Goal: Transaction & Acquisition: Purchase product/service

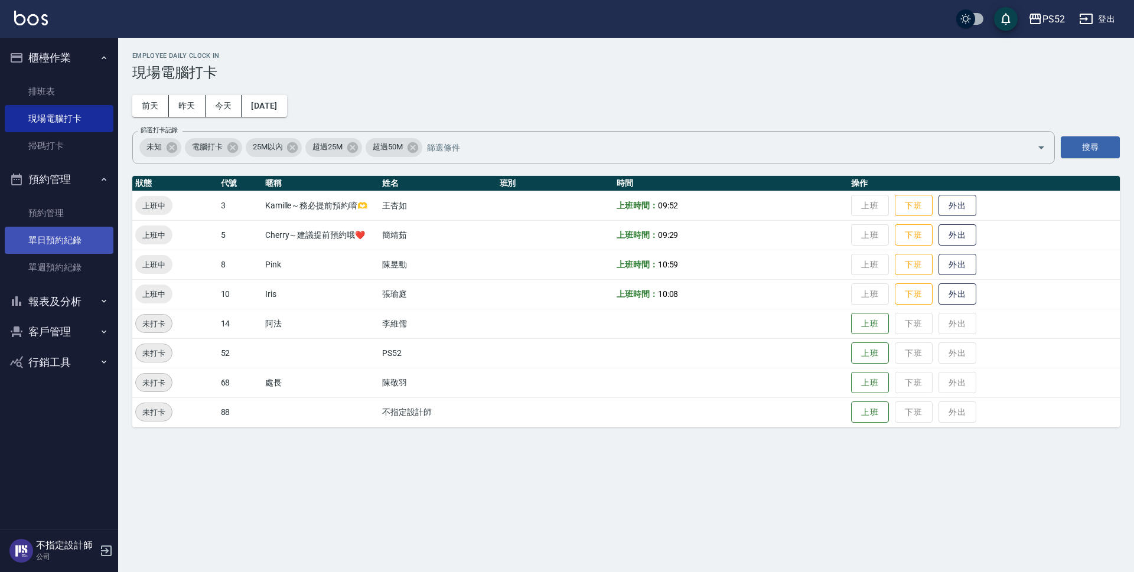
click at [72, 243] on link "單日預約紀錄" at bounding box center [59, 240] width 109 height 27
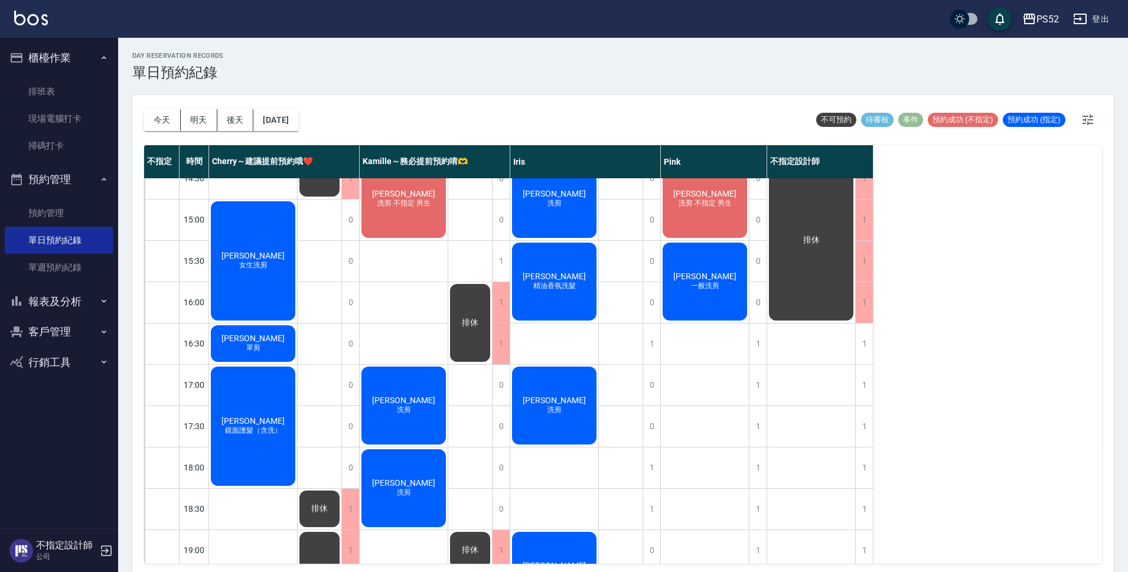
scroll to position [413, 0]
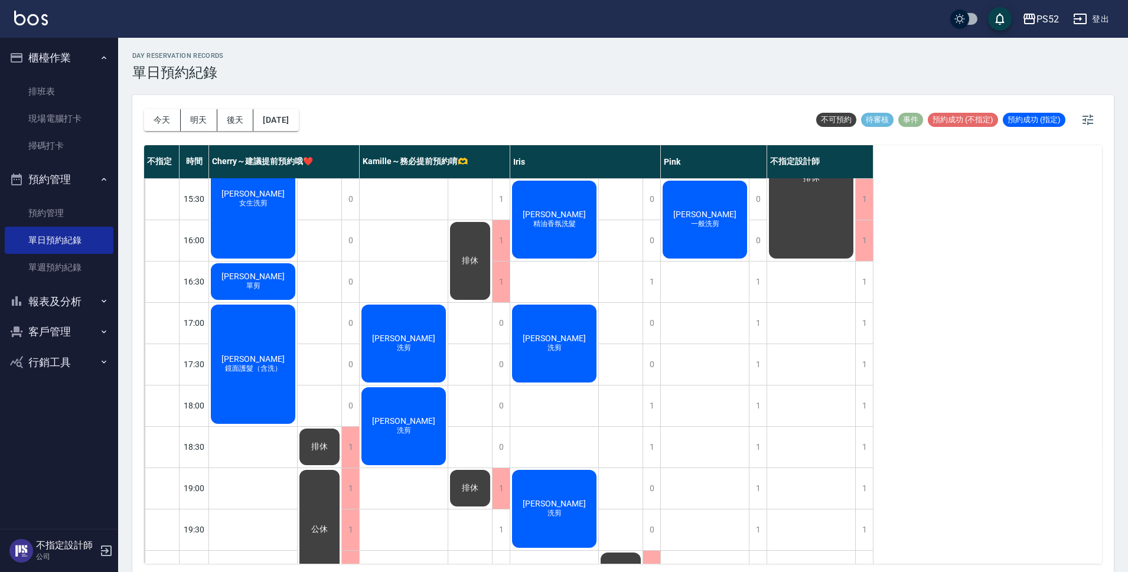
click at [208, 132] on div "[DATE] [DATE] [DATE] [DATE]" at bounding box center [221, 120] width 155 height 50
click at [203, 112] on button "明天" at bounding box center [199, 120] width 37 height 22
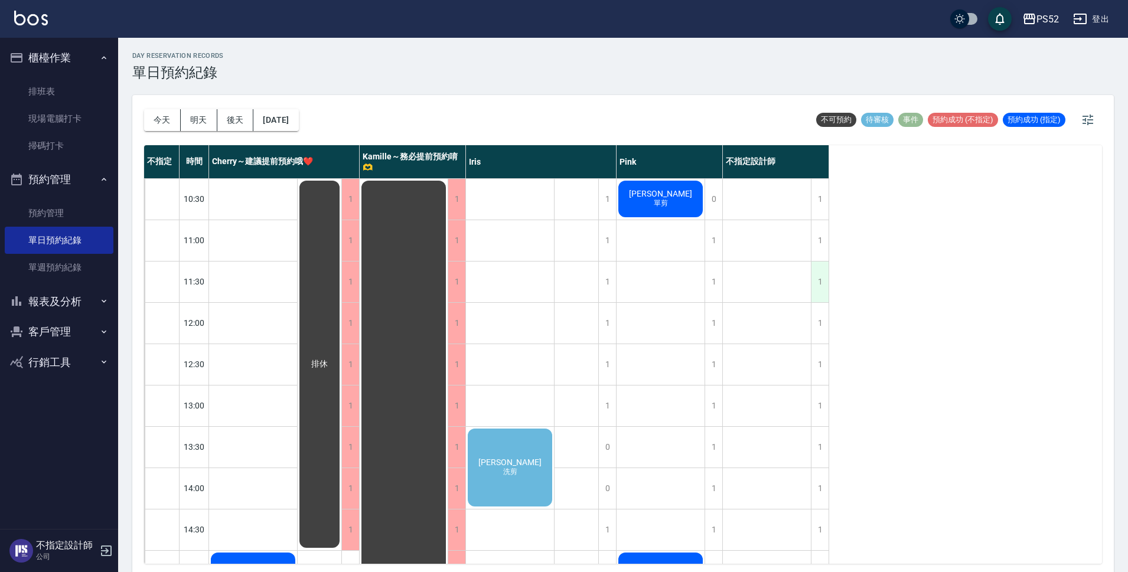
click at [815, 295] on div "1" at bounding box center [820, 282] width 18 height 41
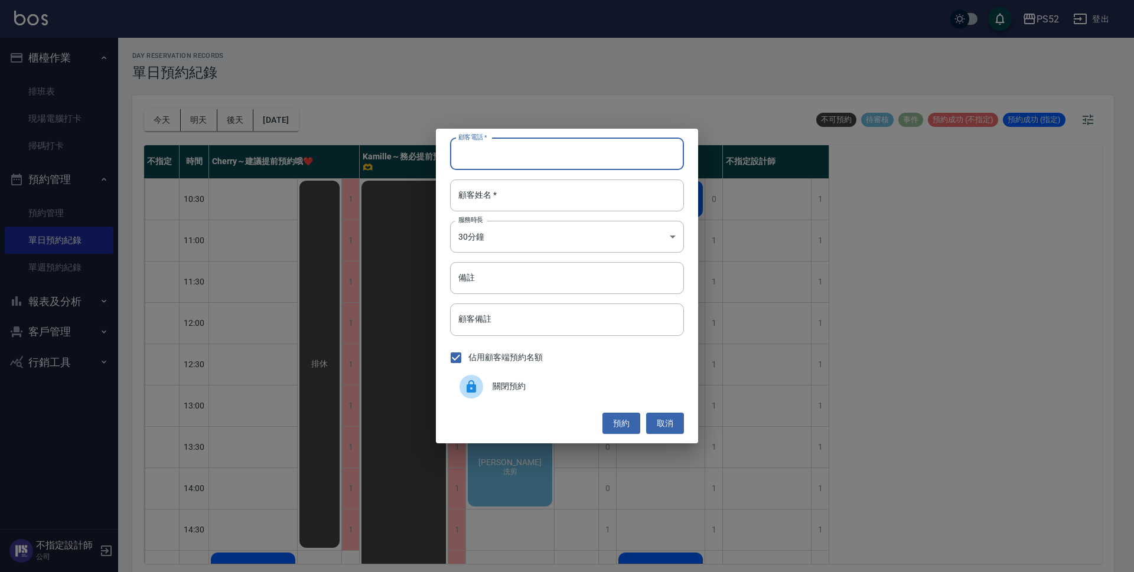
click at [478, 148] on input "顧客電話   *" at bounding box center [567, 154] width 234 height 32
type input "0987688741"
click at [517, 256] on div "顧客電話   * [PHONE_NUMBER] 顧客電話   * 顧客姓名   * 顧客姓名   * 服務時長 30分鐘 1 服務時長 備註 備註 顧客備註 …" at bounding box center [567, 286] width 262 height 315
click at [519, 250] on body "PS52 登出 櫃檯作業 排班表 現場電腦打卡 掃碼打卡 預約管理 預約管理 單日預約紀錄 單週預約紀錄 報表及分析 報表目錄 互助日報表 互助點數明細 設計…" at bounding box center [567, 288] width 1134 height 576
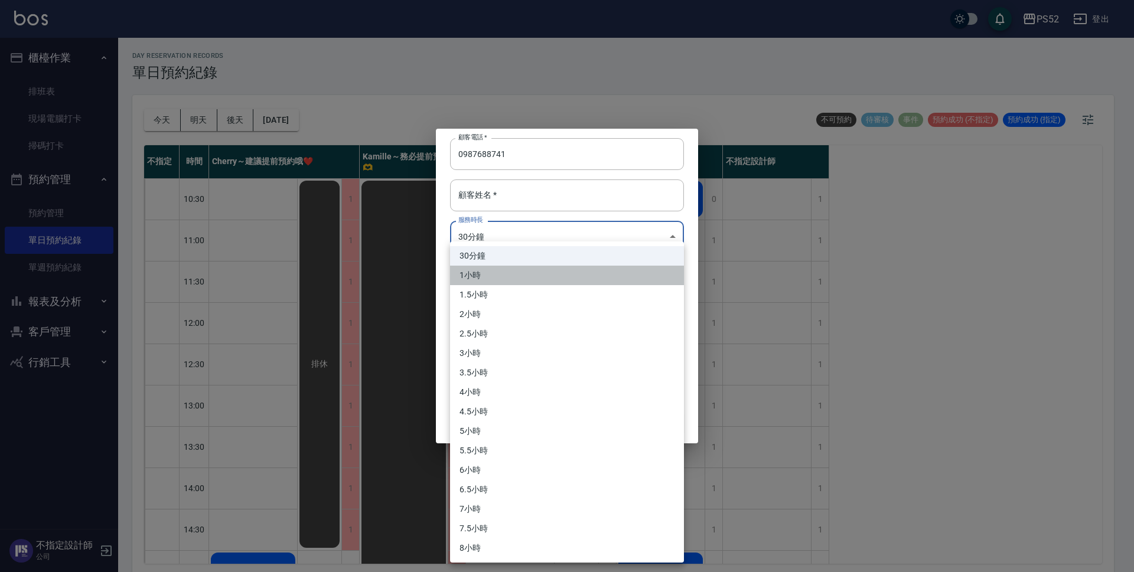
click at [508, 281] on li "1小時" at bounding box center [567, 275] width 234 height 19
type input "2"
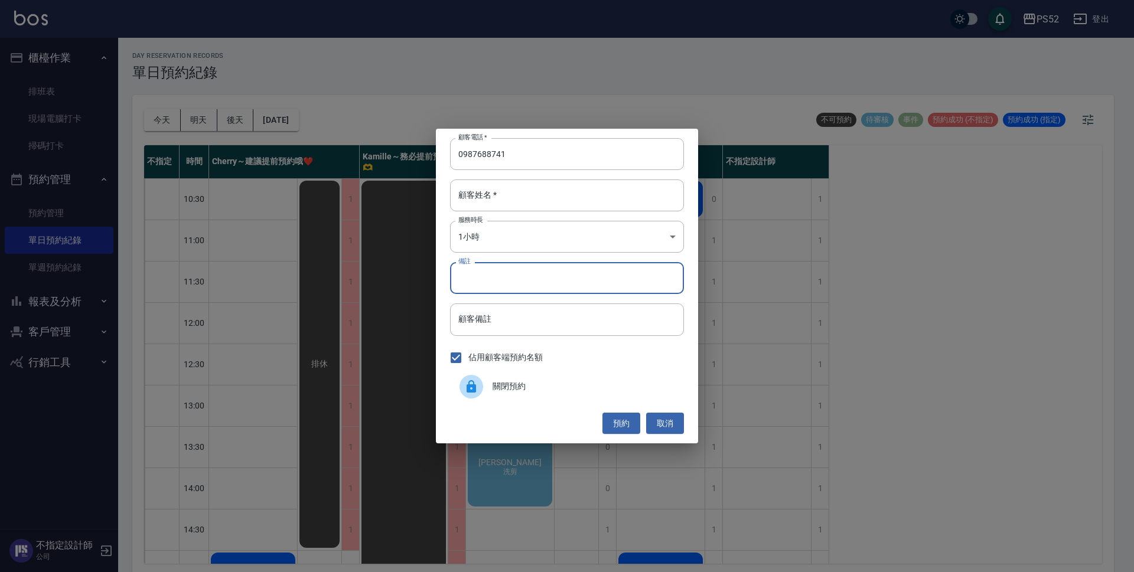
click at [502, 288] on input "備註" at bounding box center [567, 278] width 234 height 32
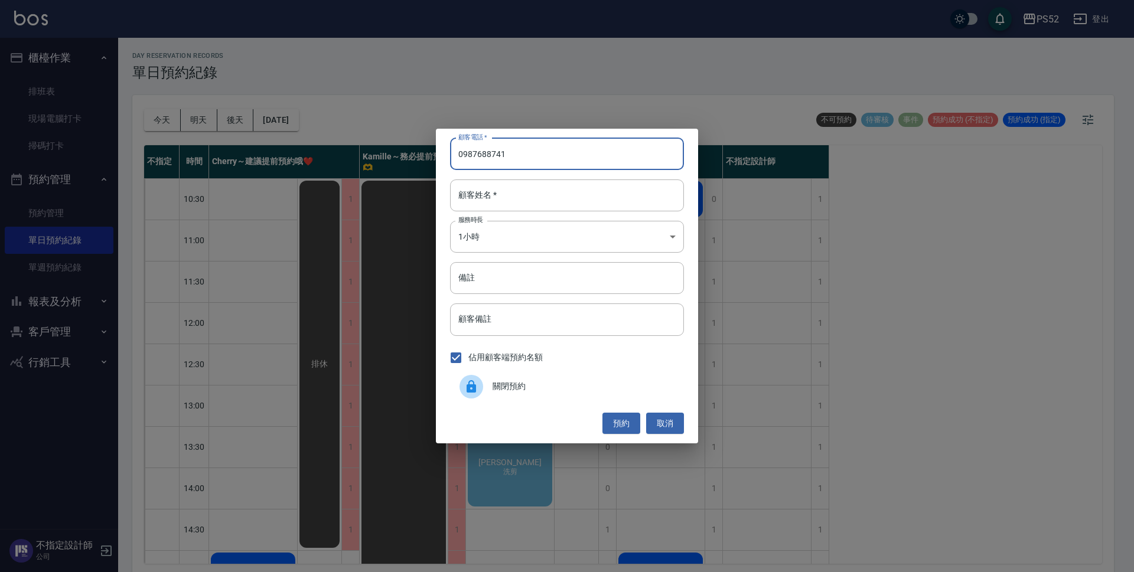
drag, startPoint x: 515, startPoint y: 159, endPoint x: 447, endPoint y: 153, distance: 68.8
click at [447, 153] on div "顧客電話   * [PHONE_NUMBER] 顧客電話   * 顧客姓名   * 顧客姓名   * 服務時長 1小時 2 服務時長 備註 備註 顧客備註 顧…" at bounding box center [567, 286] width 262 height 315
click at [498, 50] on div "顧客電話   * [PHONE_NUMBER] 顧客電話   * 顧客姓名   * 顧客姓名   * 服務時長 1小時 2 服務時長 備註 備註 顧客備註 顧…" at bounding box center [567, 286] width 1134 height 572
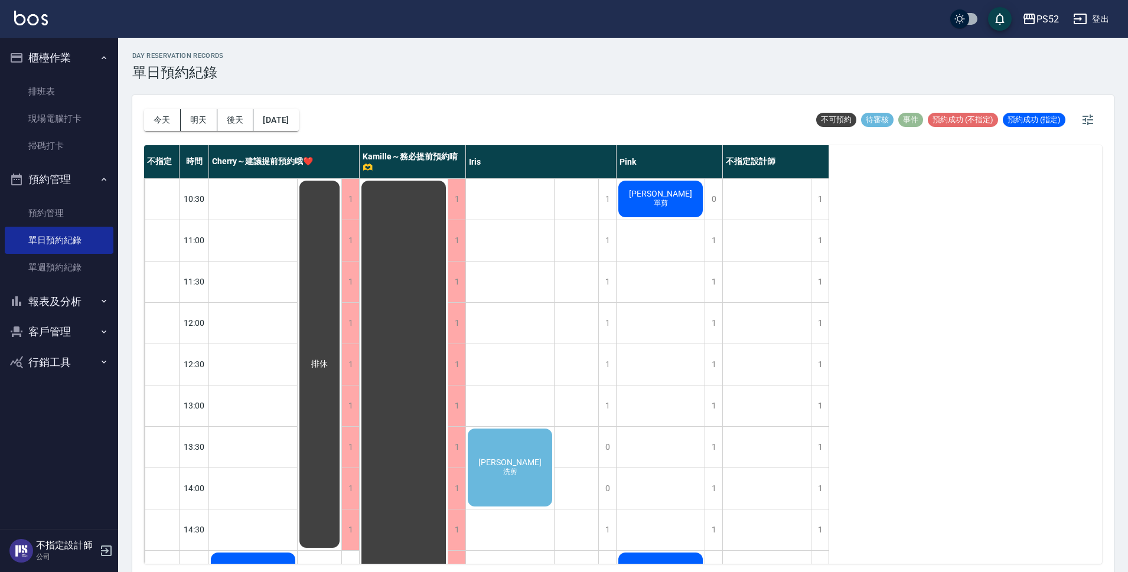
click at [58, 324] on button "客戶管理" at bounding box center [59, 331] width 109 height 31
click at [59, 358] on link "客戶列表" at bounding box center [59, 365] width 109 height 27
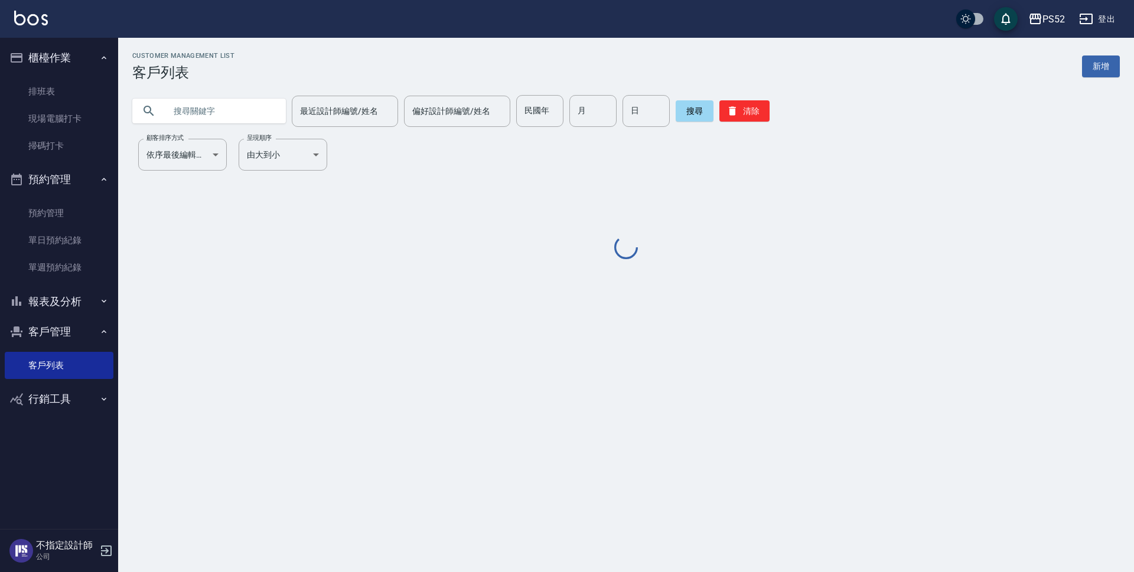
click at [212, 117] on input "text" at bounding box center [220, 111] width 111 height 32
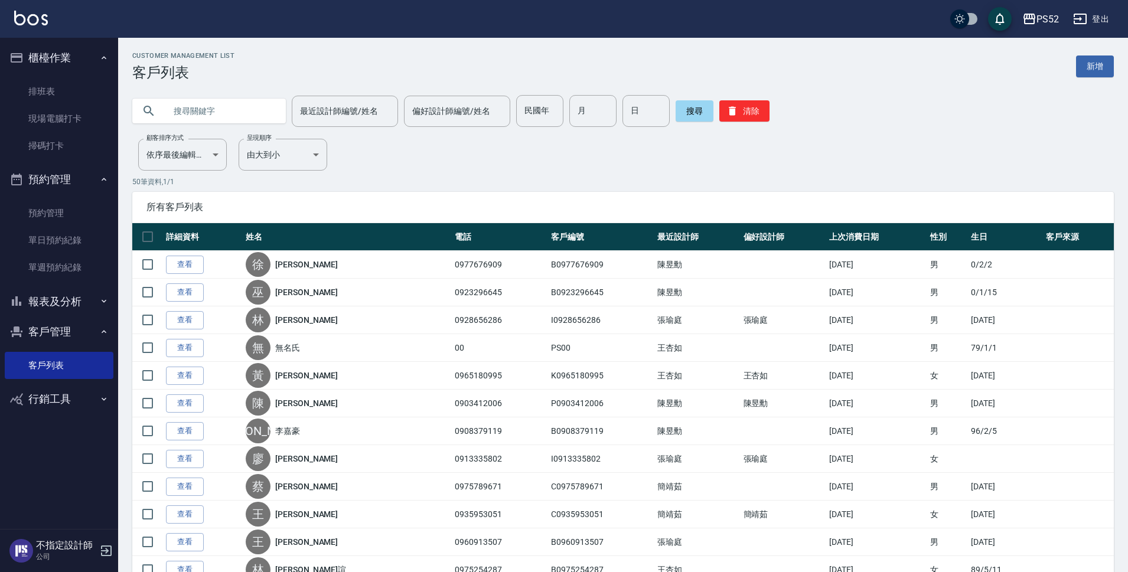
paste input "0987688741"
type input "0987688741"
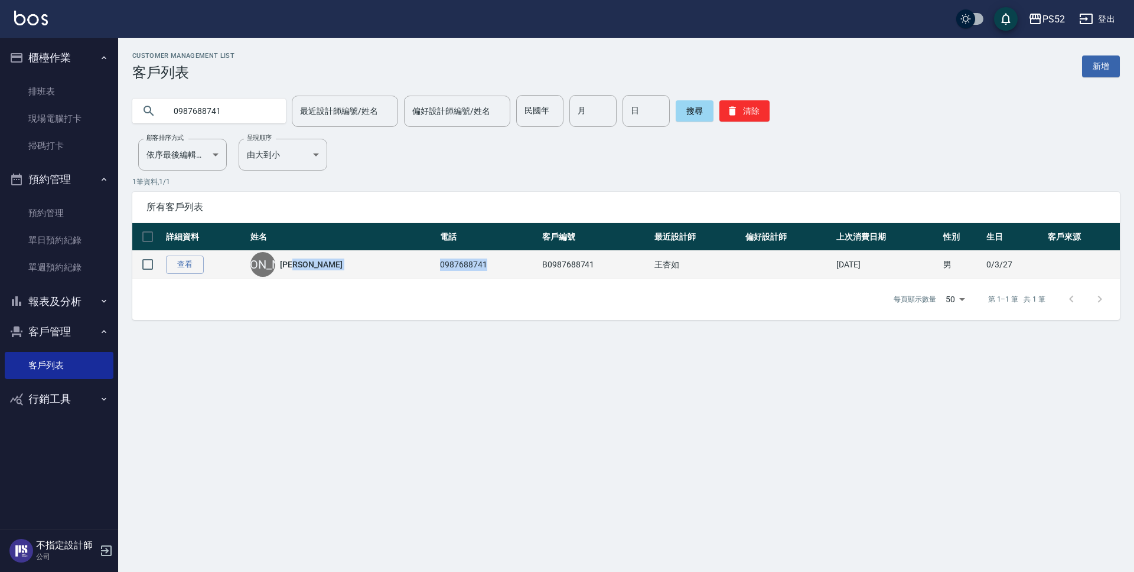
drag, startPoint x: 431, startPoint y: 256, endPoint x: 377, endPoint y: 274, distance: 57.3
click at [377, 274] on tr "查看 [PERSON_NAME] 0987688741 B0987688741 [PERSON_NAME][DATE] 男 0/3/27" at bounding box center [625, 265] width 987 height 28
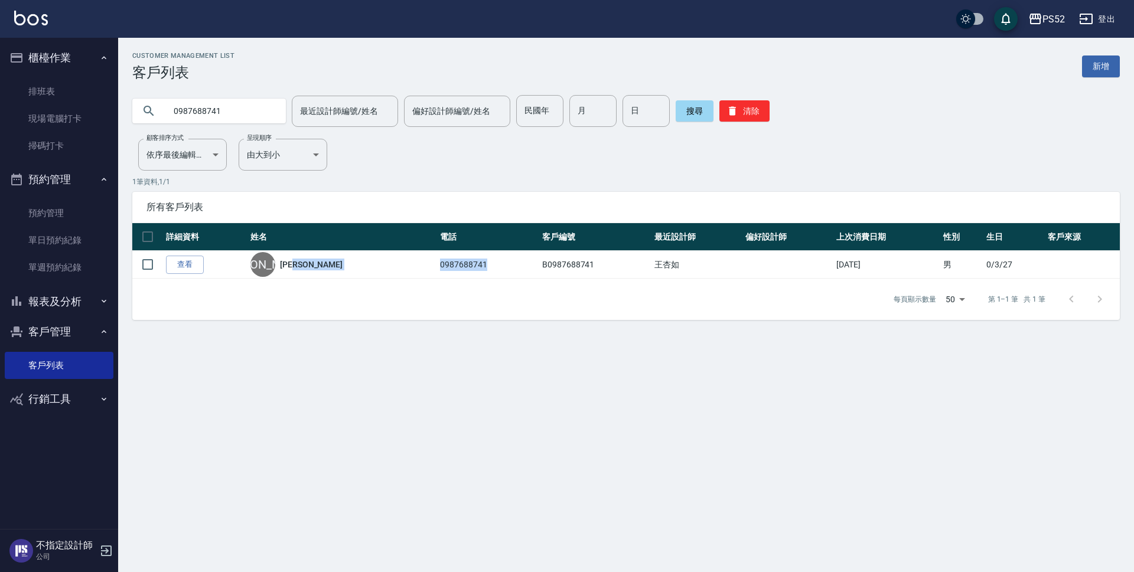
copy tr "[PERSON_NAME]0987688741"
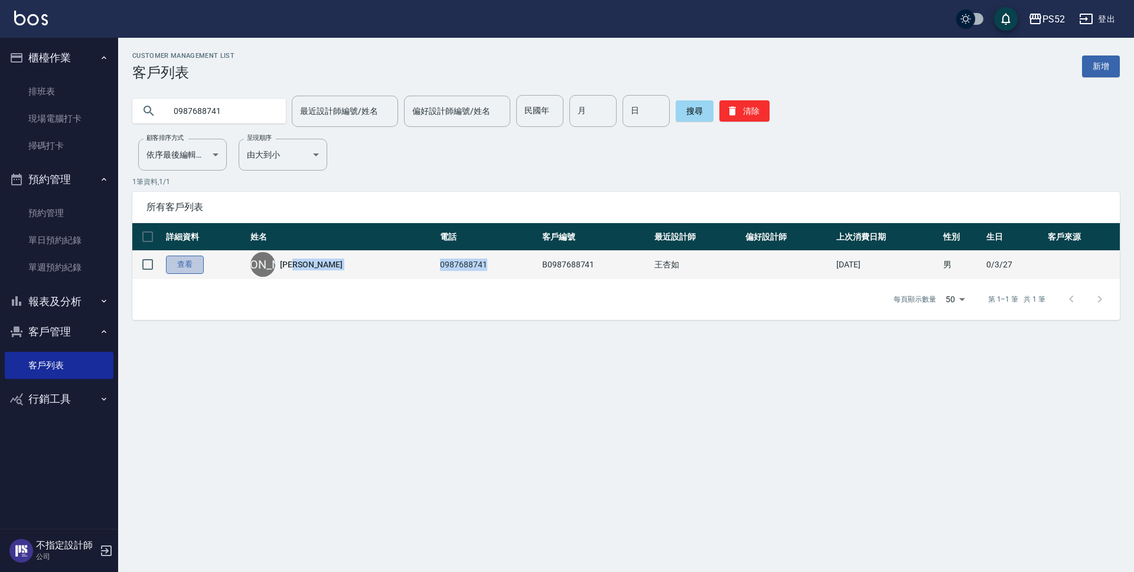
click at [201, 265] on link "查看" at bounding box center [185, 265] width 38 height 18
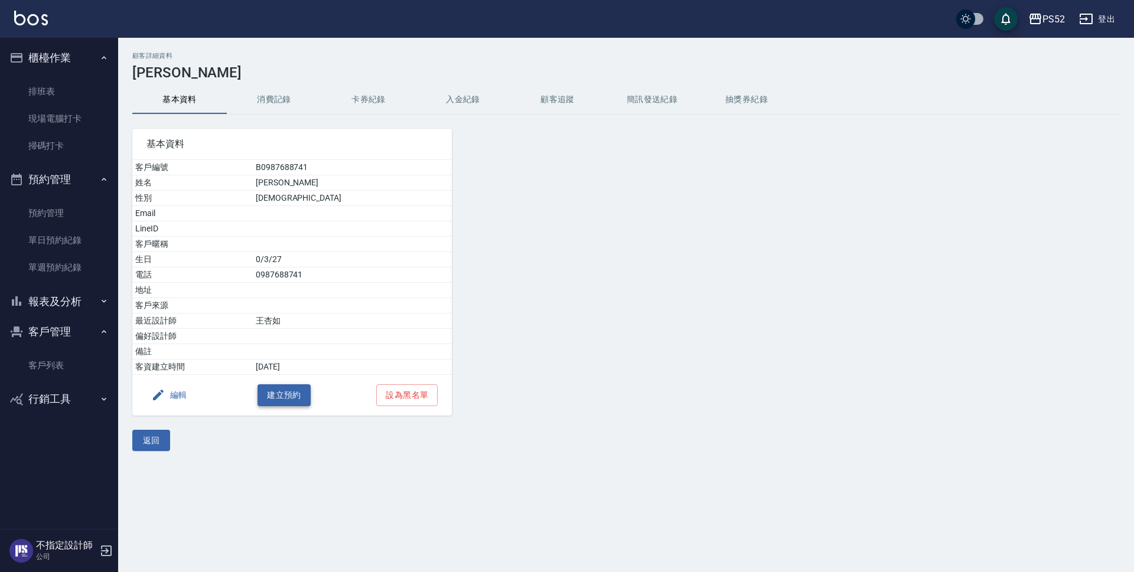
click at [282, 404] on button "建立預約" at bounding box center [283, 395] width 53 height 22
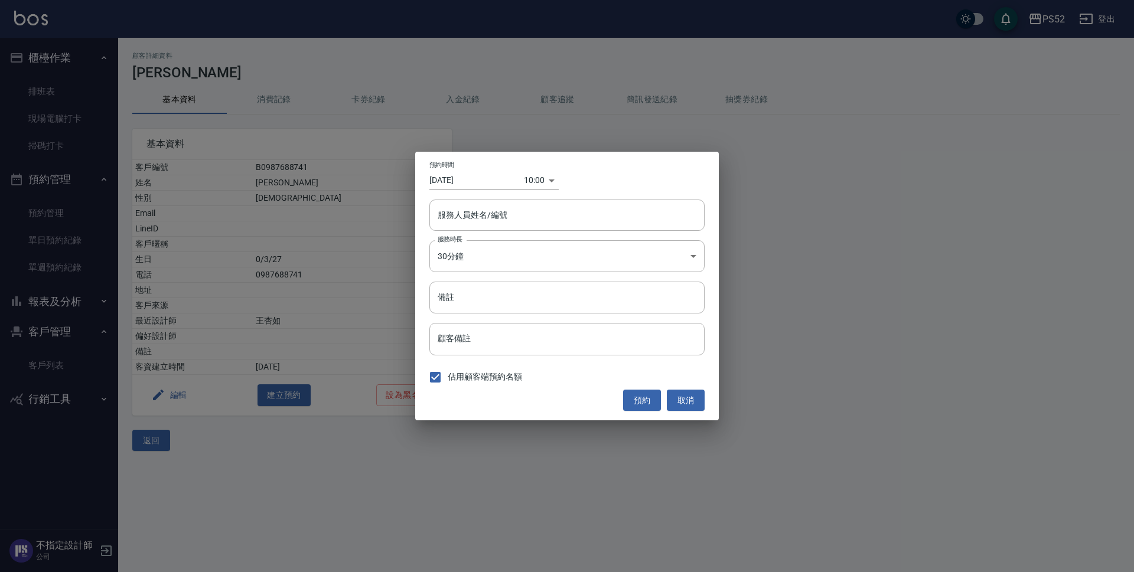
click at [486, 188] on input "[DATE]" at bounding box center [476, 180] width 94 height 19
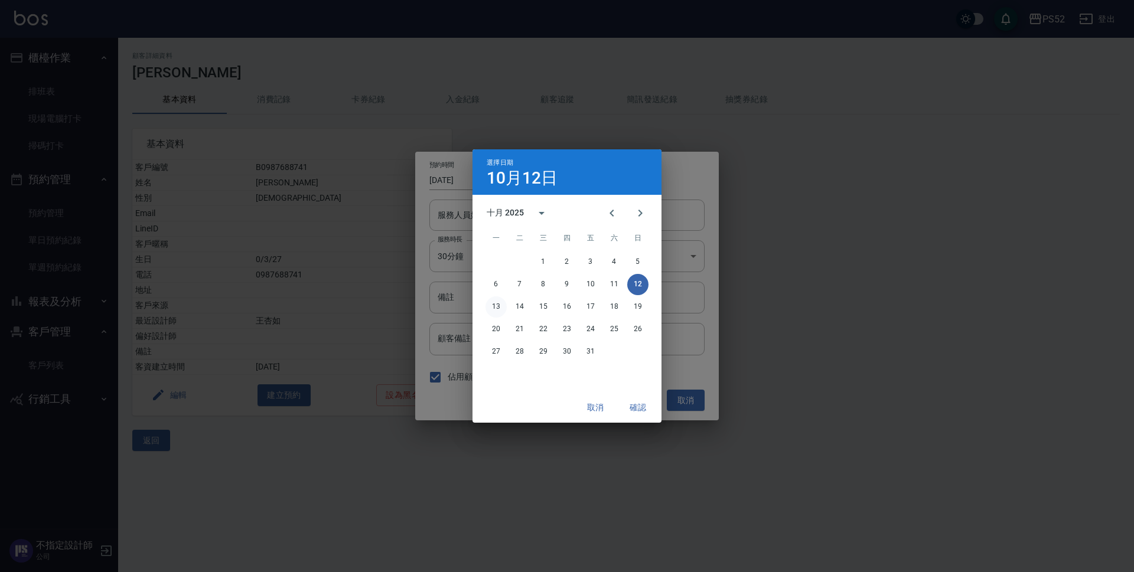
click at [495, 308] on button "13" at bounding box center [495, 306] width 21 height 21
type input "[DATE]"
type input "1760320800000"
click at [641, 406] on button "確認" at bounding box center [638, 408] width 38 height 22
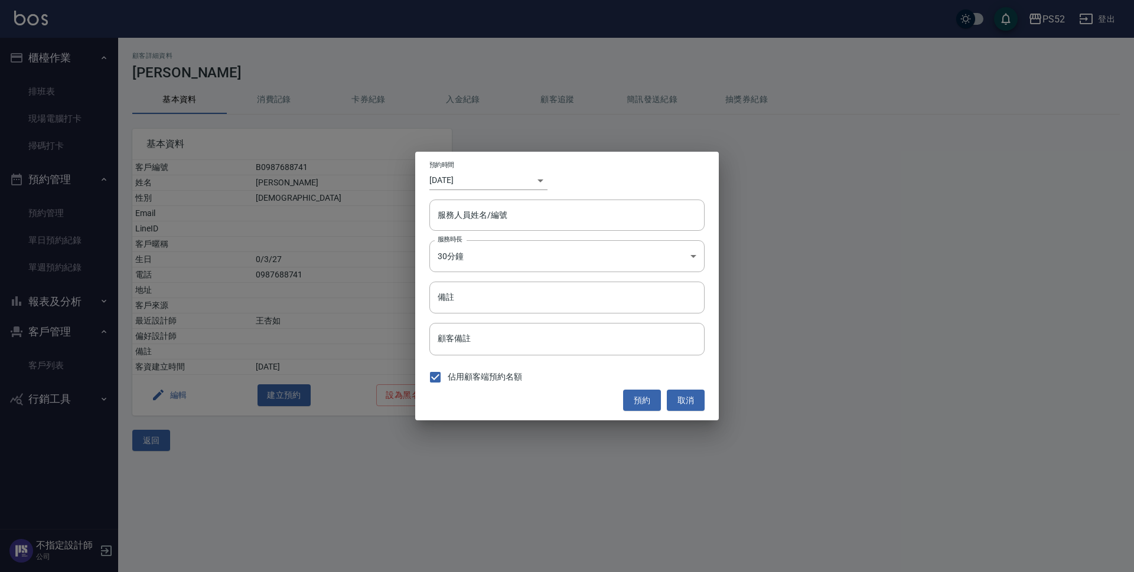
click at [534, 184] on div "​ 1760320800000" at bounding box center [536, 180] width 24 height 19
click at [538, 181] on div "​ 1760320800000" at bounding box center [536, 180] width 24 height 19
click at [474, 181] on input "[DATE]" at bounding box center [476, 180] width 94 height 19
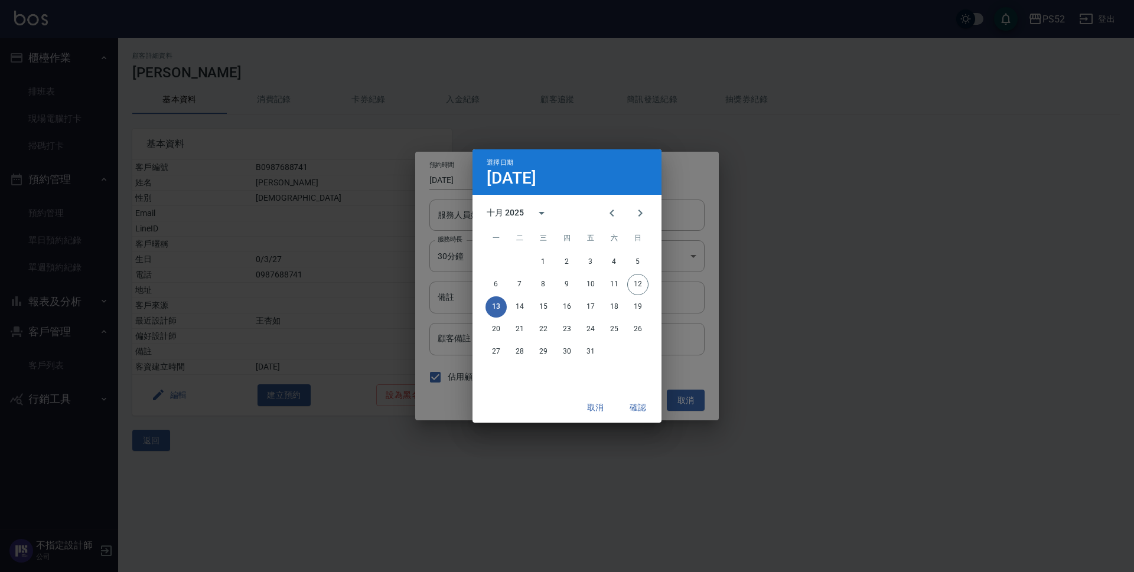
click at [683, 234] on div "選擇日期 [DATE] 十月 2025 一 二 三 四 五 六 日 1 2 3 4 5 6 7 8 9 10 11 12 13 14 15 16 17 18 …" at bounding box center [567, 286] width 1134 height 572
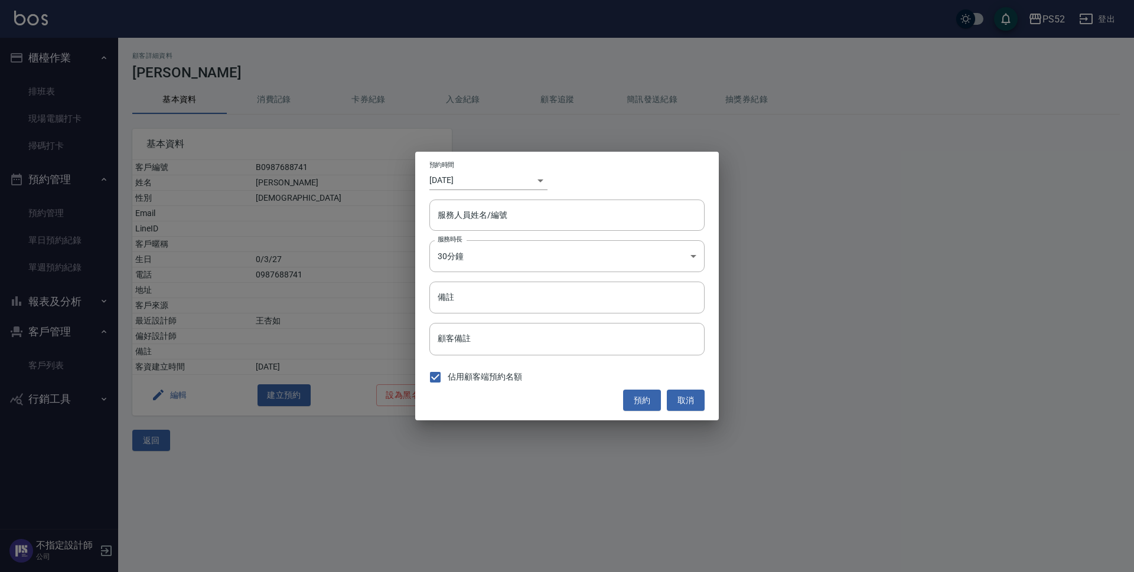
click at [547, 179] on div "​ 1760320800000" at bounding box center [536, 180] width 24 height 19
click at [542, 181] on div "​ 1760320800000" at bounding box center [536, 180] width 24 height 19
click at [535, 182] on div "​ 1760320800000" at bounding box center [536, 180] width 24 height 19
click at [538, 185] on div "​ 1760320800000" at bounding box center [536, 180] width 24 height 19
click at [540, 176] on div "​ 1760320800000" at bounding box center [536, 180] width 24 height 19
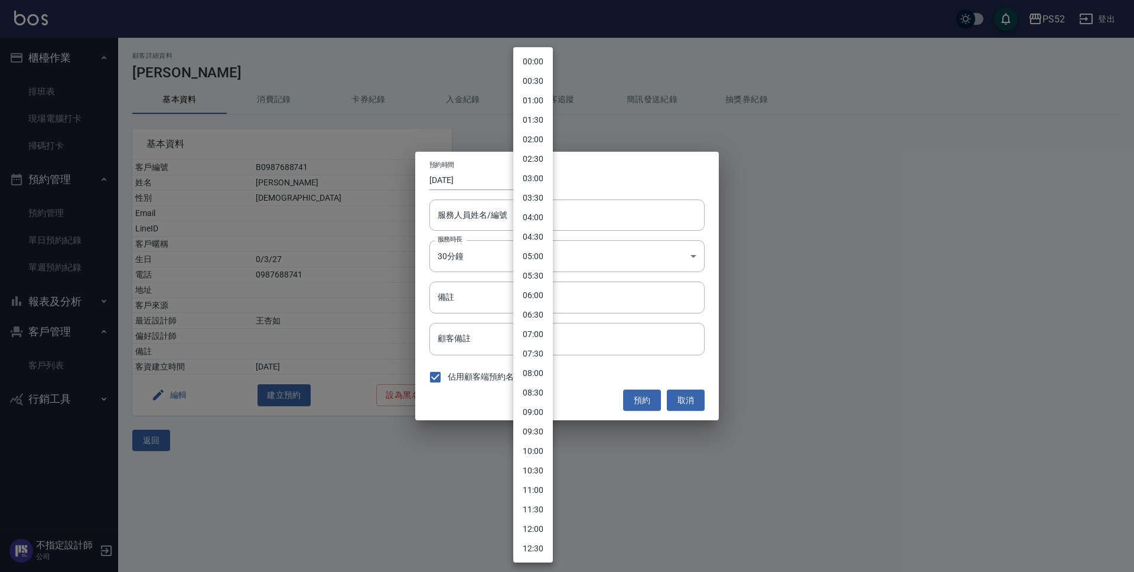
click at [525, 181] on body "PS52 登出 櫃檯作業 排班表 現場電腦打卡 掃碼打卡 預約管理 預約管理 單日預約紀錄 單週預約紀錄 報表及分析 報表目錄 互助日報表 互助點數明細 設計…" at bounding box center [567, 286] width 1134 height 572
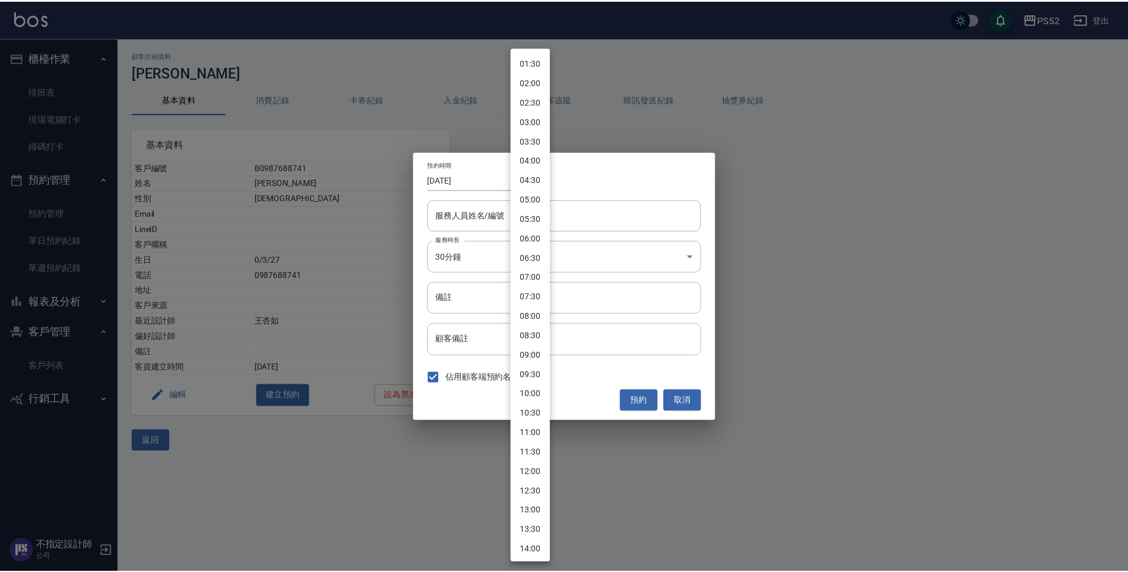
scroll to position [59, 0]
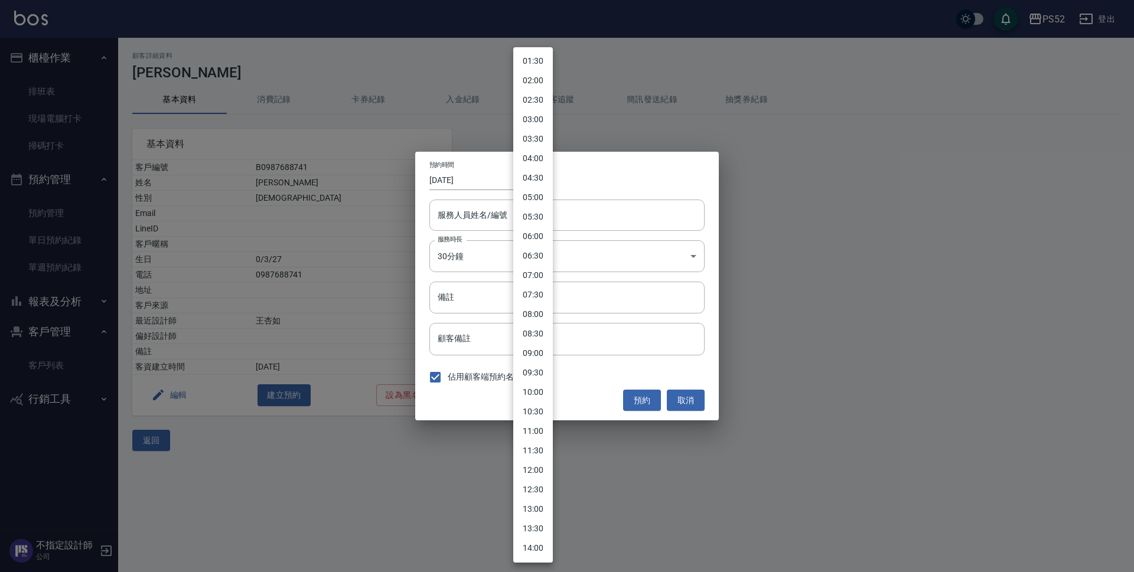
click at [547, 452] on li "11:30" at bounding box center [533, 450] width 40 height 19
type input "[DATE]"
type input "1760239800000"
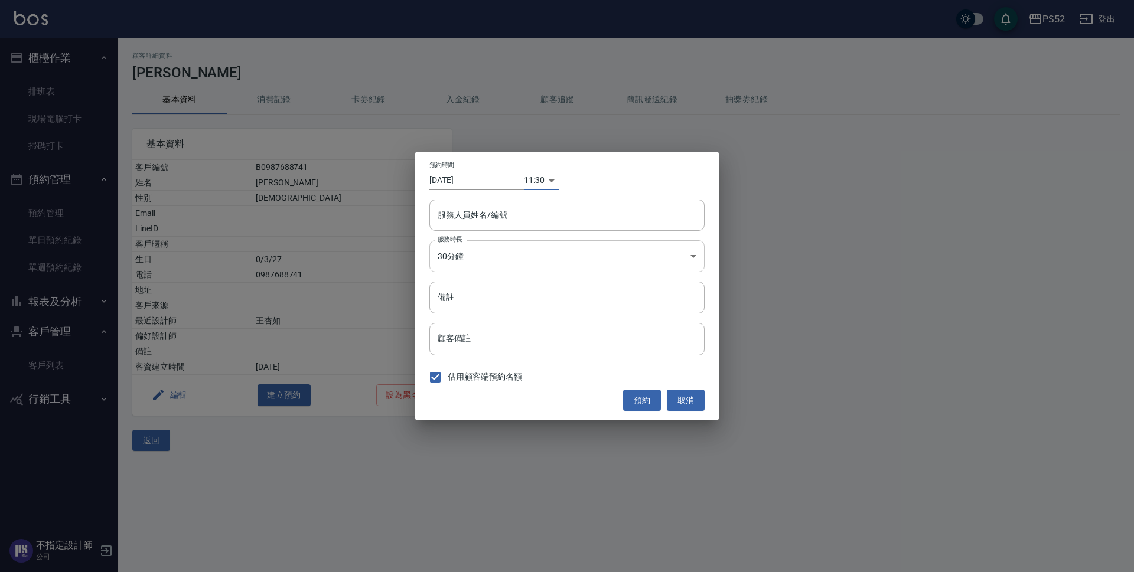
click at [482, 257] on body "PS52 登出 櫃檯作業 排班表 現場電腦打卡 掃碼打卡 預約管理 預約管理 單日預約紀錄 單週預約紀錄 報表及分析 報表目錄 互助日報表 互助點數明細 設計…" at bounding box center [567, 286] width 1134 height 572
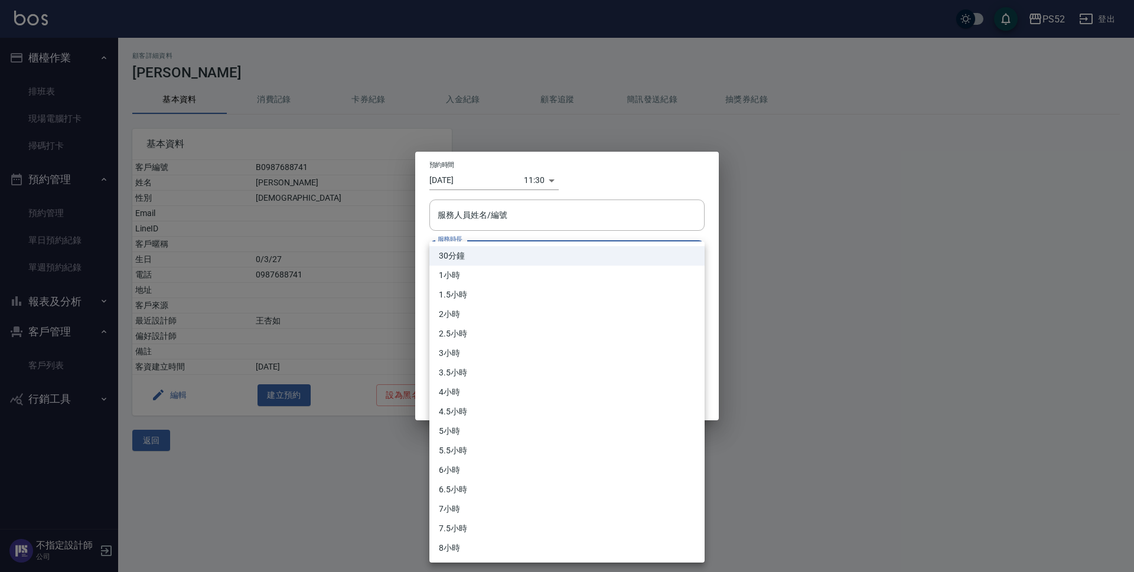
click at [445, 273] on li "1小時" at bounding box center [566, 275] width 275 height 19
type input "2"
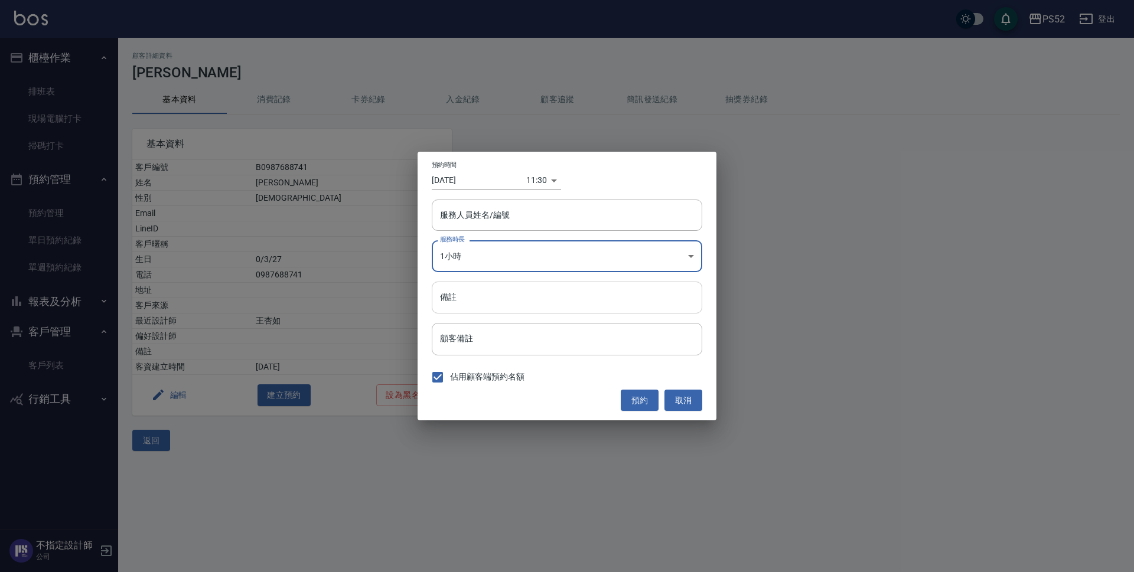
click at [467, 300] on input "備註" at bounding box center [567, 298] width 270 height 32
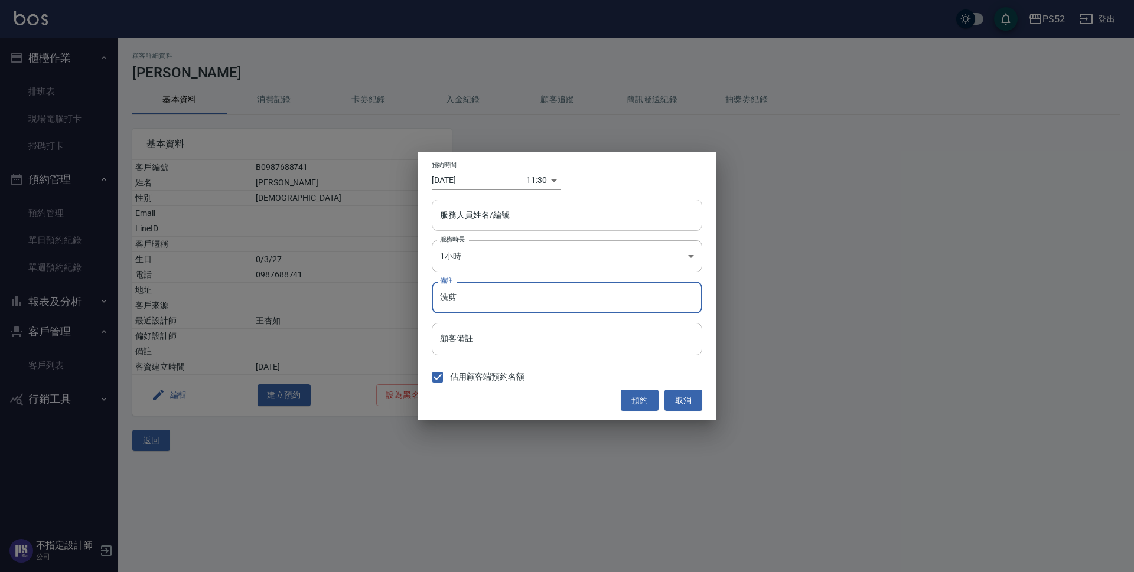
type input "洗剪"
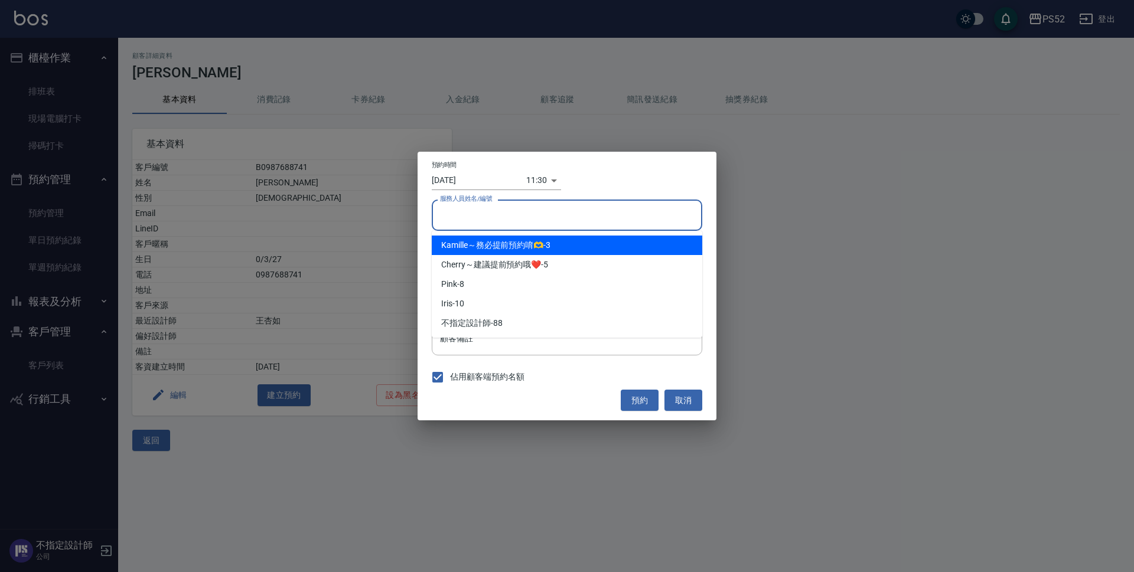
click at [472, 218] on input "服務人員姓名/編號" at bounding box center [567, 215] width 260 height 21
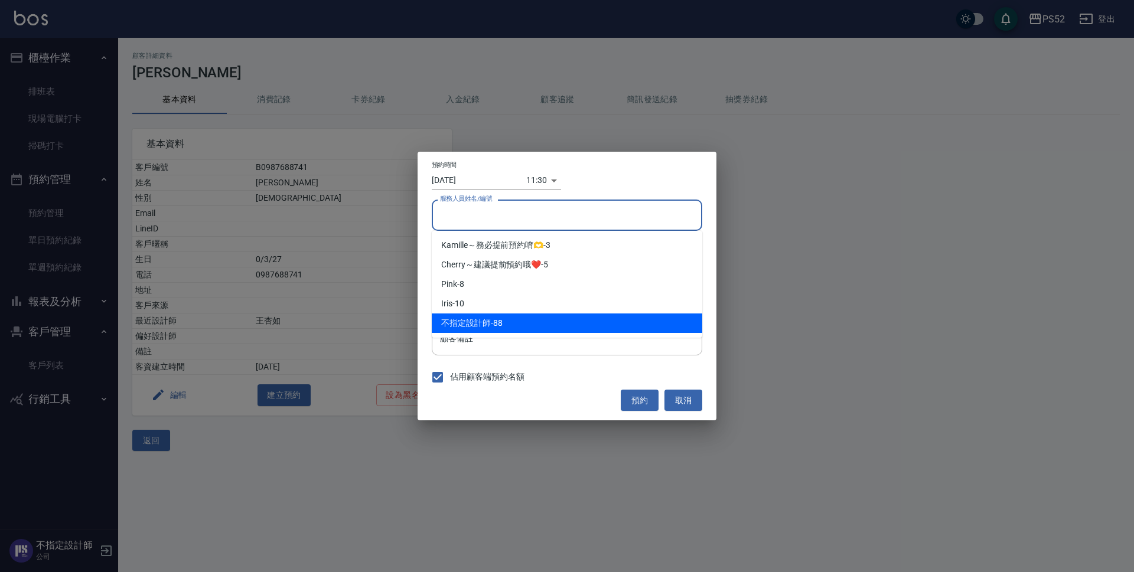
click at [464, 321] on span "不指定設計師" at bounding box center [466, 323] width 50 height 12
type input "不指定設計師-88"
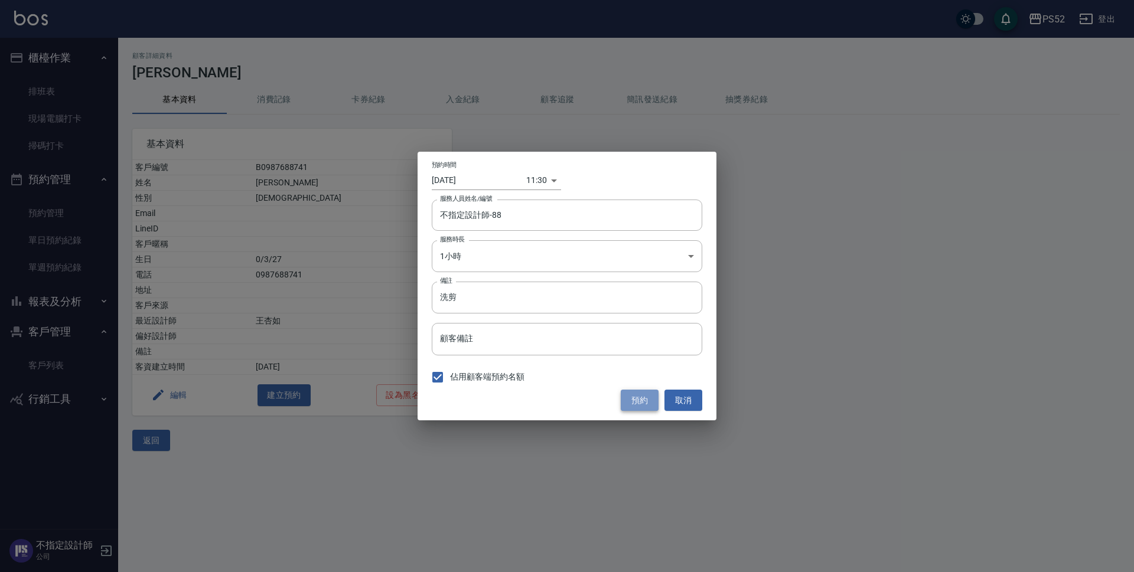
click at [649, 401] on button "預約" at bounding box center [640, 401] width 38 height 22
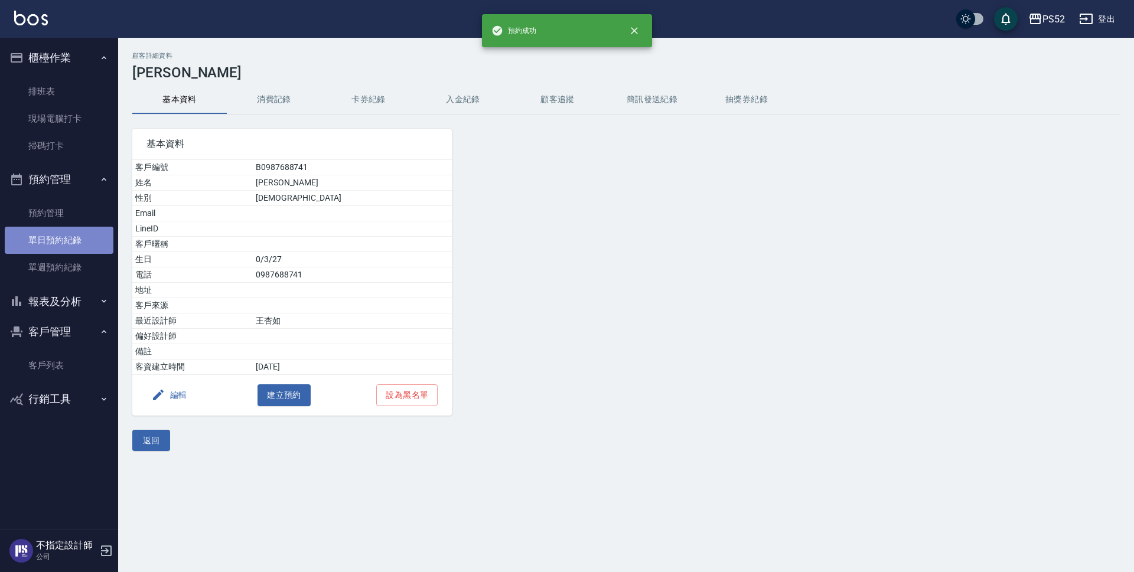
click at [64, 232] on link "單日預約紀錄" at bounding box center [59, 240] width 109 height 27
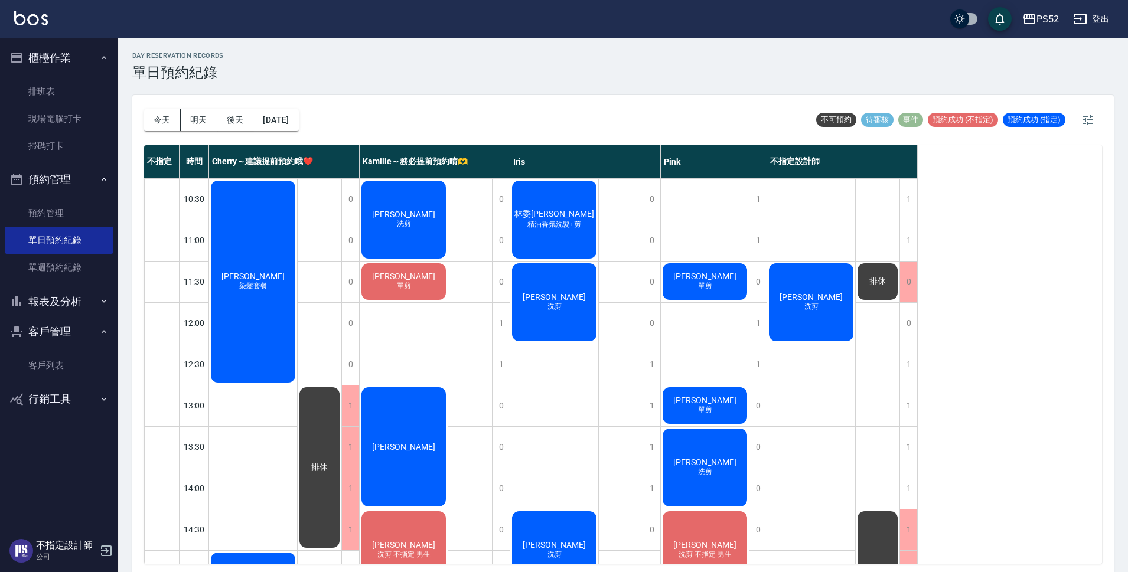
click at [821, 288] on div "[PERSON_NAME]剪" at bounding box center [811, 302] width 88 height 81
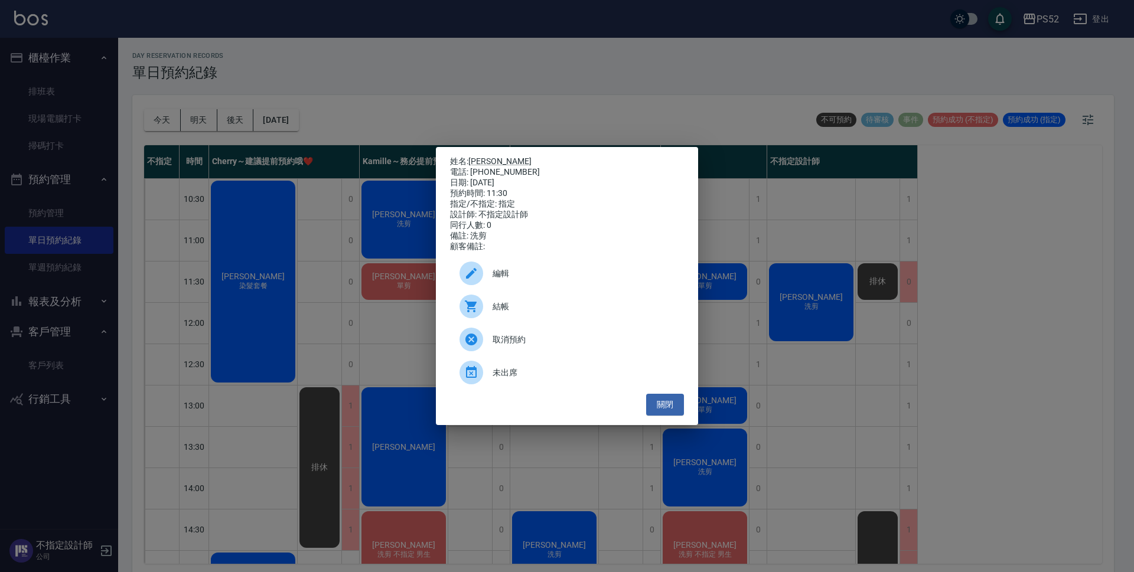
click at [519, 273] on span "編輯" at bounding box center [583, 273] width 182 height 12
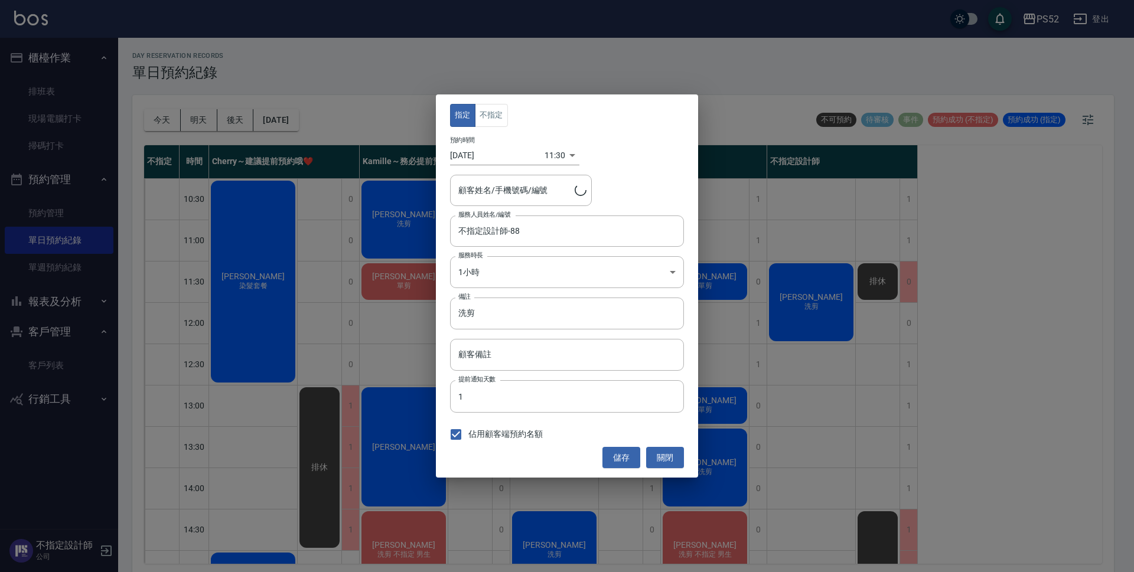
type input "[PERSON_NAME]/0987688741/B0987688741"
click at [479, 168] on div "指定 不指定 預約時間 [DATE] 11:30 1760239800000 顧客姓名/手機號碼/編號 [PERSON_NAME]/0987688741/B0…" at bounding box center [567, 285] width 262 height 383
click at [490, 150] on input "[DATE]" at bounding box center [497, 155] width 94 height 19
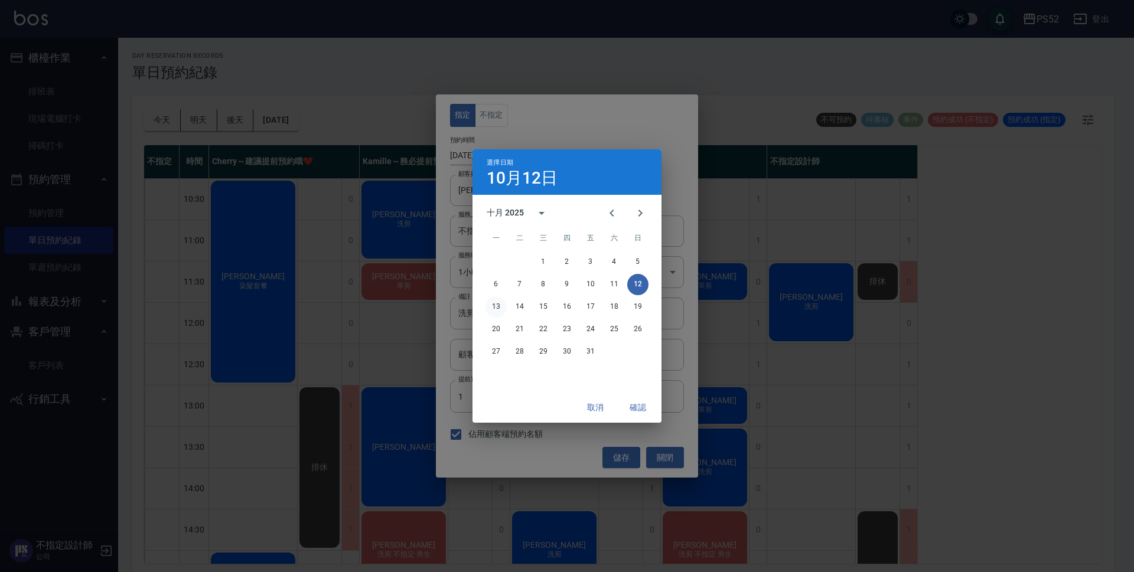
click at [497, 311] on button "13" at bounding box center [495, 306] width 21 height 21
type input "[DATE]"
type input "1760326200000"
click at [597, 409] on button "取消" at bounding box center [595, 408] width 38 height 22
type input "[DATE]"
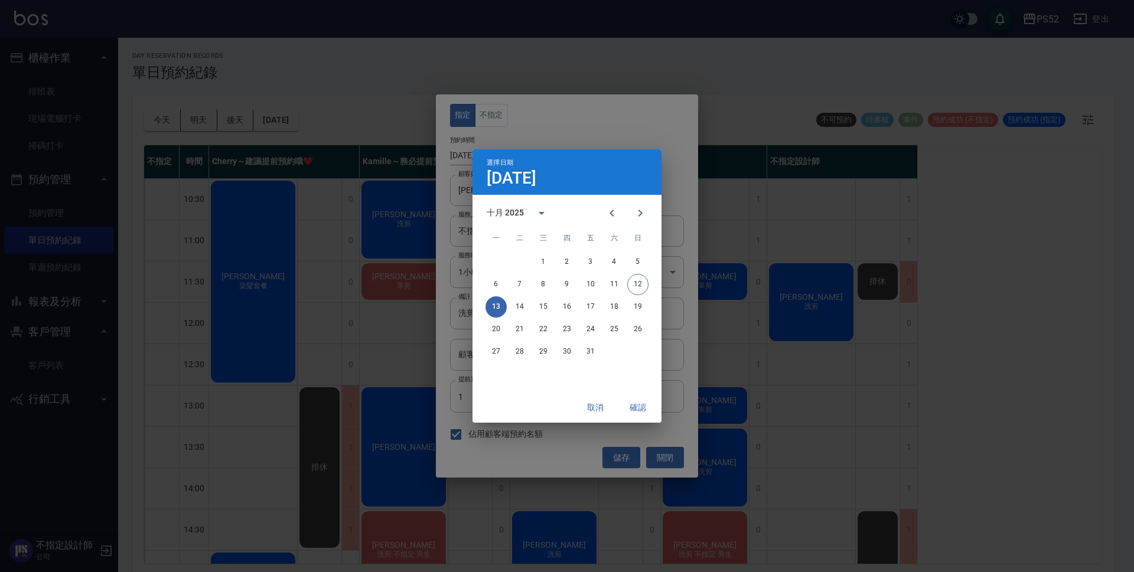
type input "1760239800000"
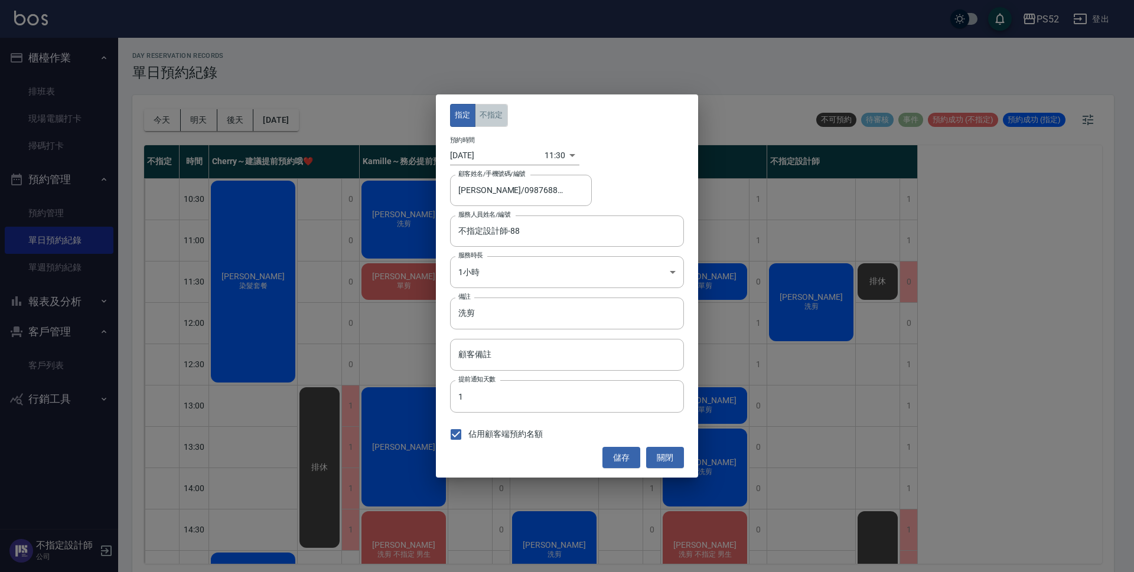
click at [477, 123] on button "不指定" at bounding box center [491, 115] width 33 height 23
click at [465, 155] on input "[DATE]" at bounding box center [497, 155] width 94 height 19
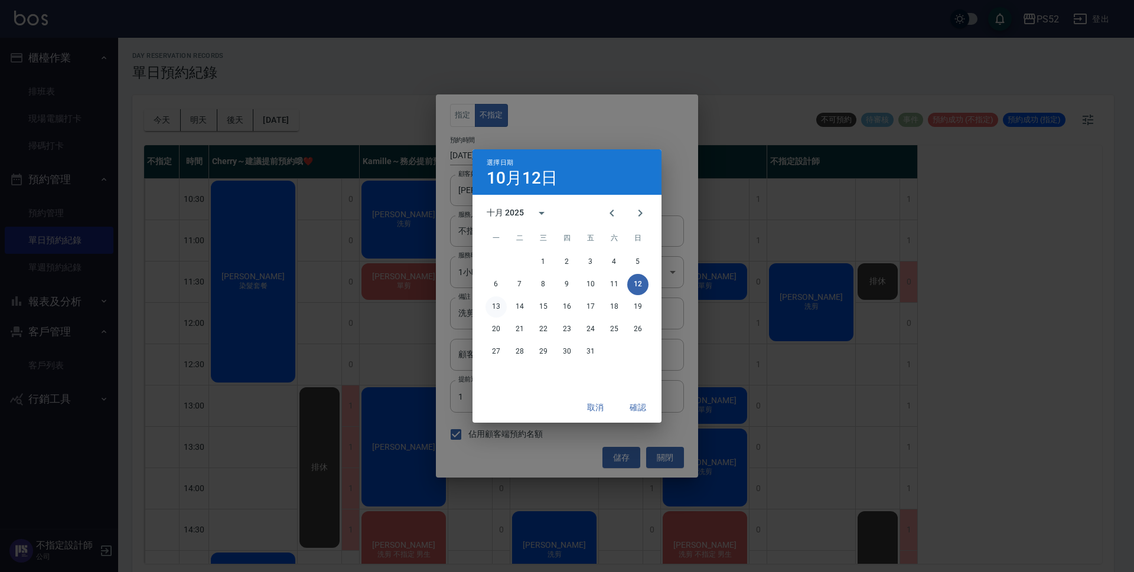
click at [497, 305] on button "13" at bounding box center [495, 306] width 21 height 21
type input "[DATE]"
type input "1760326200000"
click at [636, 404] on button "確認" at bounding box center [638, 408] width 38 height 22
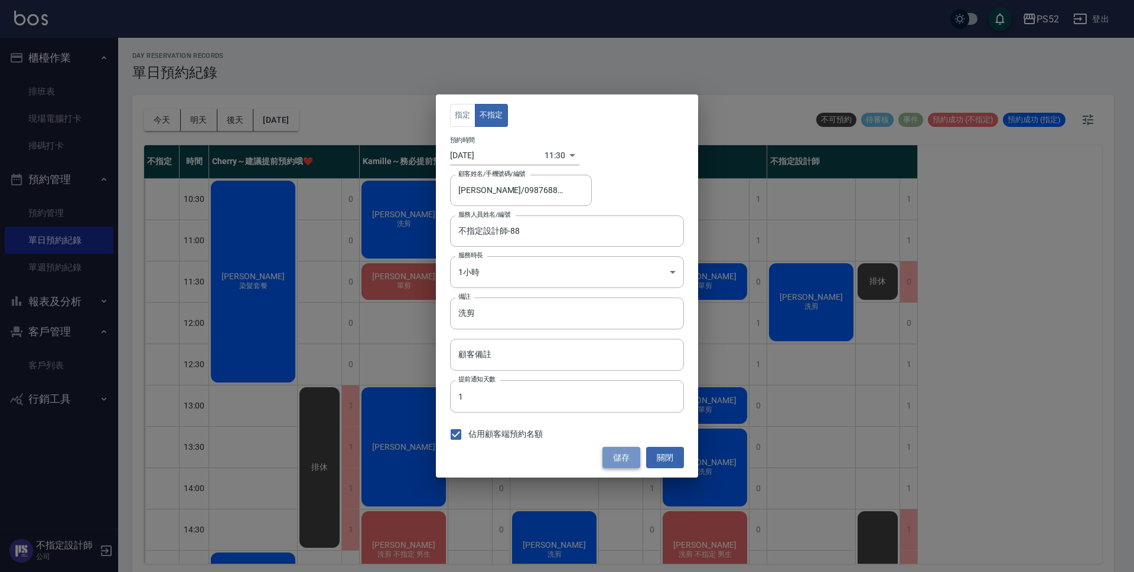
click at [625, 463] on button "儲存" at bounding box center [621, 458] width 38 height 22
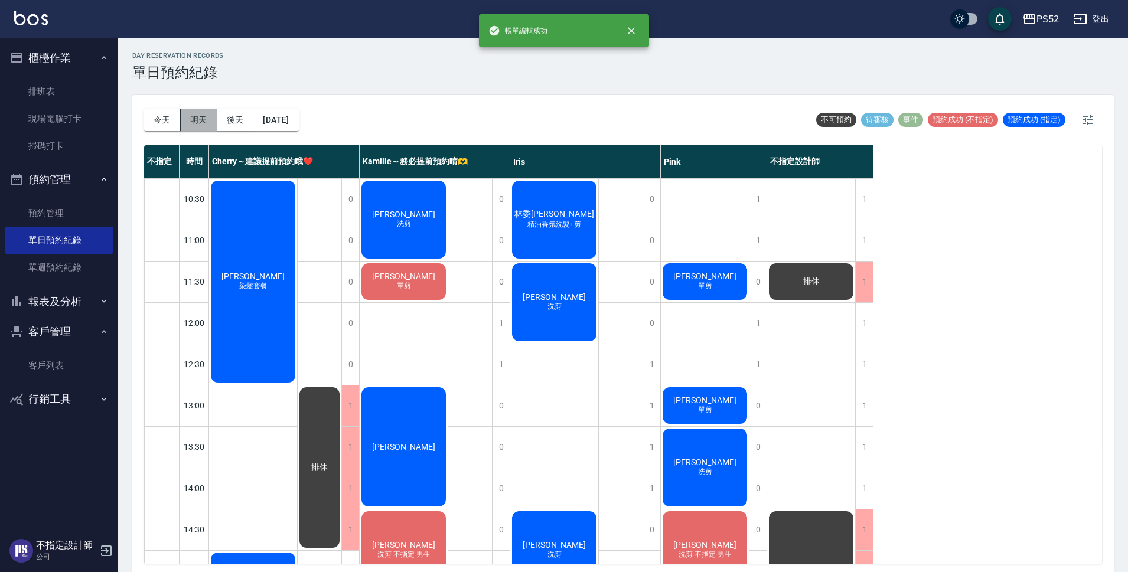
click at [184, 120] on button "明天" at bounding box center [199, 120] width 37 height 22
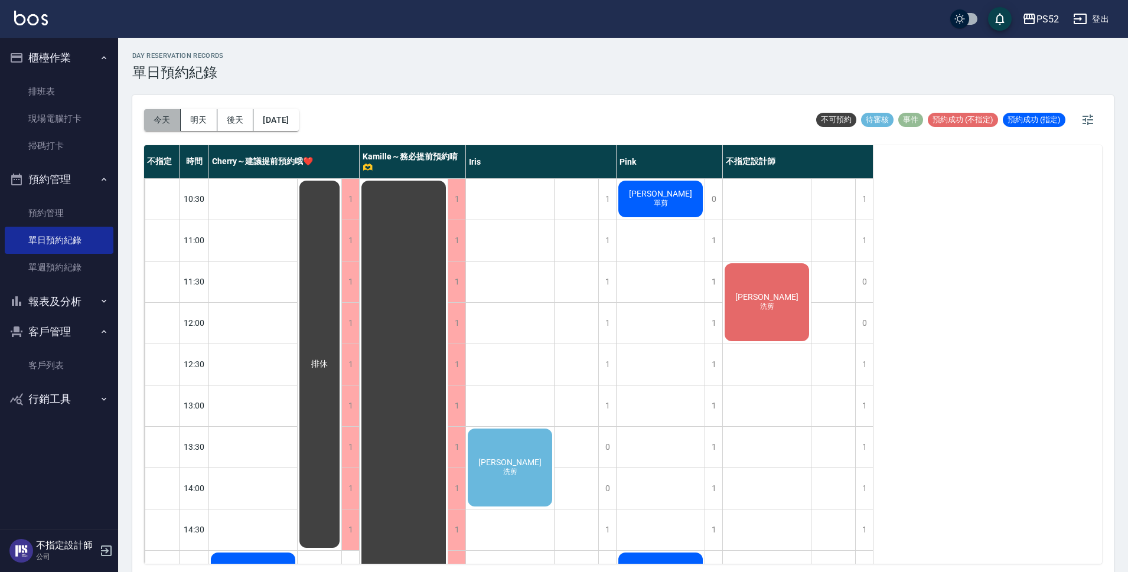
click at [161, 115] on button "今天" at bounding box center [162, 120] width 37 height 22
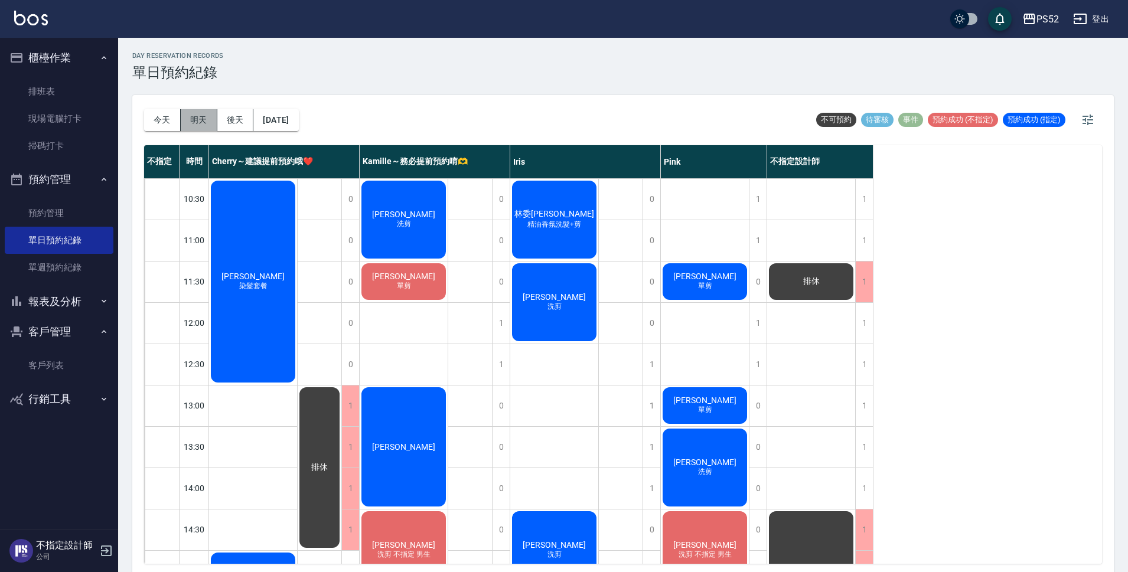
click at [204, 112] on button "明天" at bounding box center [199, 120] width 37 height 22
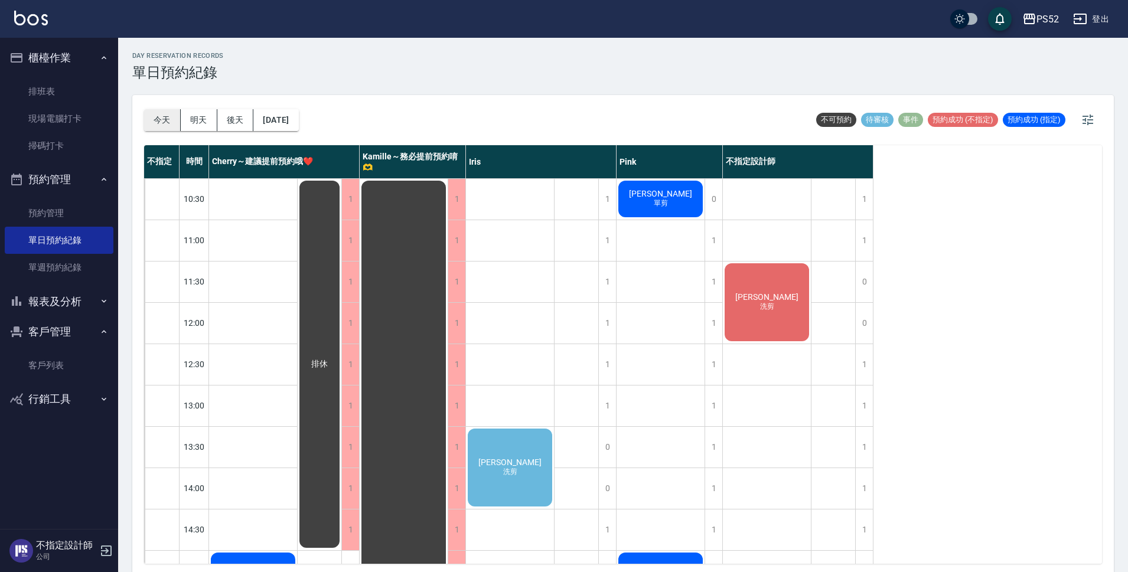
click at [156, 114] on button "今天" at bounding box center [162, 120] width 37 height 22
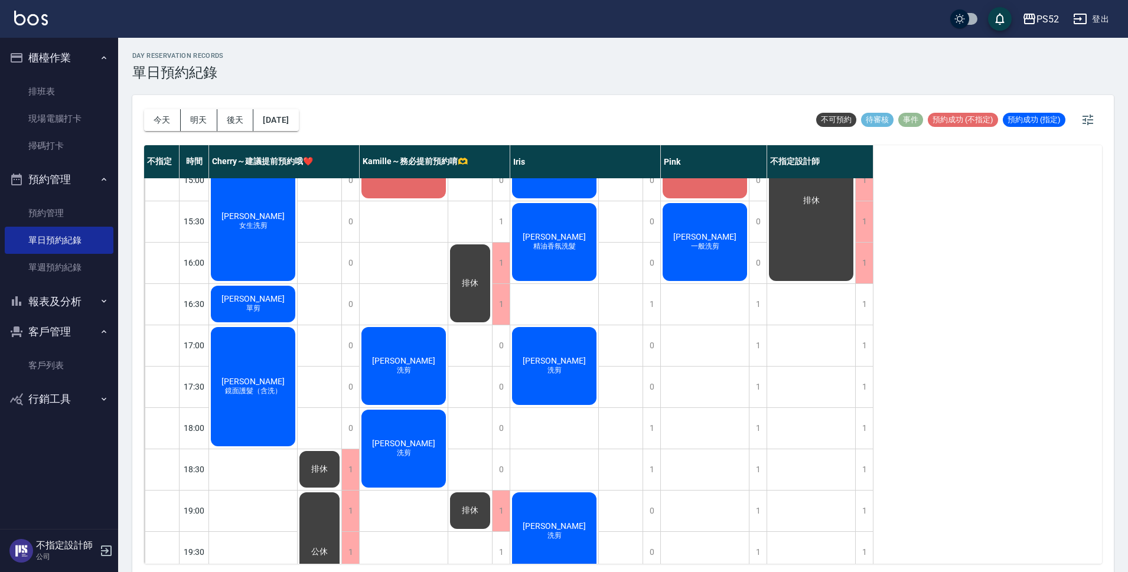
scroll to position [353, 0]
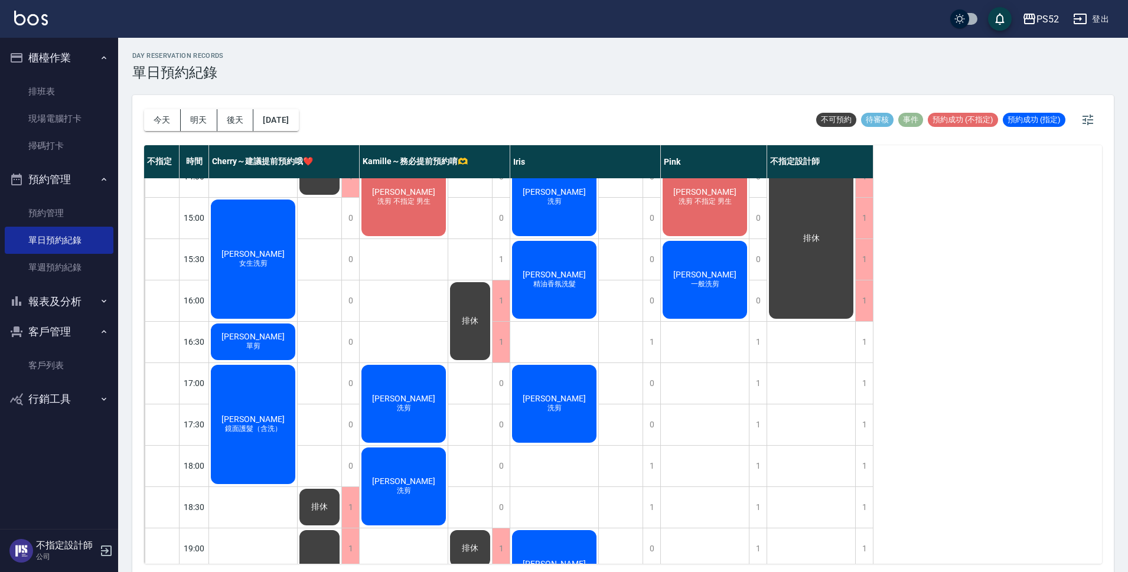
click at [44, 382] on ul "客戶列表" at bounding box center [59, 365] width 109 height 37
click at [43, 375] on link "客戶列表" at bounding box center [59, 365] width 109 height 27
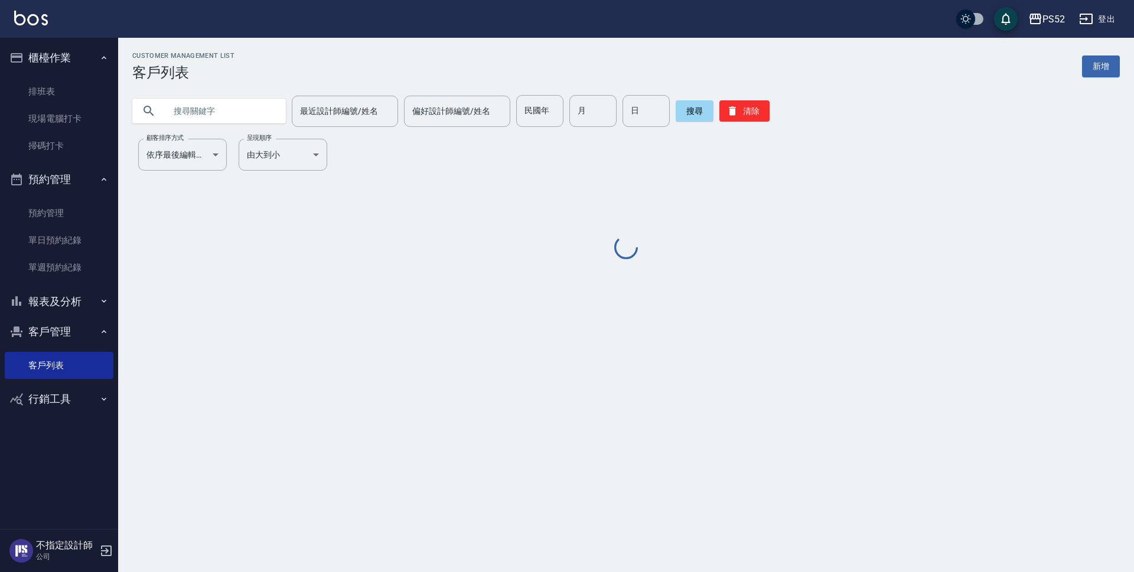
click at [220, 109] on input "text" at bounding box center [220, 111] width 111 height 32
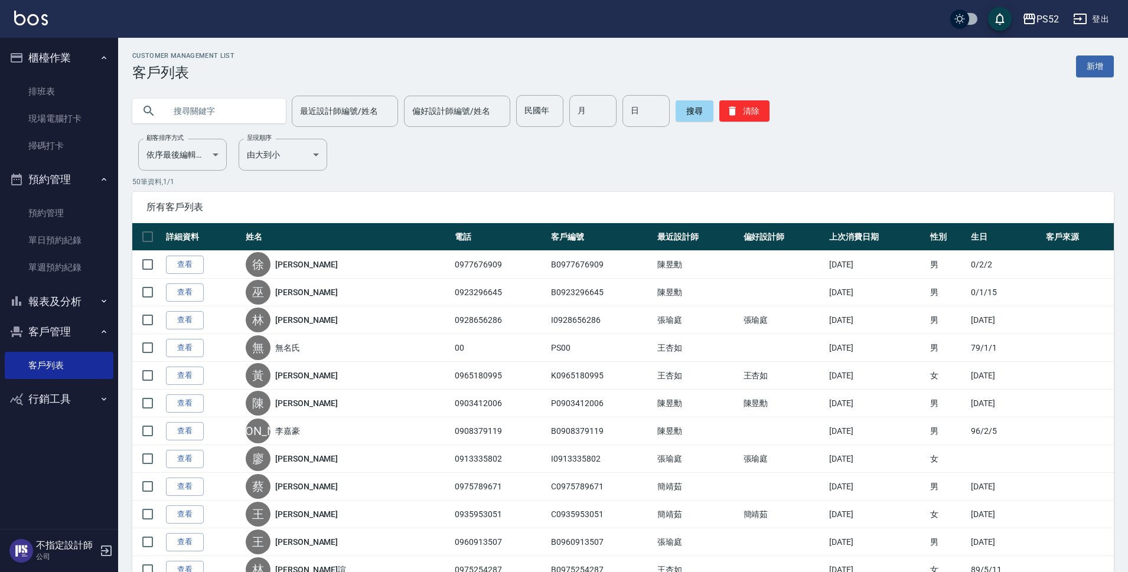
click at [220, 109] on input "text" at bounding box center [220, 111] width 111 height 32
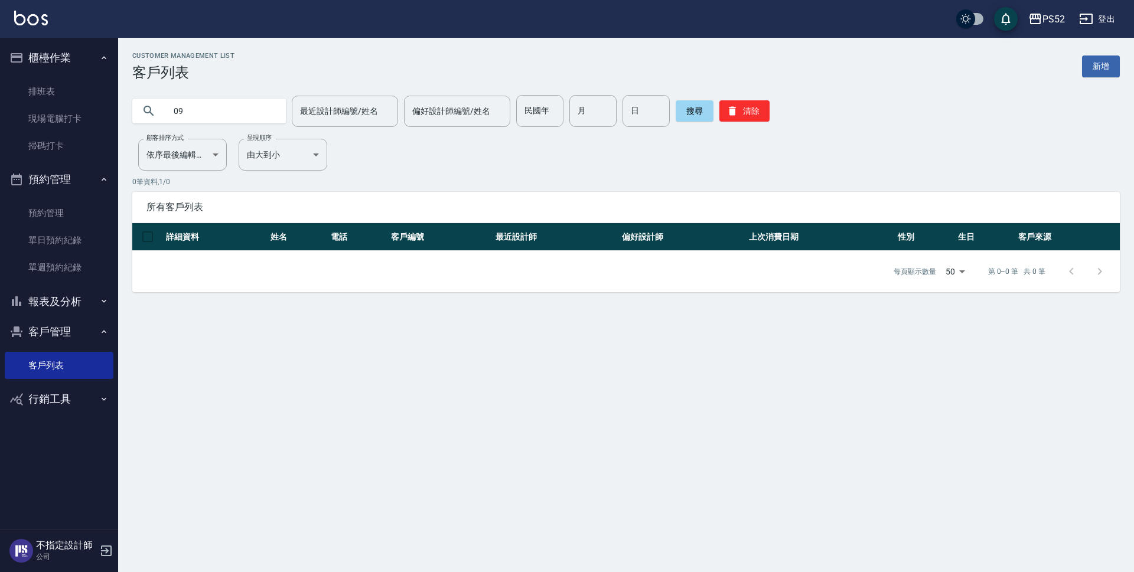
type input "0"
type input "09077"
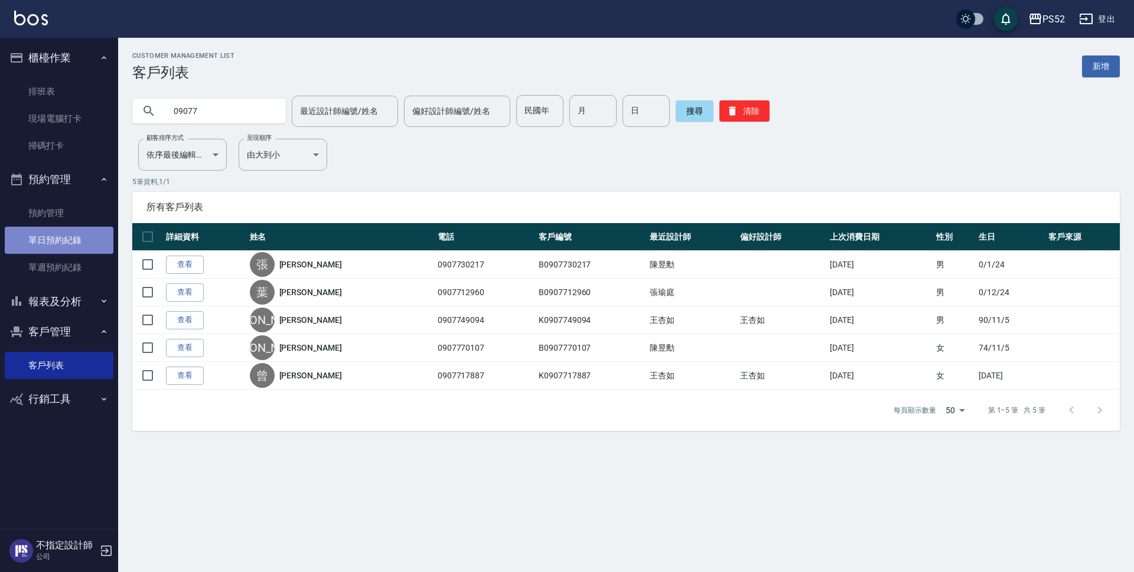
click at [44, 244] on link "單日預約紀錄" at bounding box center [59, 240] width 109 height 27
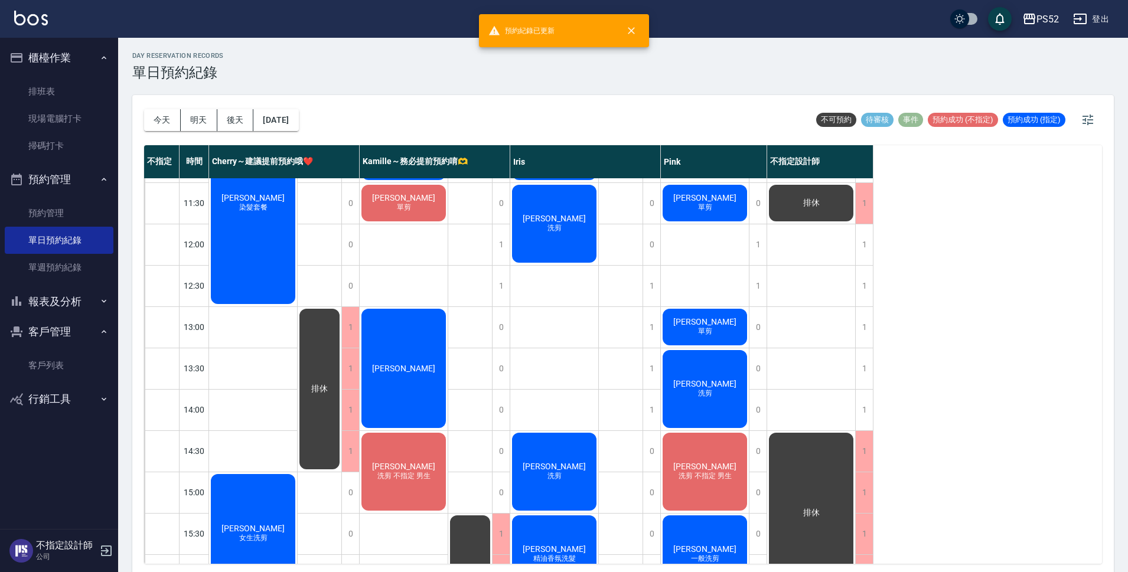
scroll to position [118, 0]
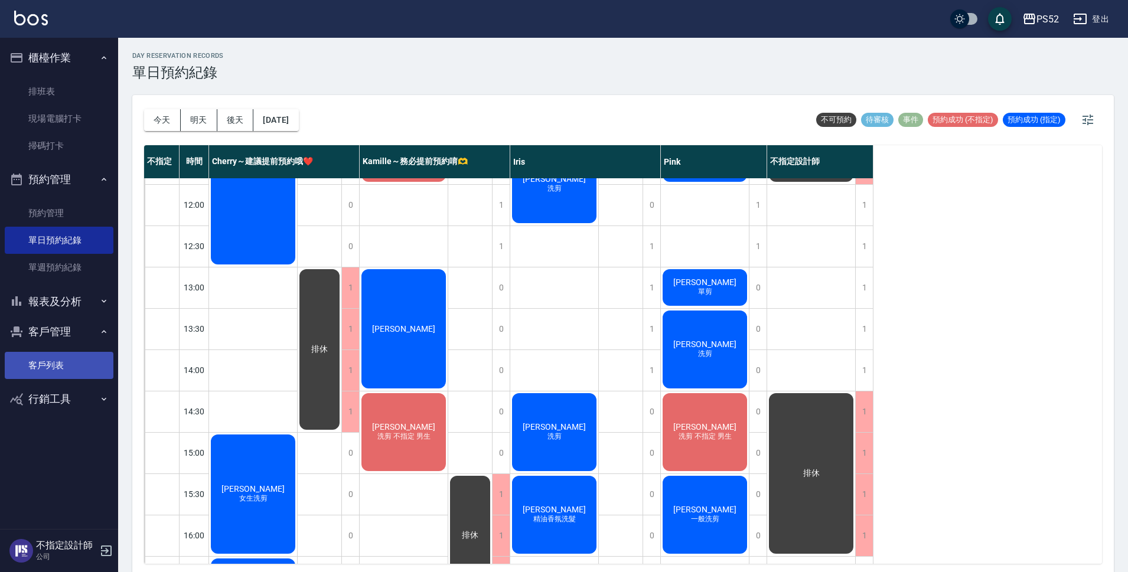
click at [60, 358] on link "客戶列表" at bounding box center [59, 365] width 109 height 27
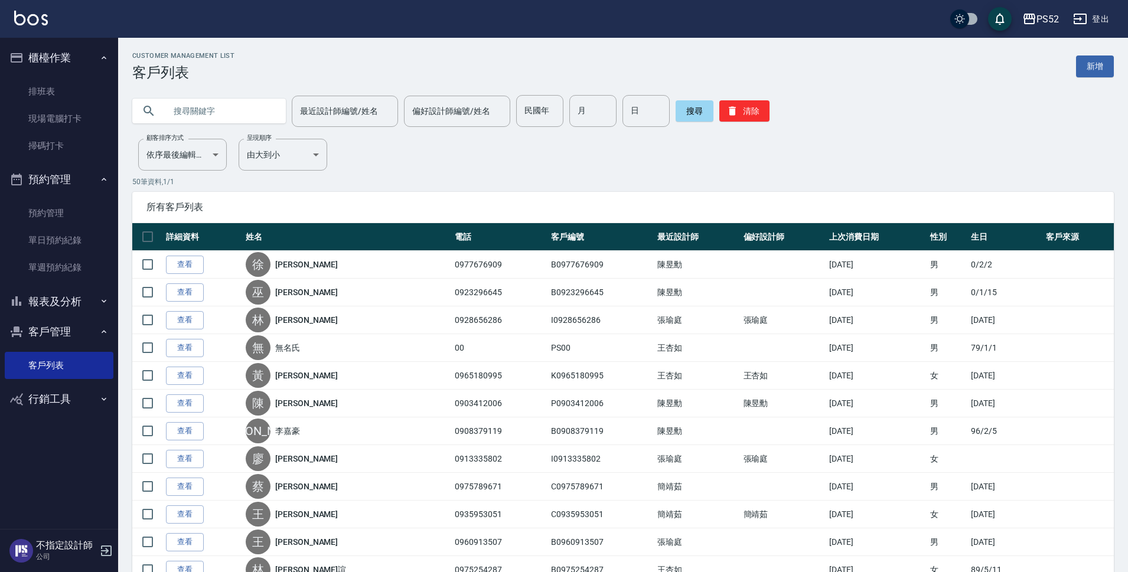
click at [185, 112] on input "text" at bounding box center [220, 111] width 111 height 32
type input "09077"
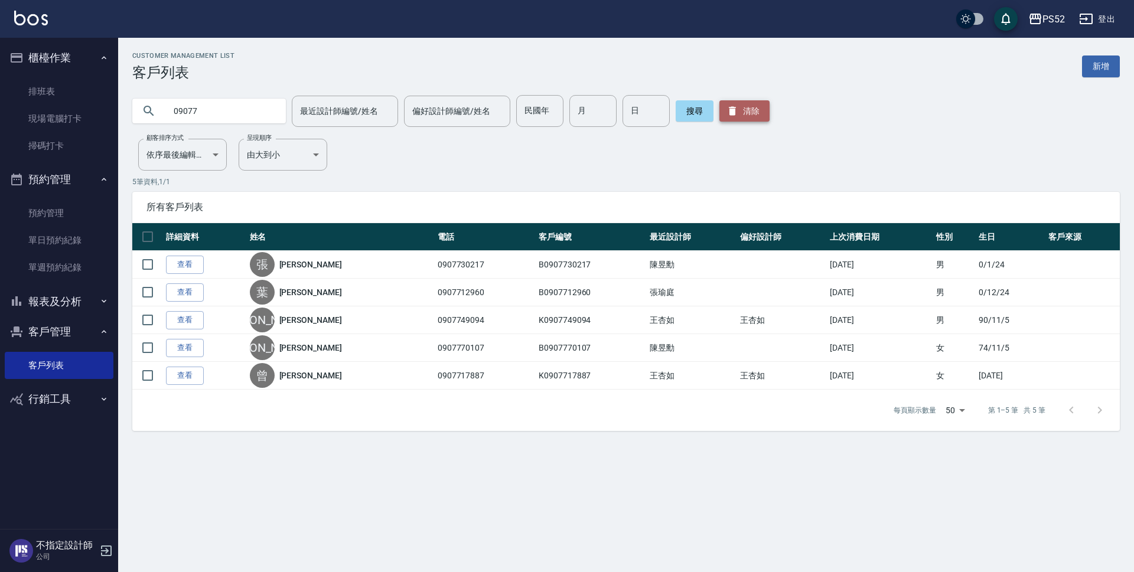
click at [753, 122] on button "清除" at bounding box center [744, 110] width 50 height 21
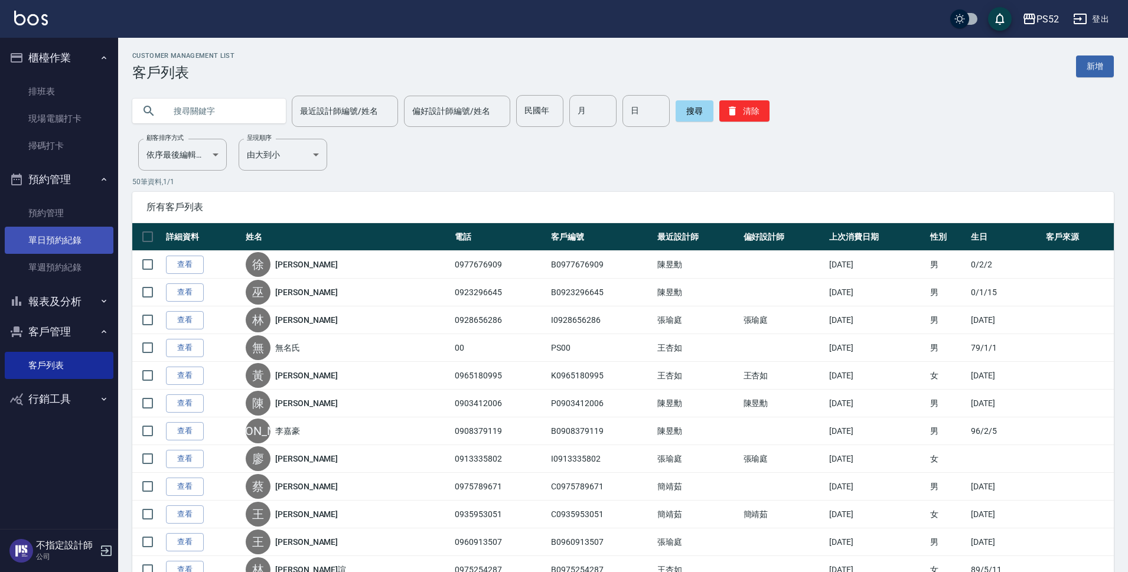
click at [60, 239] on link "單日預約紀錄" at bounding box center [59, 240] width 109 height 27
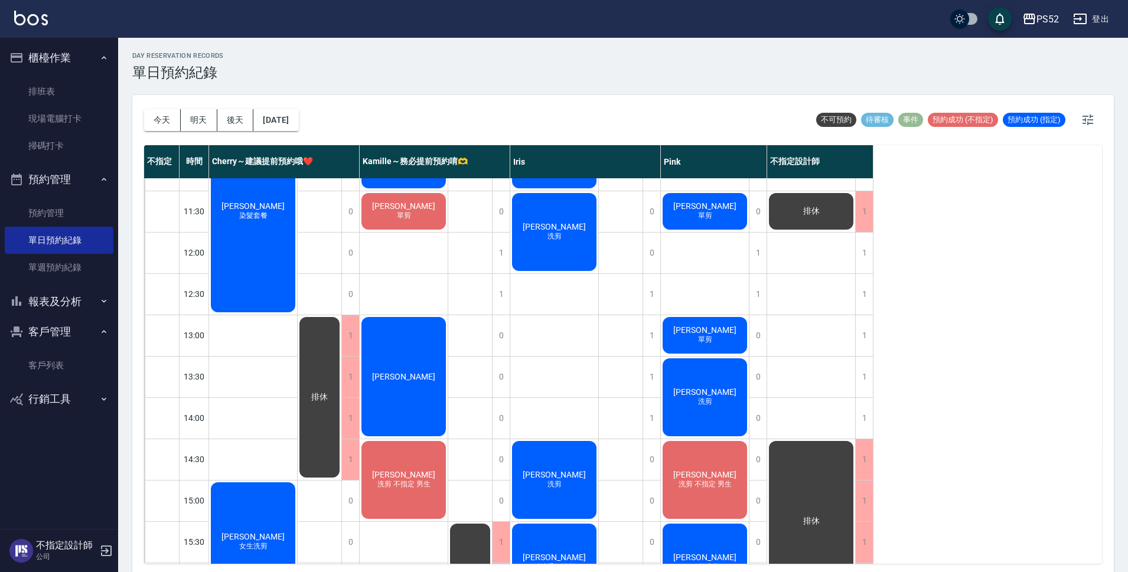
scroll to position [58, 0]
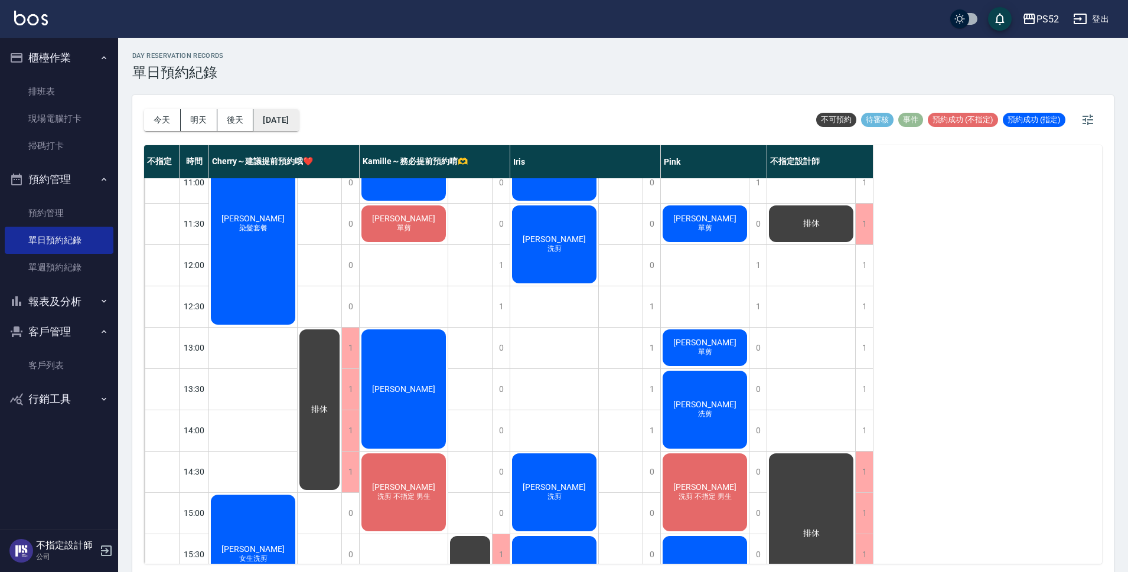
click at [298, 115] on button "[DATE]" at bounding box center [275, 120] width 45 height 22
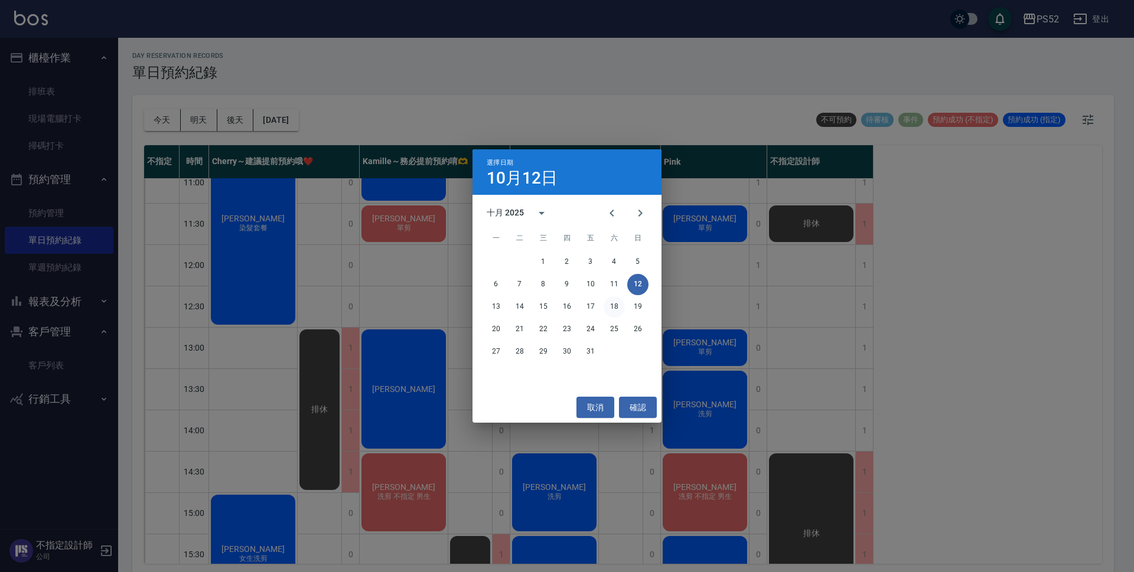
click at [615, 303] on button "18" at bounding box center [613, 306] width 21 height 21
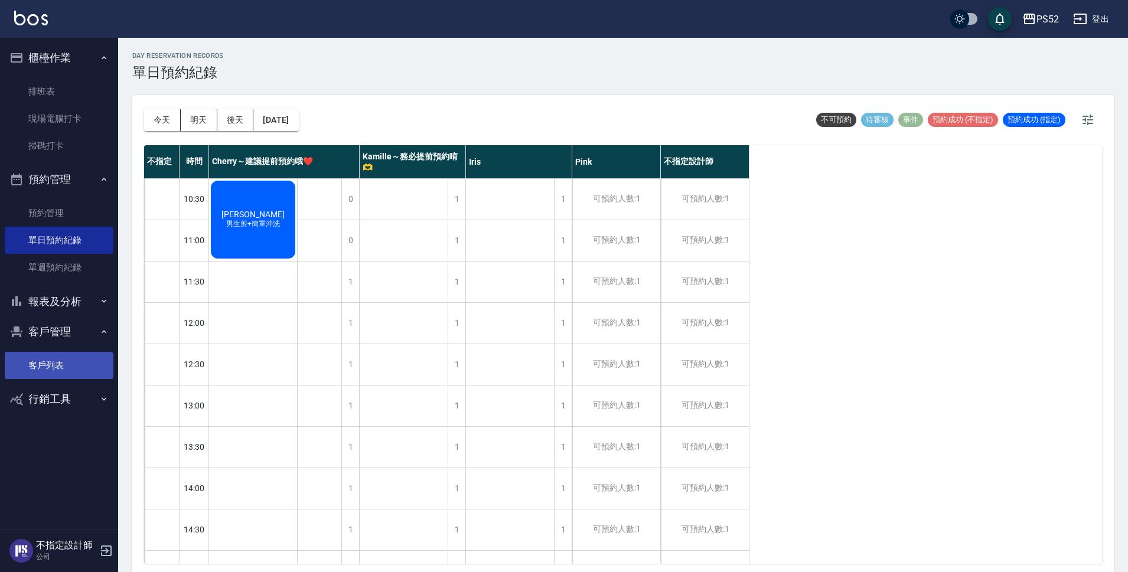
click at [83, 352] on link "客戶列表" at bounding box center [59, 365] width 109 height 27
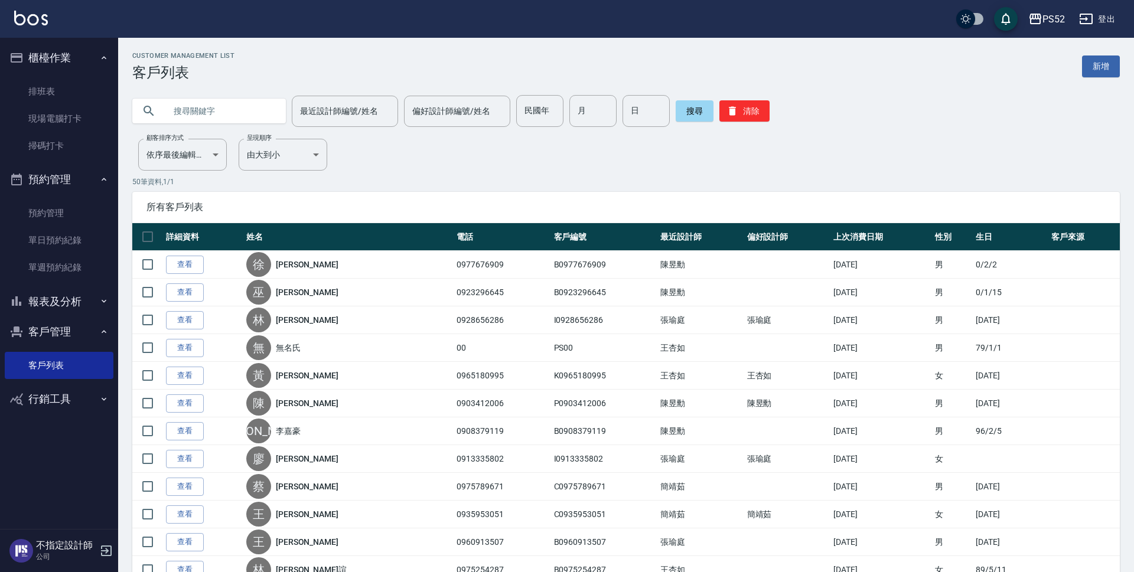
click at [227, 112] on input "text" at bounding box center [220, 111] width 111 height 32
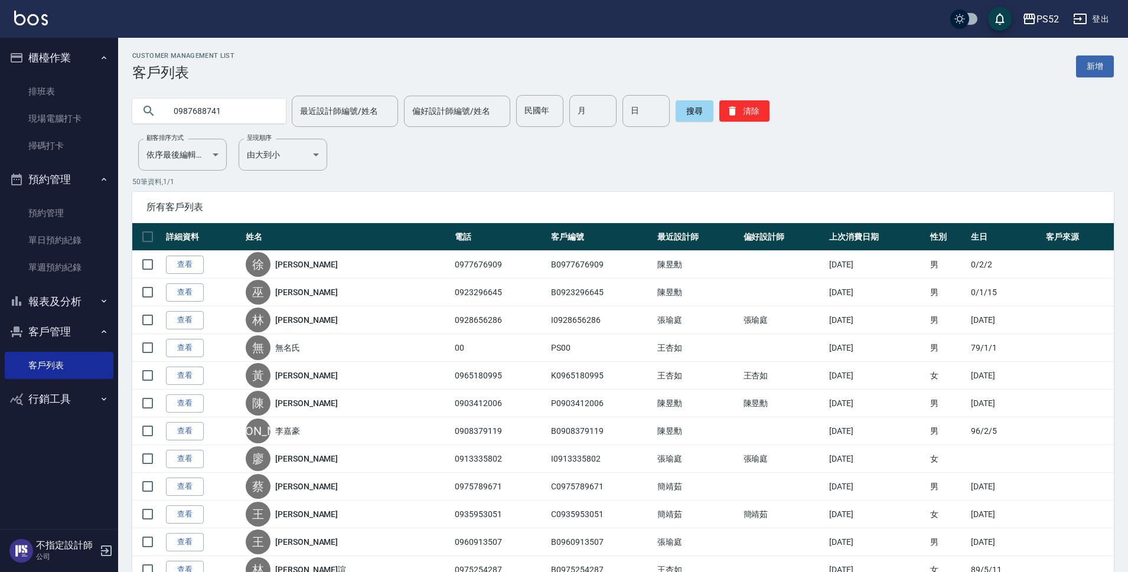
type input "0987688741"
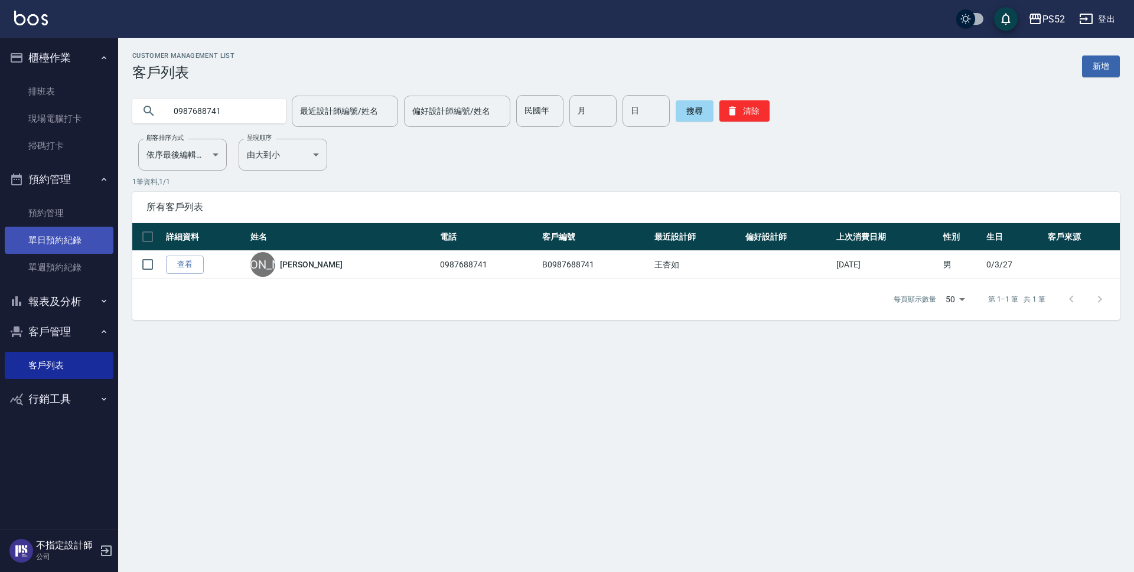
click at [111, 240] on link "單日預約紀錄" at bounding box center [59, 240] width 109 height 27
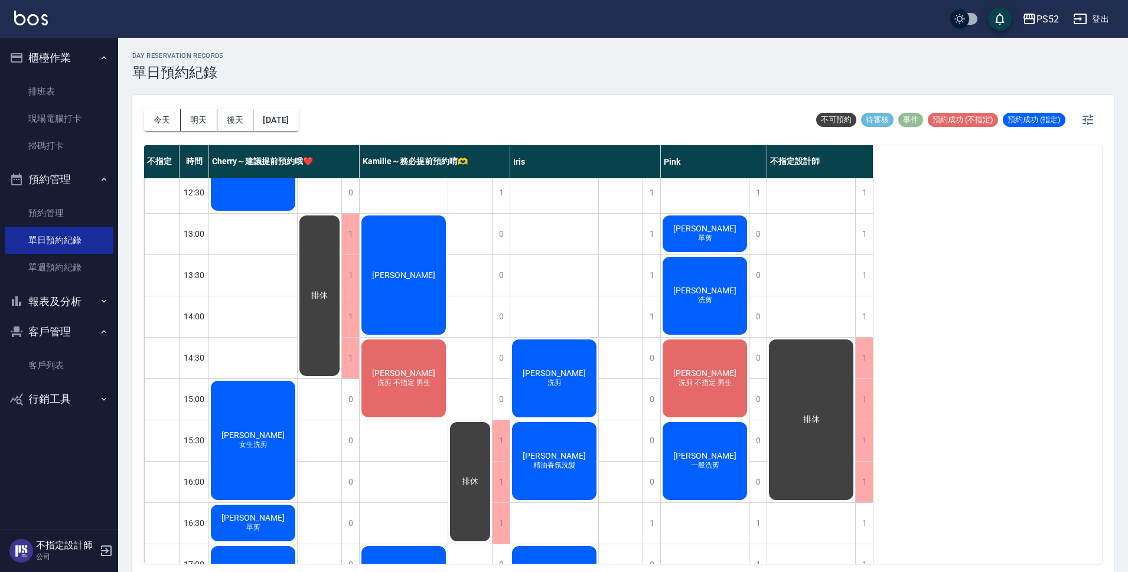
scroll to position [97, 0]
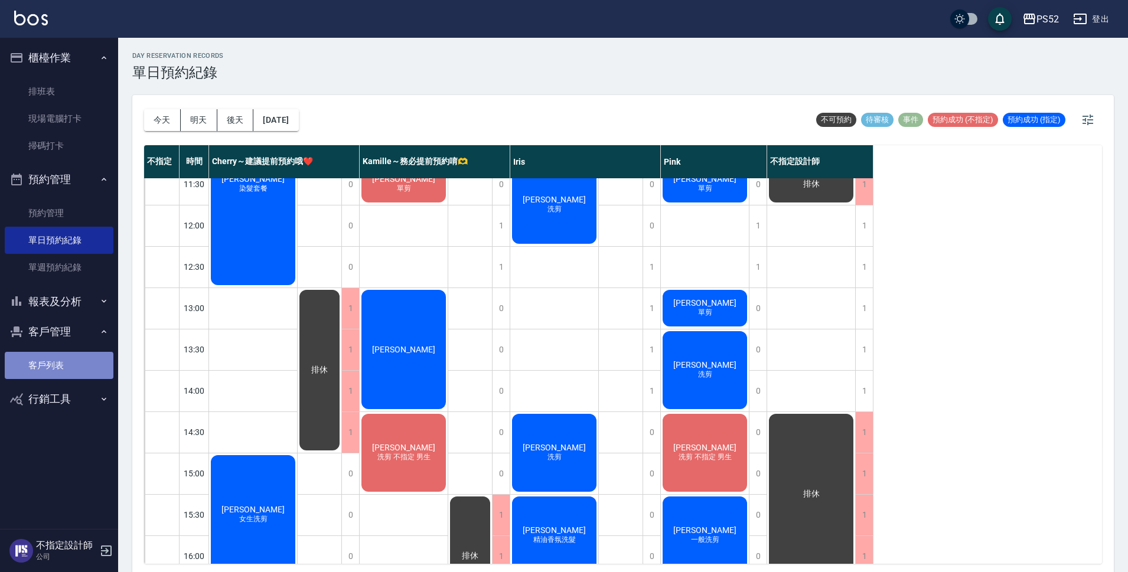
click at [44, 363] on link "客戶列表" at bounding box center [59, 365] width 109 height 27
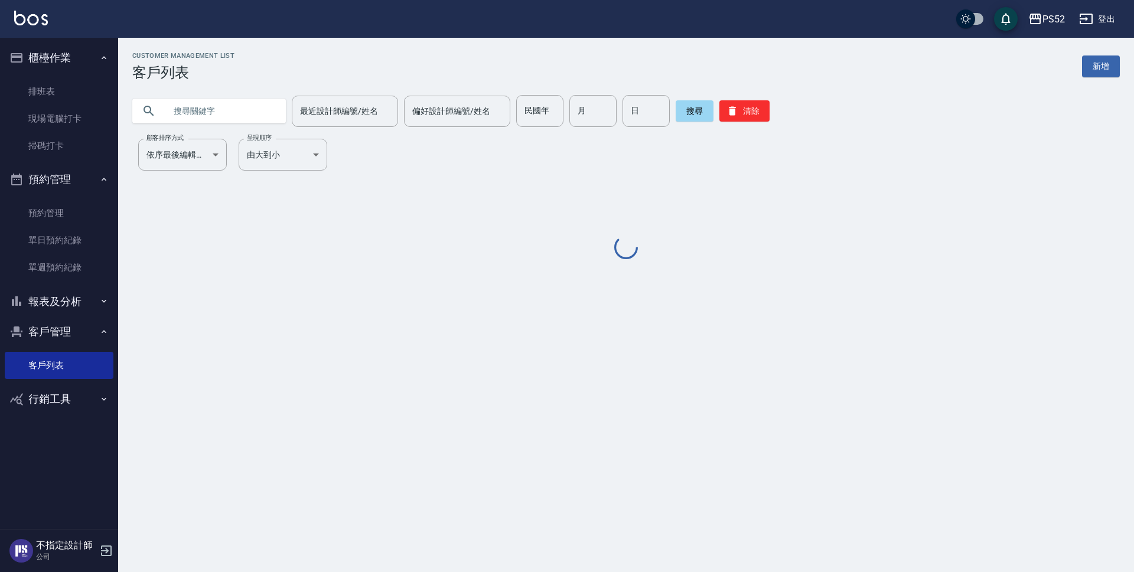
click at [171, 115] on input "text" at bounding box center [220, 111] width 111 height 32
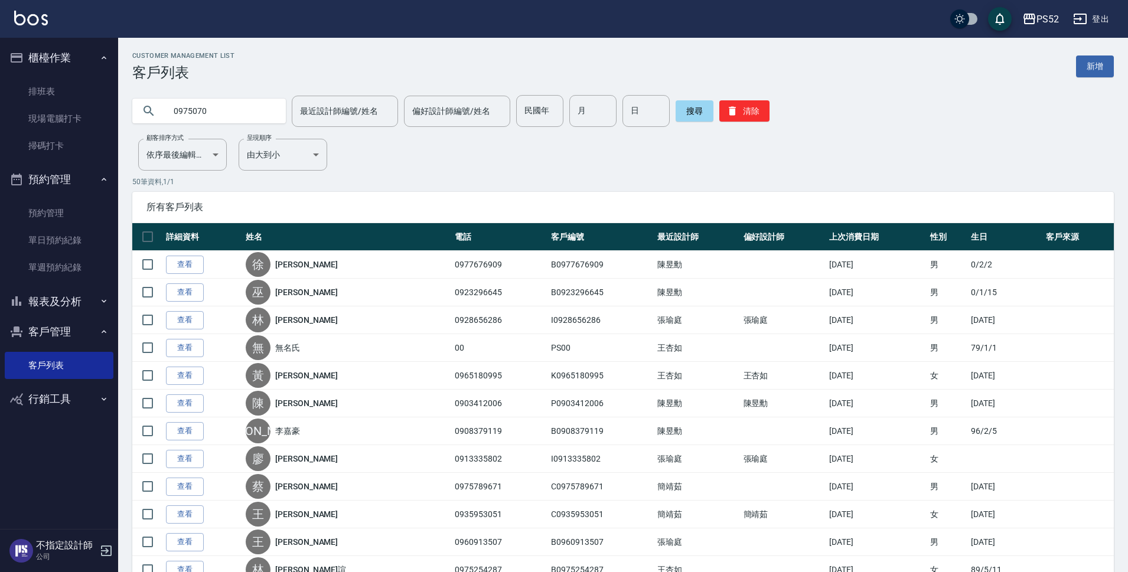
type input "0975070"
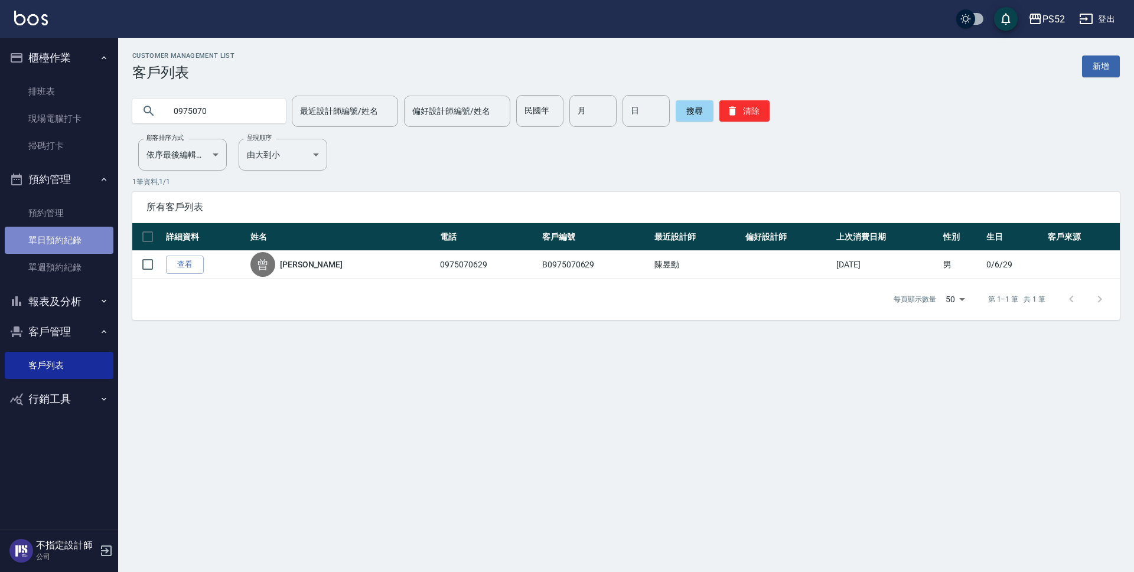
click at [57, 247] on link "單日預約紀錄" at bounding box center [59, 240] width 109 height 27
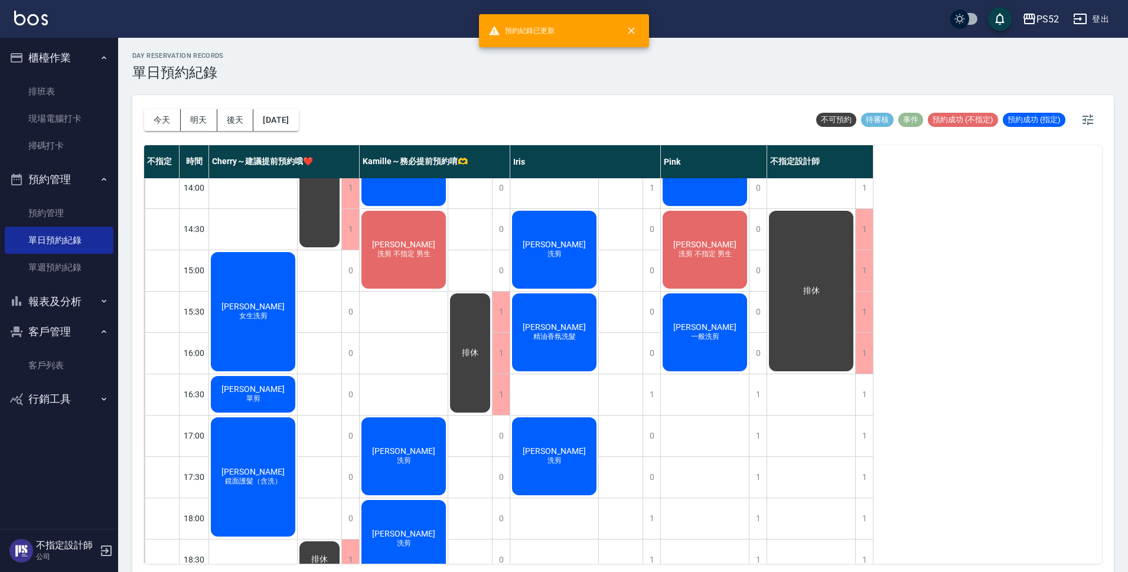
scroll to position [354, 0]
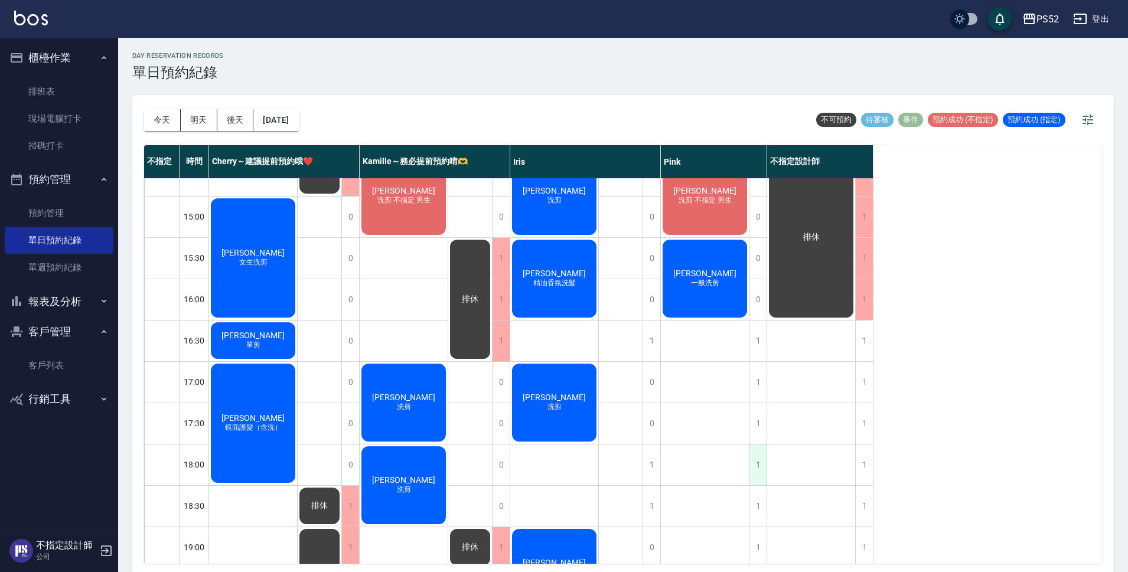
click at [764, 471] on div "1" at bounding box center [758, 465] width 18 height 41
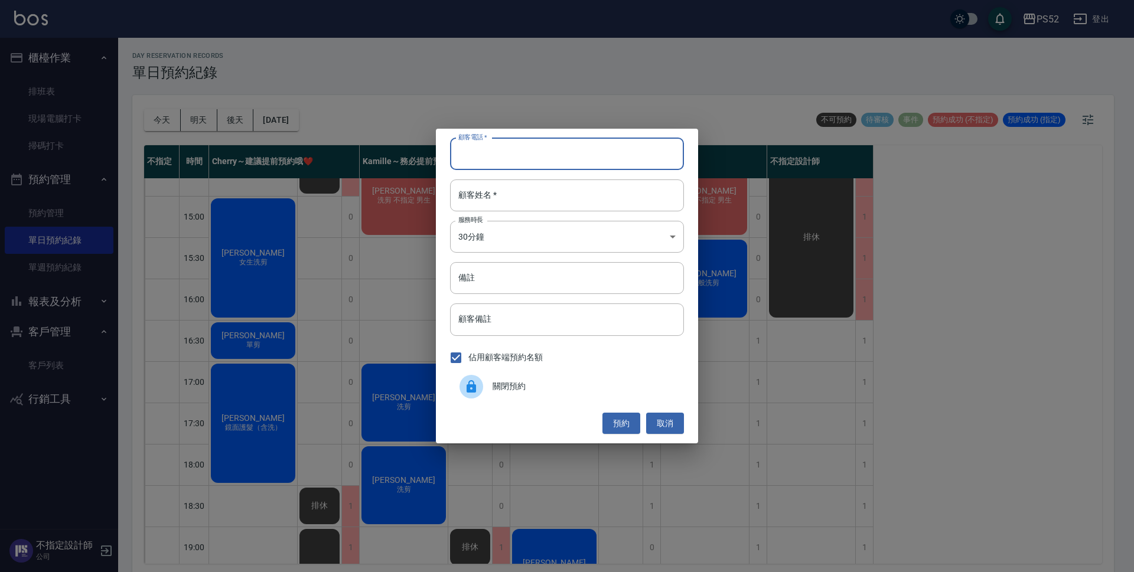
click at [508, 152] on input "顧客電話   *" at bounding box center [567, 154] width 234 height 32
click at [499, 271] on input "備註" at bounding box center [567, 278] width 234 height 32
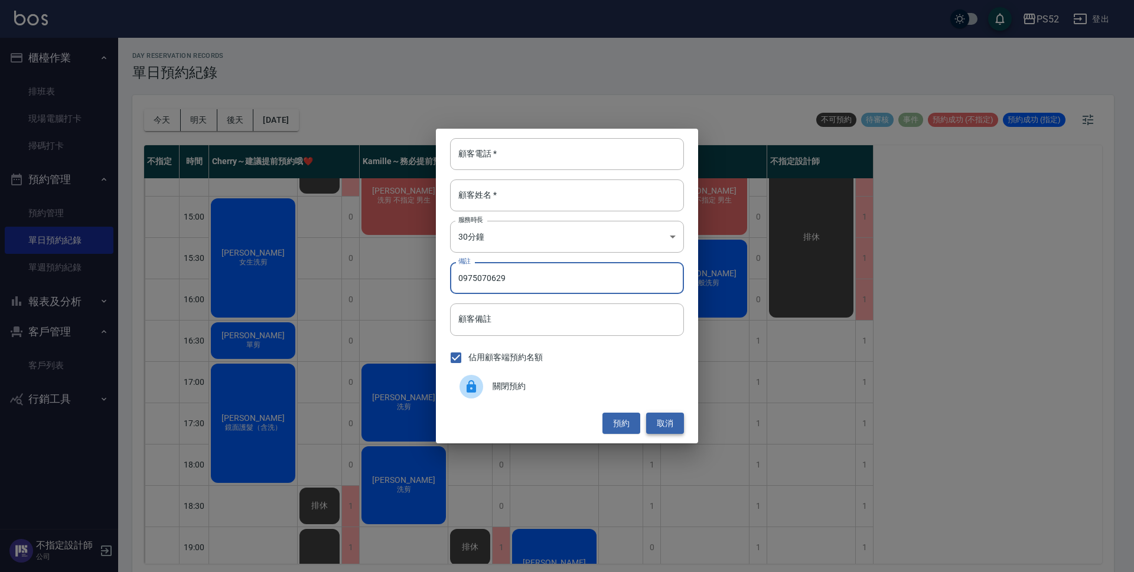
type input "0975070629"
click at [668, 427] on button "取消" at bounding box center [665, 424] width 38 height 22
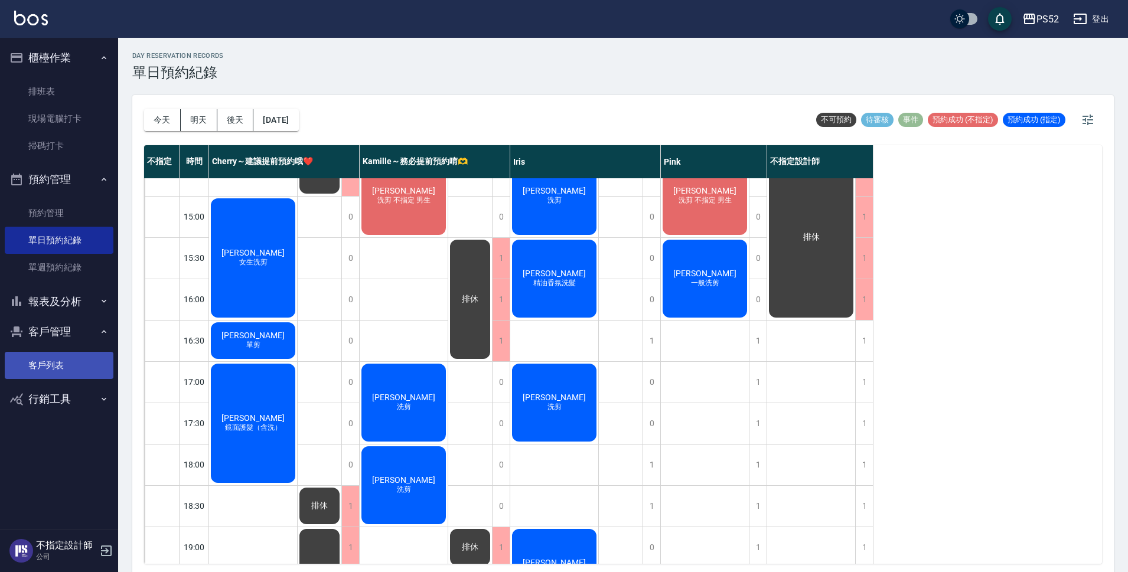
click at [71, 371] on link "客戶列表" at bounding box center [59, 365] width 109 height 27
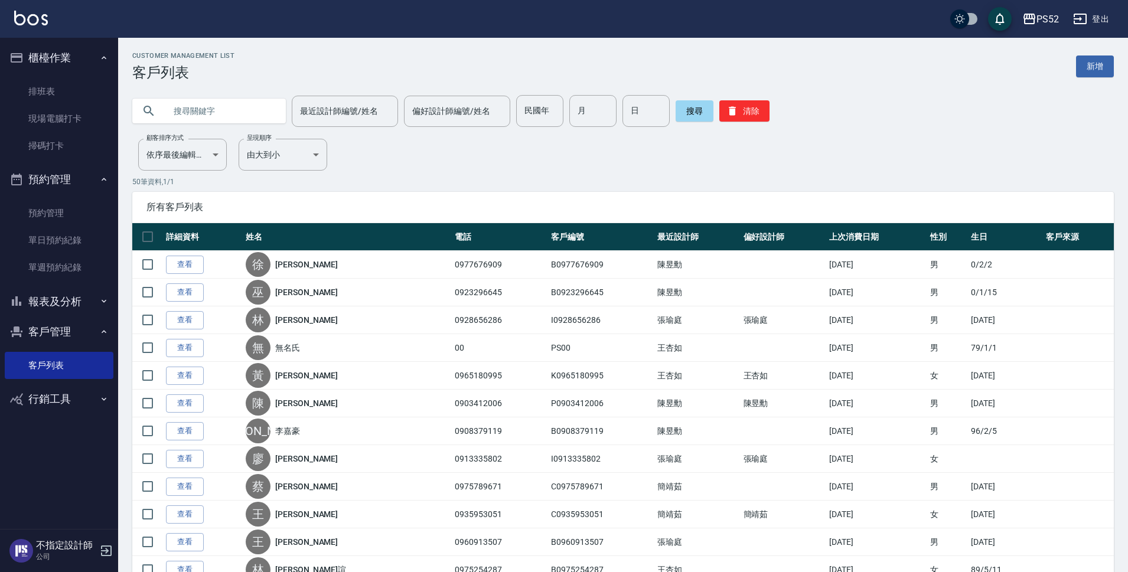
click at [214, 107] on input "text" at bounding box center [220, 111] width 111 height 32
type input "甫"
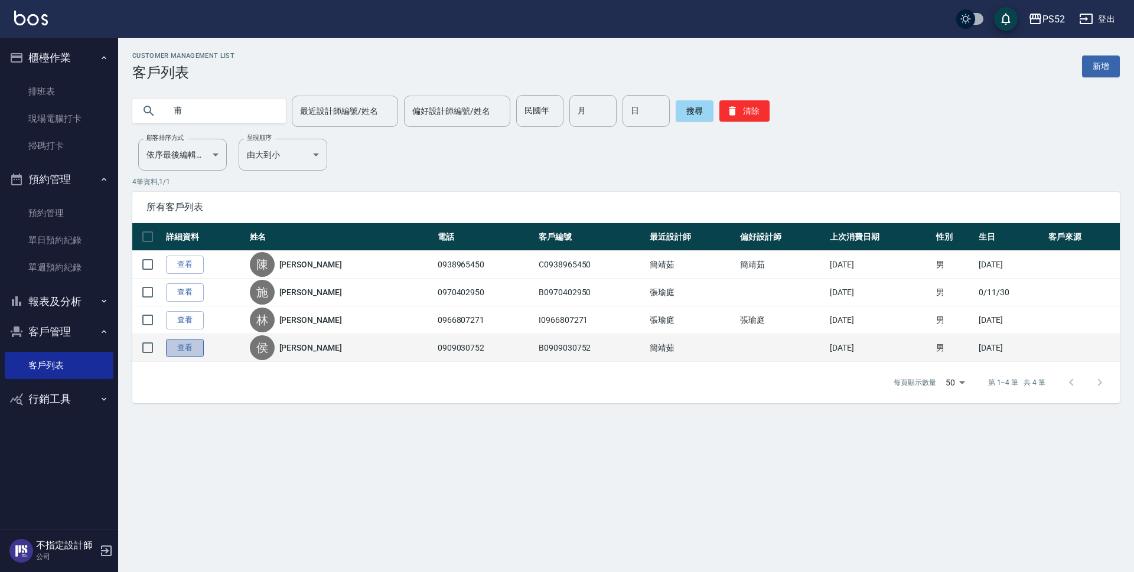
click at [190, 348] on link "查看" at bounding box center [185, 348] width 38 height 18
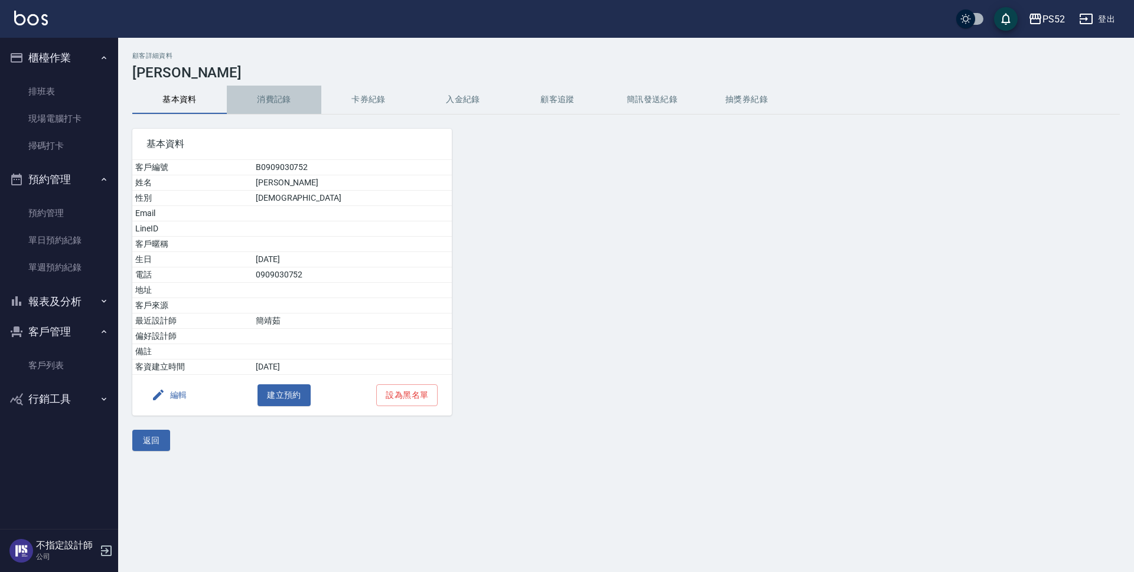
click at [285, 89] on button "消費記錄" at bounding box center [274, 100] width 94 height 28
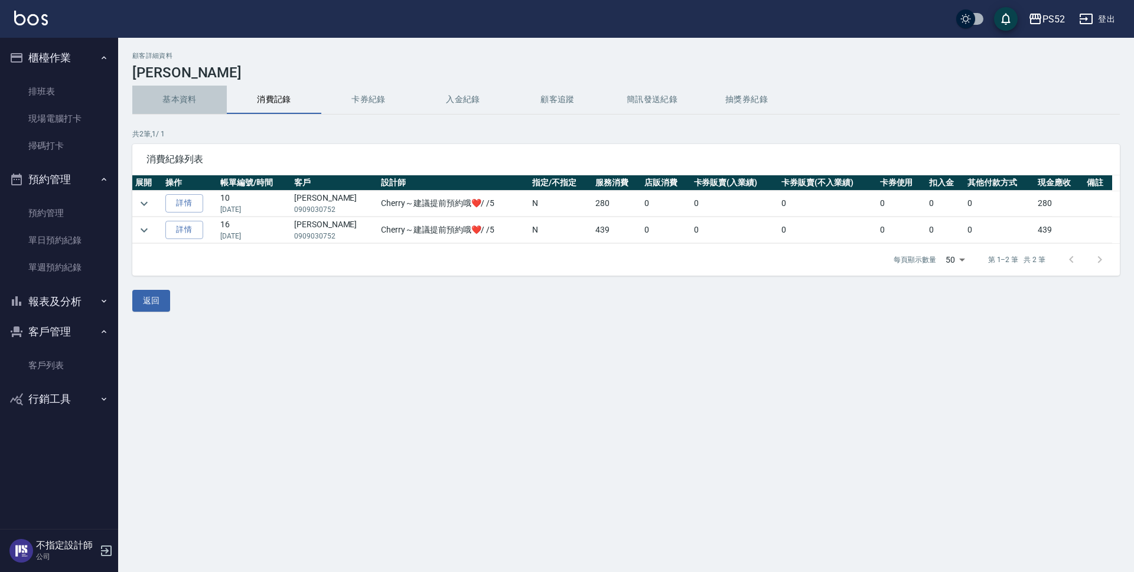
click at [184, 93] on button "基本資料" at bounding box center [179, 100] width 94 height 28
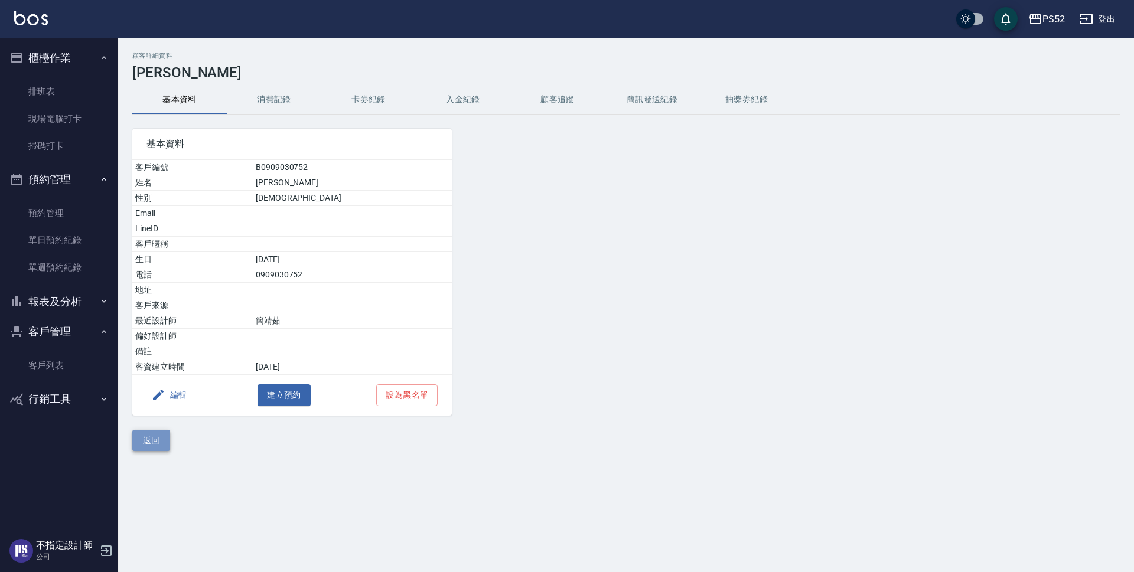
click at [148, 441] on button "返回" at bounding box center [151, 441] width 38 height 22
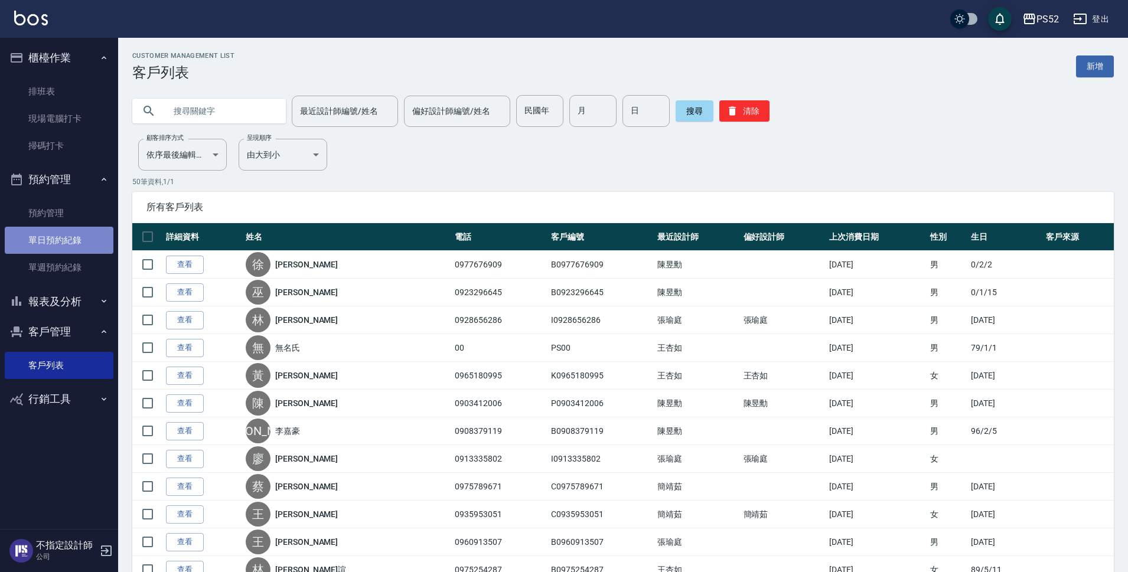
click at [83, 231] on link "單日預約紀錄" at bounding box center [59, 240] width 109 height 27
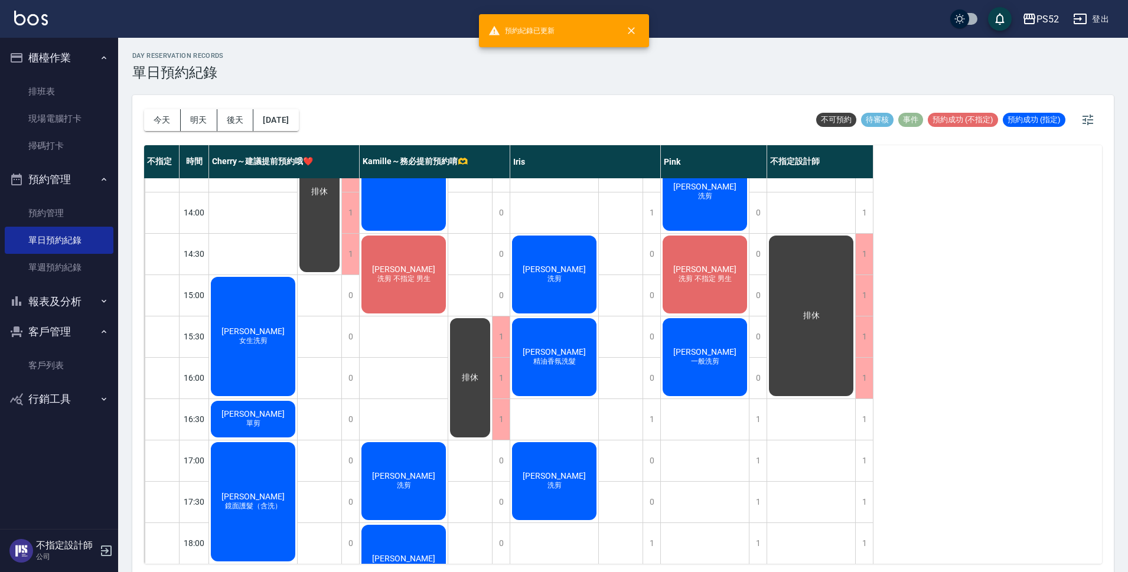
scroll to position [413, 0]
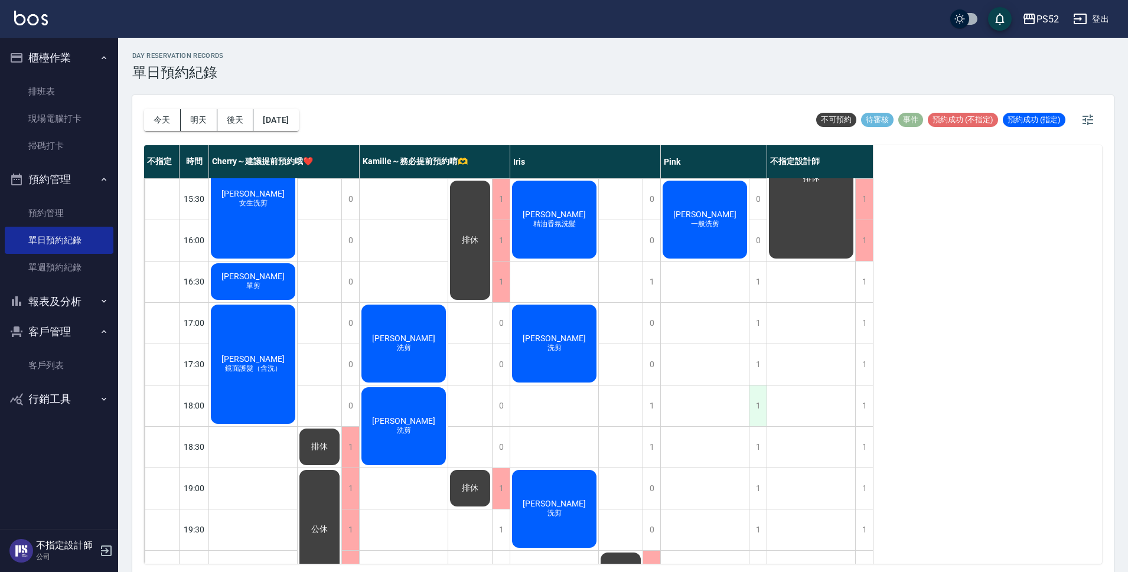
click at [750, 401] on div "1" at bounding box center [758, 406] width 18 height 41
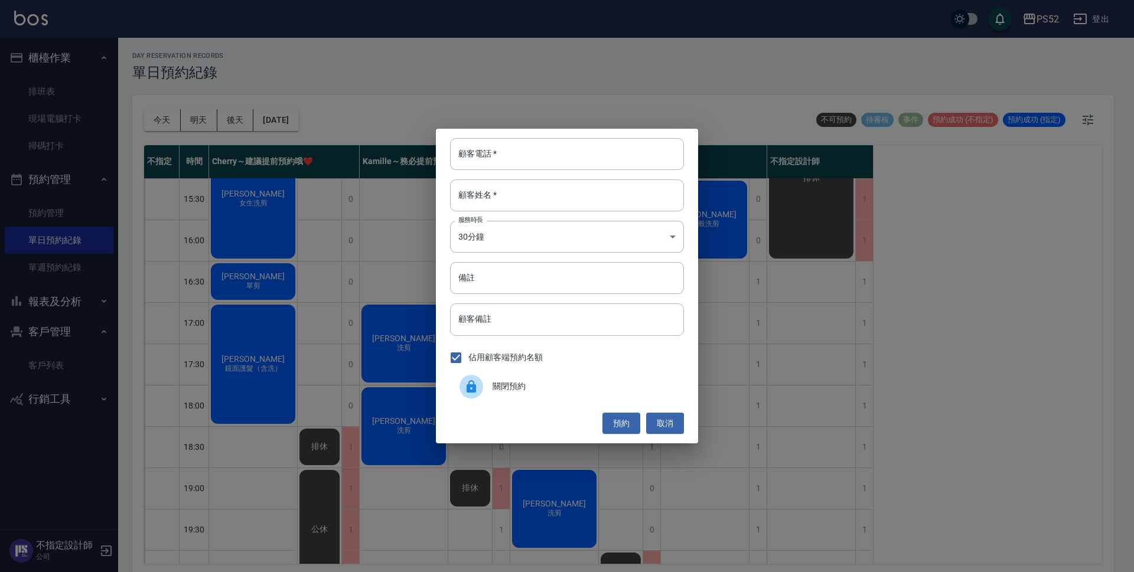
click at [547, 381] on span "關閉預約" at bounding box center [583, 386] width 182 height 12
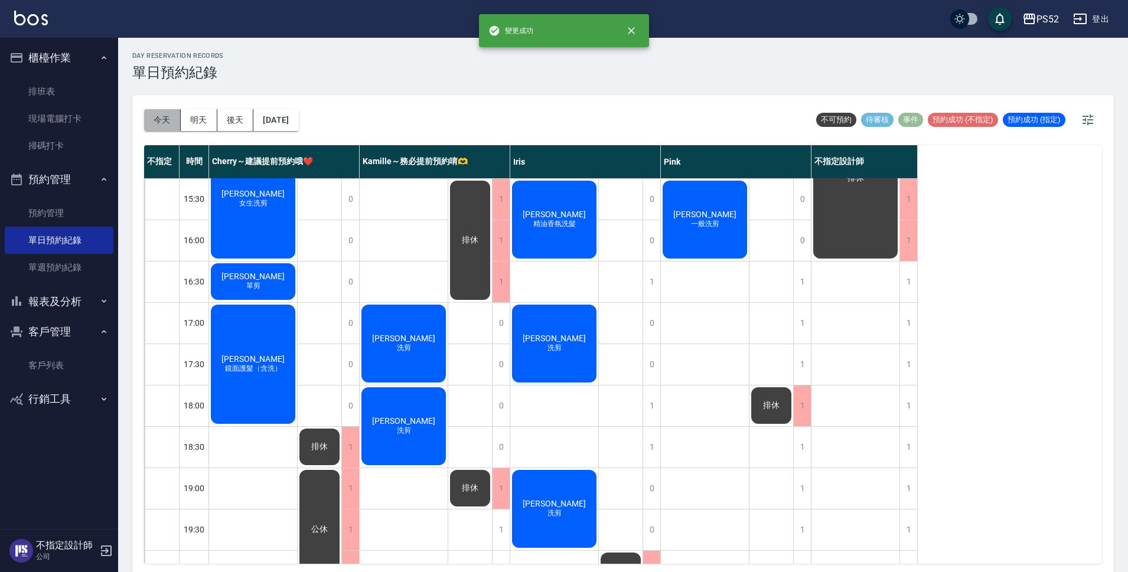
click at [161, 109] on button "今天" at bounding box center [162, 120] width 37 height 22
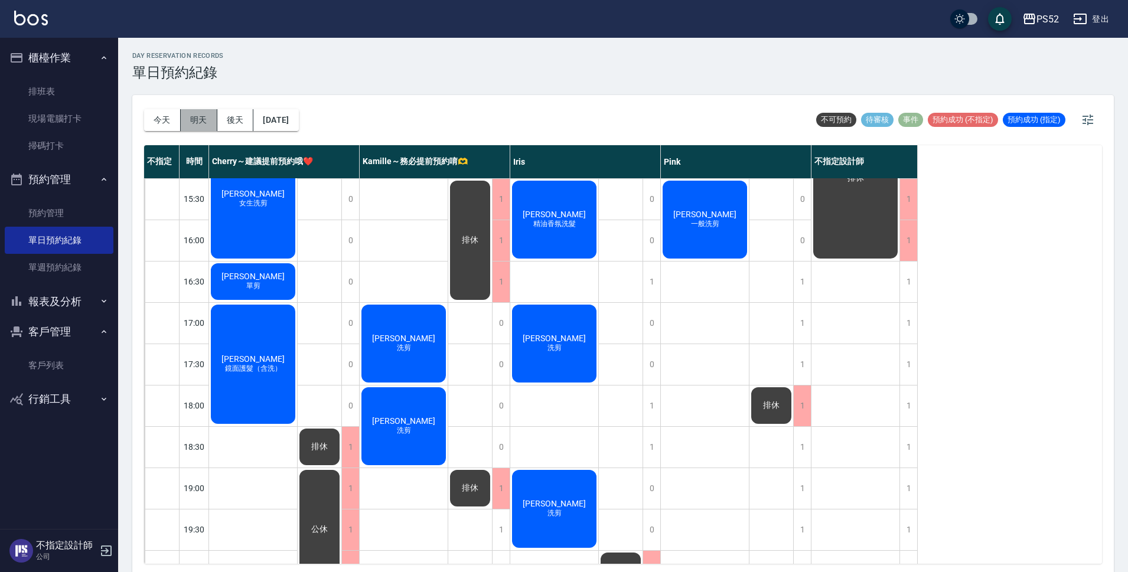
click at [200, 130] on button "明天" at bounding box center [199, 120] width 37 height 22
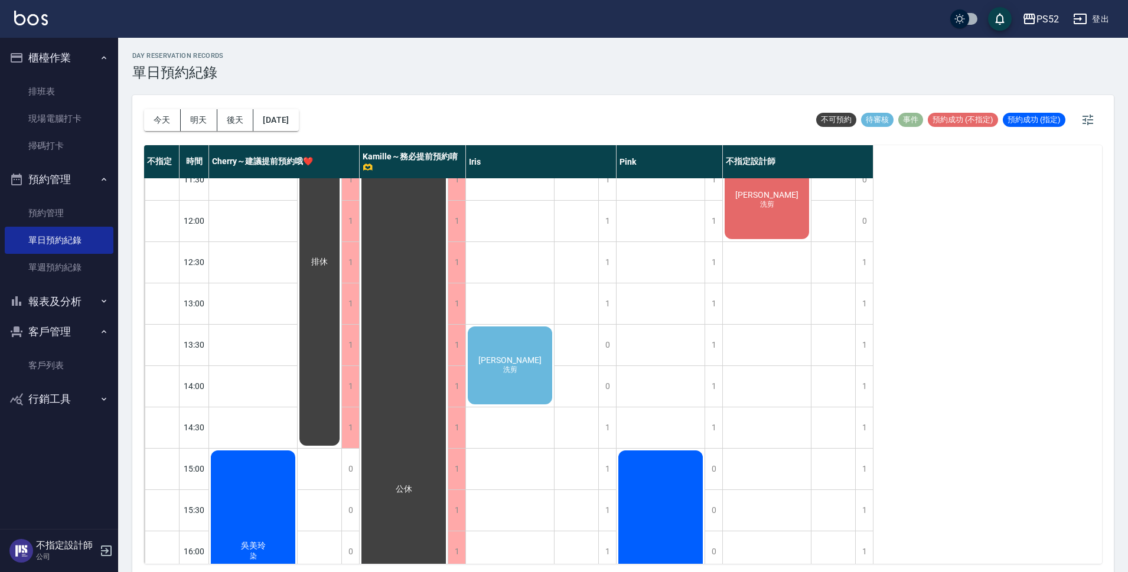
scroll to position [78, 0]
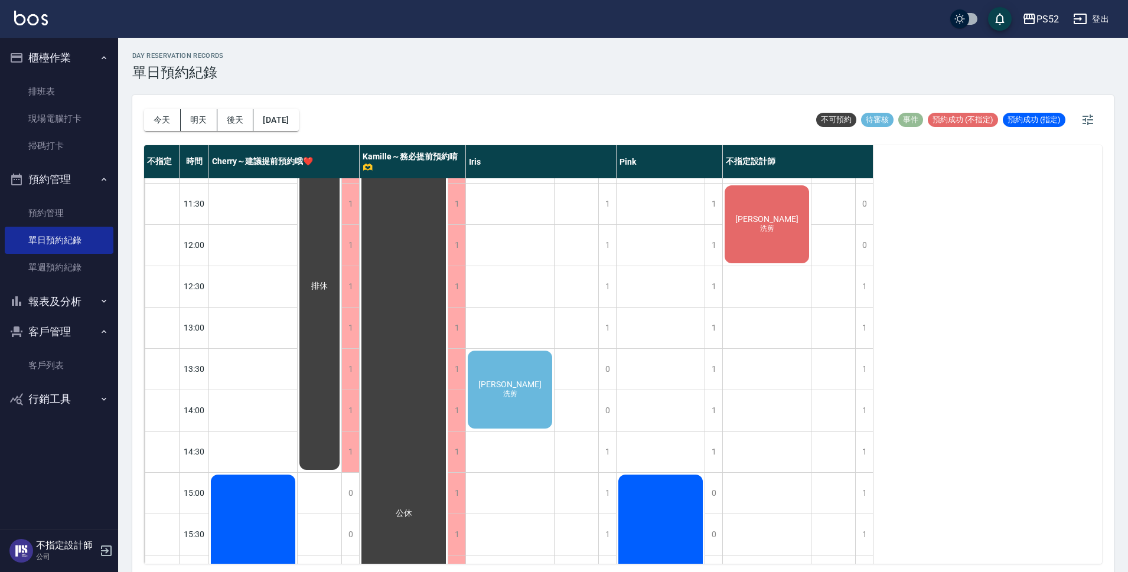
click at [533, 369] on div "[PERSON_NAME] 洗剪" at bounding box center [510, 389] width 88 height 81
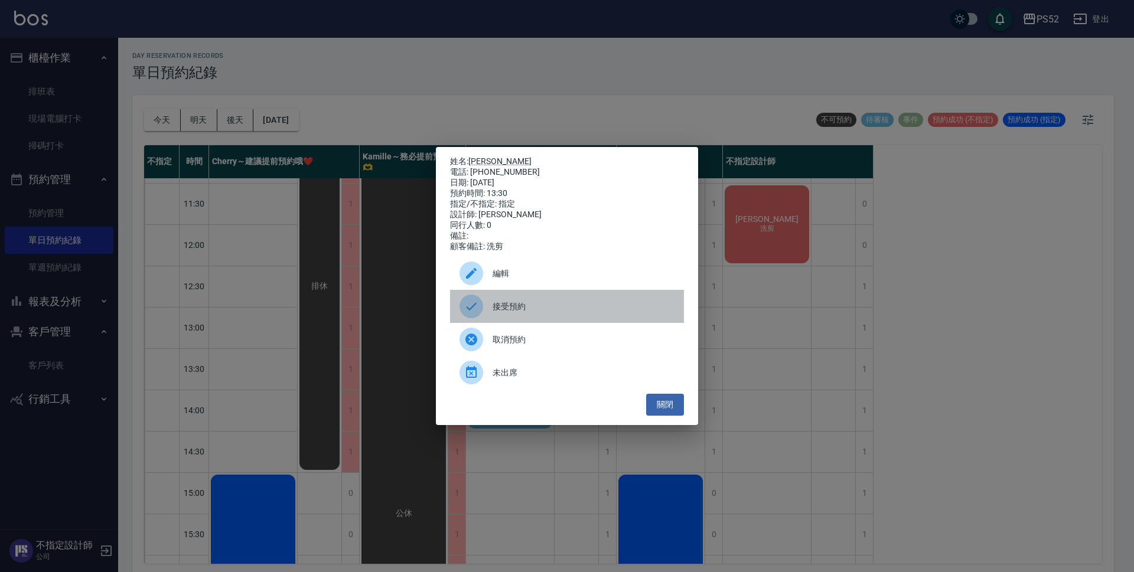
click at [514, 306] on span "接受預約" at bounding box center [583, 307] width 182 height 12
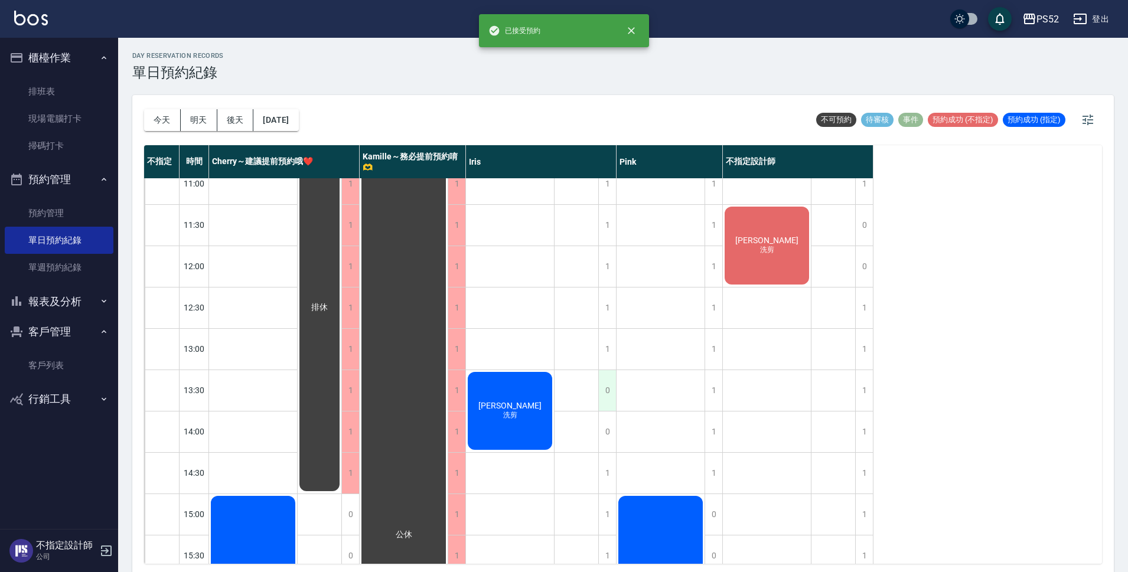
scroll to position [0, 0]
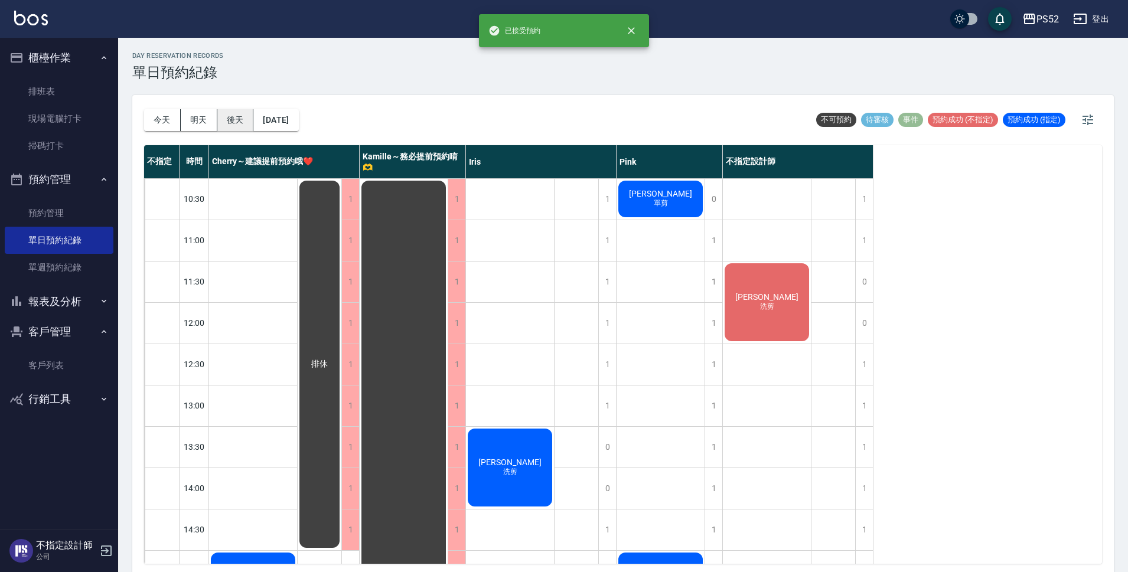
click at [243, 125] on button "後天" at bounding box center [235, 120] width 37 height 22
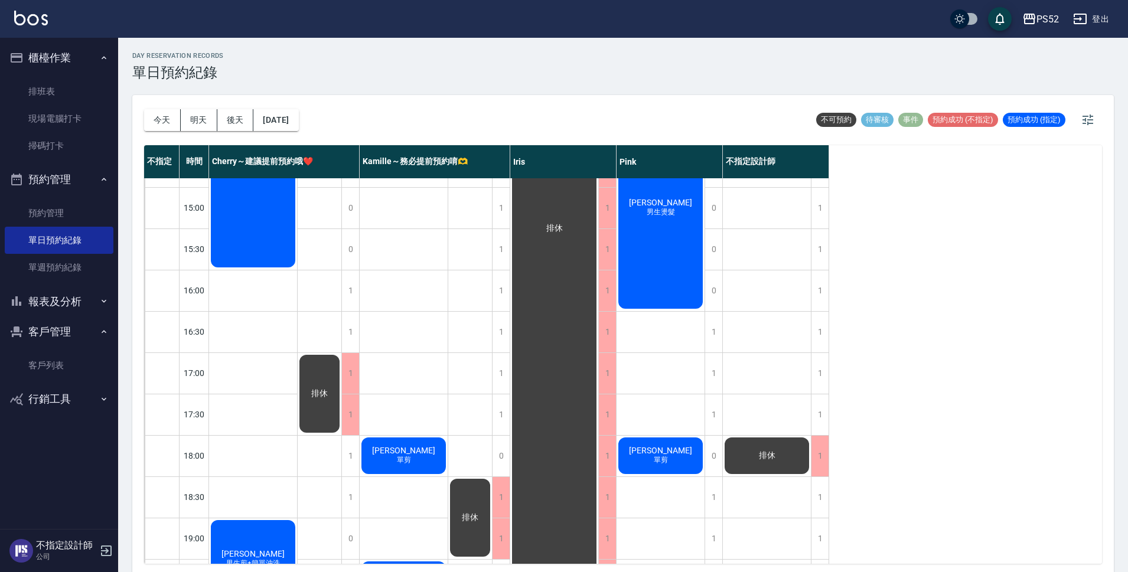
scroll to position [374, 0]
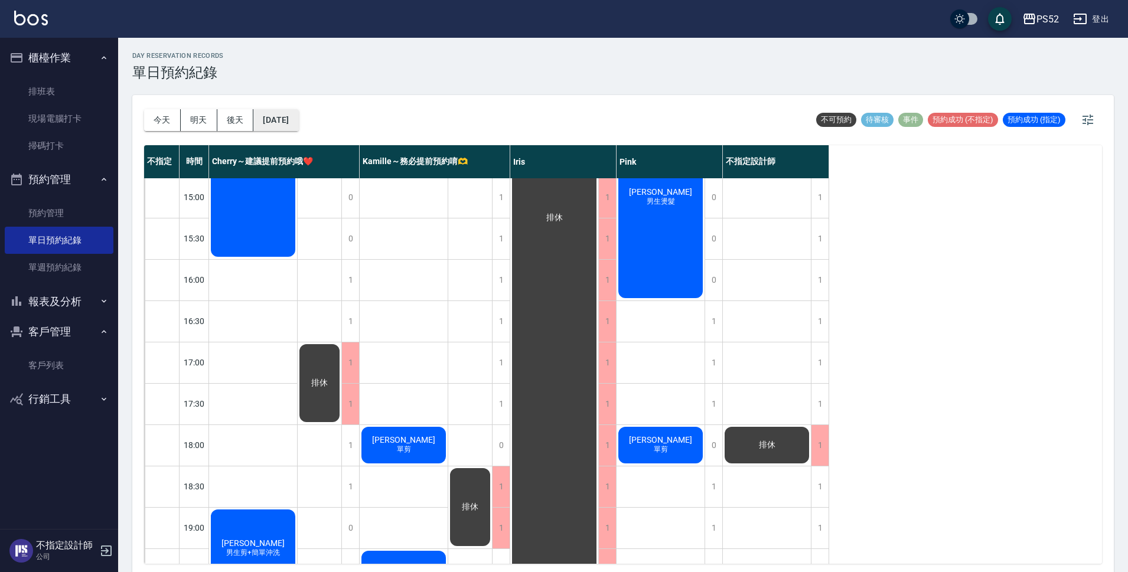
click at [298, 126] on button "[DATE]" at bounding box center [275, 120] width 45 height 22
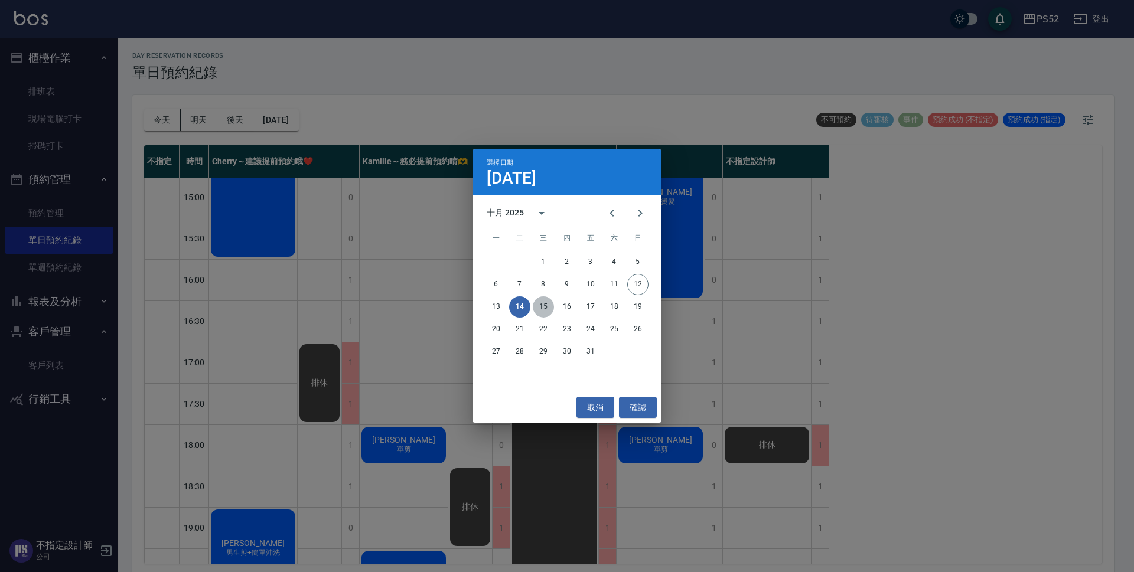
click at [540, 307] on button "15" at bounding box center [543, 306] width 21 height 21
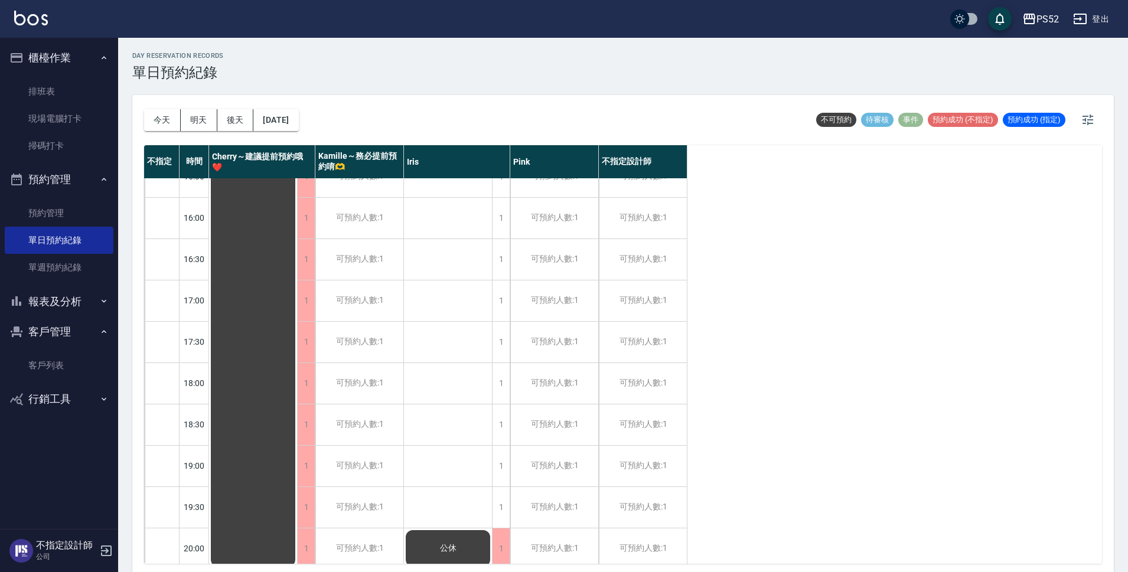
scroll to position [452, 0]
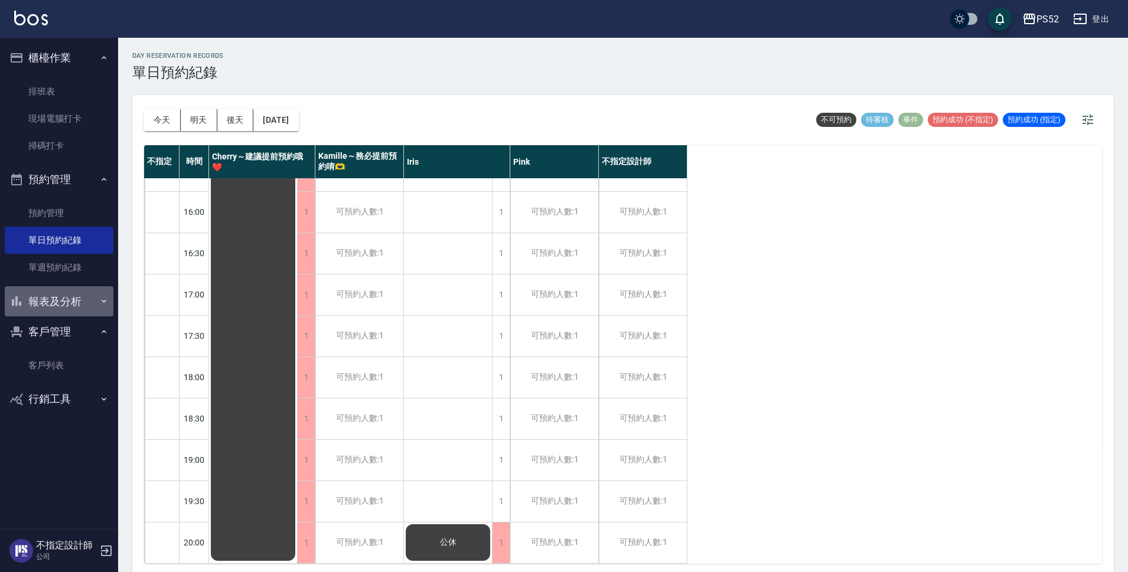
click at [48, 305] on button "報表及分析" at bounding box center [59, 301] width 109 height 31
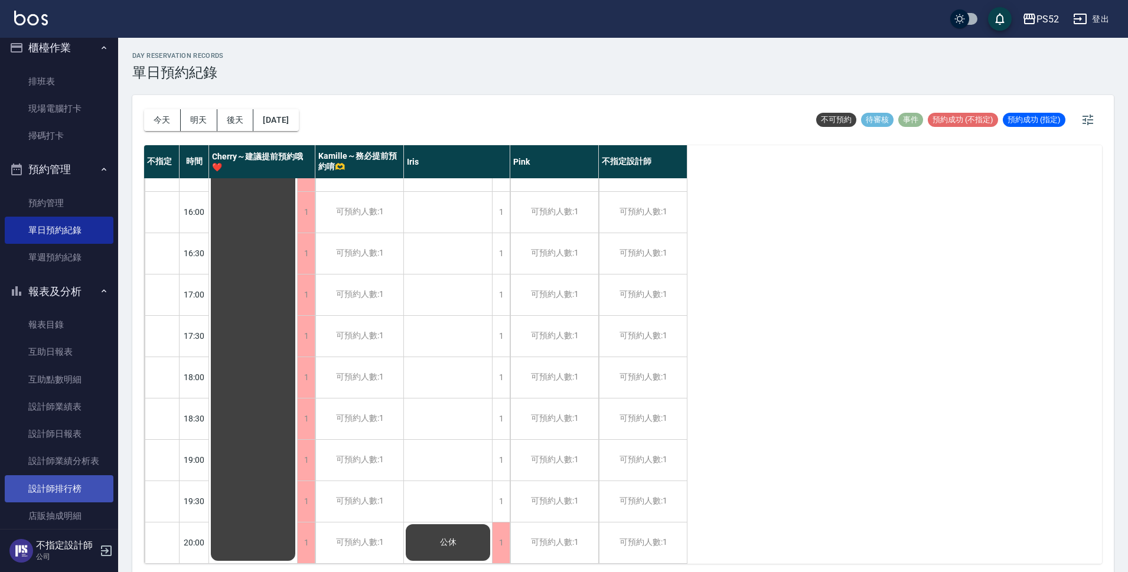
scroll to position [19, 0]
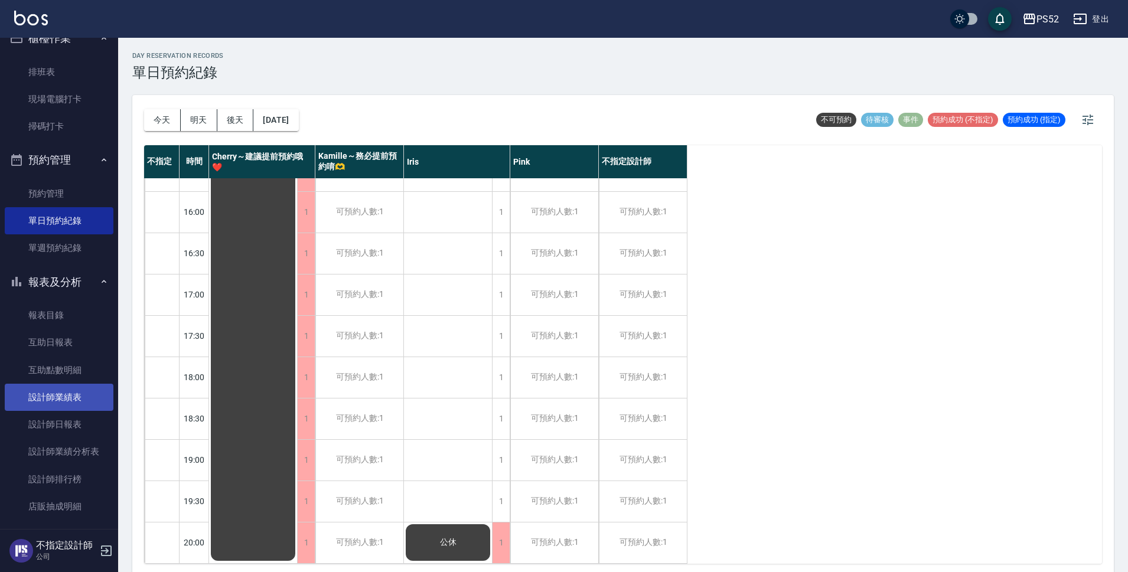
click at [71, 408] on link "設計師業績表" at bounding box center [59, 397] width 109 height 27
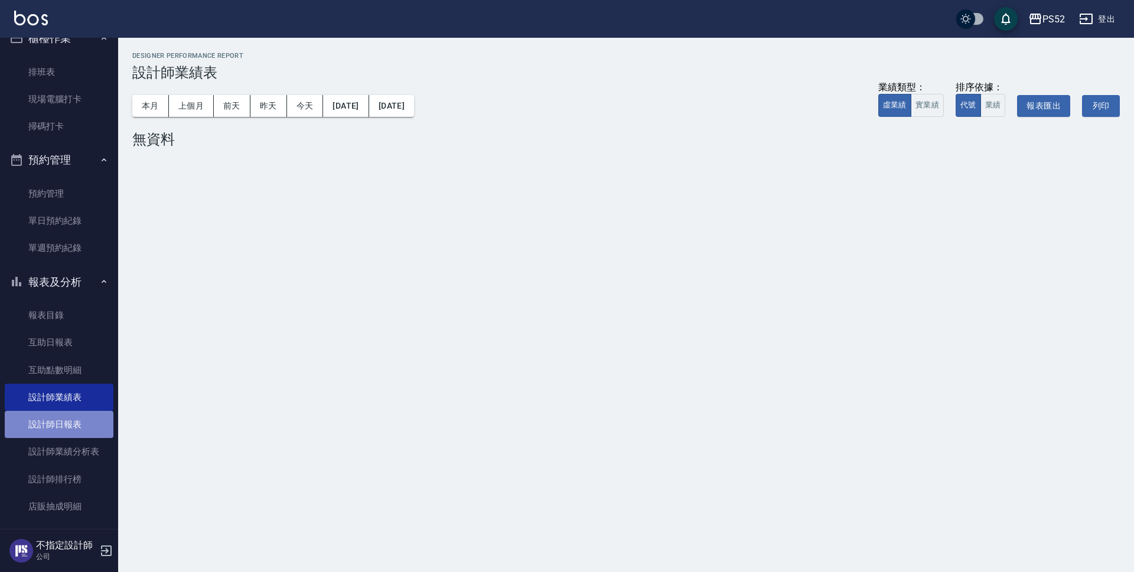
click at [74, 422] on link "設計師日報表" at bounding box center [59, 424] width 109 height 27
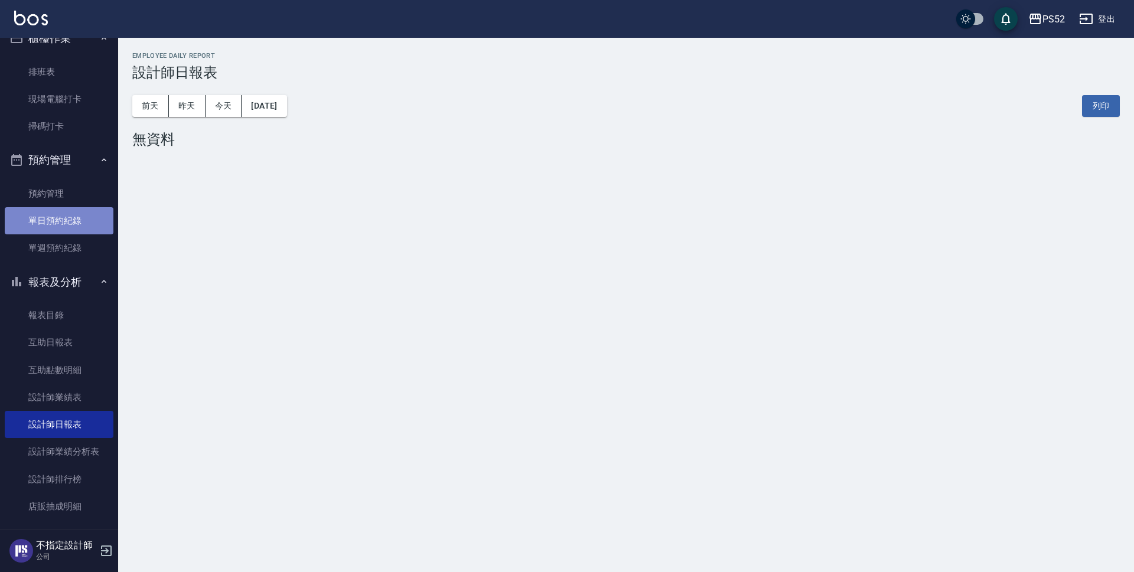
click at [81, 224] on link "單日預約紀錄" at bounding box center [59, 220] width 109 height 27
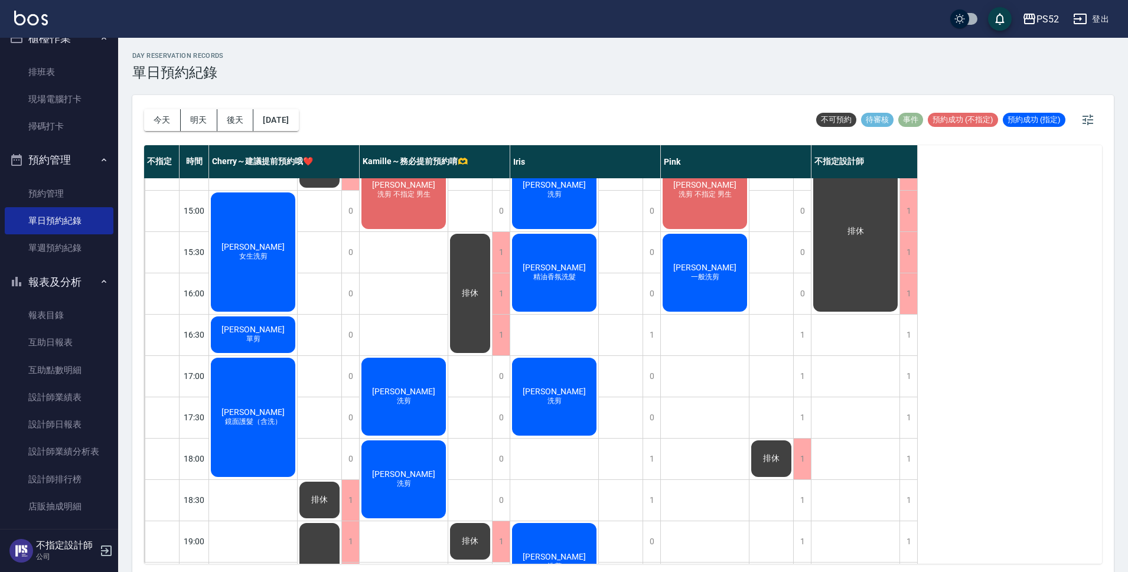
scroll to position [374, 0]
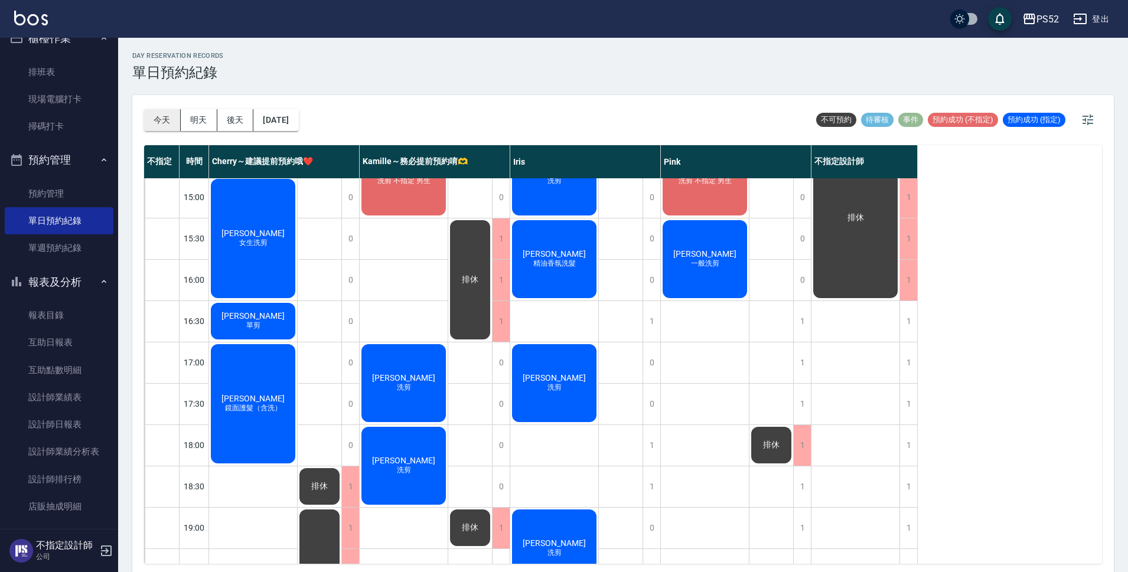
click at [155, 122] on button "今天" at bounding box center [162, 120] width 37 height 22
click at [173, 118] on button "今天" at bounding box center [162, 120] width 37 height 22
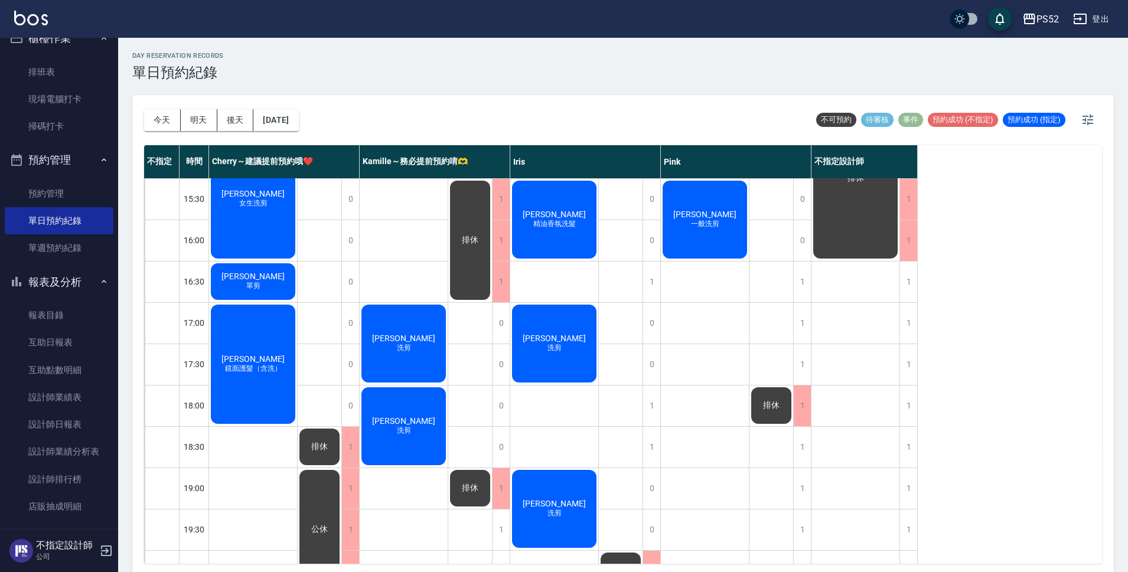
scroll to position [452, 0]
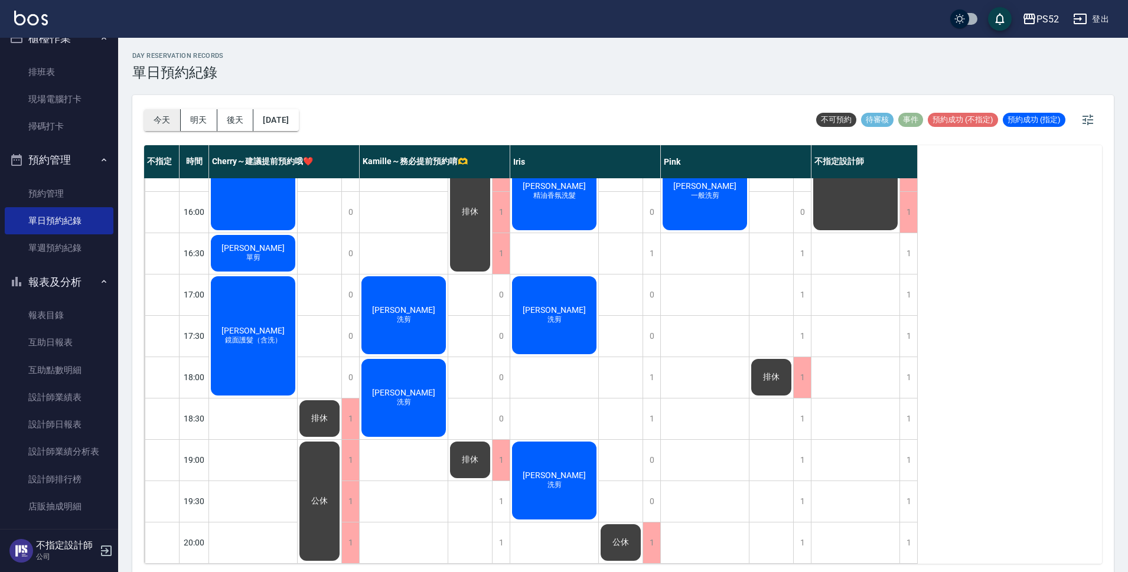
click at [154, 121] on button "今天" at bounding box center [162, 120] width 37 height 22
click at [193, 124] on button "明天" at bounding box center [199, 120] width 37 height 22
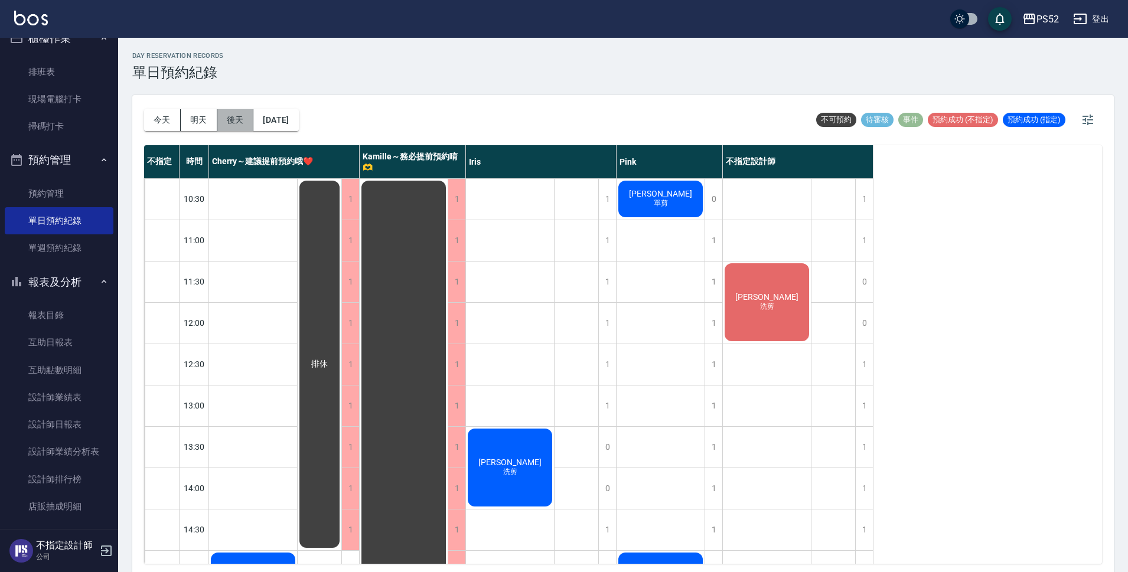
click at [235, 118] on button "後天" at bounding box center [235, 120] width 37 height 22
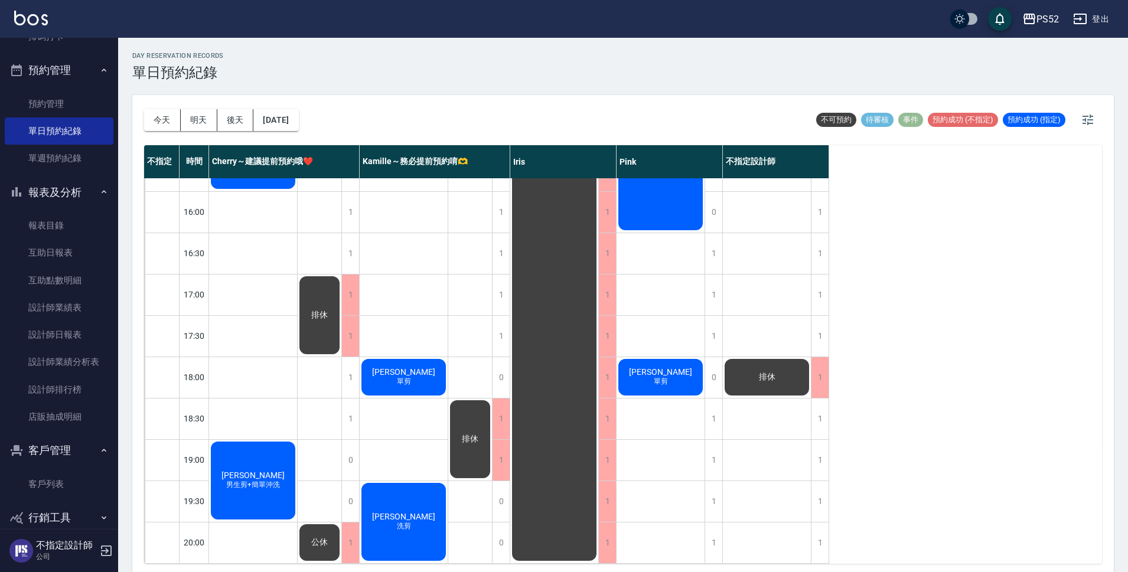
scroll to position [127, 0]
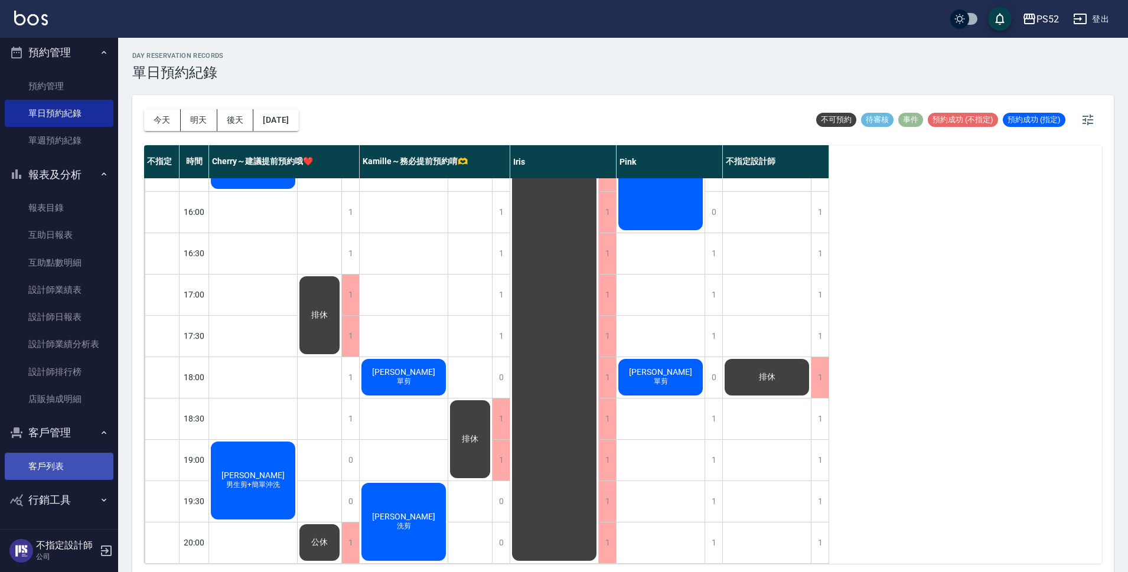
click at [63, 466] on link "客戶列表" at bounding box center [59, 466] width 109 height 27
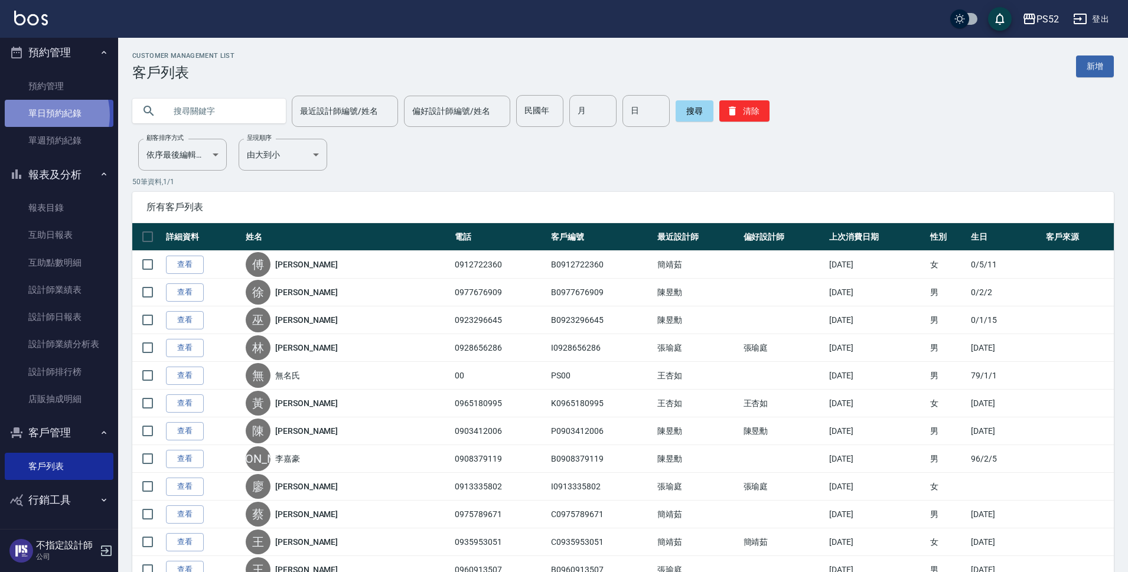
click at [40, 115] on link "單日預約紀錄" at bounding box center [59, 113] width 109 height 27
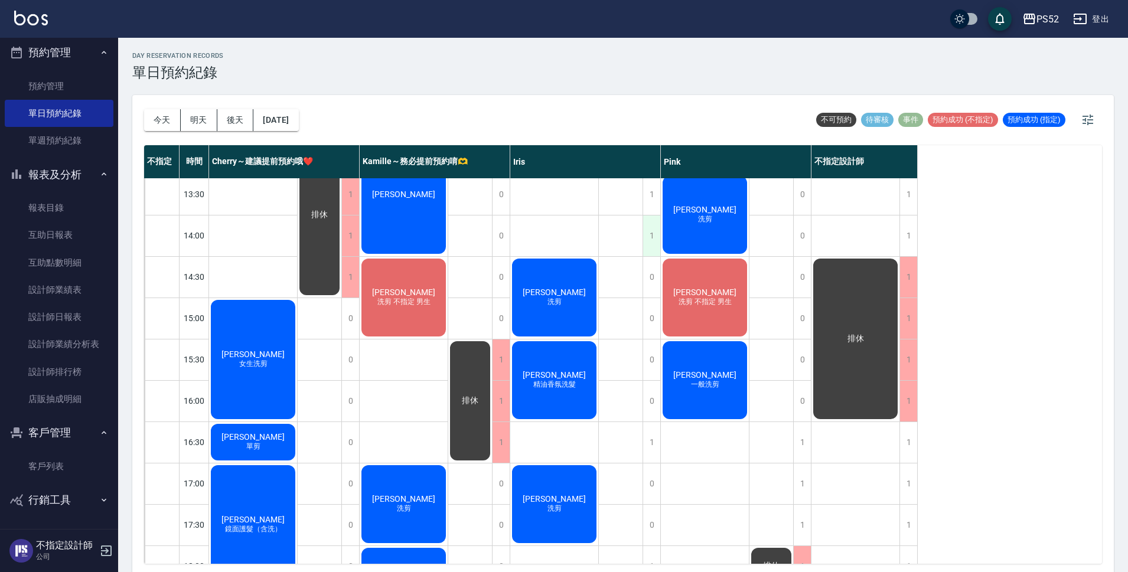
scroll to position [276, 0]
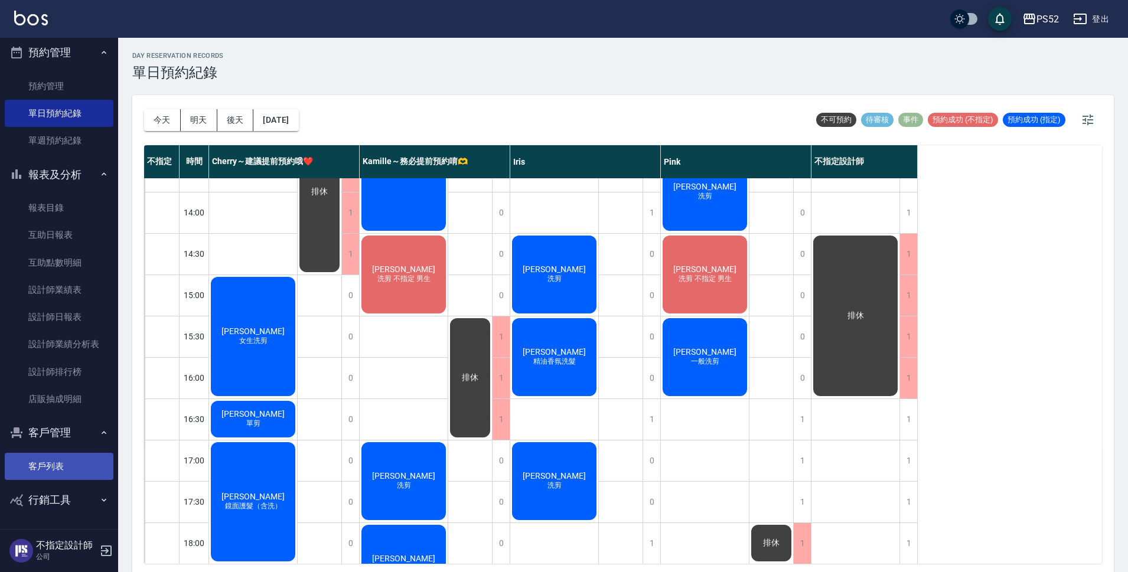
click at [49, 456] on link "客戶列表" at bounding box center [59, 466] width 109 height 27
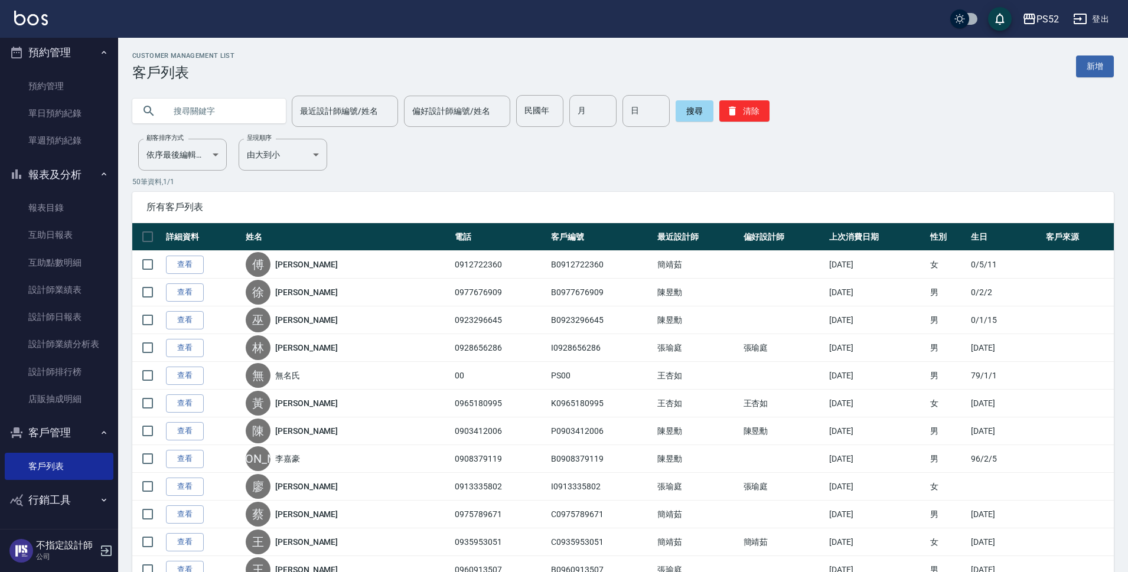
click at [208, 102] on input "text" at bounding box center [220, 111] width 111 height 32
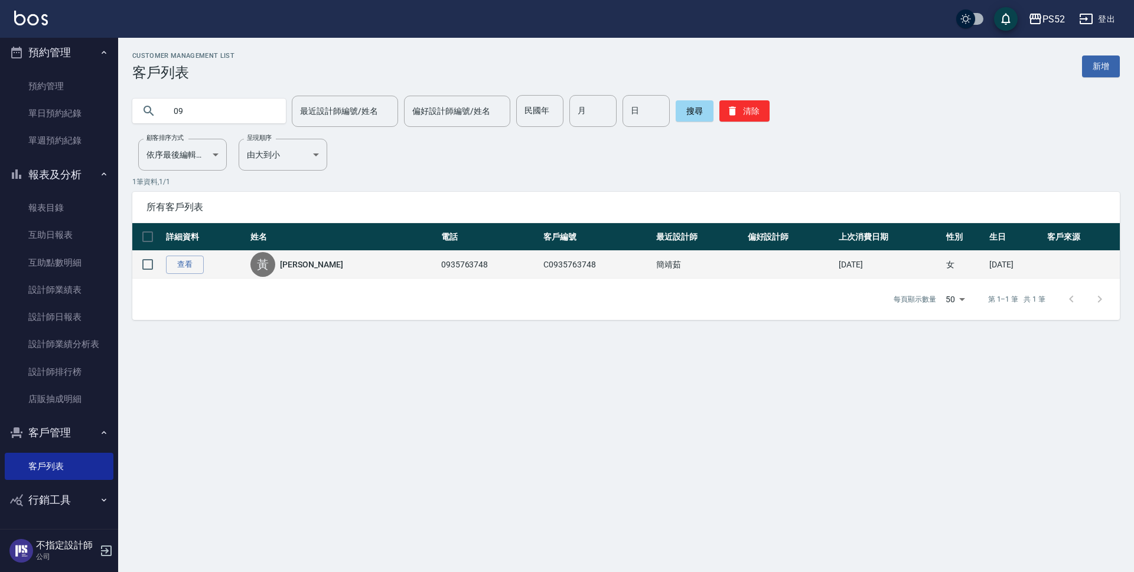
type input "0"
type input "093576"
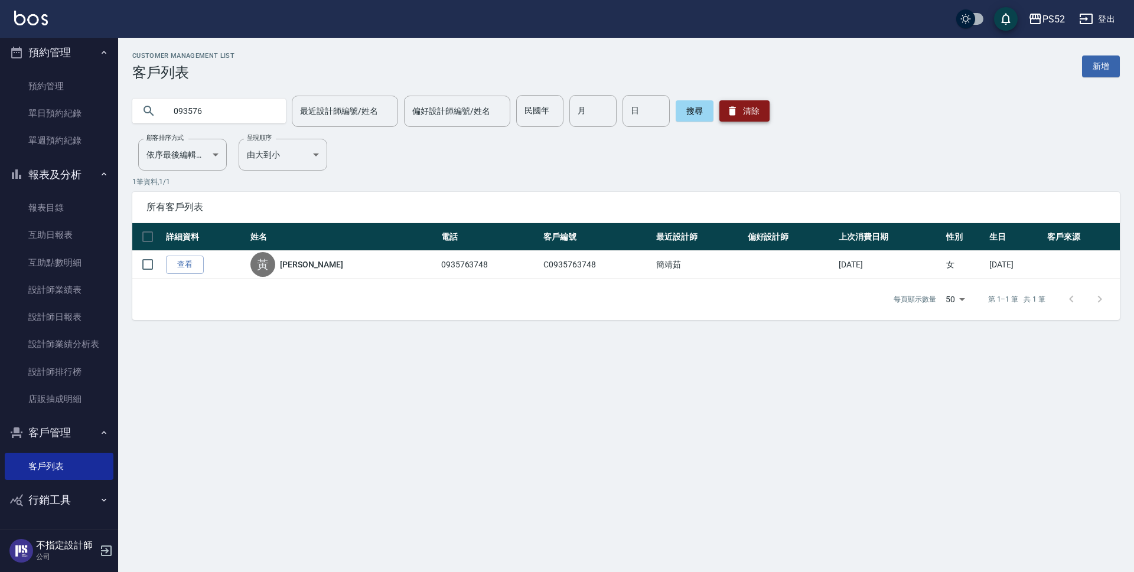
click at [752, 116] on button "清除" at bounding box center [744, 110] width 50 height 21
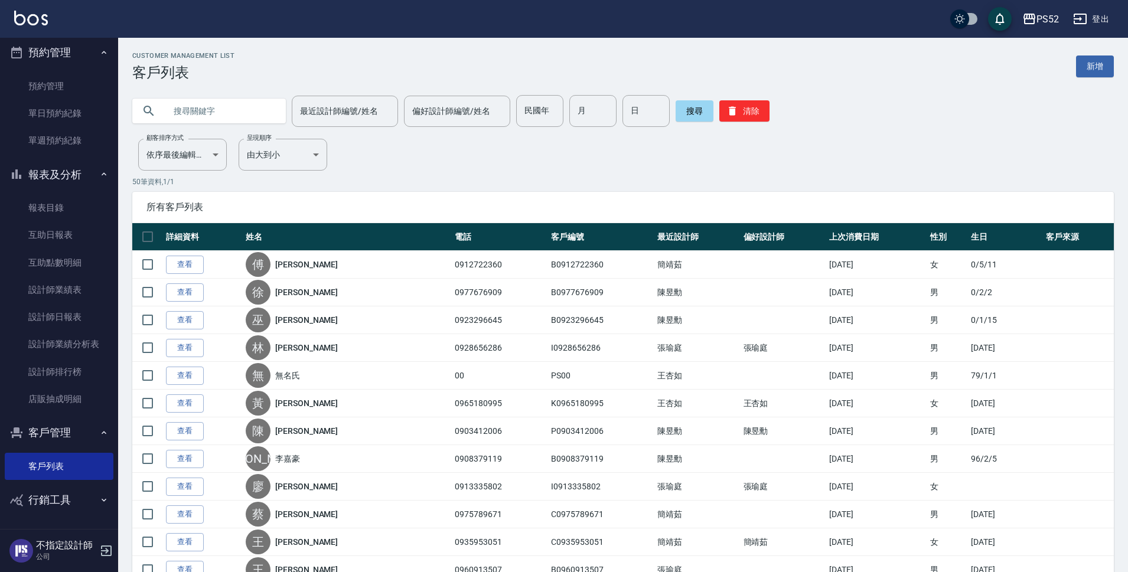
click at [189, 117] on input "text" at bounding box center [220, 111] width 111 height 32
type input "09357"
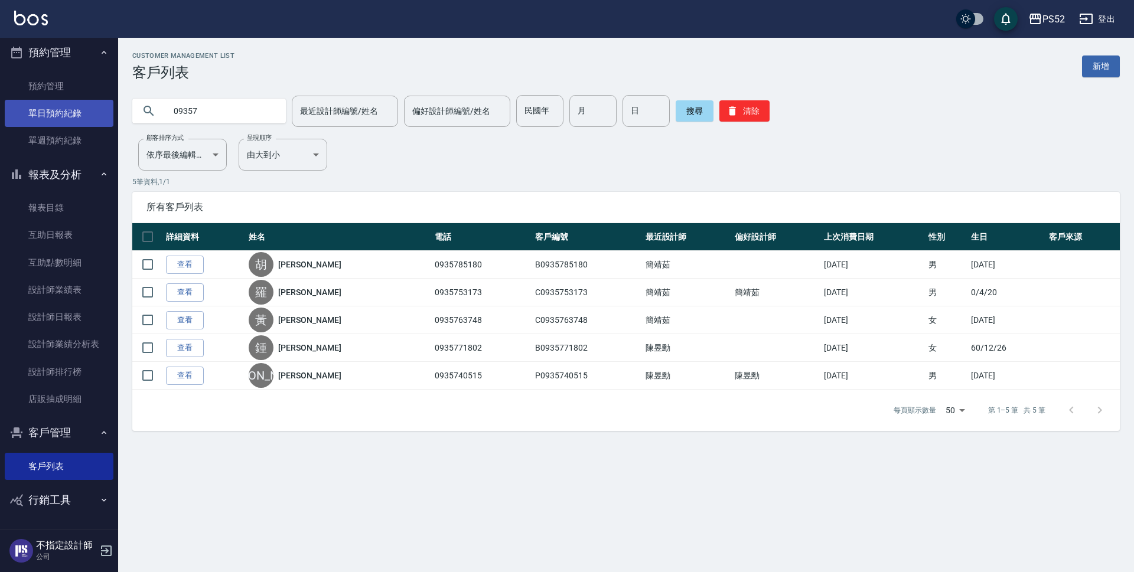
click at [73, 115] on link "單日預約紀錄" at bounding box center [59, 113] width 109 height 27
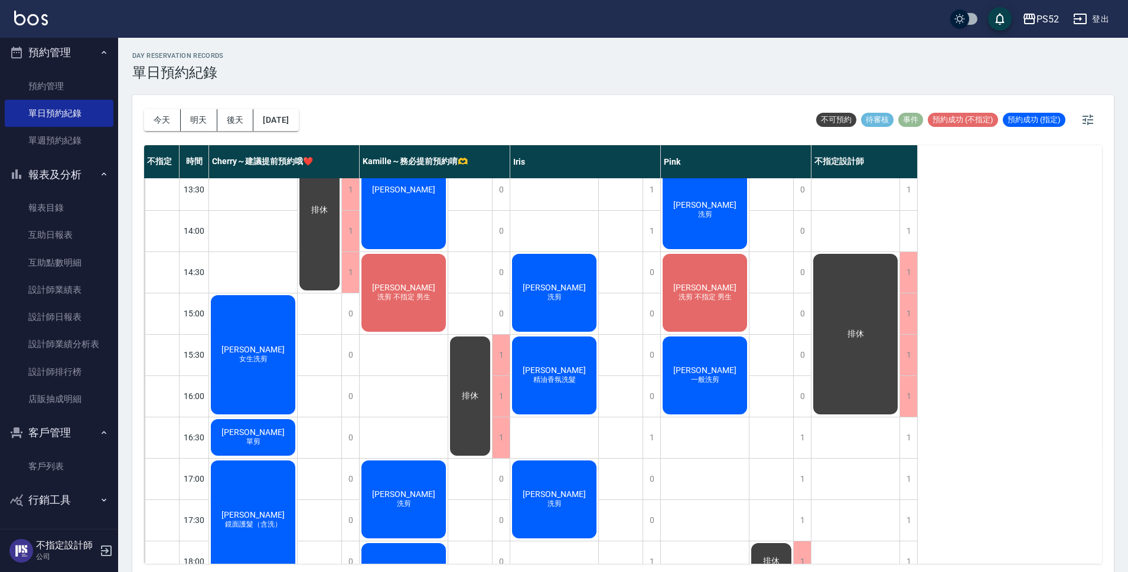
scroll to position [354, 0]
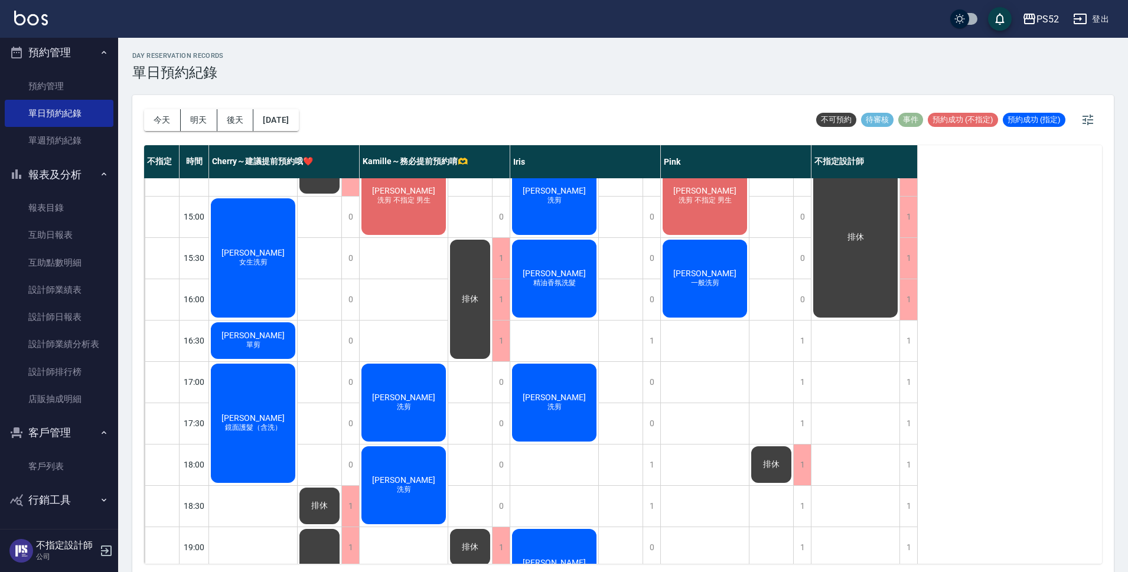
click at [792, 335] on div "排休" at bounding box center [771, 237] width 44 height 827
click at [800, 337] on div "1" at bounding box center [802, 341] width 18 height 41
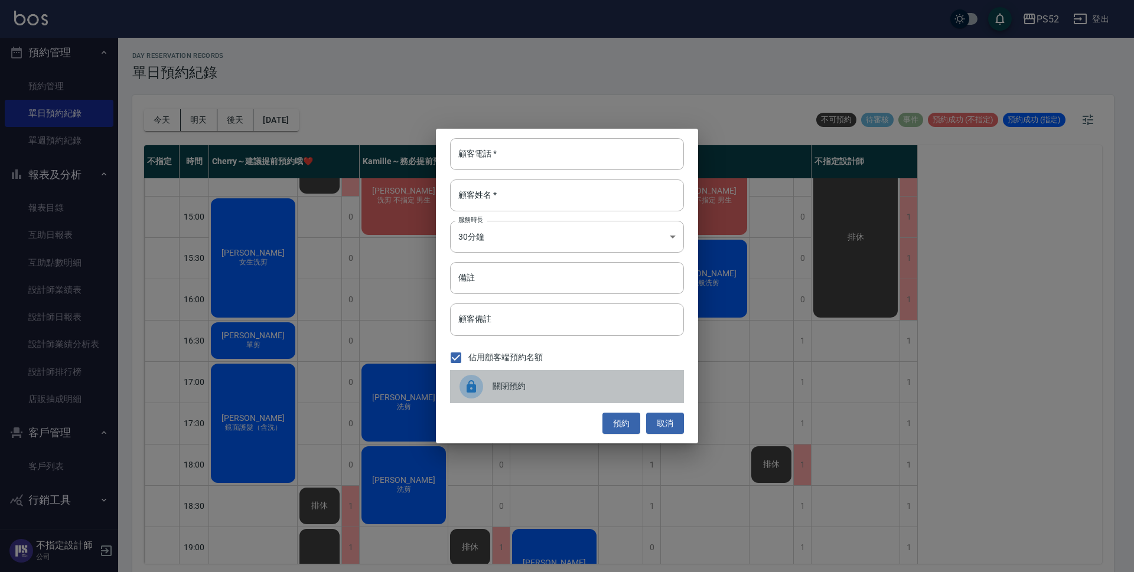
click at [575, 397] on div "關閉預約" at bounding box center [567, 386] width 234 height 33
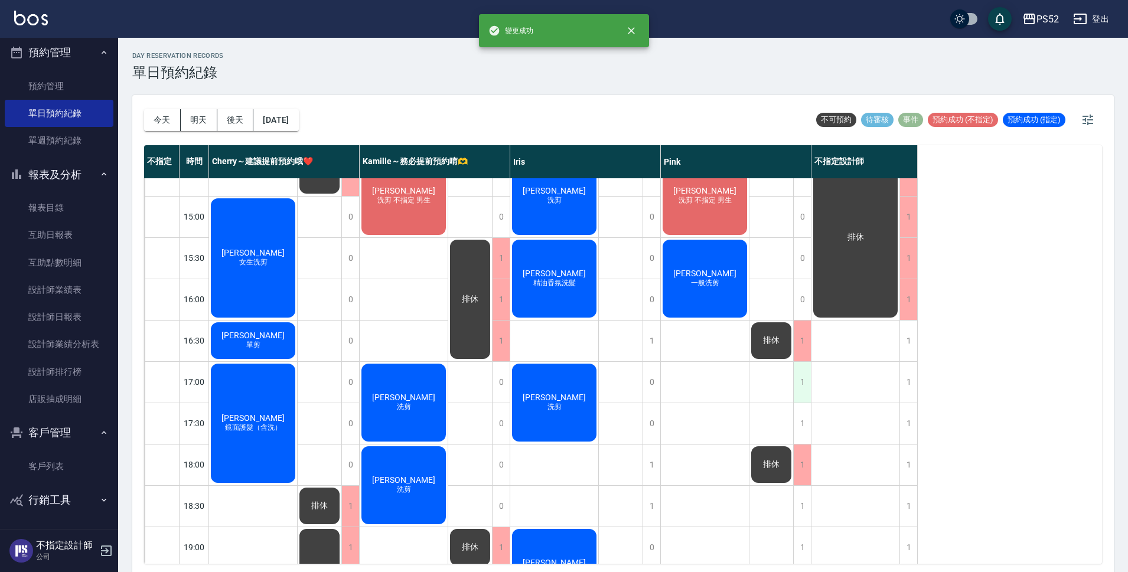
click at [799, 386] on div "1" at bounding box center [802, 382] width 18 height 41
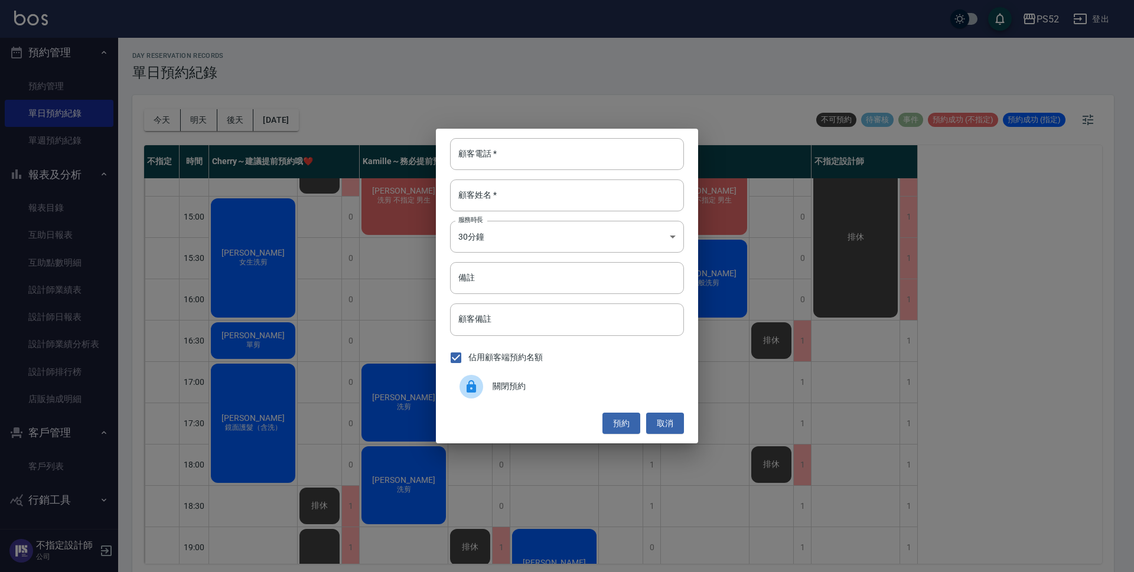
click at [590, 393] on span "關閉預約" at bounding box center [583, 386] width 182 height 12
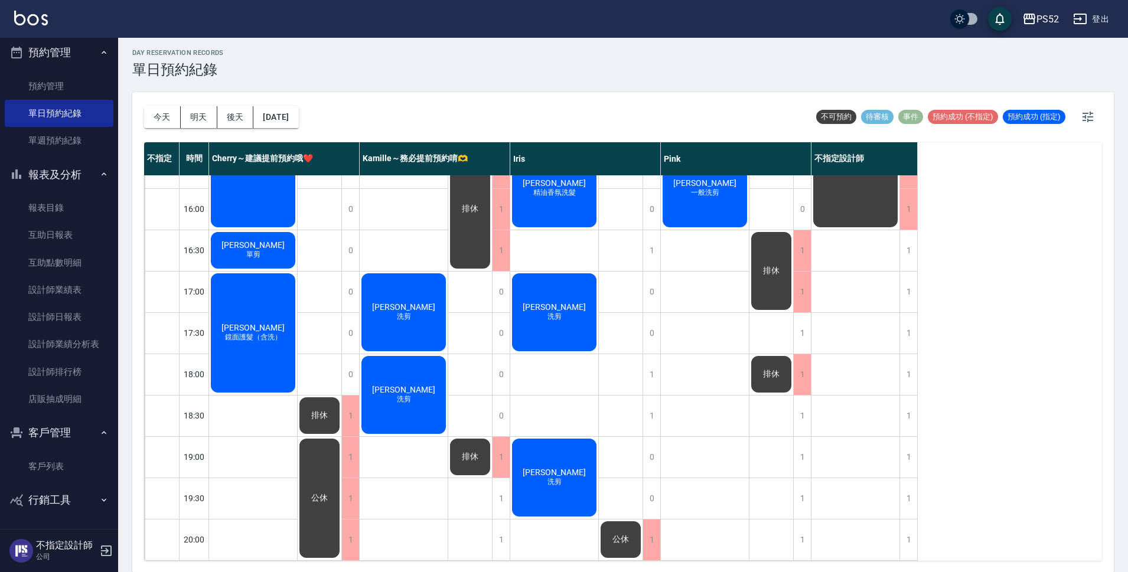
scroll to position [4, 0]
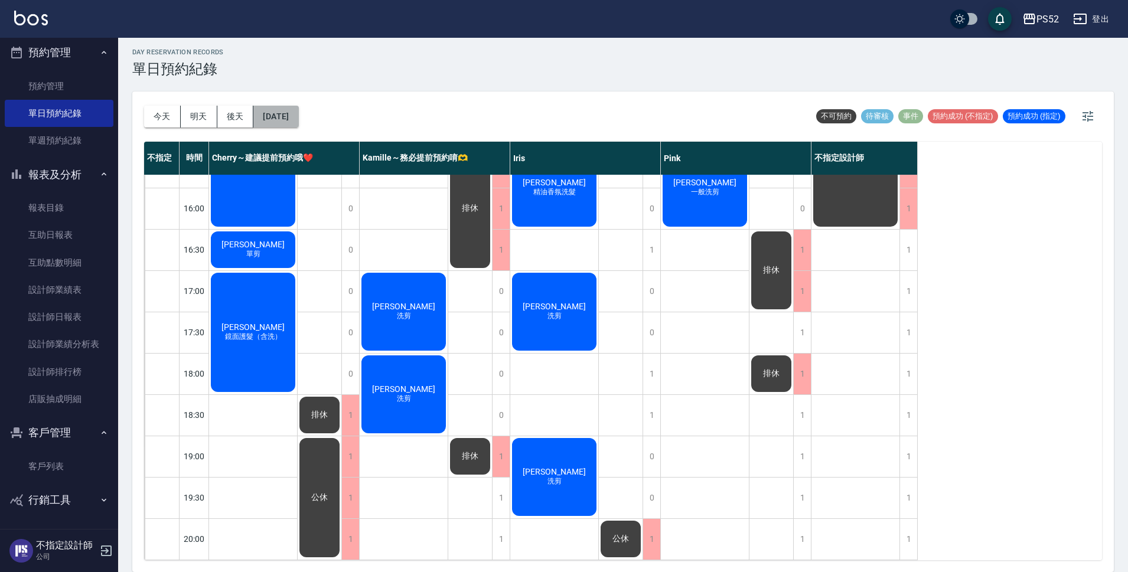
click at [298, 113] on button "[DATE]" at bounding box center [275, 117] width 45 height 22
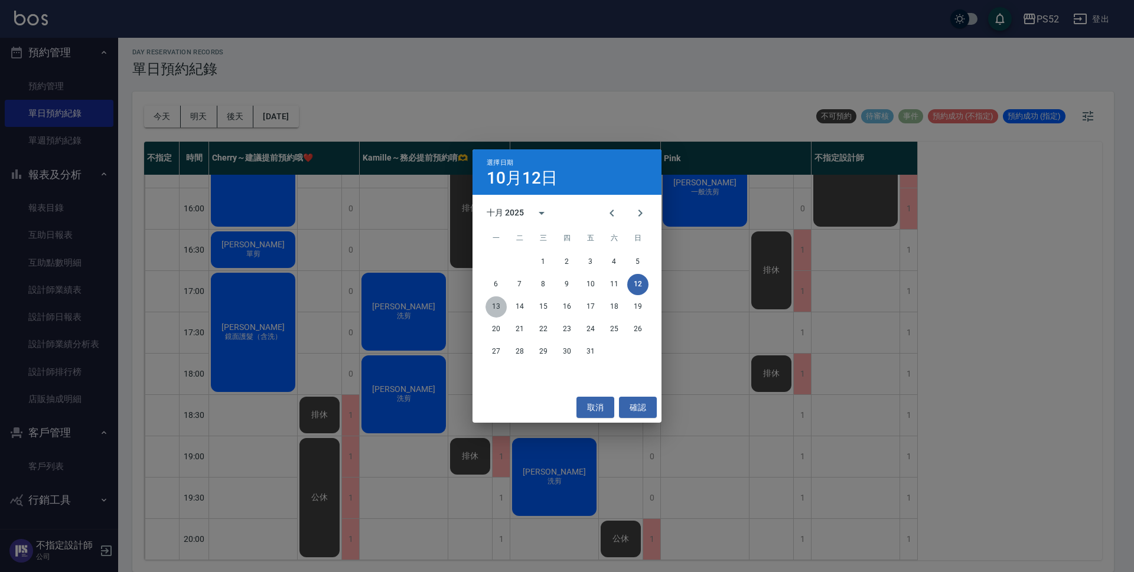
click at [494, 308] on button "13" at bounding box center [495, 306] width 21 height 21
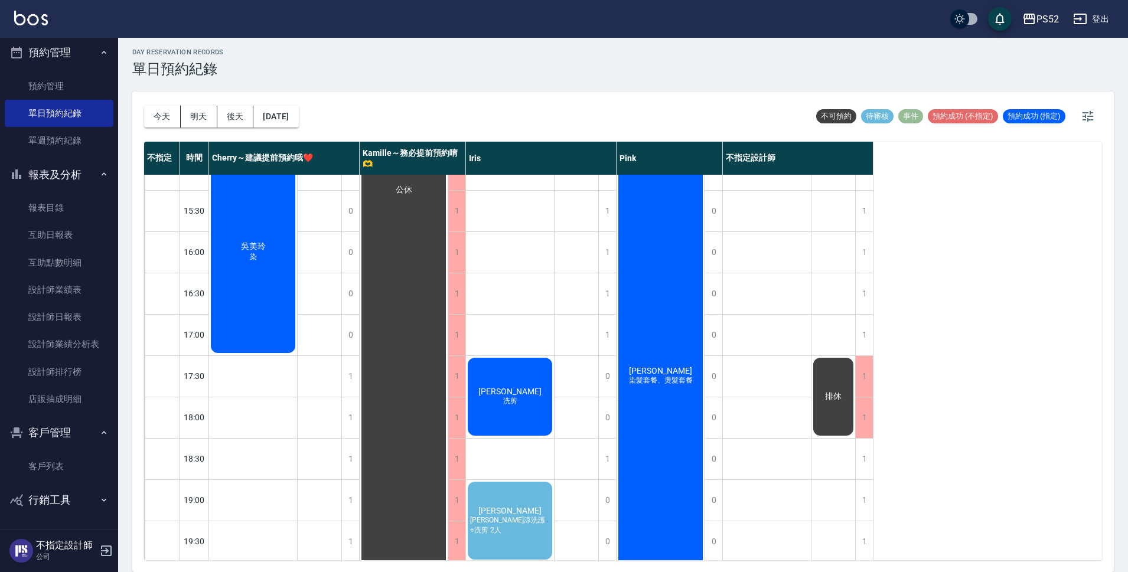
scroll to position [393, 0]
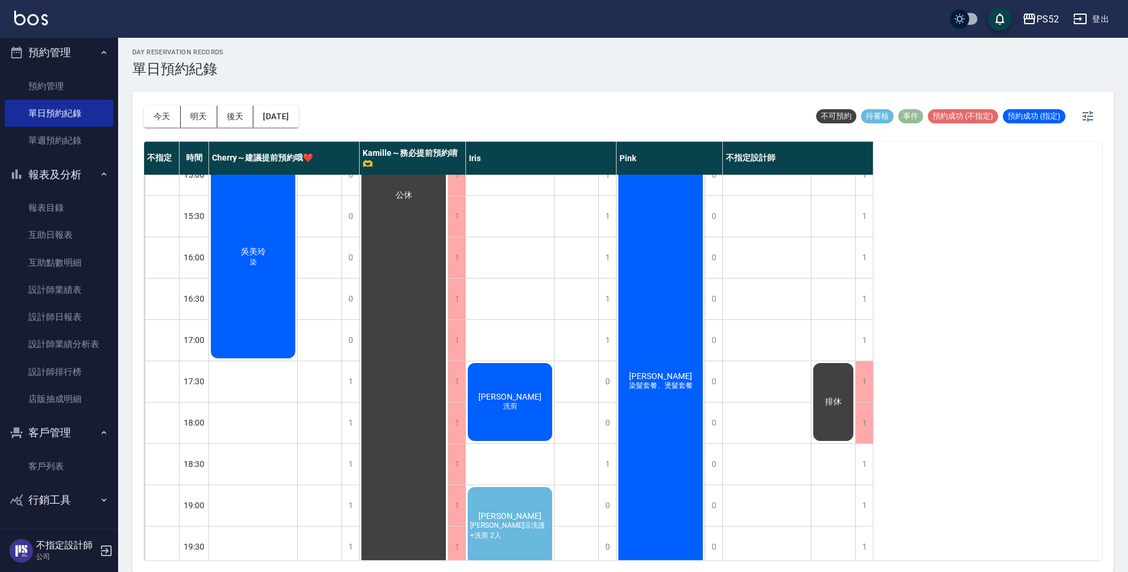
click at [505, 510] on div "[PERSON_NAME]涼洗護+洗剪 2人" at bounding box center [510, 525] width 88 height 81
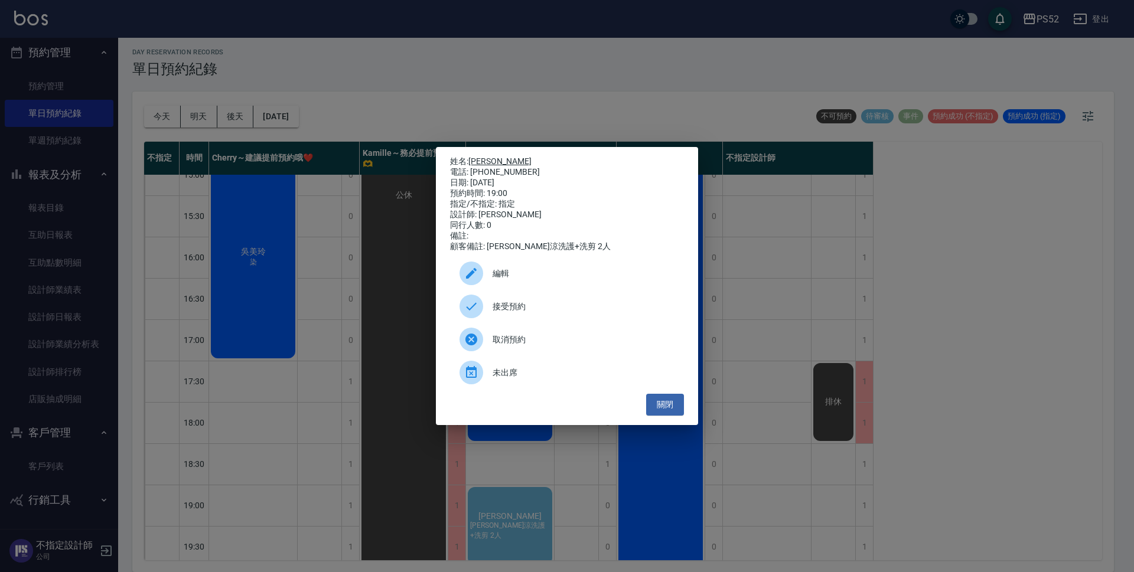
click at [488, 157] on link "[PERSON_NAME]" at bounding box center [499, 160] width 63 height 9
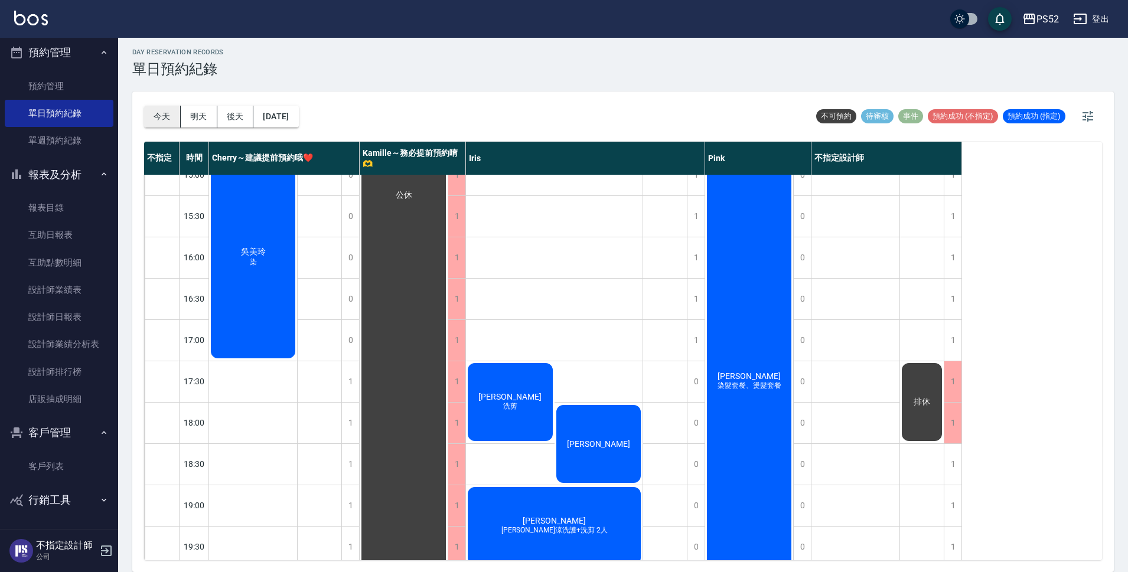
click at [162, 114] on button "今天" at bounding box center [162, 117] width 37 height 22
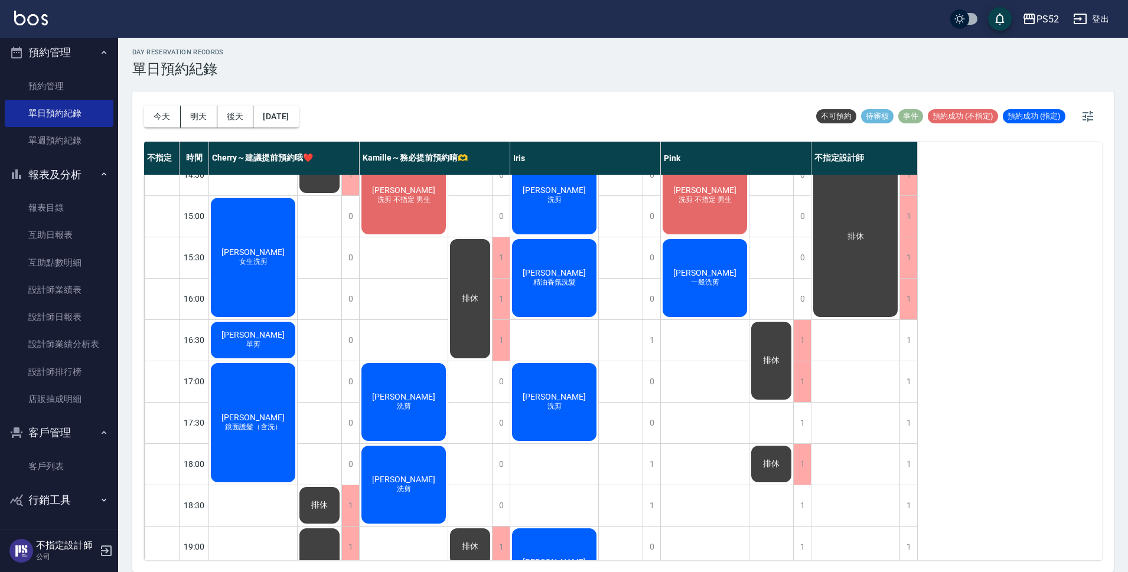
scroll to position [314, 0]
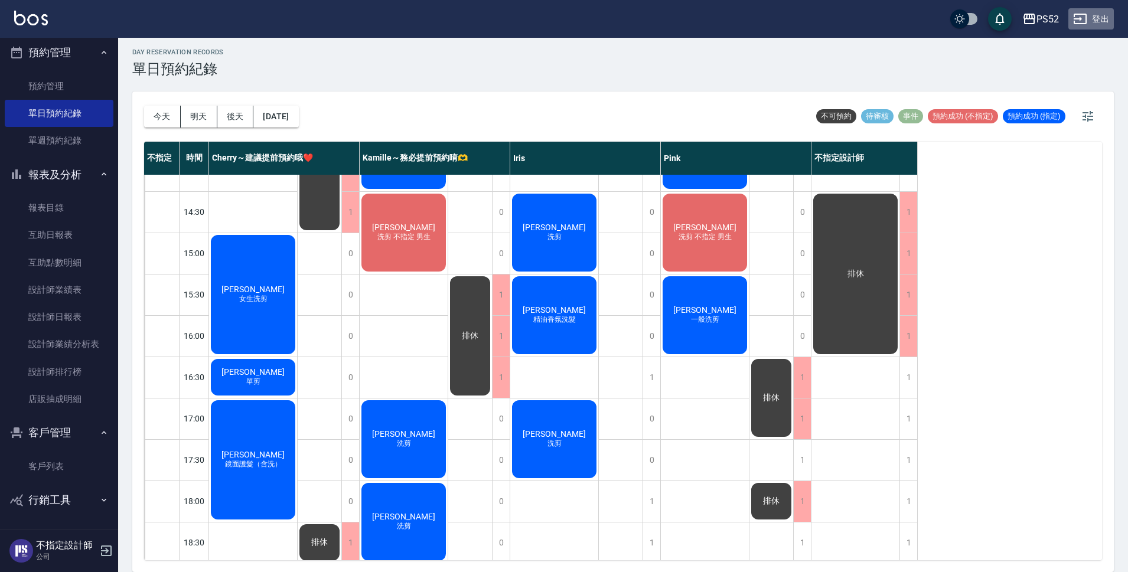
click at [1104, 20] on button "登出" at bounding box center [1090, 19] width 45 height 22
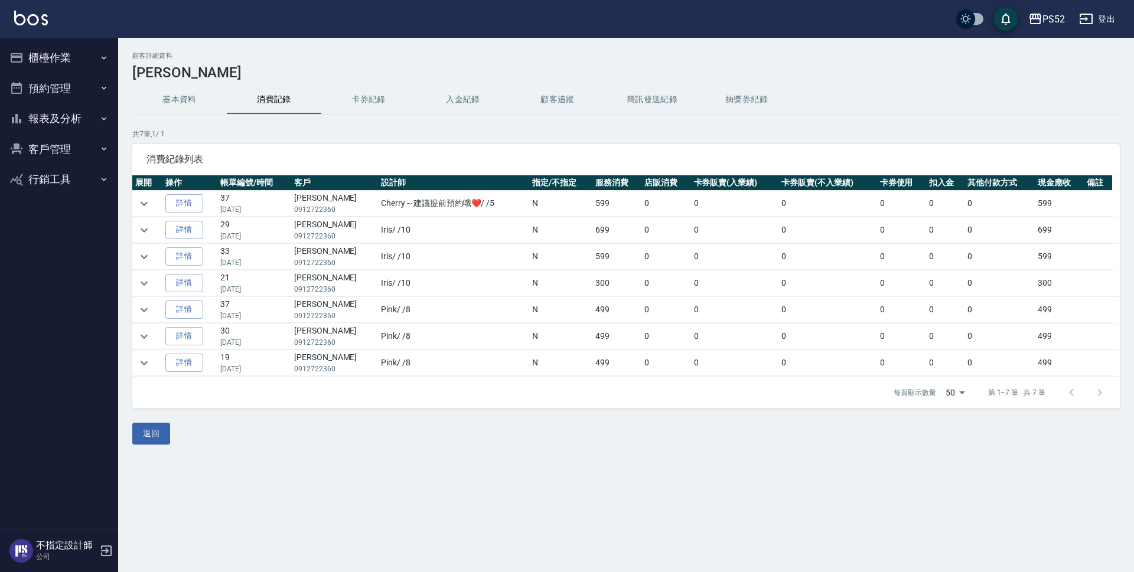
click at [202, 113] on button "基本資料" at bounding box center [179, 100] width 94 height 28
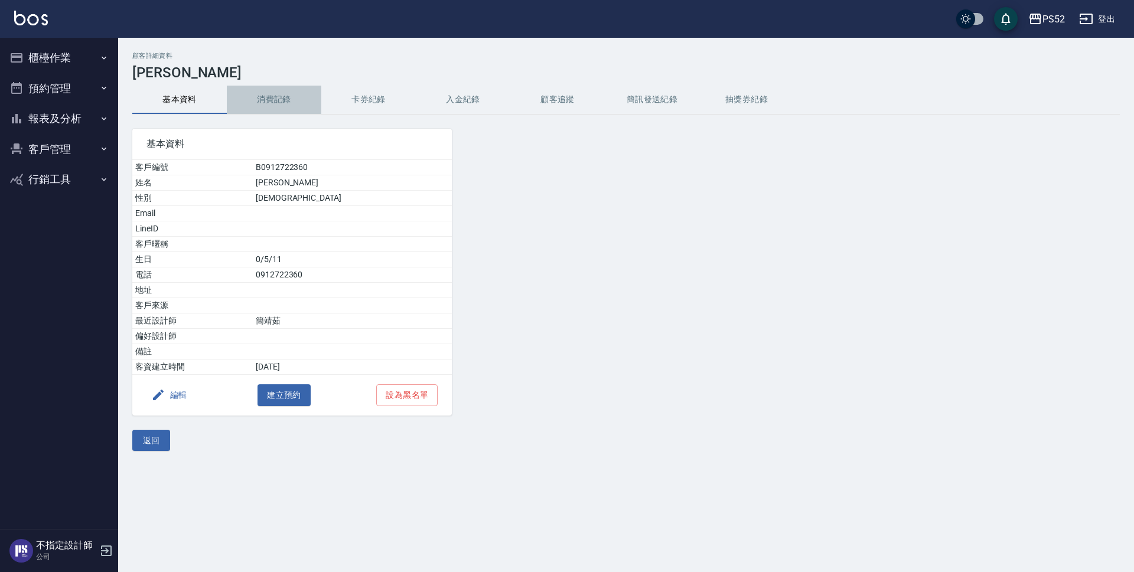
click at [286, 92] on button "消費記錄" at bounding box center [274, 100] width 94 height 28
click at [152, 445] on button "返回" at bounding box center [151, 441] width 38 height 22
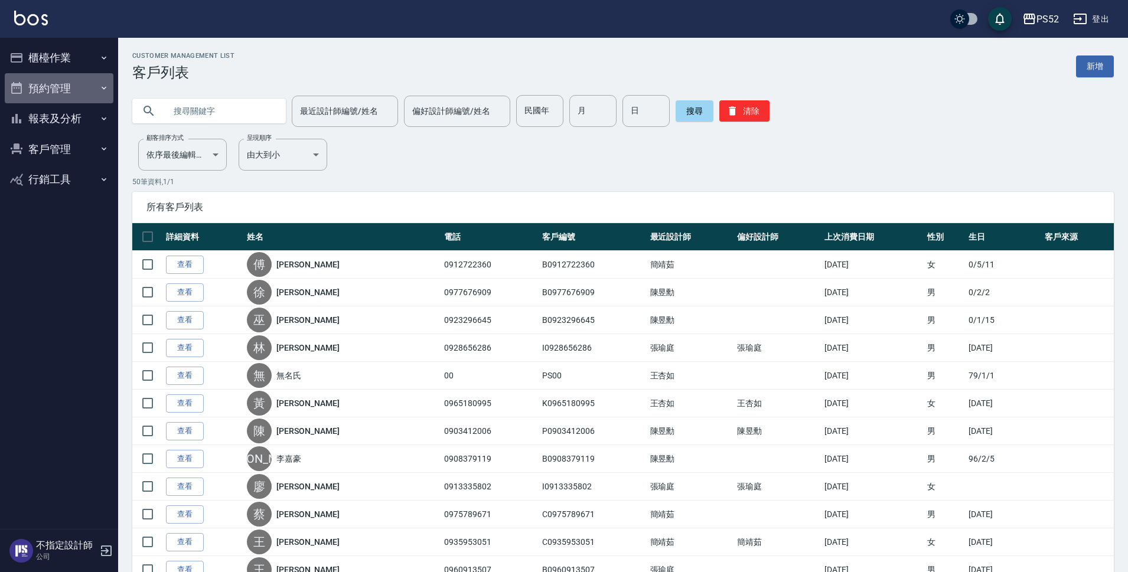
click at [47, 86] on button "預約管理" at bounding box center [59, 88] width 109 height 31
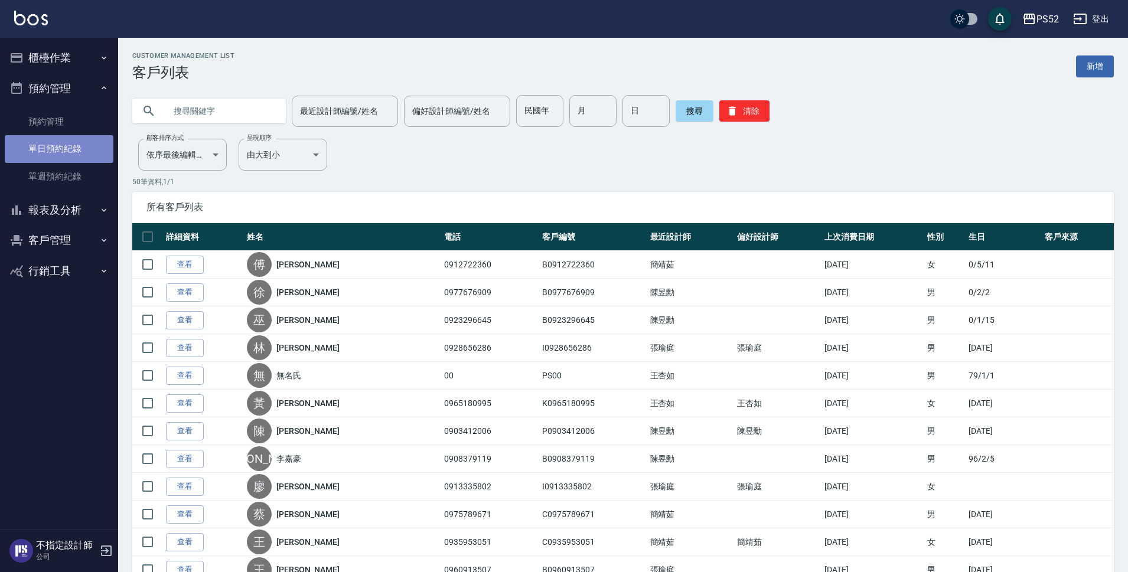
click at [70, 155] on link "單日預約紀錄" at bounding box center [59, 148] width 109 height 27
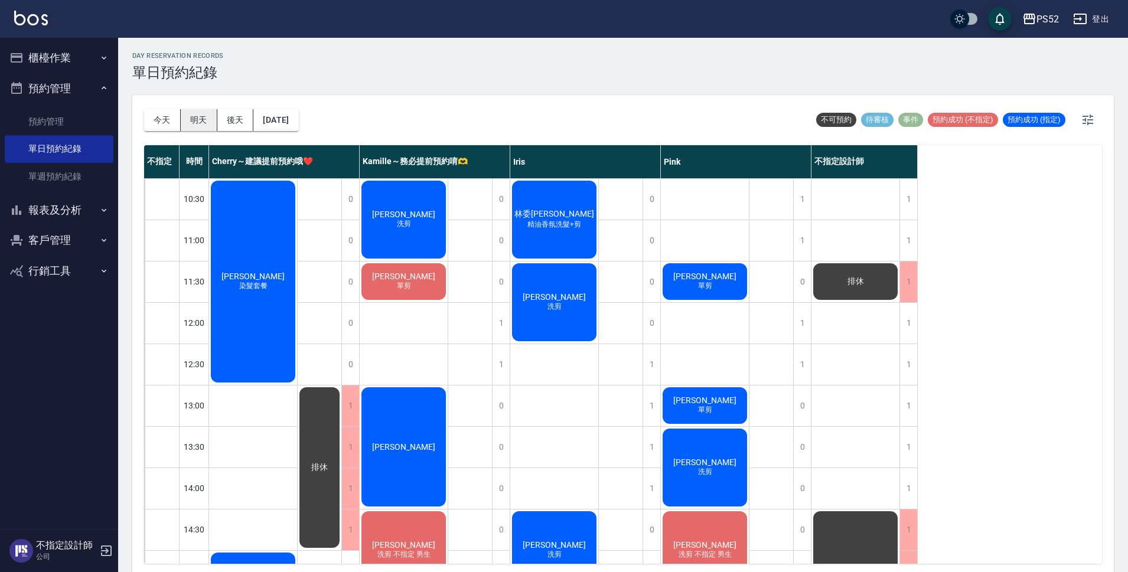
click at [207, 120] on button "明天" at bounding box center [199, 120] width 37 height 22
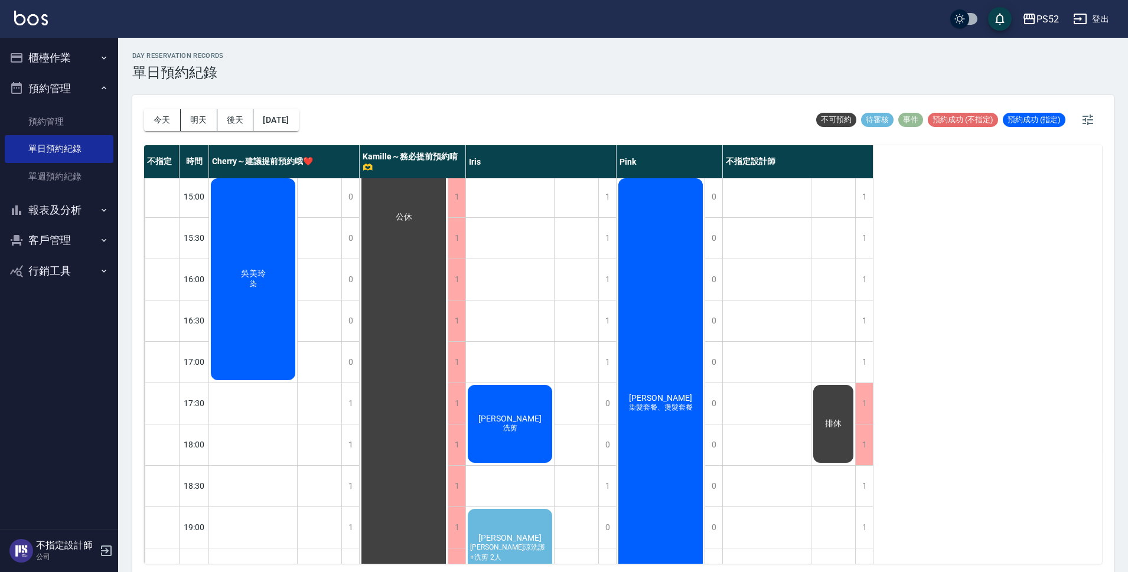
scroll to position [452, 0]
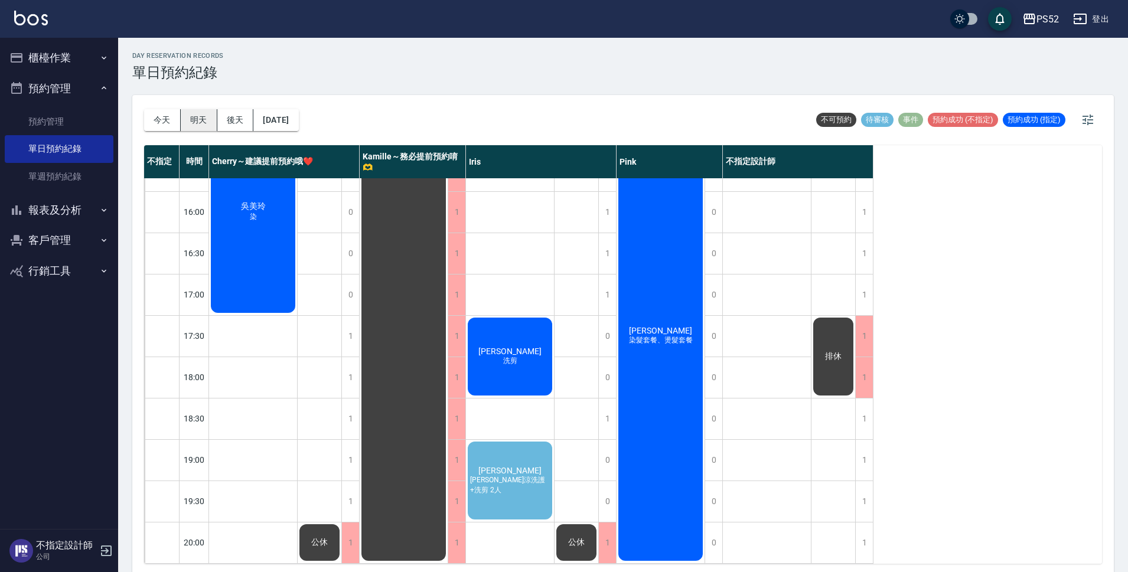
click at [193, 119] on button "明天" at bounding box center [199, 120] width 37 height 22
click at [236, 119] on button "後天" at bounding box center [235, 120] width 37 height 22
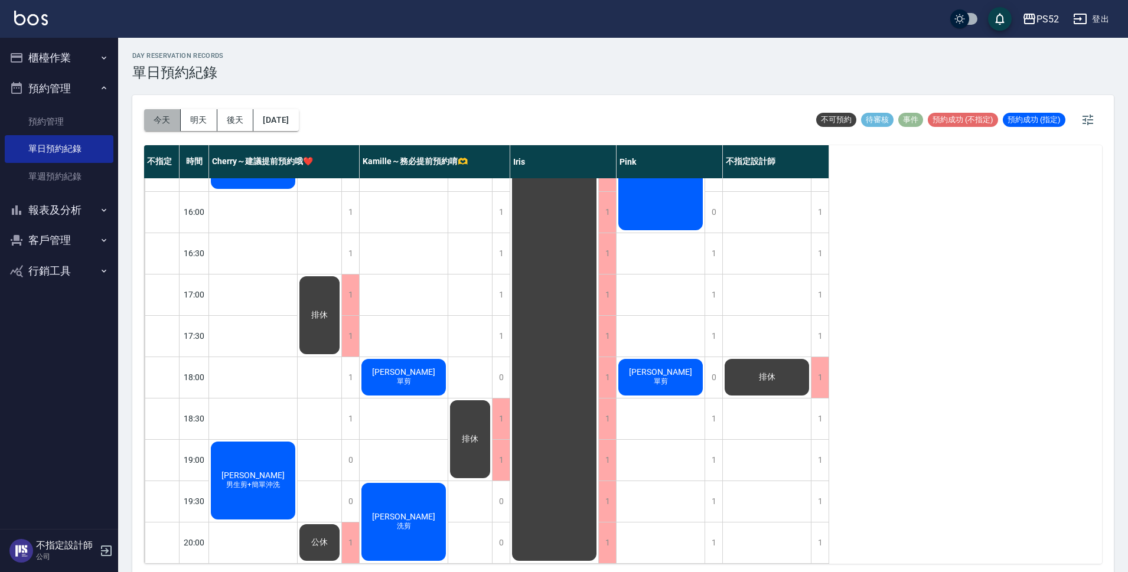
click at [165, 123] on button "今天" at bounding box center [162, 120] width 37 height 22
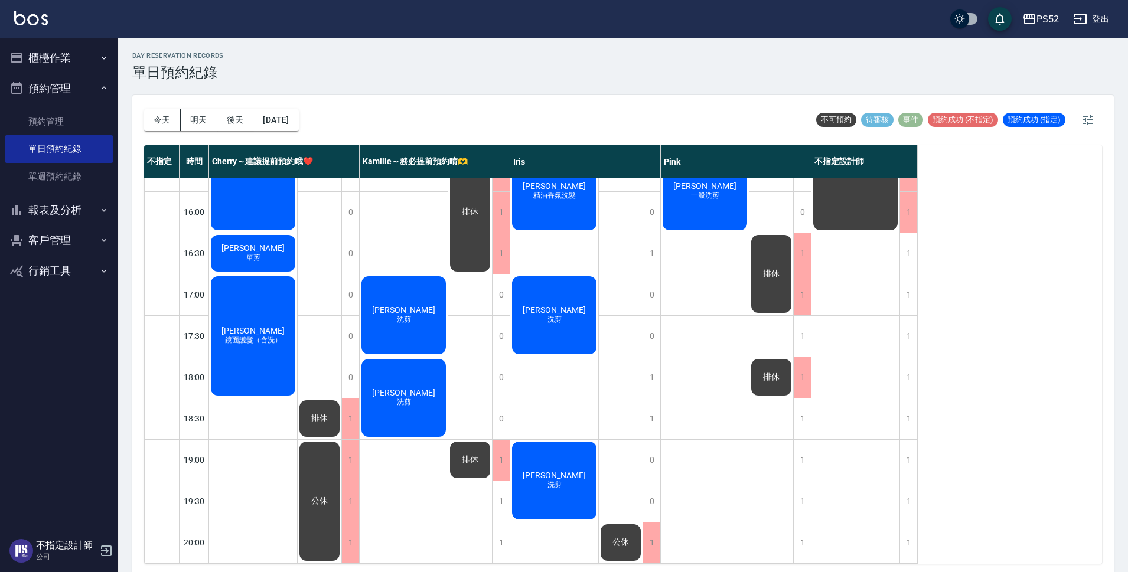
click at [193, 123] on button "明天" at bounding box center [199, 120] width 37 height 22
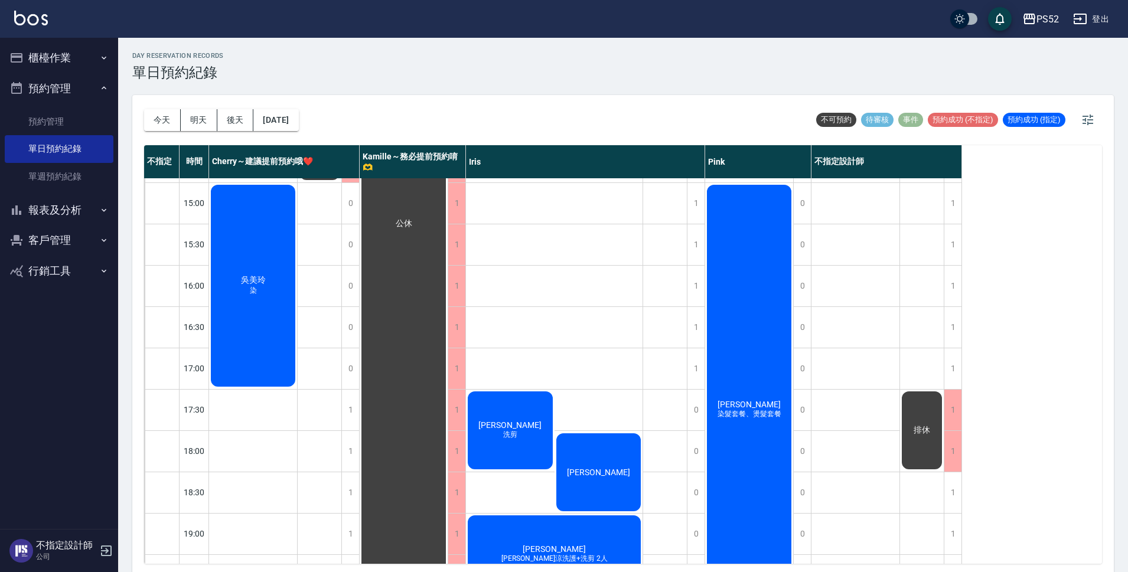
scroll to position [433, 0]
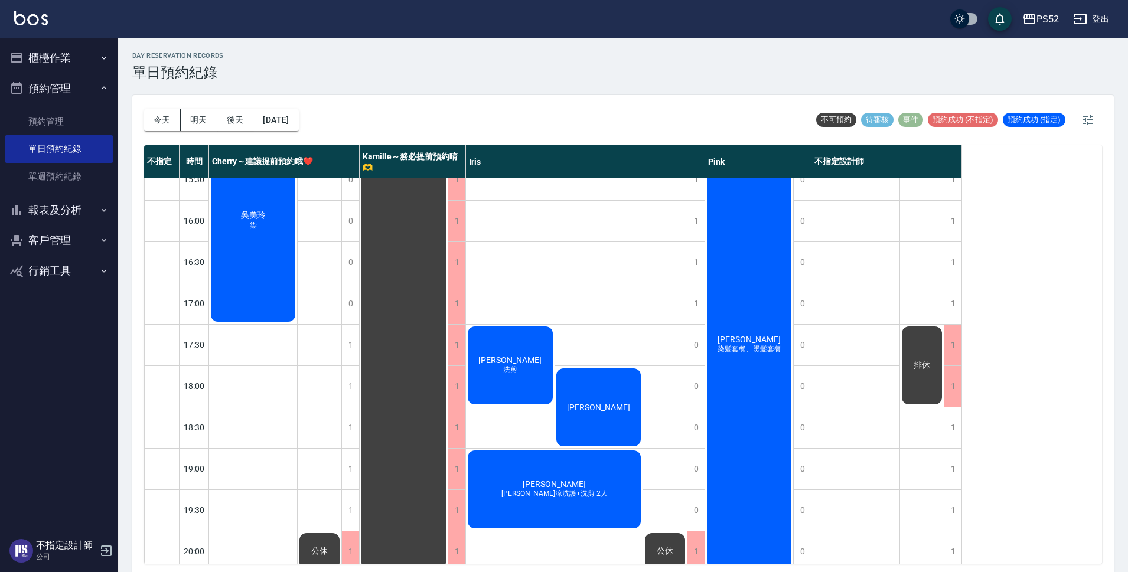
click at [510, 369] on span "洗剪" at bounding box center [510, 370] width 19 height 10
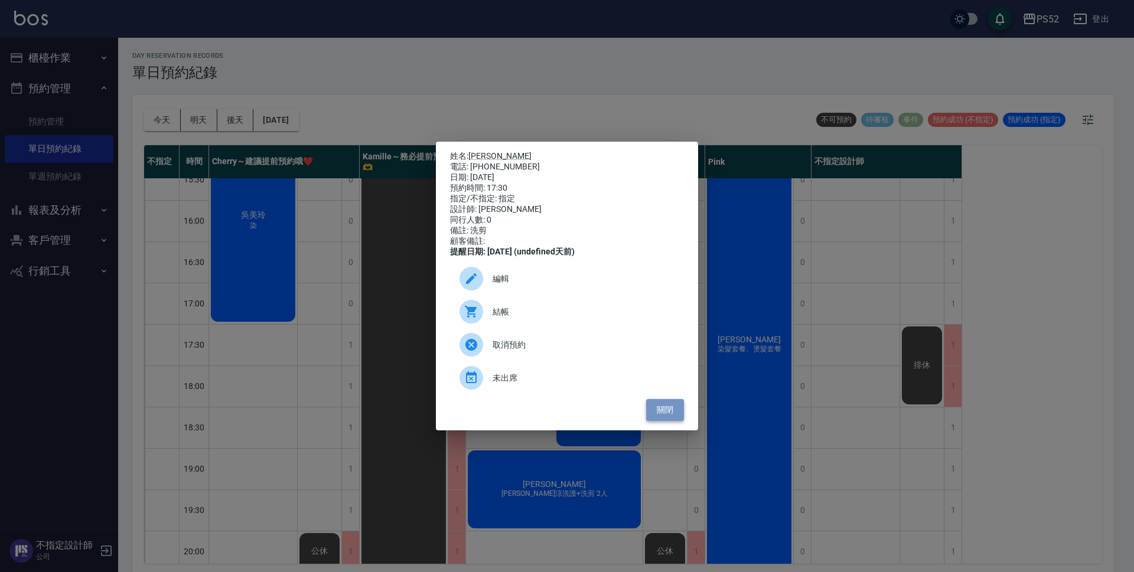
click at [675, 420] on button "關閉" at bounding box center [665, 410] width 38 height 22
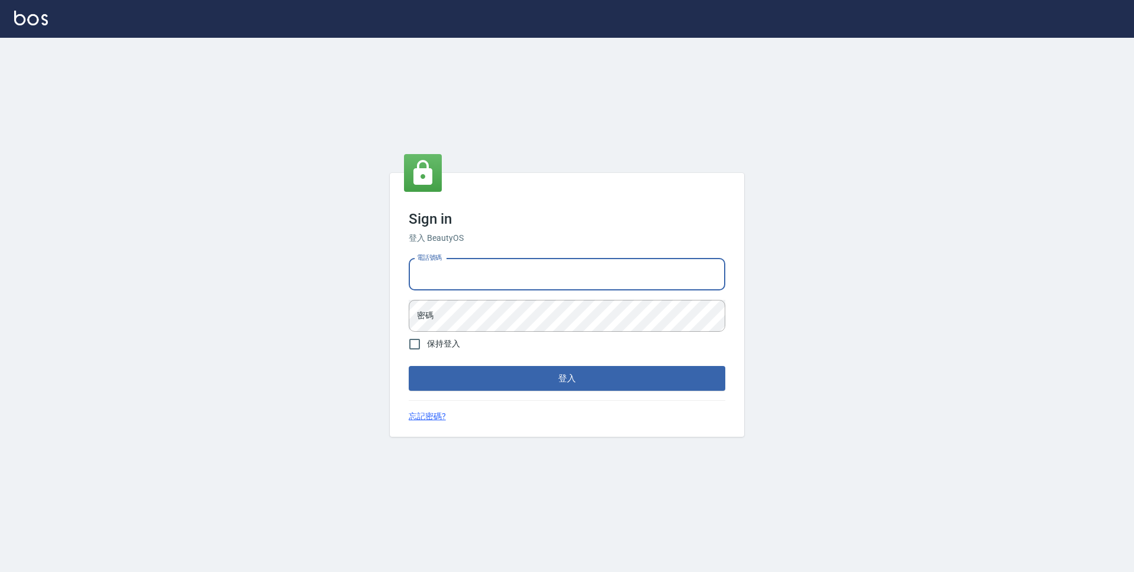
click at [633, 268] on input "電話號碼" at bounding box center [567, 275] width 316 height 32
type input "0923939755"
click at [409, 366] on button "登入" at bounding box center [567, 378] width 316 height 25
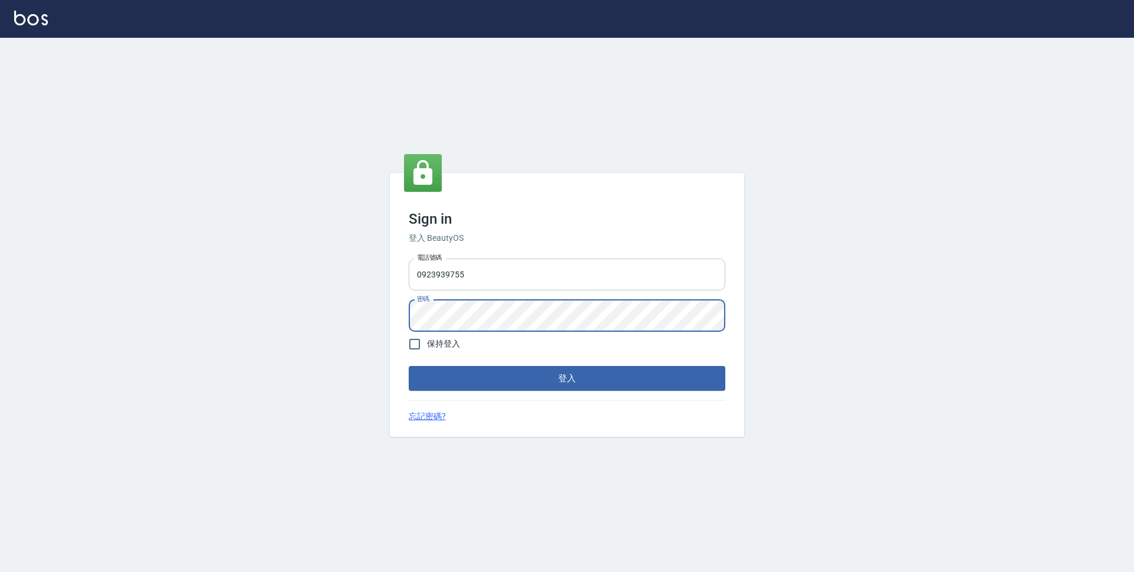
click at [409, 366] on button "登入" at bounding box center [567, 378] width 316 height 25
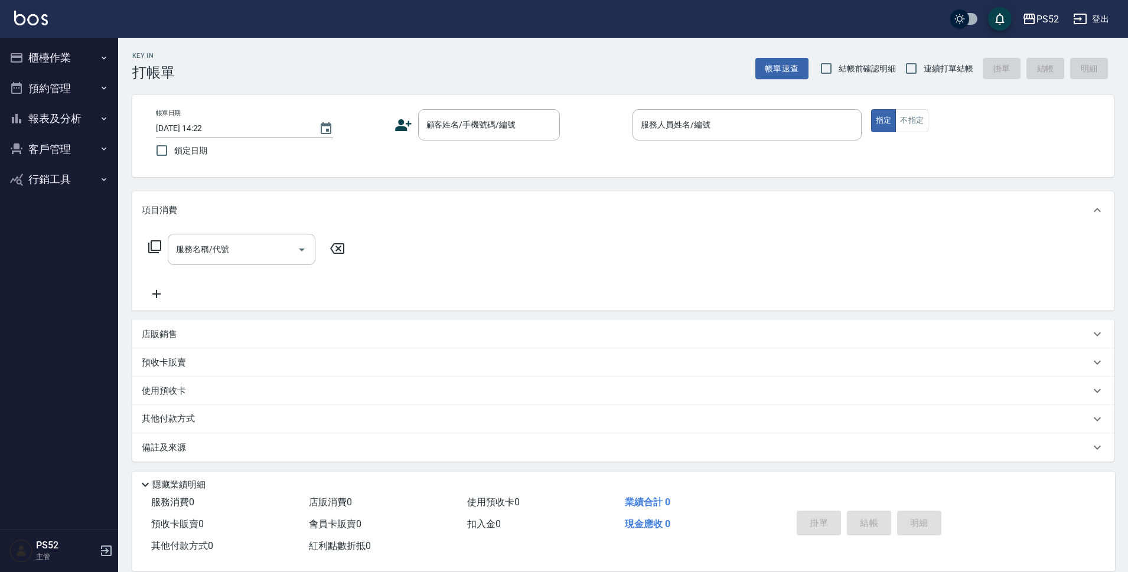
click at [962, 81] on div "Key In 打帳單 帳單速查 結帳前確認明細 連續打單結帳 掛單 結帳 明細 帳單日期 2025/10/12 14:22 鎖定日期 顧客姓名/手機號碼/編號…" at bounding box center [623, 306] width 1010 height 537
click at [945, 71] on span "連續打單結帳" at bounding box center [948, 69] width 50 height 12
click at [923, 71] on input "連續打單結帳" at bounding box center [911, 68] width 25 height 25
checkbox input "true"
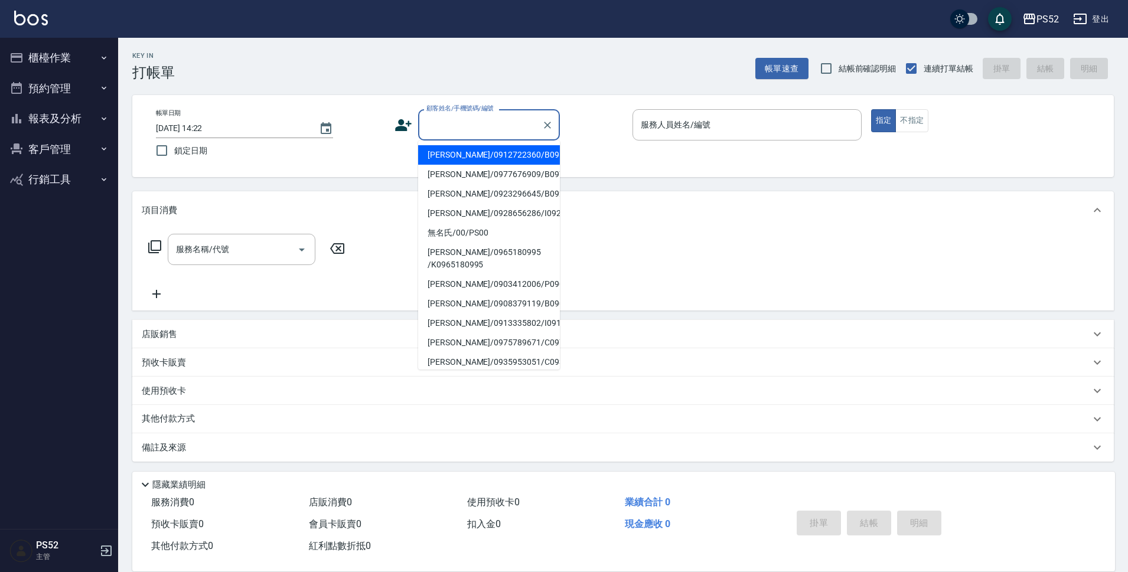
click at [511, 135] on input "顧客姓名/手機號碼/編號" at bounding box center [479, 125] width 113 height 21
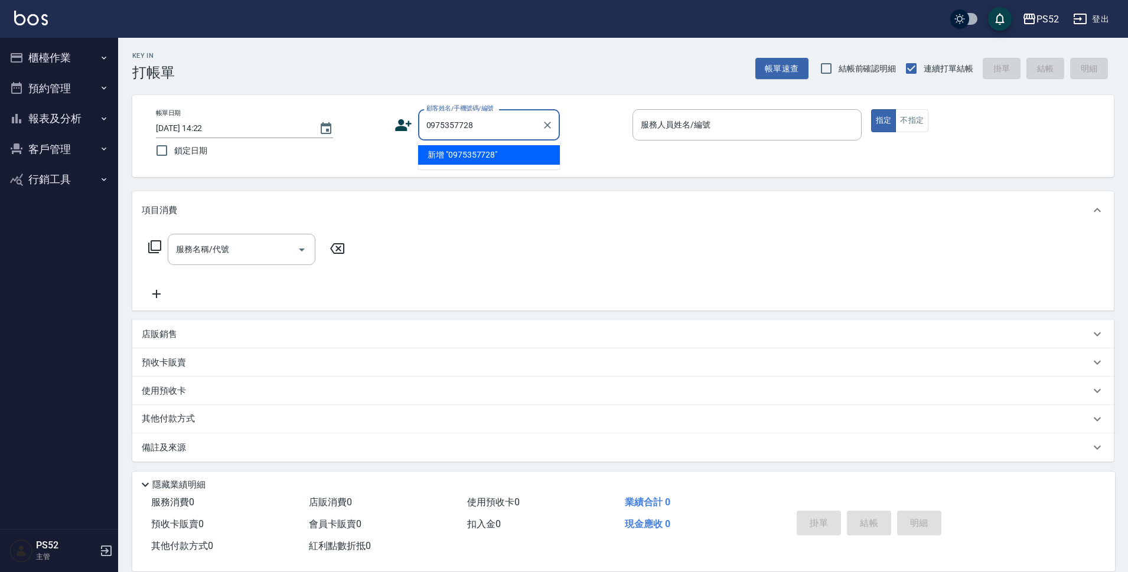
type input "0975357728"
click at [397, 128] on icon at bounding box center [403, 125] width 17 height 12
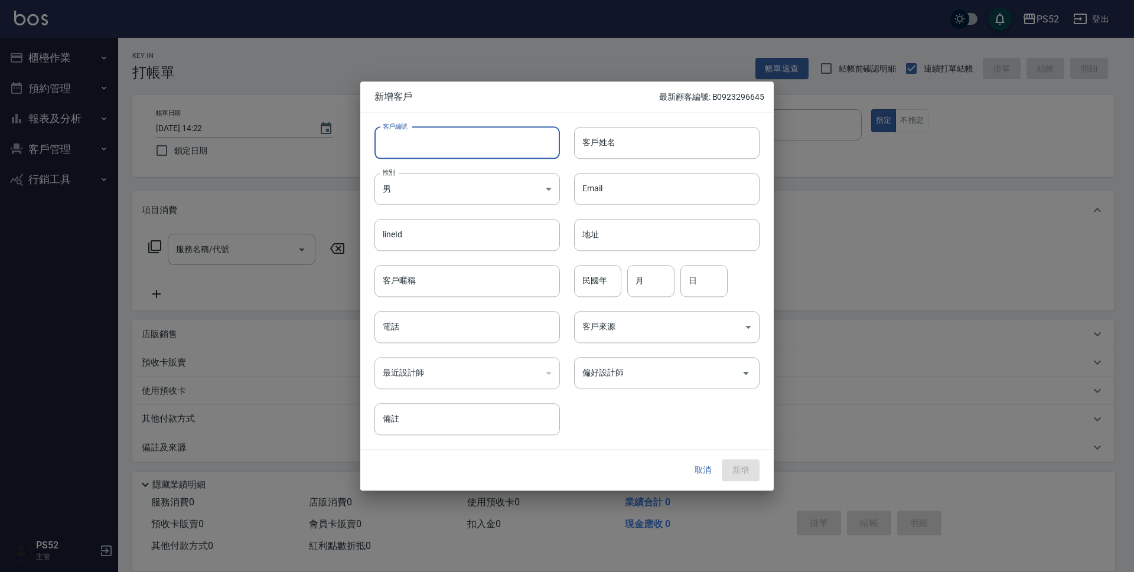
click at [419, 140] on input "客戶編號" at bounding box center [466, 143] width 185 height 32
paste input "0975357728"
type input "B0975357728"
click at [420, 315] on input "電話" at bounding box center [466, 327] width 185 height 32
paste input "0975357728"
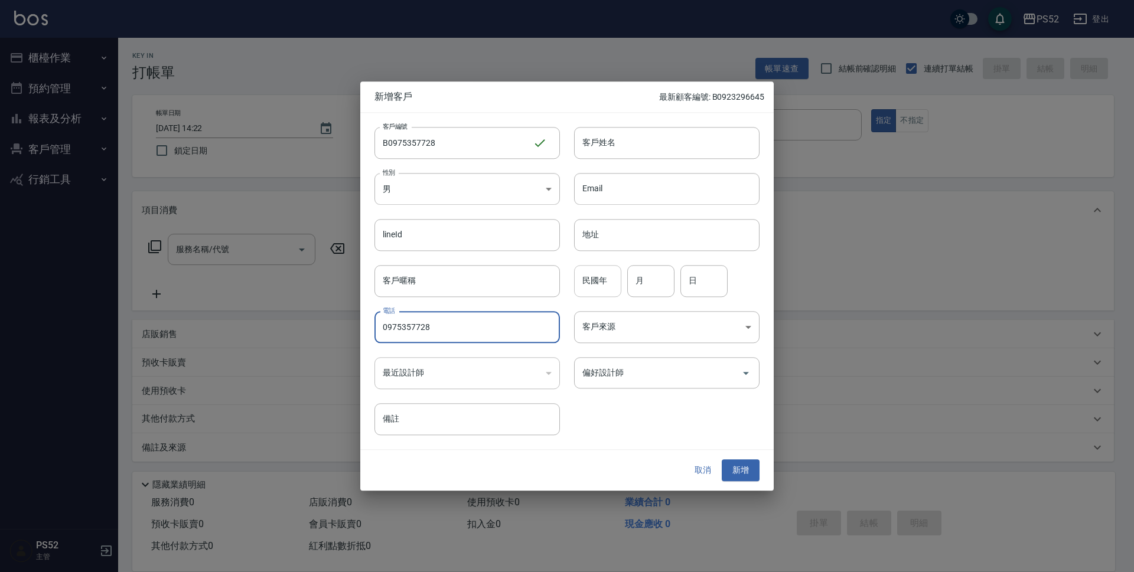
type input "0975357728"
click at [597, 280] on input "民國年" at bounding box center [597, 281] width 47 height 32
type input "11"
type input "29"
click at [641, 125] on div "客戶姓名 客戶姓名" at bounding box center [660, 136] width 200 height 46
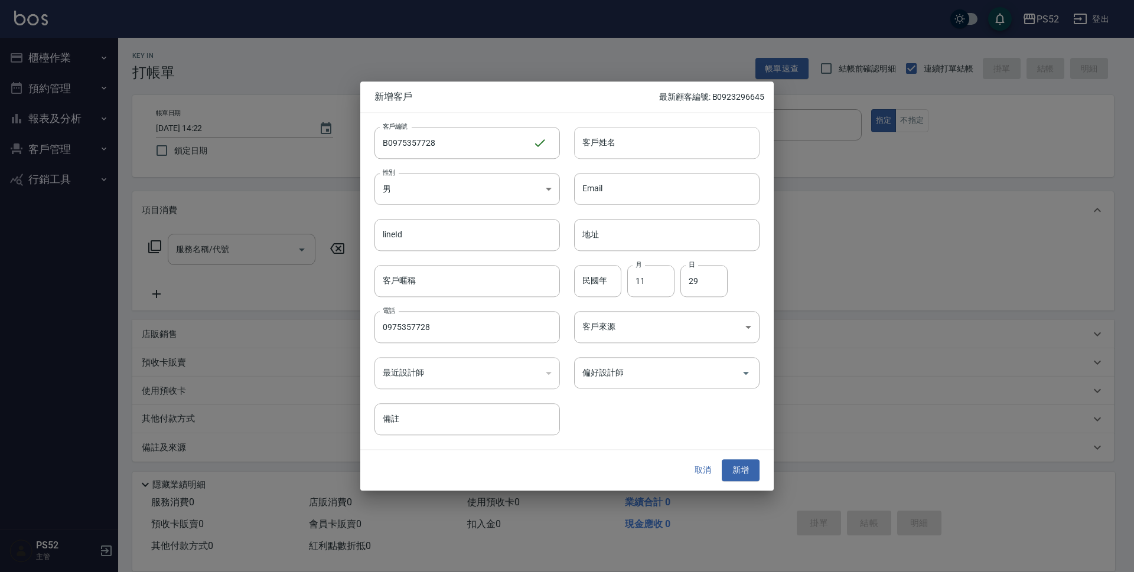
click at [641, 154] on input "客戶姓名" at bounding box center [666, 143] width 185 height 32
type input "林俊甫"
click at [757, 474] on button "新增" at bounding box center [740, 471] width 38 height 22
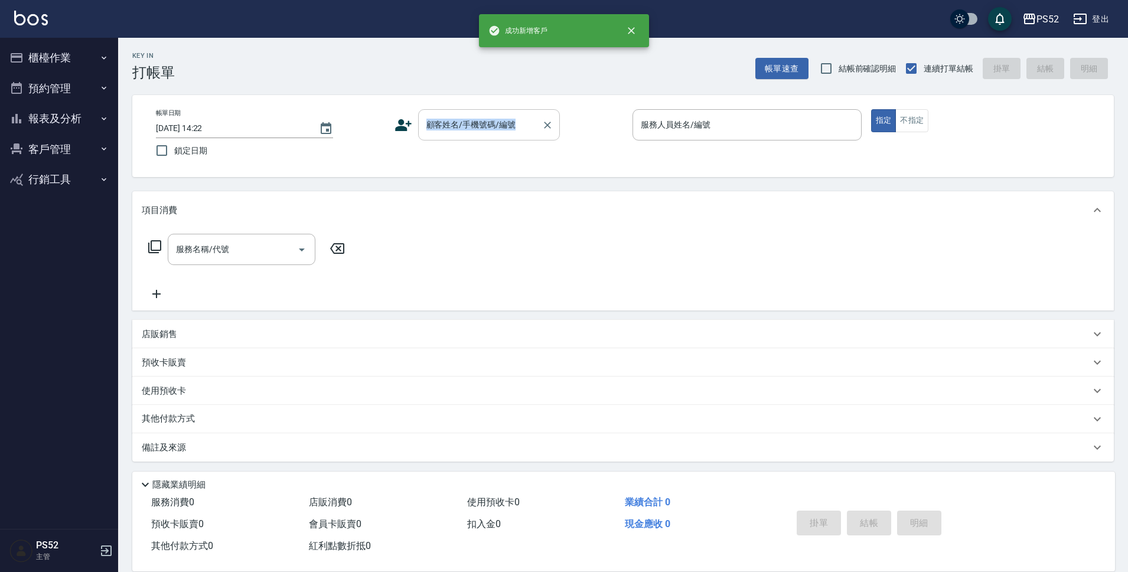
drag, startPoint x: 455, startPoint y: 102, endPoint x: 489, endPoint y: 130, distance: 44.8
click at [489, 130] on div "帳單日期 2025/10/12 14:22 鎖定日期 顧客姓名/手機號碼/編號 顧客姓名/手機號碼/編號 服務人員姓名/編號 服務人員姓名/編號 指定 不指定" at bounding box center [622, 136] width 981 height 82
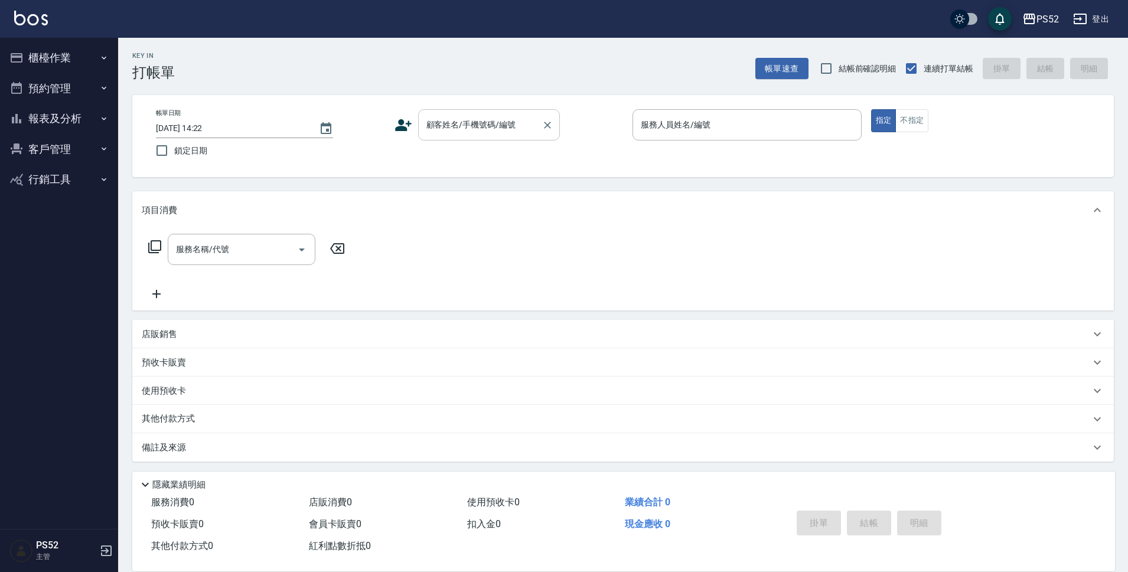
click at [489, 133] on input "顧客姓名/手機號碼/編號" at bounding box center [479, 125] width 113 height 21
type input "林俊甫/0975357728/B0975357728"
type input "Iris-10"
type button "true"
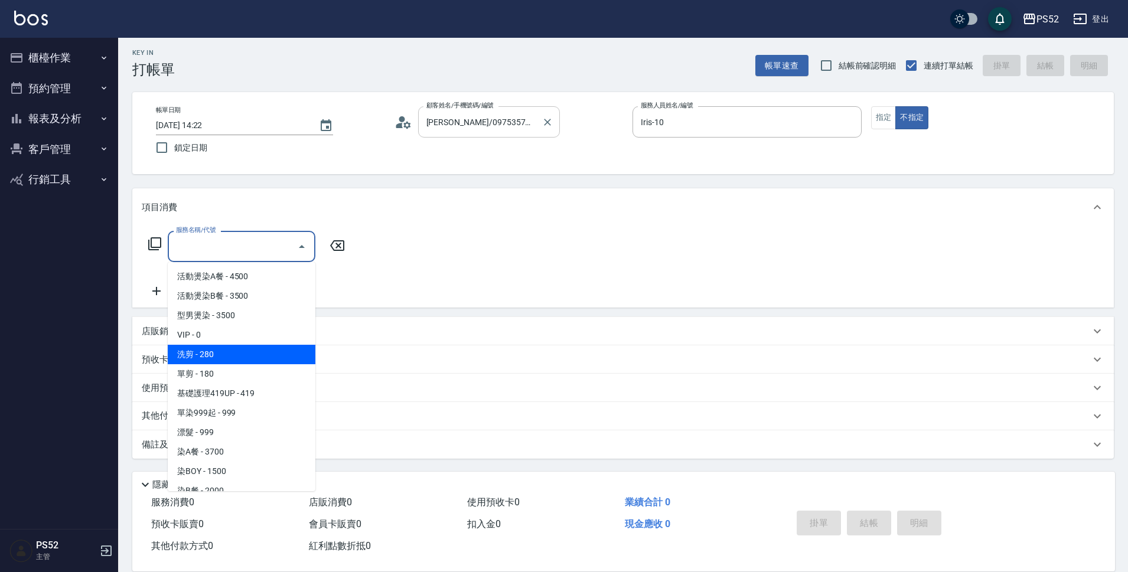
type input "洗剪(C1)"
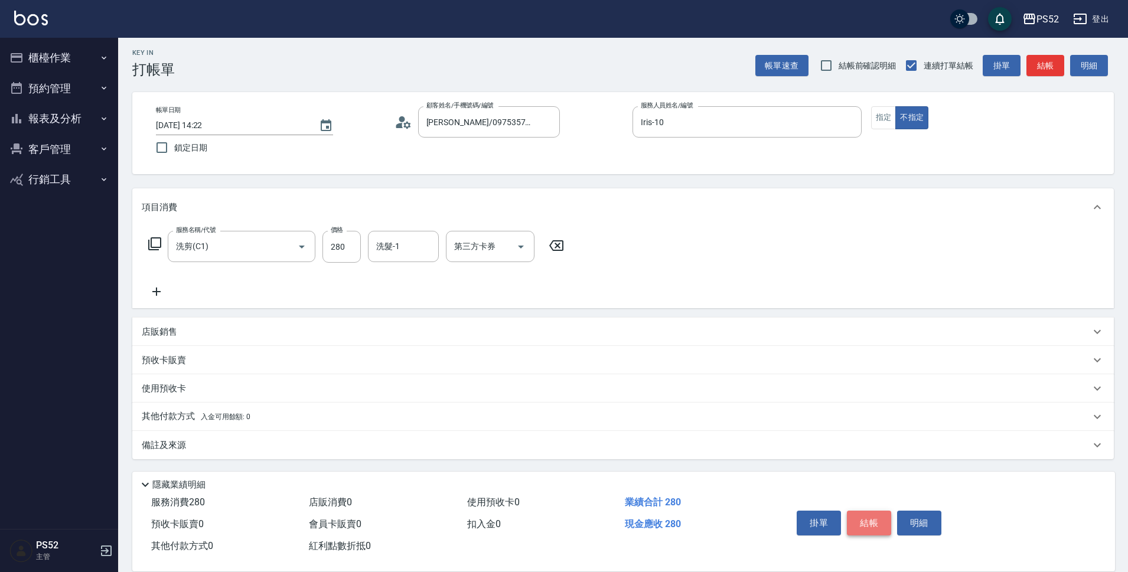
click at [884, 511] on button "結帳" at bounding box center [869, 523] width 44 height 25
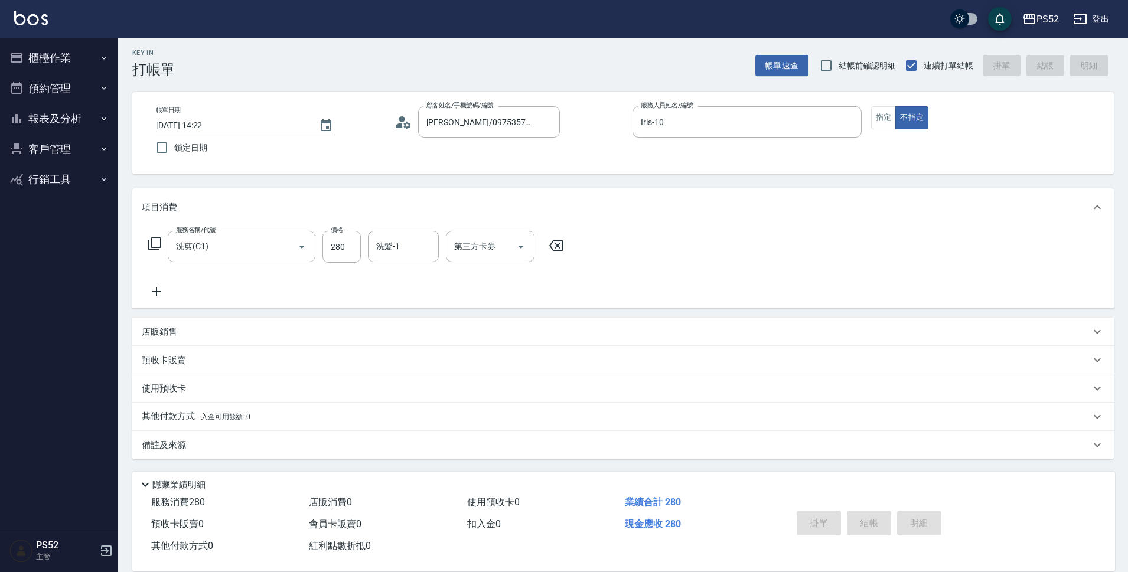
type input "2025/10/12 14:24"
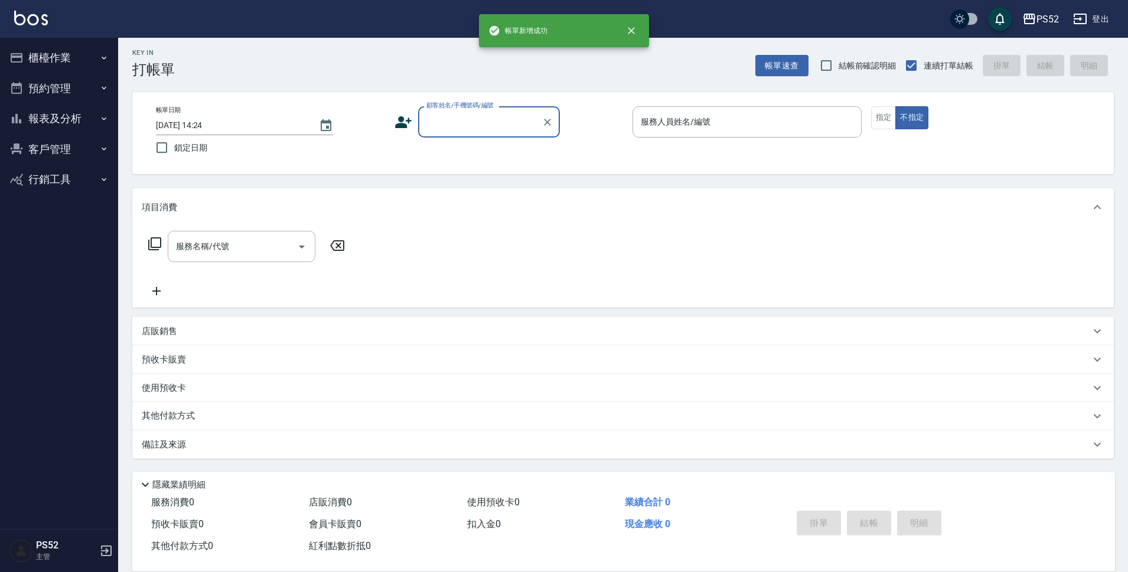
scroll to position [0, 0]
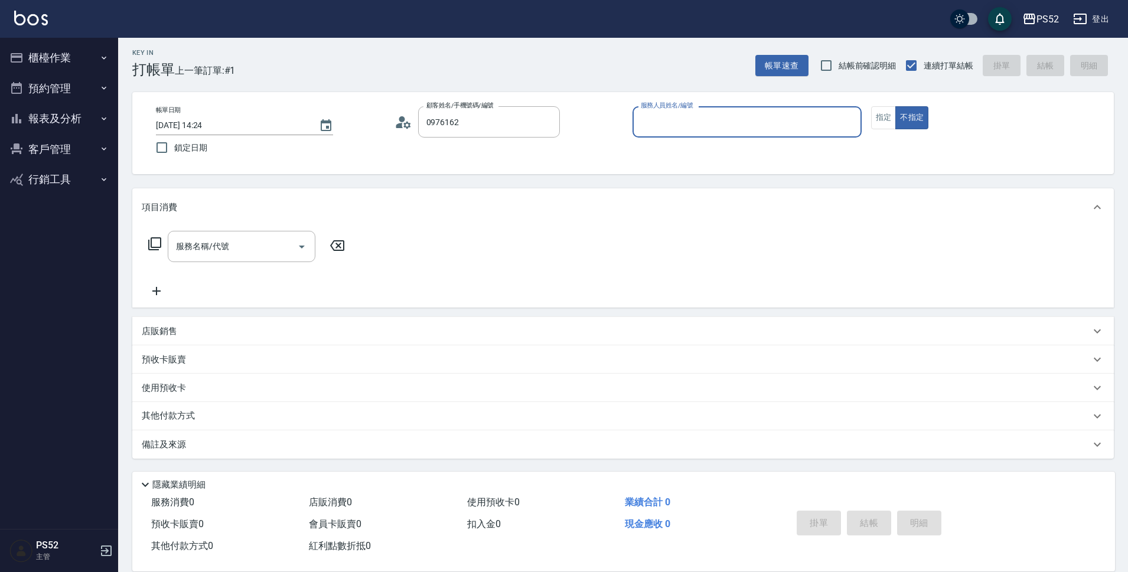
type input "徐上媚/0976162588/C0976162588"
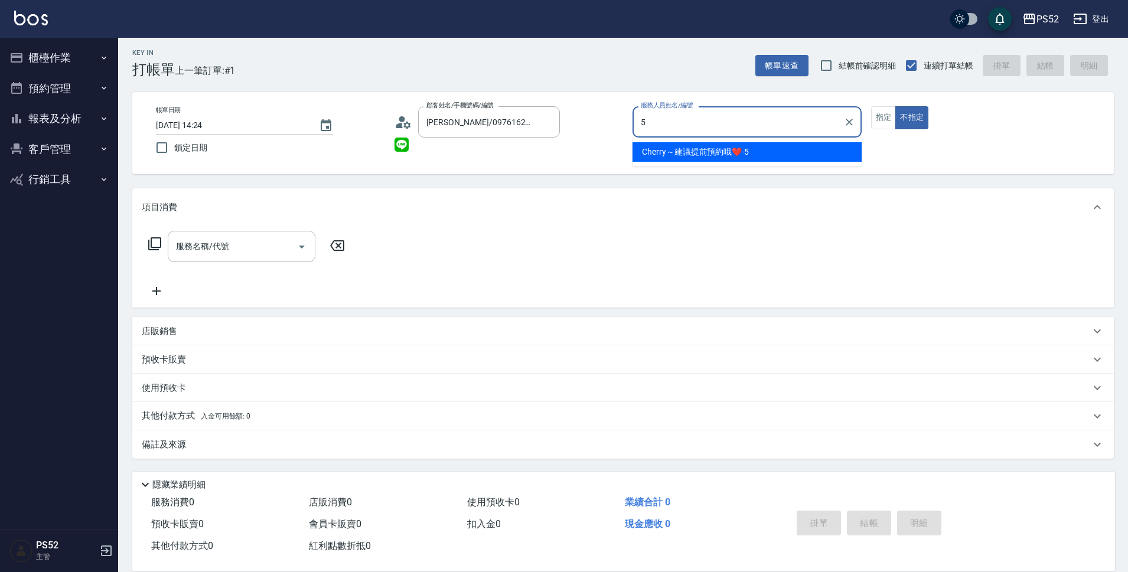
type input "Cherry～建議提前預約哦❤️-5"
type button "false"
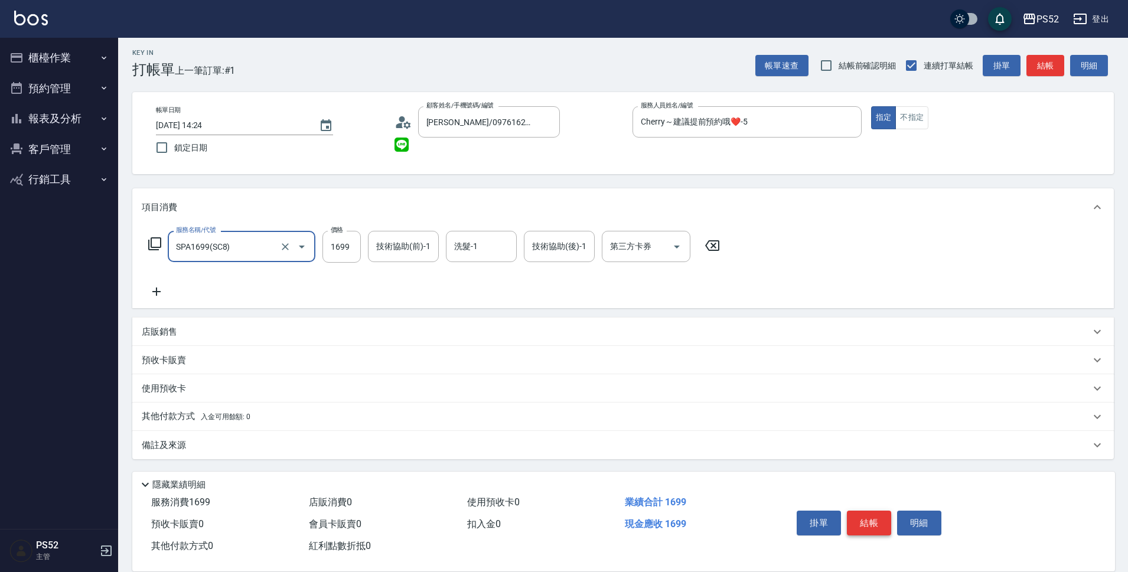
type input "SPA1699(SC8)"
type input "1530"
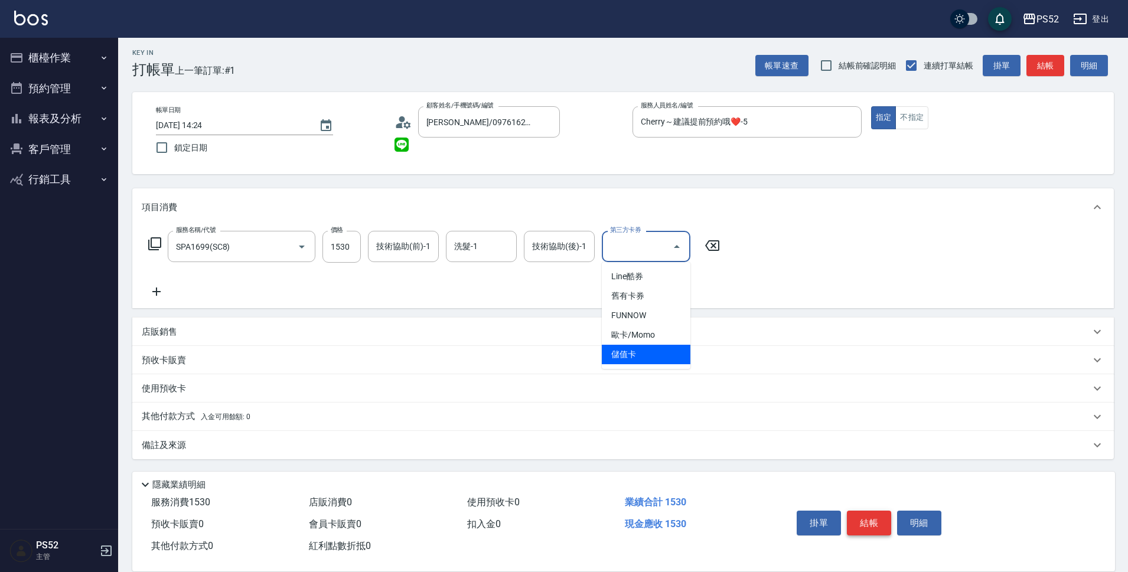
type input "儲值卡"
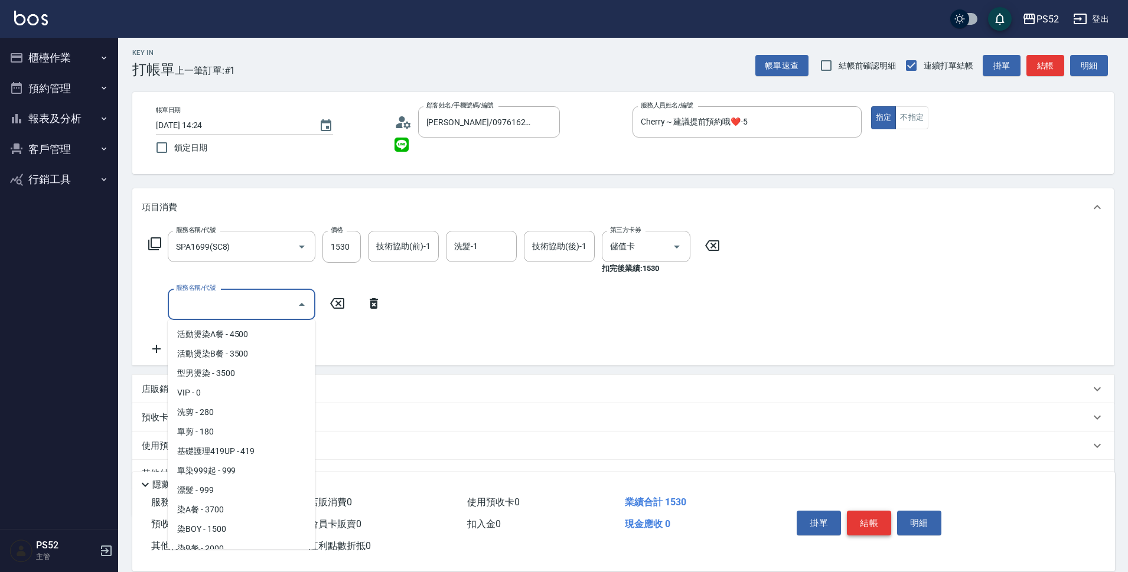
scroll to position [29, 0]
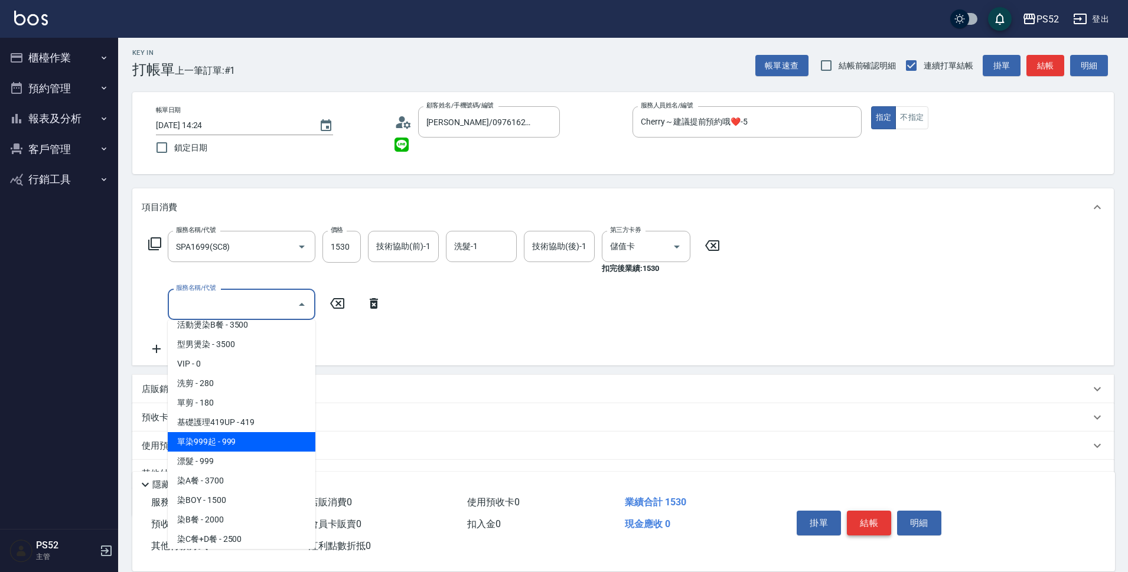
type input "單染999起(L1)"
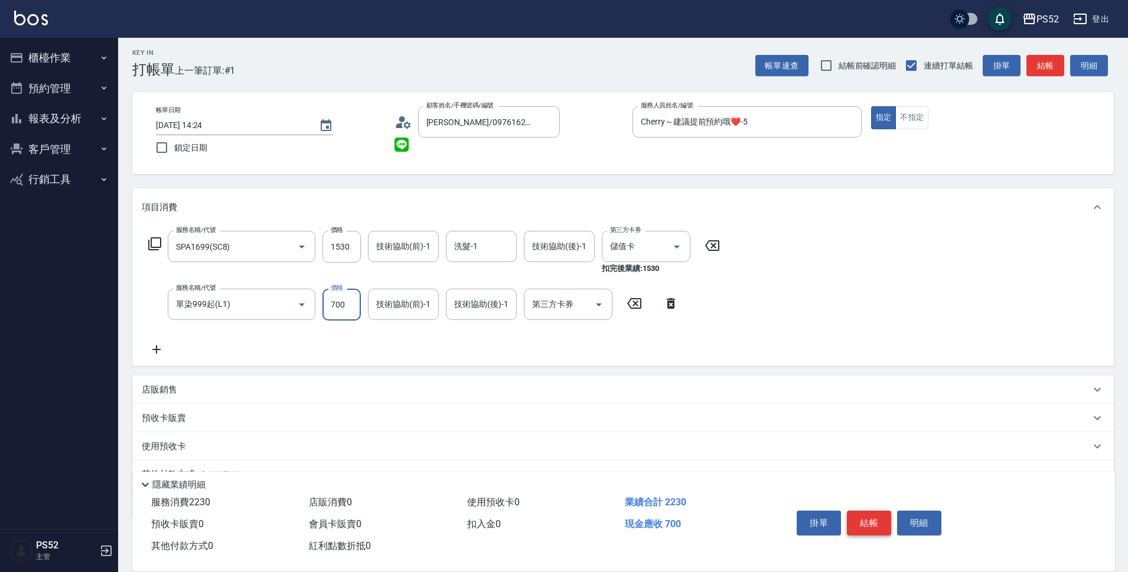
type input "700"
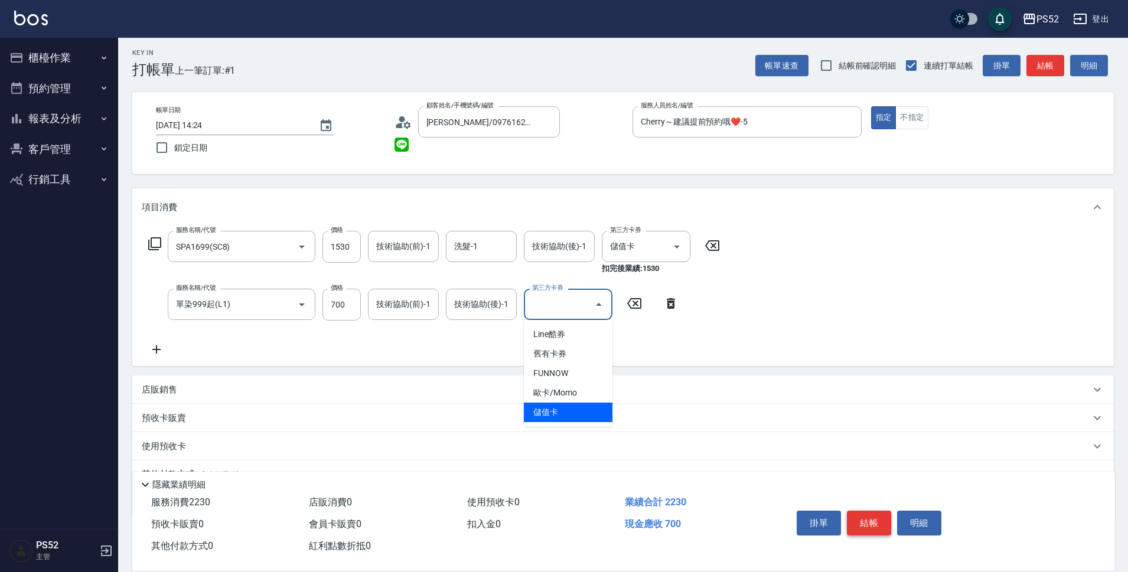
type input "儲值卡"
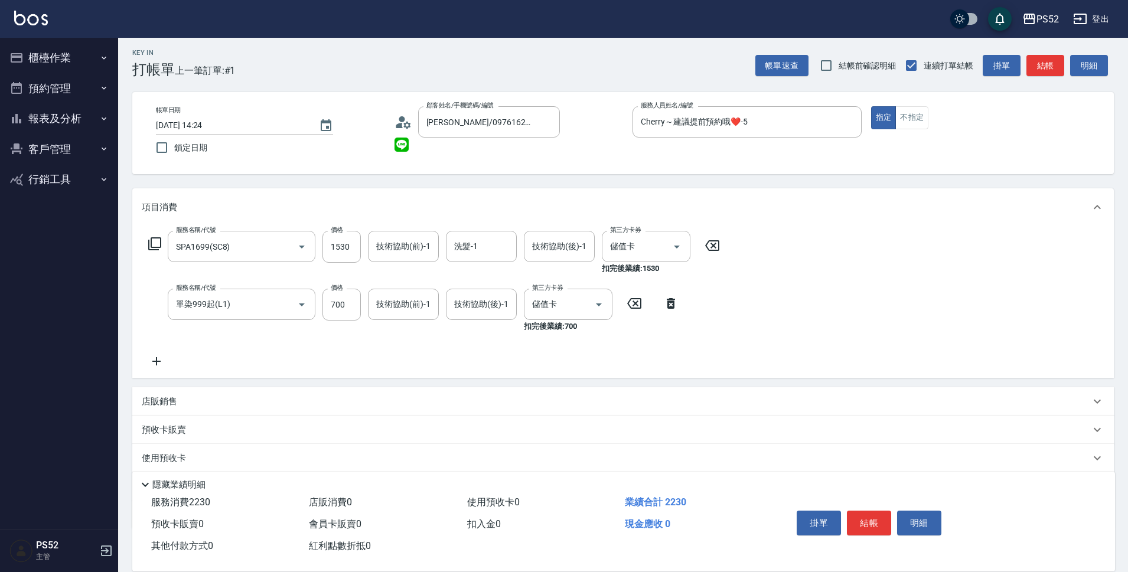
click at [260, 404] on div "店販銷售" at bounding box center [616, 402] width 948 height 12
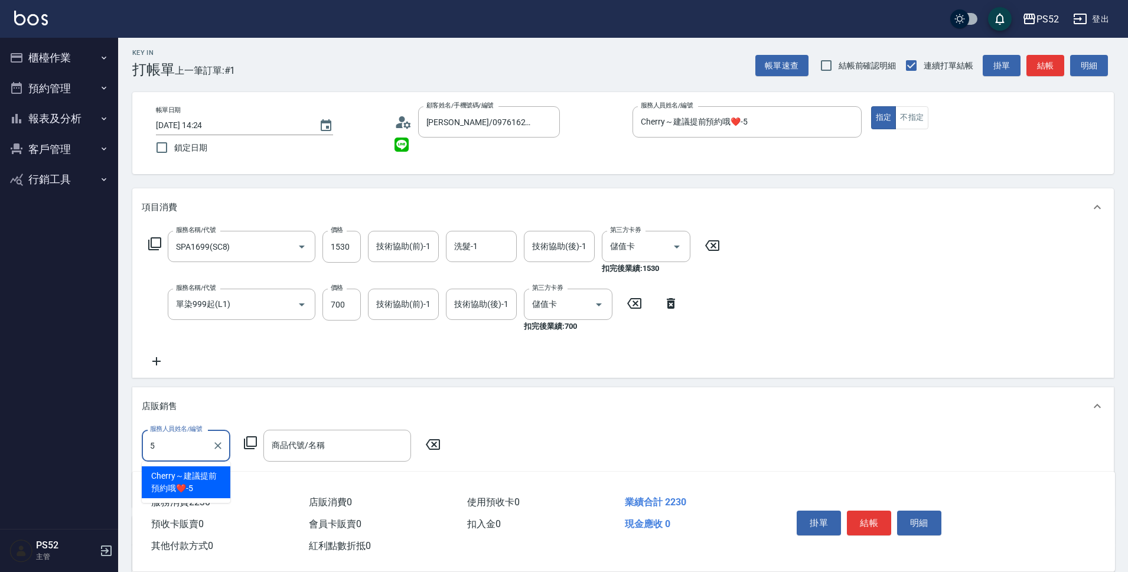
type input "Cherry～建議提前預約哦❤️-5"
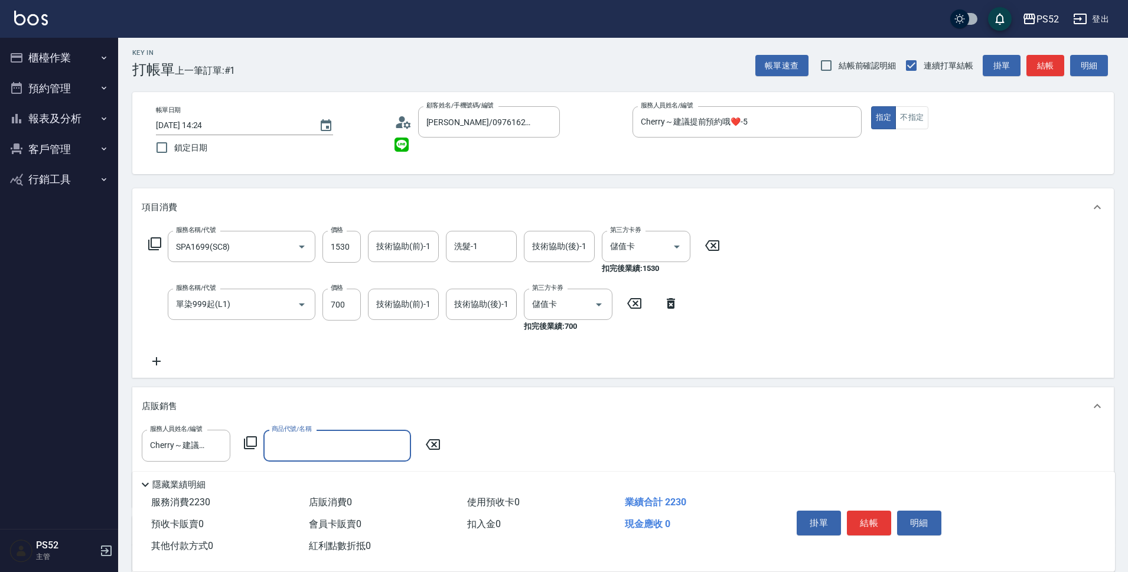
click at [364, 444] on input "商品代號/名稱" at bounding box center [337, 445] width 137 height 21
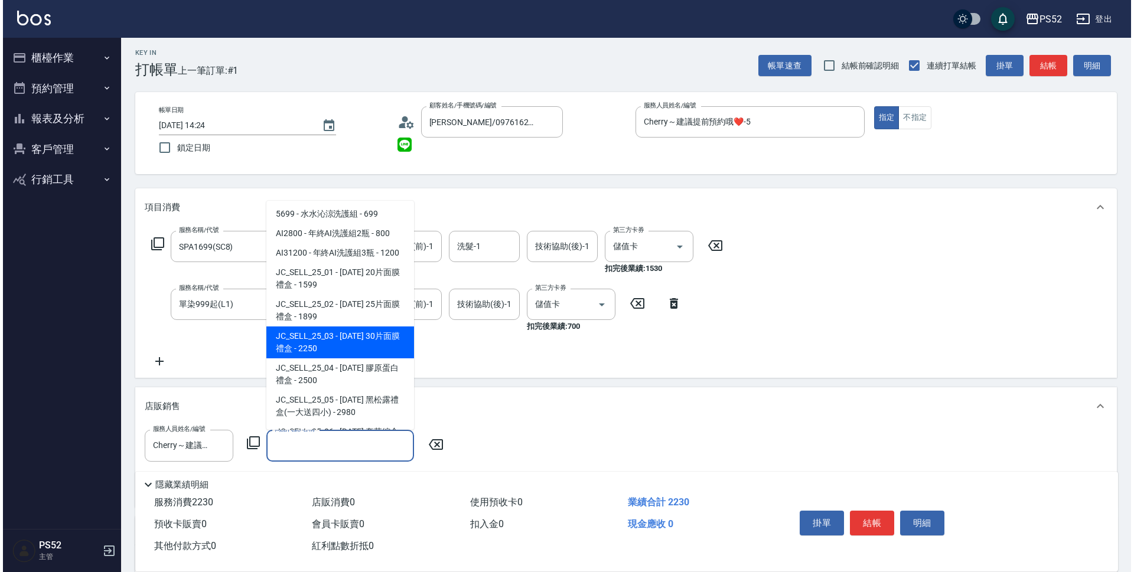
scroll to position [590, 0]
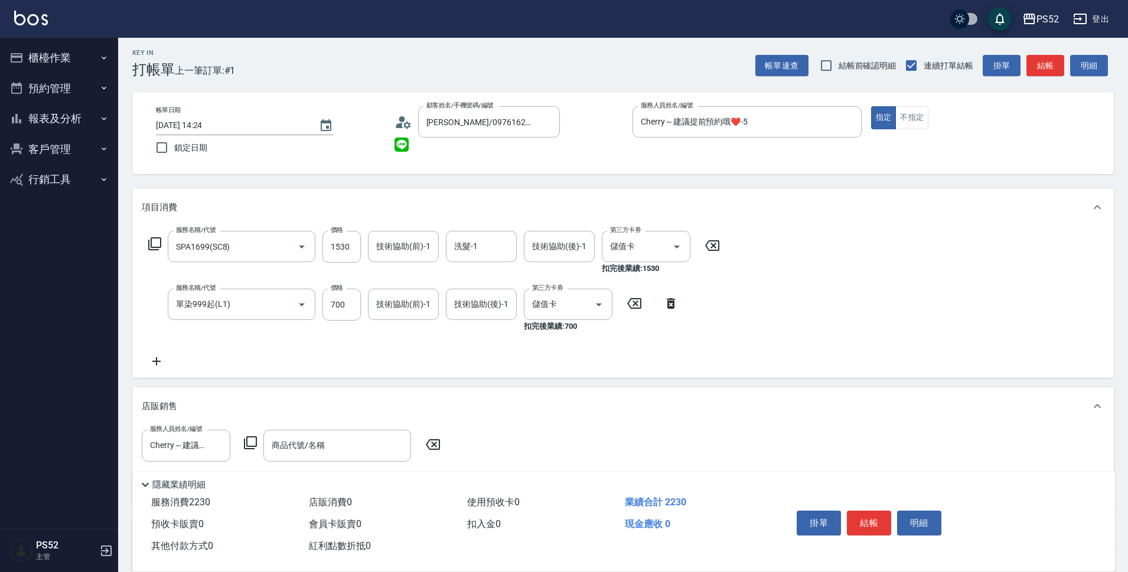
click at [249, 441] on icon at bounding box center [250, 443] width 14 height 14
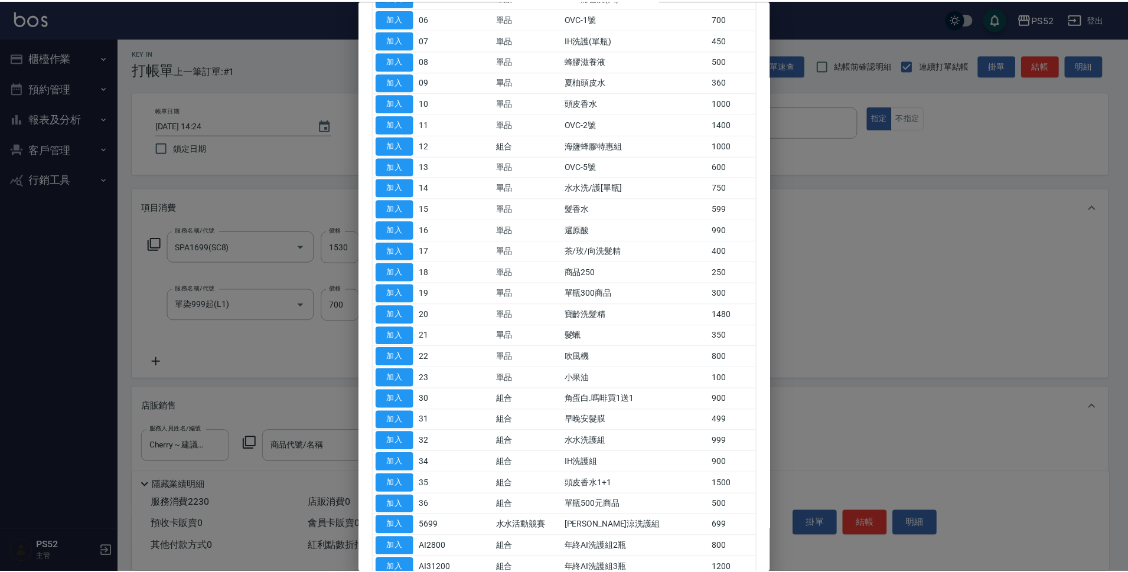
scroll to position [213, 0]
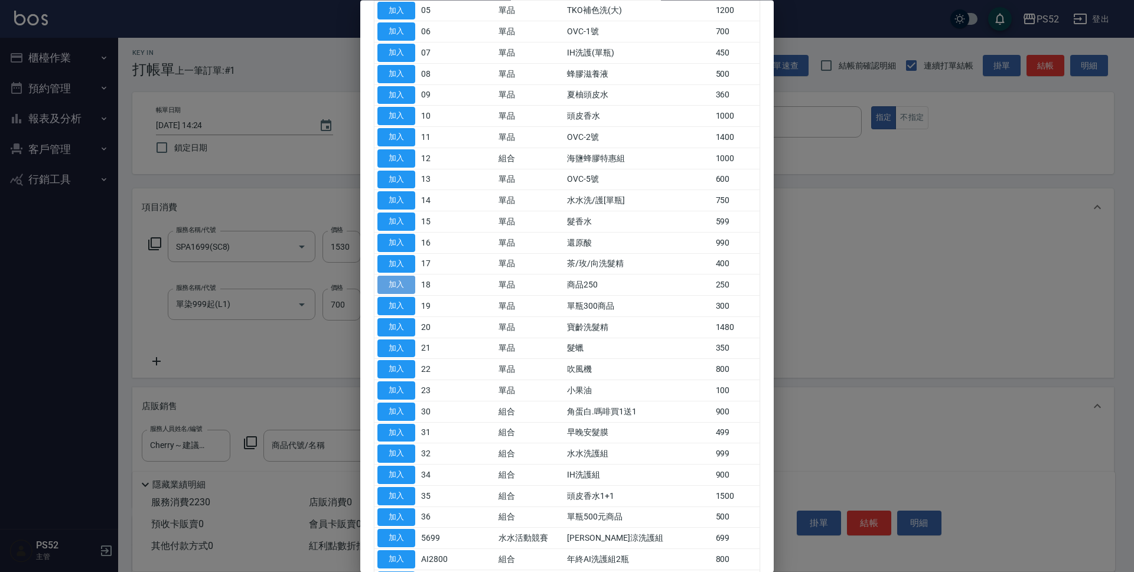
click at [412, 285] on button "加入" at bounding box center [396, 285] width 38 height 18
type input "商品250"
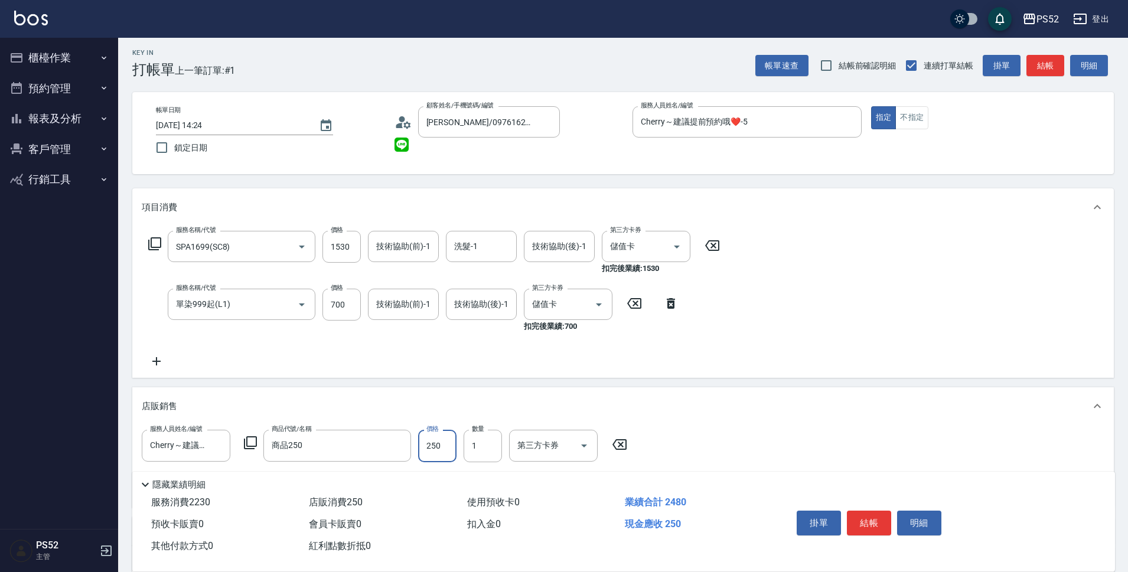
click at [423, 445] on input "250" at bounding box center [437, 446] width 38 height 32
click at [574, 433] on div at bounding box center [583, 445] width 18 height 31
type input "199"
click at [537, 455] on input "第三方卡券" at bounding box center [544, 445] width 60 height 21
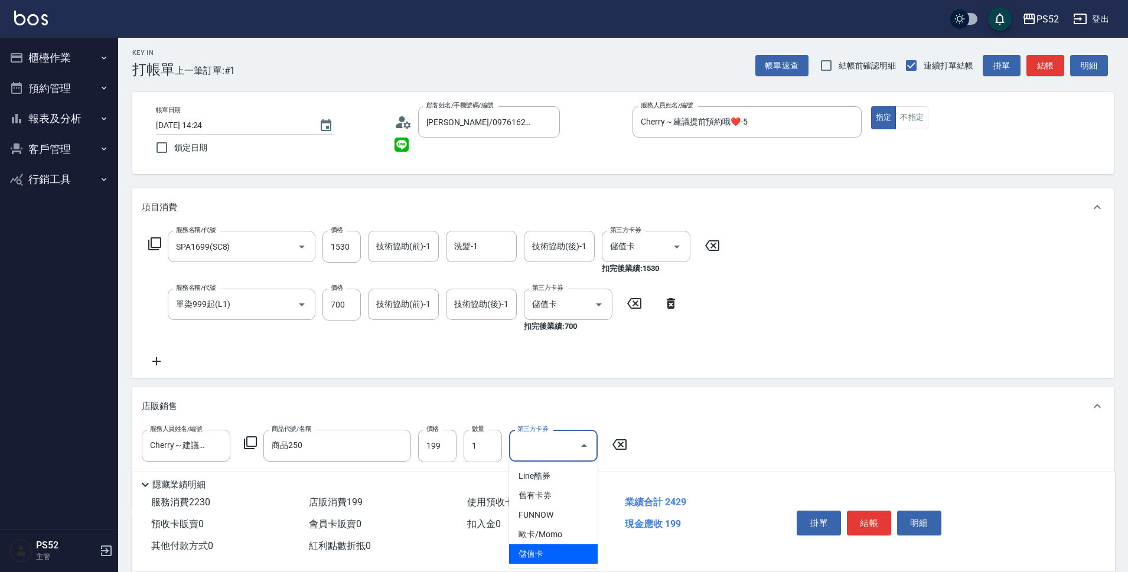
click at [547, 557] on span "儲值卡" at bounding box center [553, 553] width 89 height 19
type input "儲值卡"
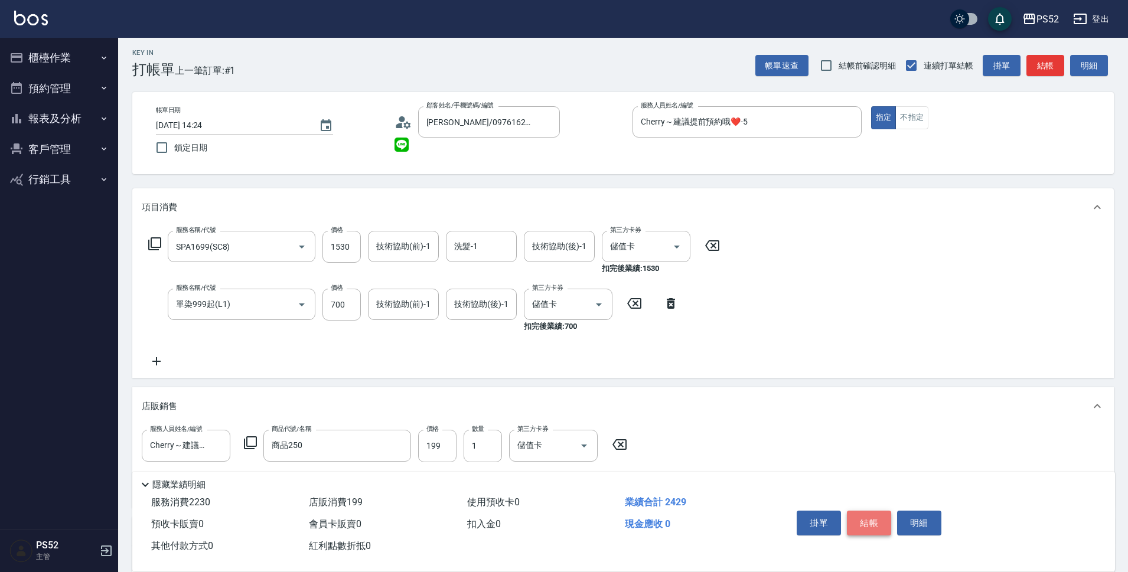
click at [875, 522] on button "結帳" at bounding box center [869, 523] width 44 height 25
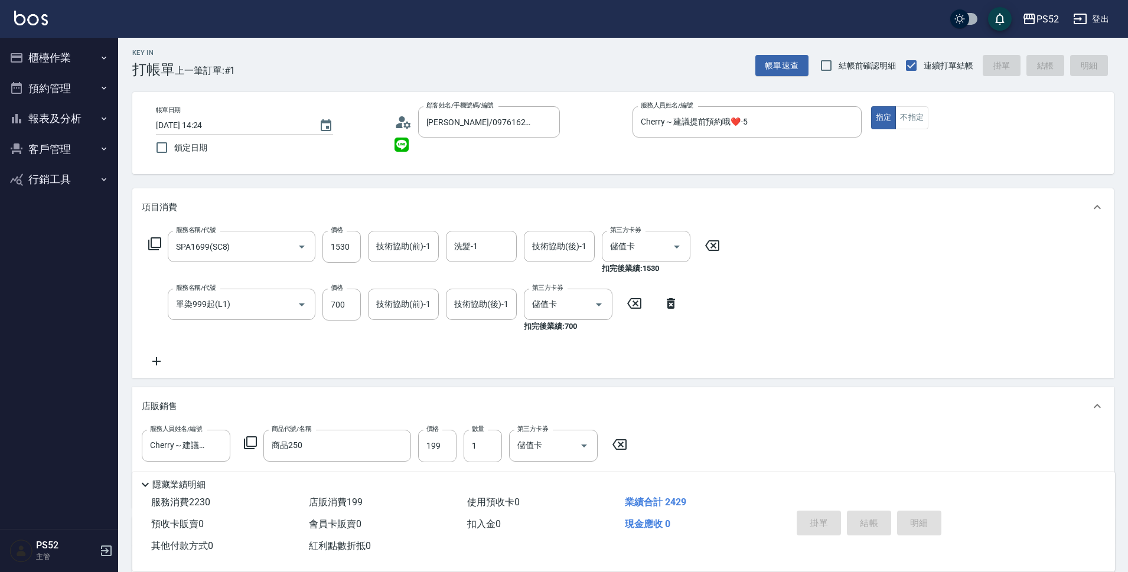
type input "2025/10/12 14:25"
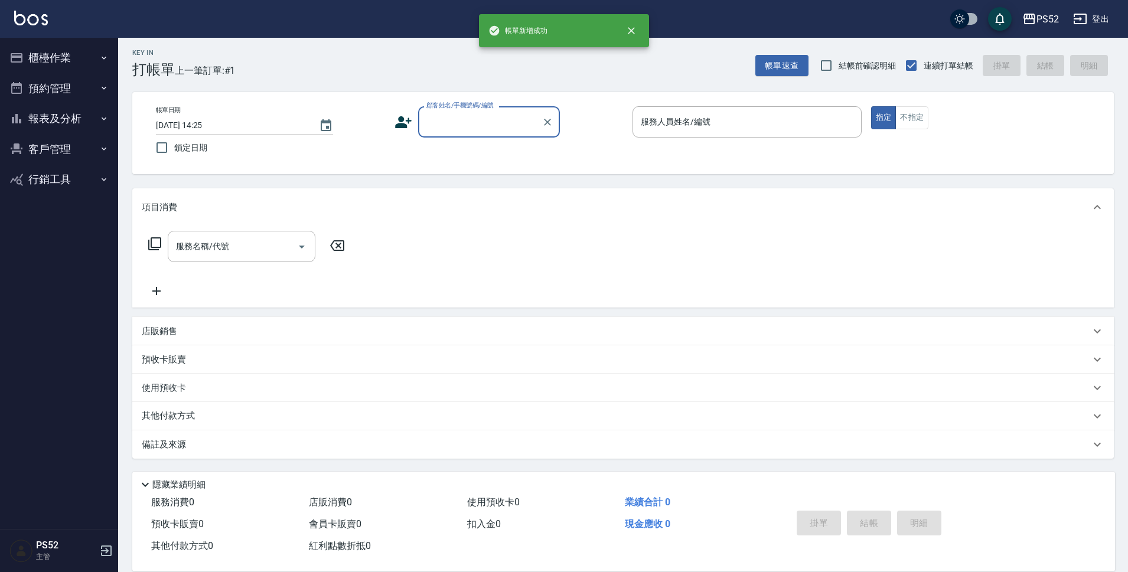
scroll to position [0, 0]
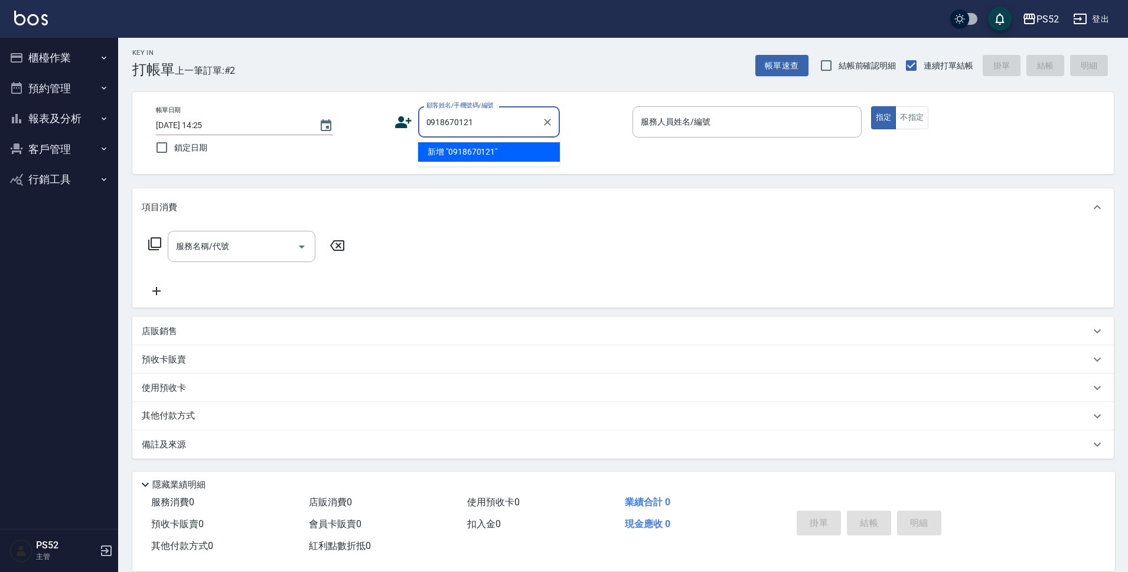
type input "0918670121"
click at [406, 126] on icon at bounding box center [403, 122] width 17 height 12
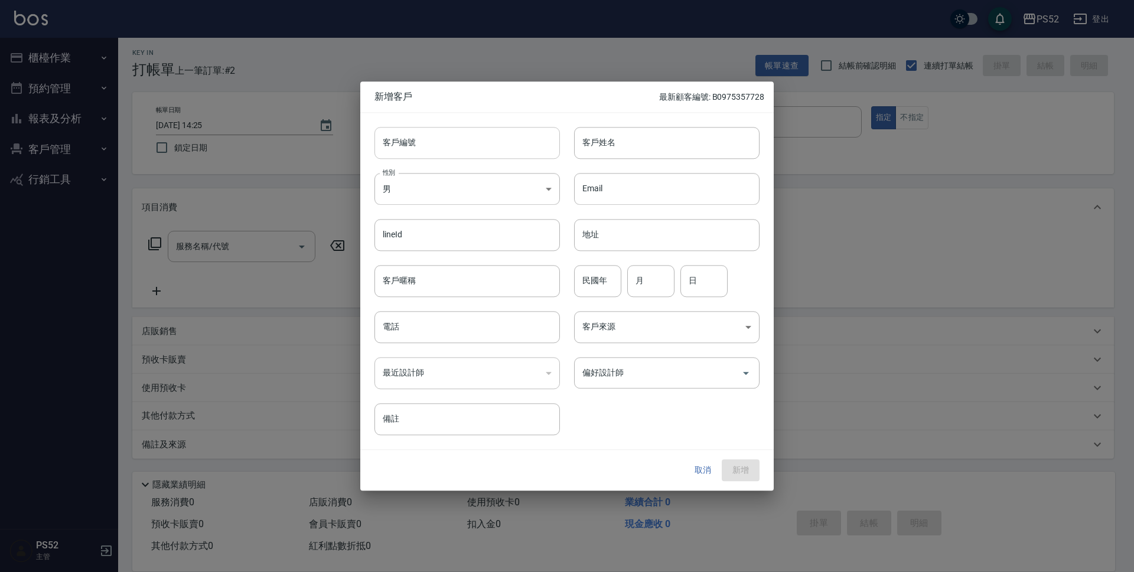
click at [412, 133] on input "客戶編號" at bounding box center [466, 143] width 185 height 32
paste input "0918670121"
type input "B0918670121"
click at [431, 195] on body "PS52 登出 櫃檯作業 打帳單 帳單列表 現金收支登錄 材料自購登錄 每日結帳 排班表 現場電腦打卡 預約管理 預約管理 單日預約紀錄 單週預約紀錄 報表及…" at bounding box center [567, 284] width 1134 height 575
click at [404, 266] on li "女" at bounding box center [466, 258] width 185 height 19
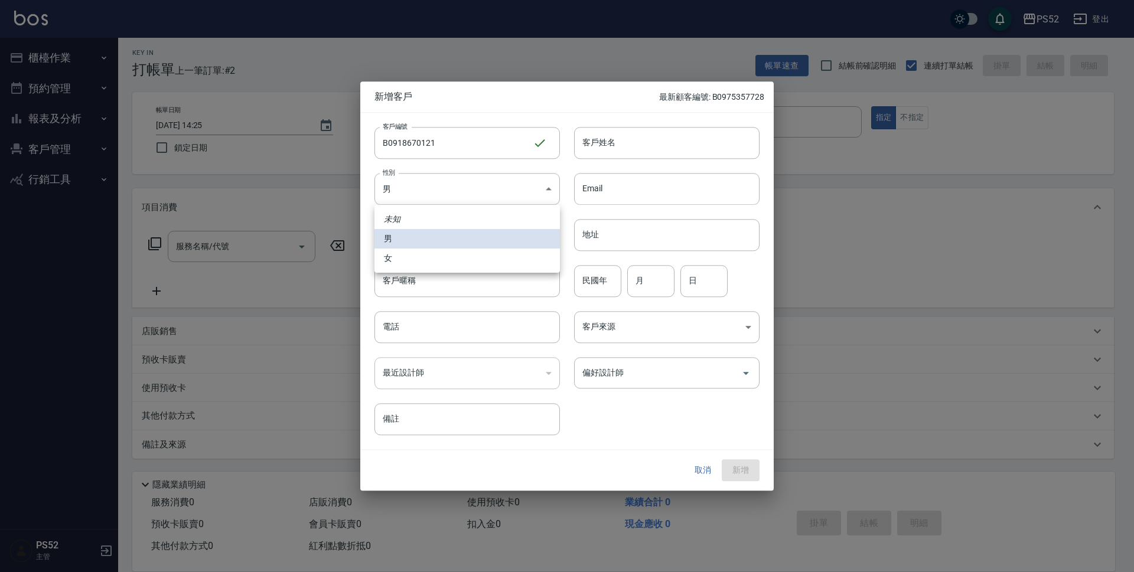
type input "FEMALE"
click at [404, 346] on div "最近設計師 ​ 最近設計師" at bounding box center [460, 366] width 200 height 46
click at [391, 338] on input "電話" at bounding box center [466, 327] width 185 height 32
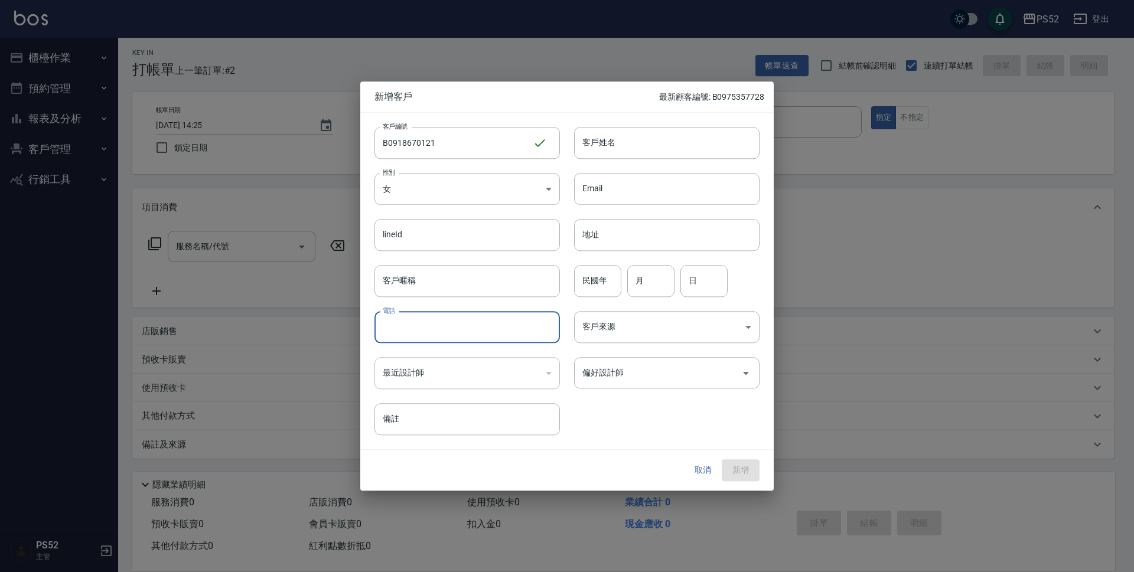
paste input "0918670121"
type input "0918670121"
click at [608, 289] on input "民國年" at bounding box center [597, 281] width 47 height 32
type input "67"
type input "1"
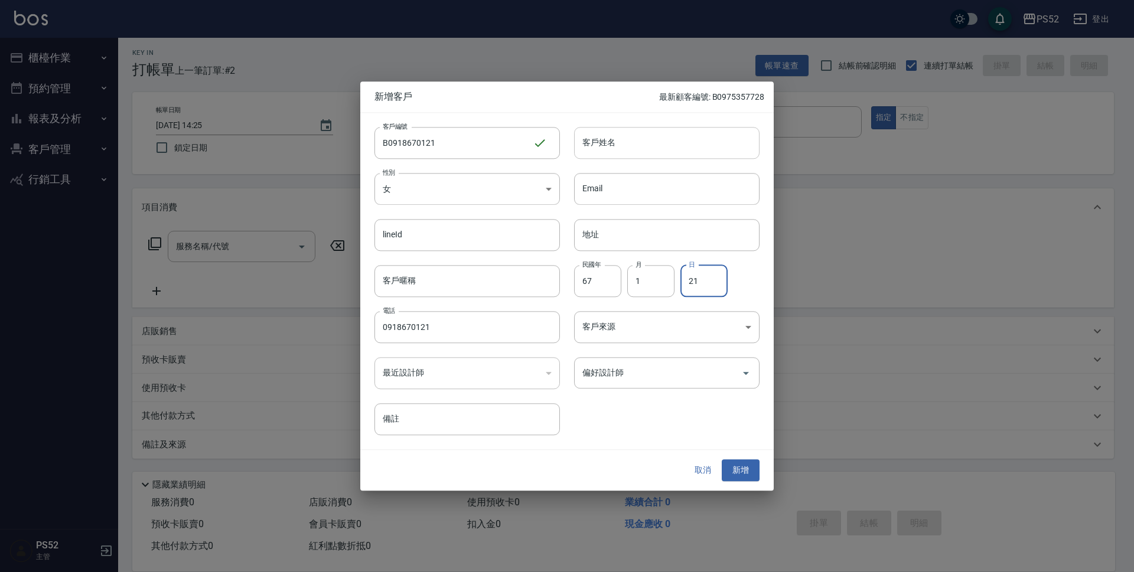
type input "21"
click at [612, 144] on input "客戶姓名" at bounding box center [666, 143] width 185 height 32
type input "卓小芳"
click at [747, 474] on button "新增" at bounding box center [740, 471] width 38 height 22
click at [450, 148] on input "B0918670121" at bounding box center [453, 143] width 158 height 32
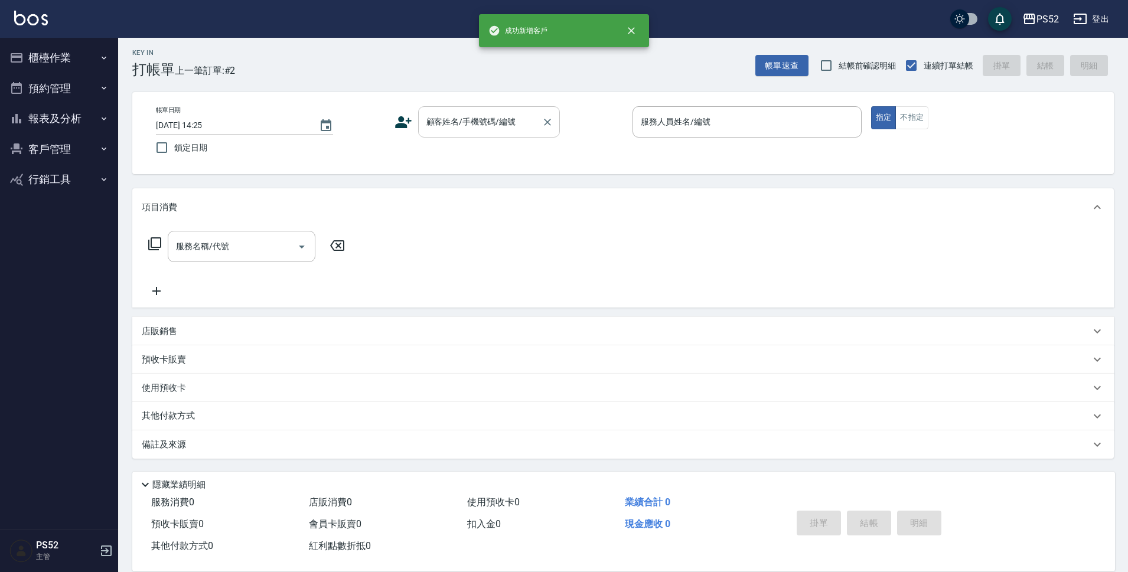
click at [445, 118] on input "顧客姓名/手機號碼/編號" at bounding box center [479, 122] width 113 height 21
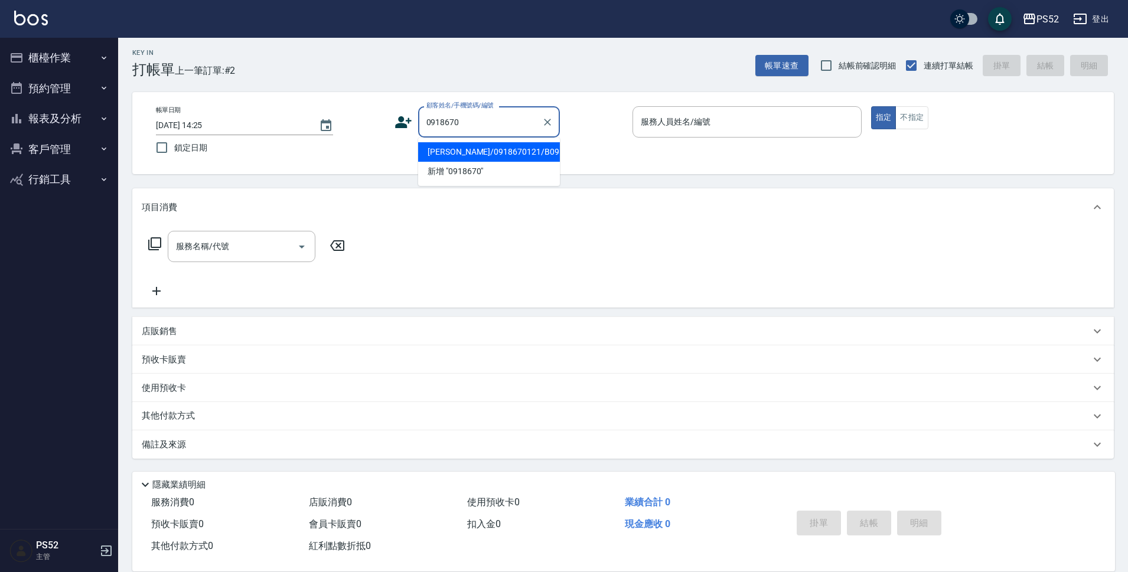
type input "卓小芳/0918670121/B0918670121"
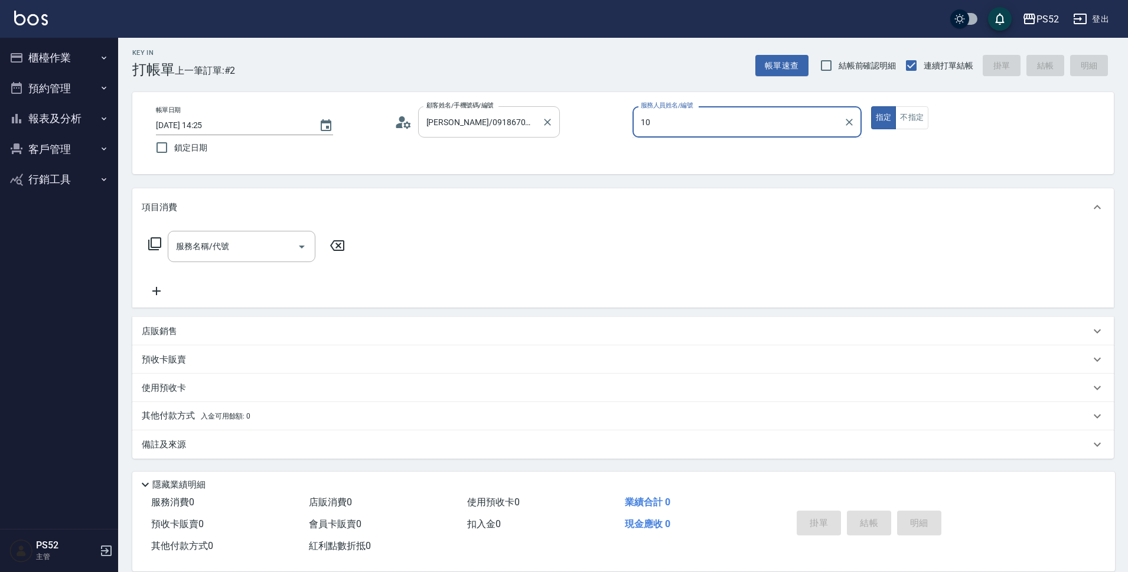
type input "Iris-10"
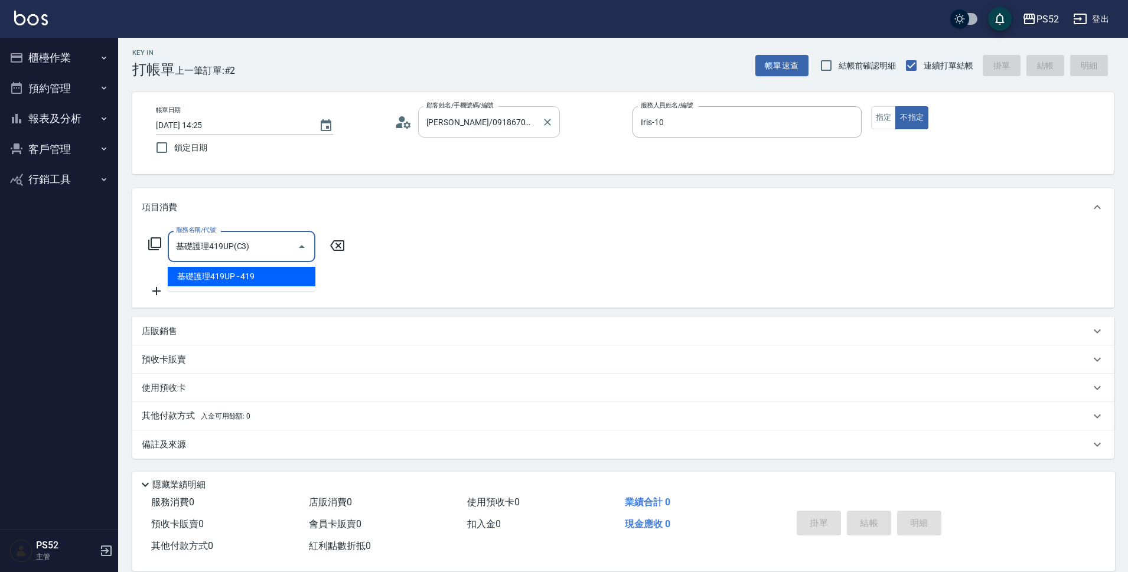
type input "基礎護理419UP(C3)"
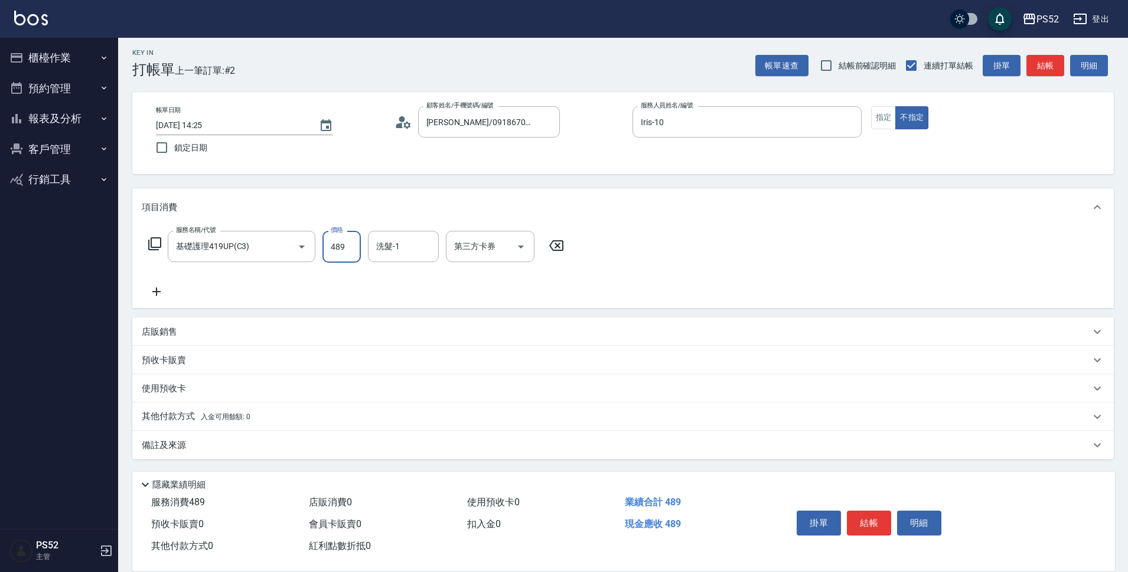
type input "489"
click at [875, 506] on div "掛單 結帳 明細" at bounding box center [869, 524] width 154 height 37
click at [876, 518] on button "結帳" at bounding box center [869, 523] width 44 height 25
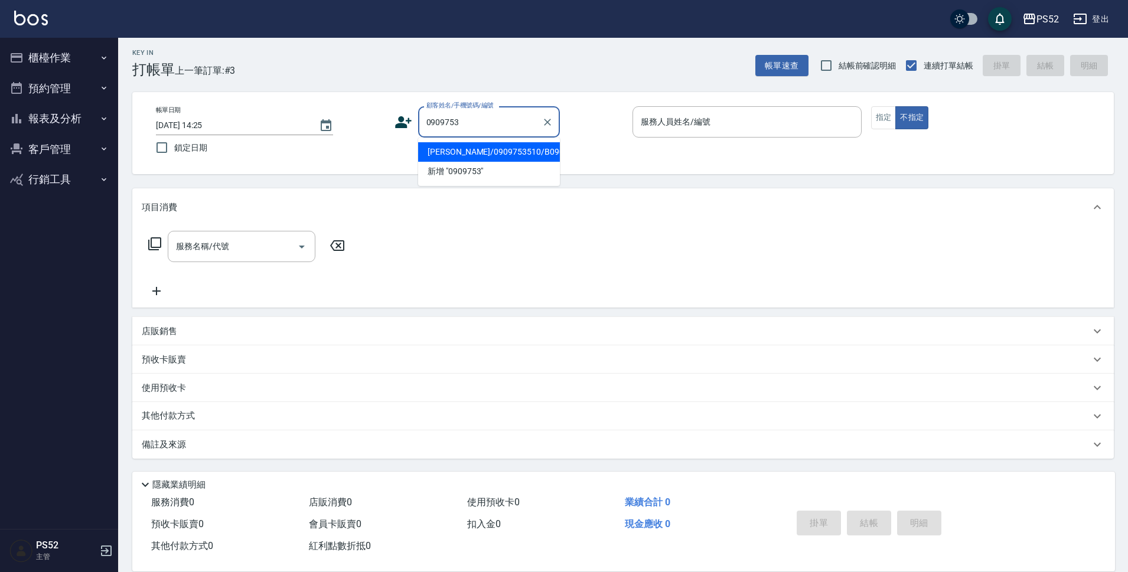
type input "李豐輝/0909753510/B0909753510"
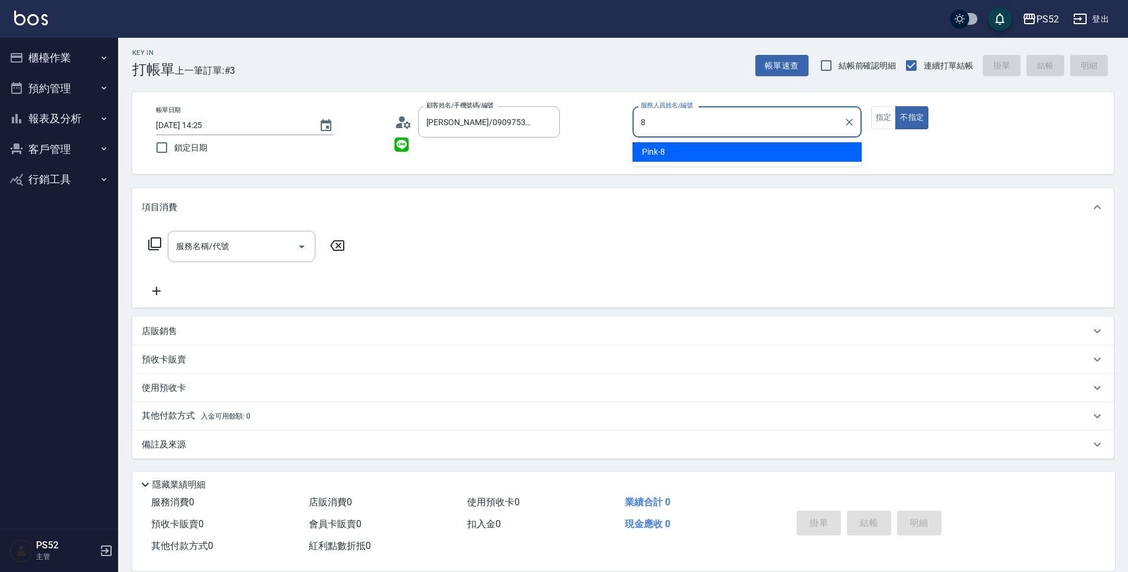
type input "Pink-8"
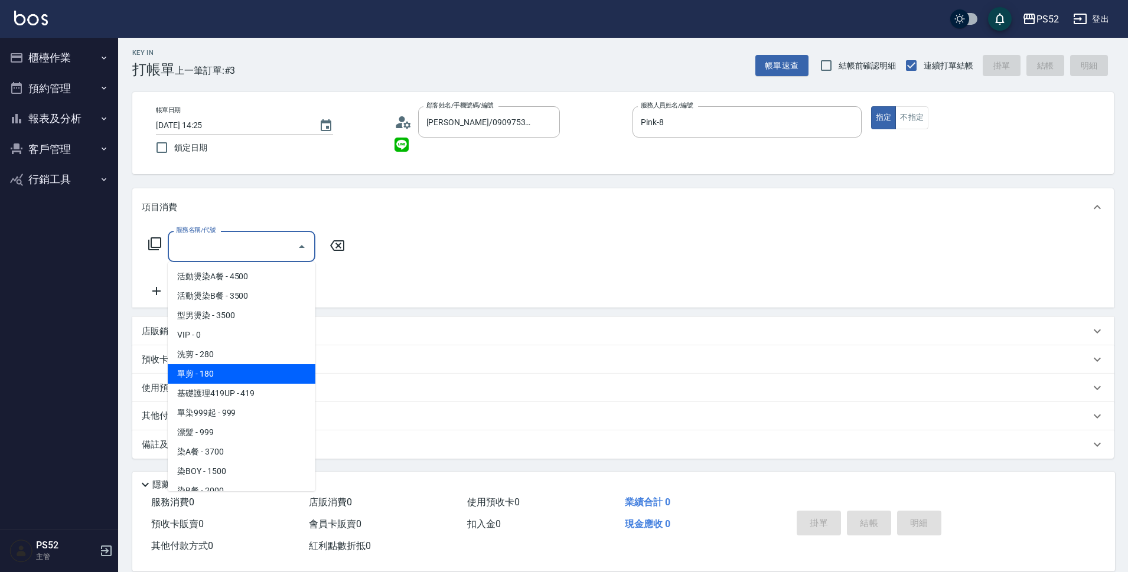
type input "單剪(C2)"
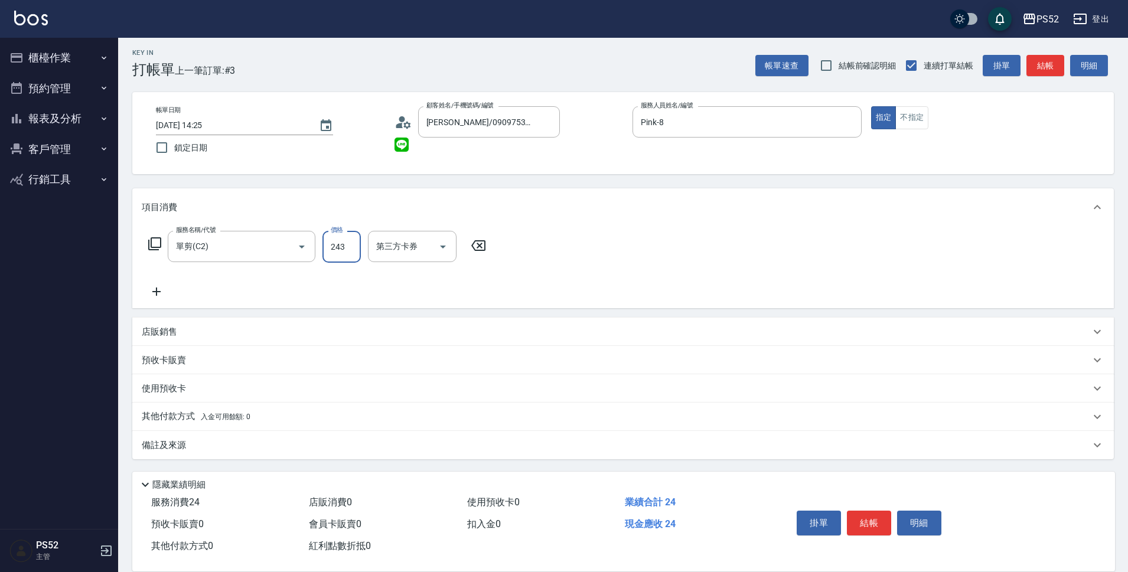
type input "243"
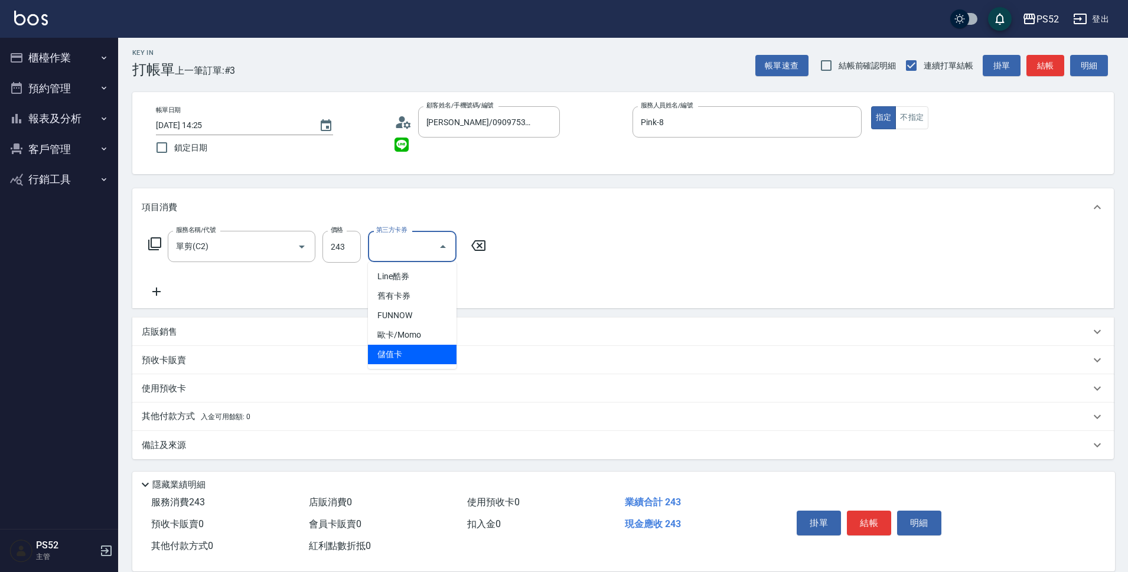
type input "儲值卡"
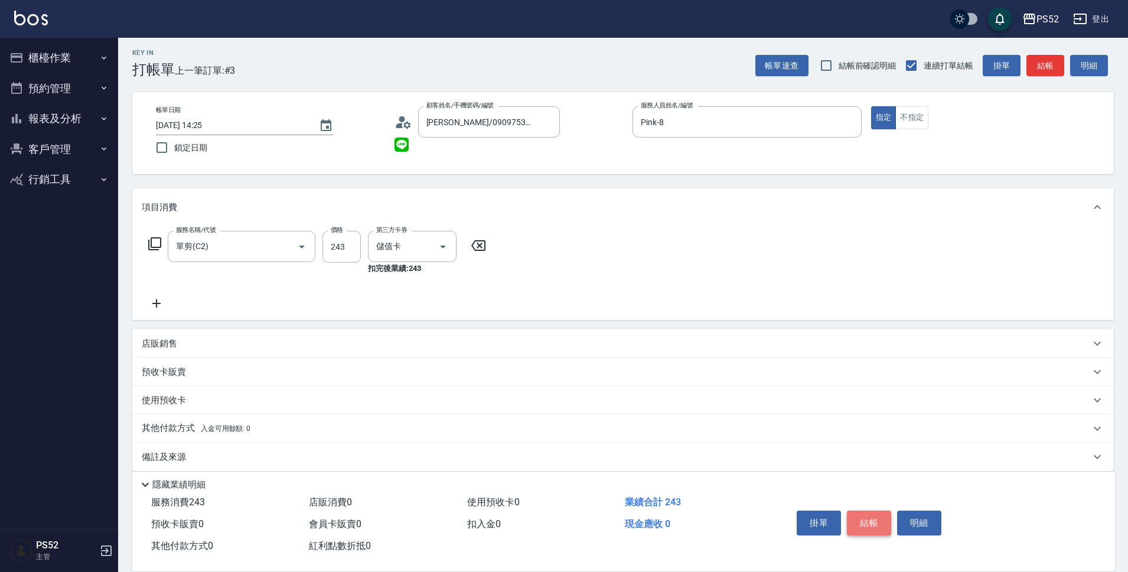
click at [881, 516] on button "結帳" at bounding box center [869, 523] width 44 height 25
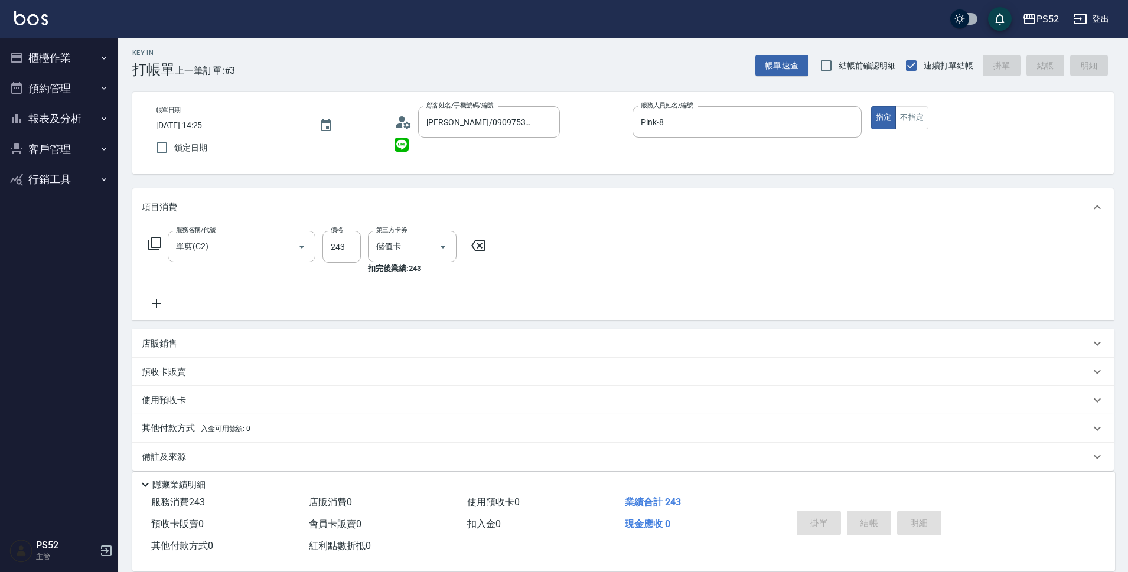
type input "2025/10/12 14:26"
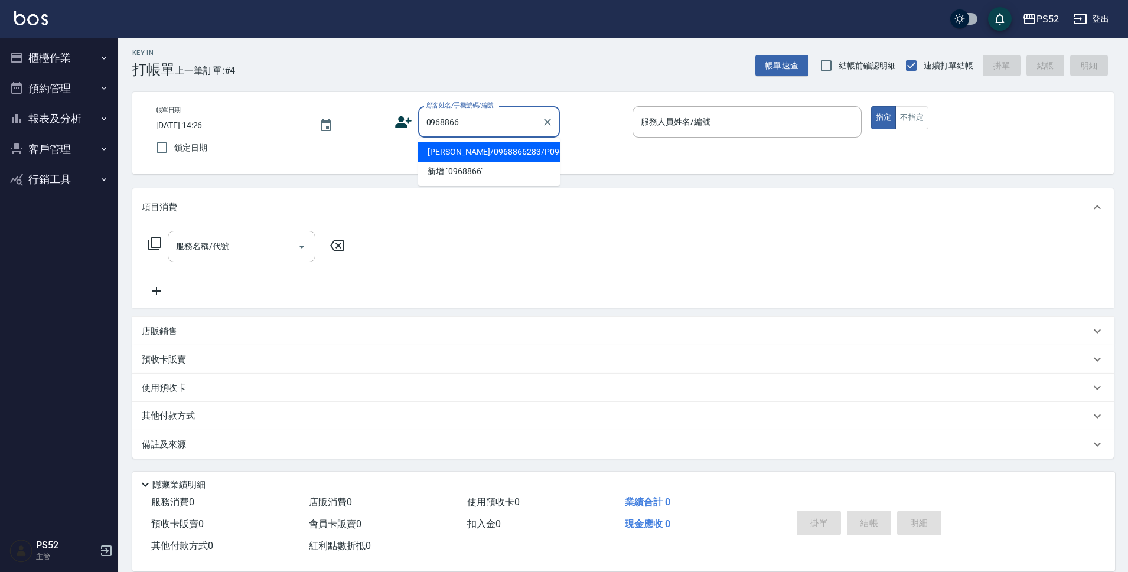
type input "林暐倫/0968866283/P0968866283"
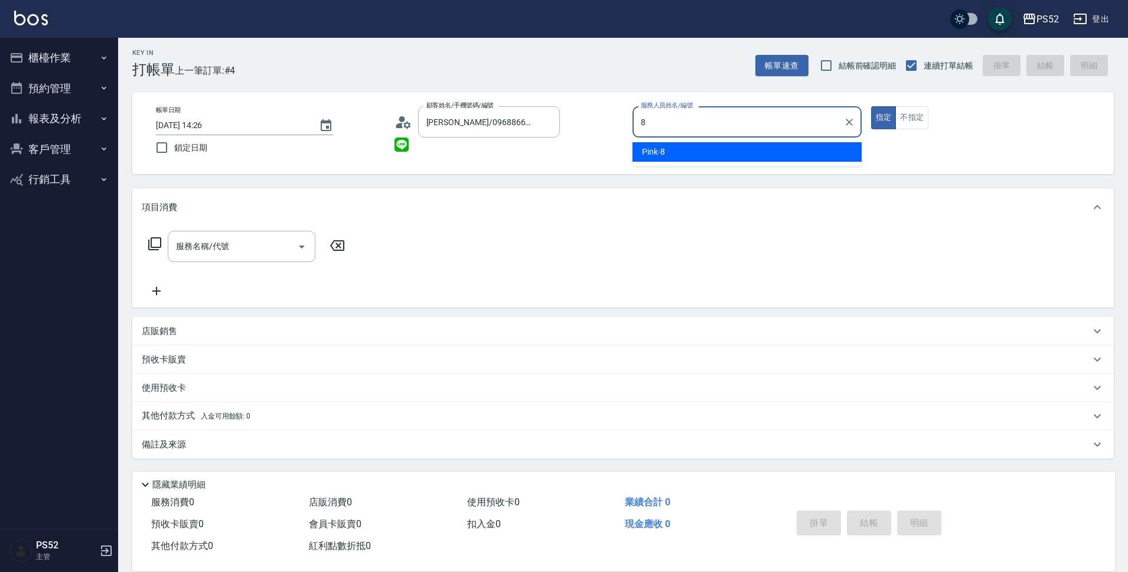
type input "Pink-8"
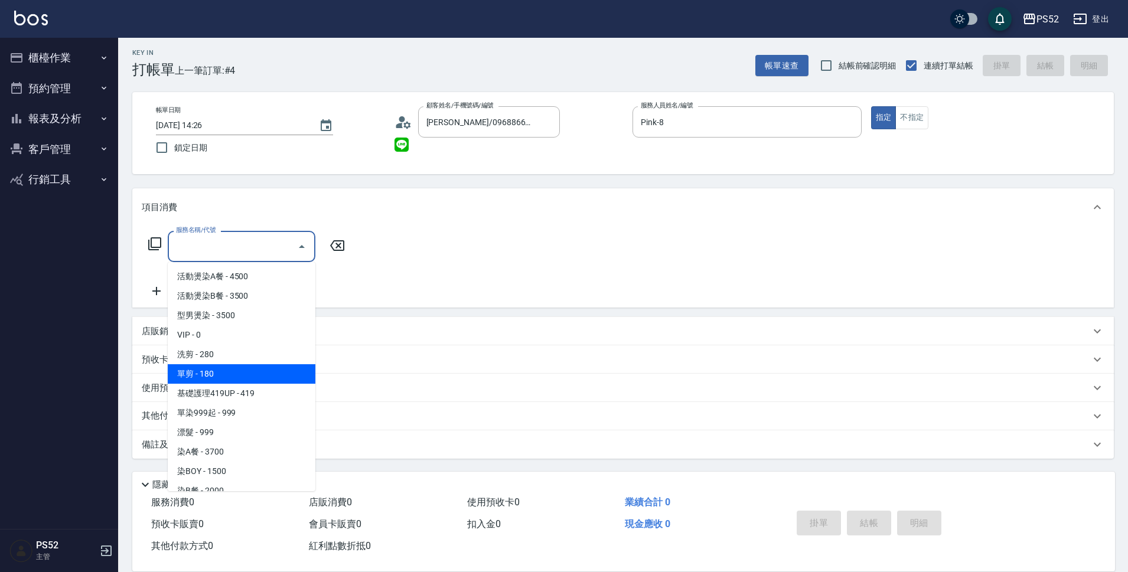
type input "單剪(C2)"
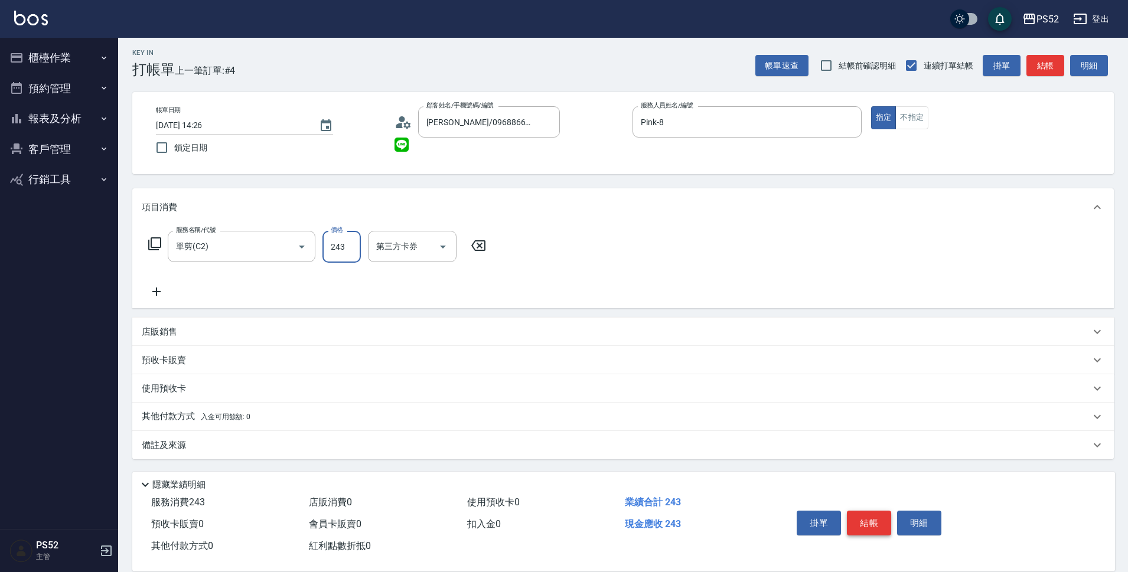
type input "243"
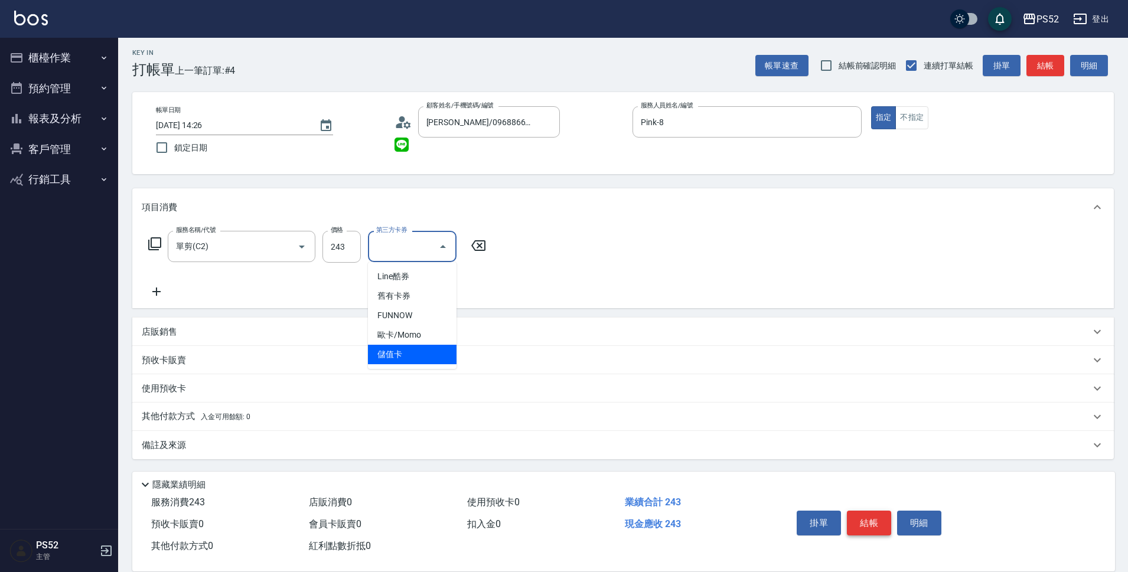
type input "儲值卡"
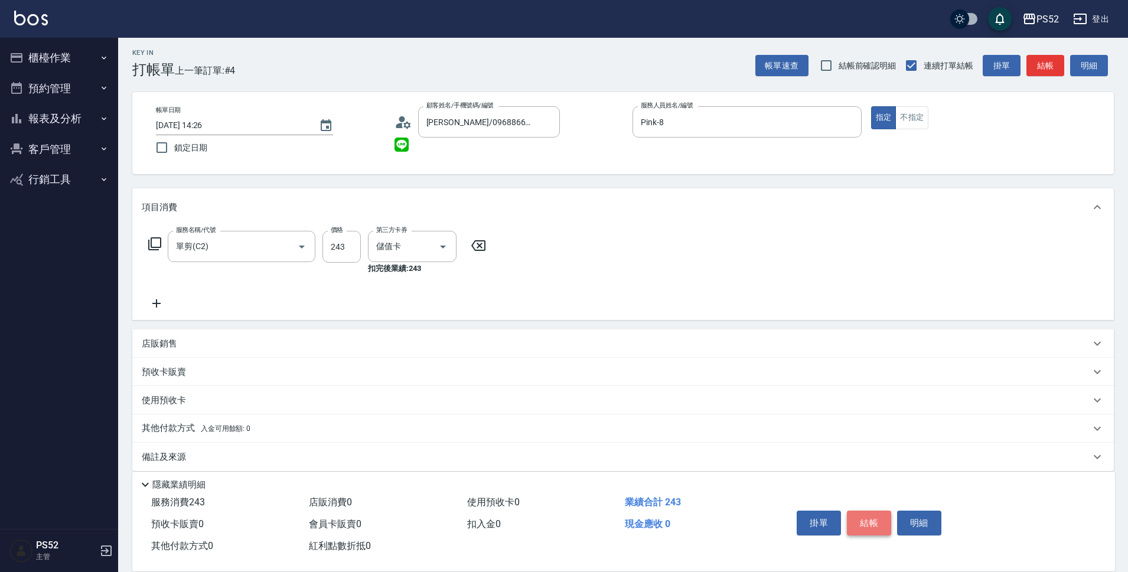
click at [881, 516] on button "結帳" at bounding box center [869, 523] width 44 height 25
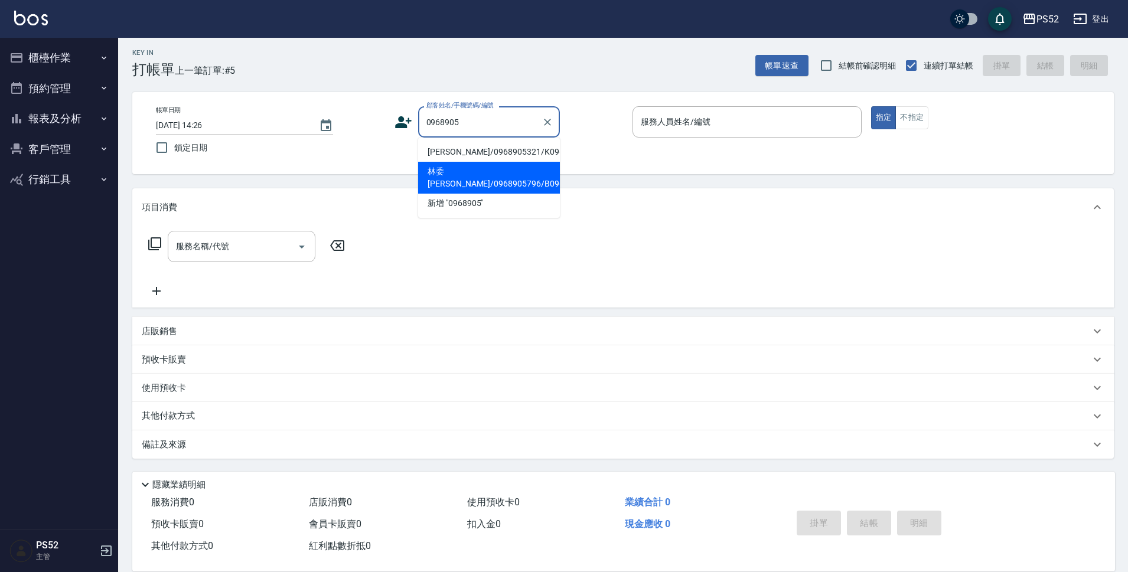
type input "林委璁/0968905796/B0968905796"
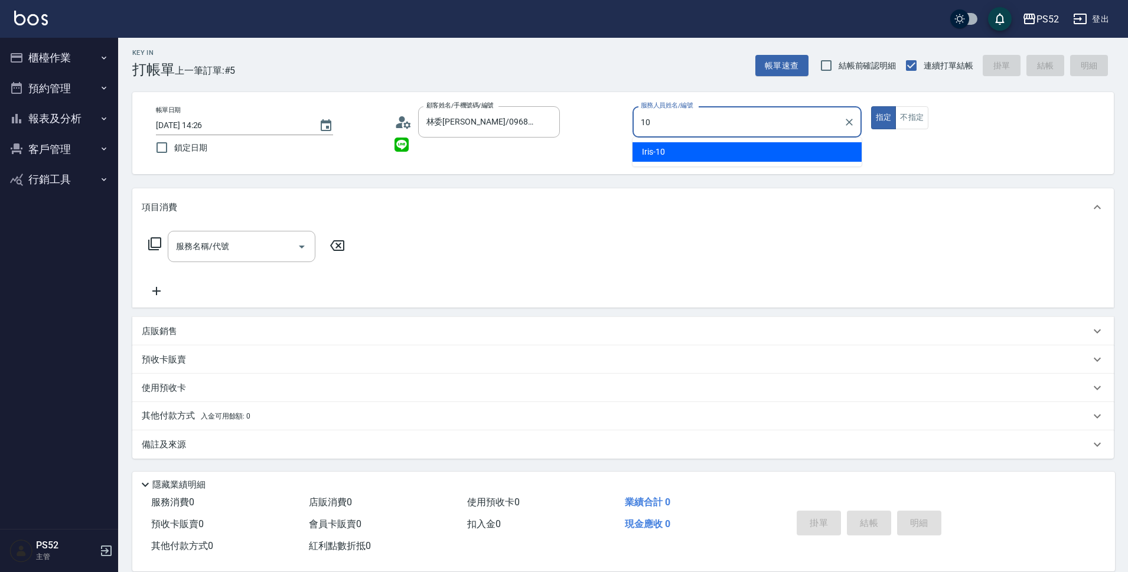
type input "Iris-10"
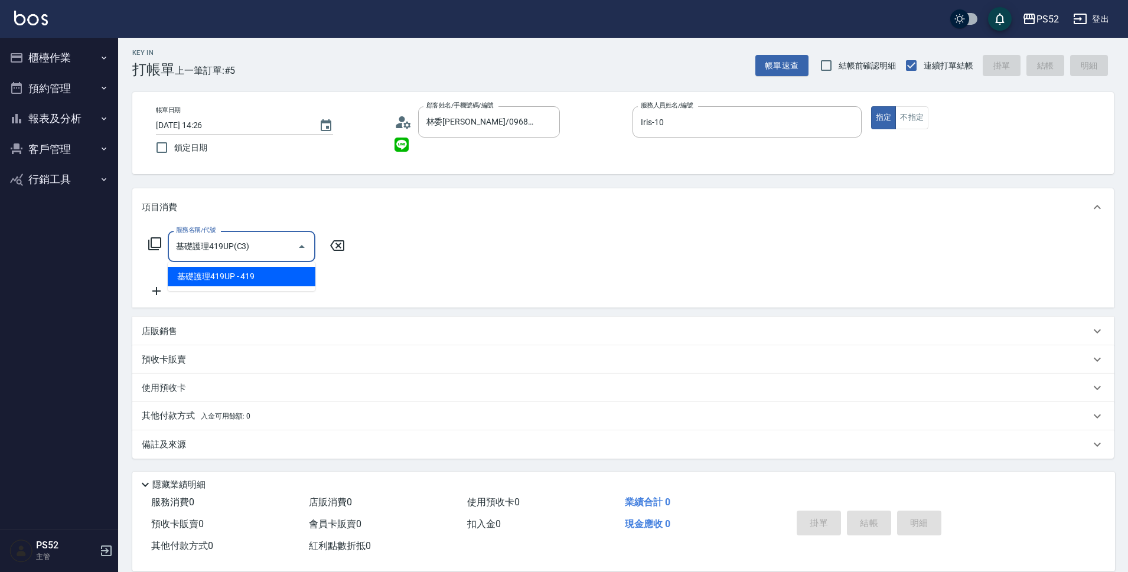
type input "基礎護理419UP(C3)"
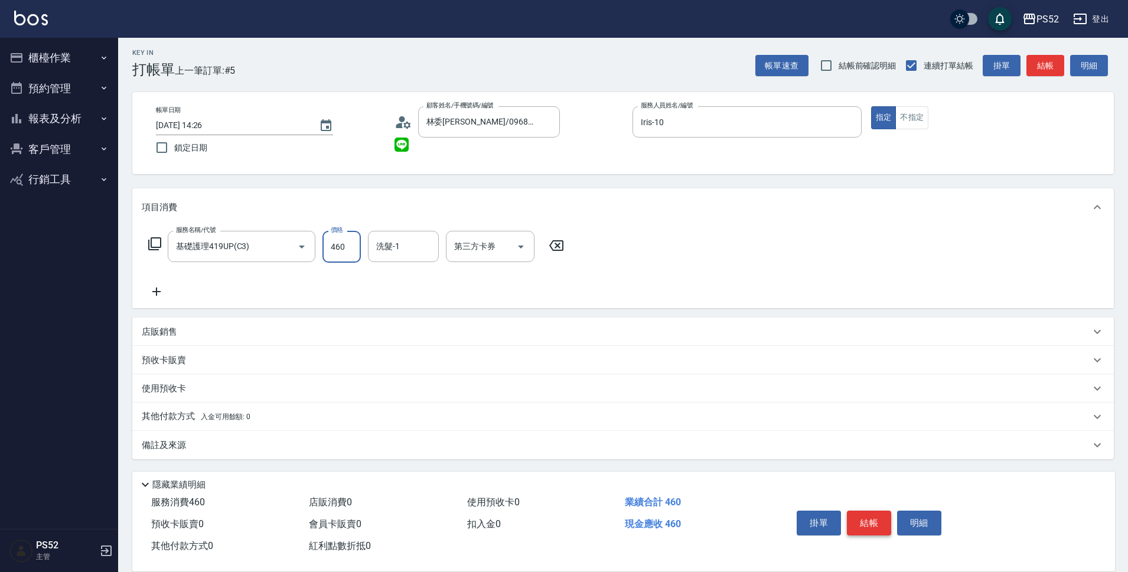
type input "460"
click at [881, 516] on button "結帳" at bounding box center [869, 523] width 44 height 25
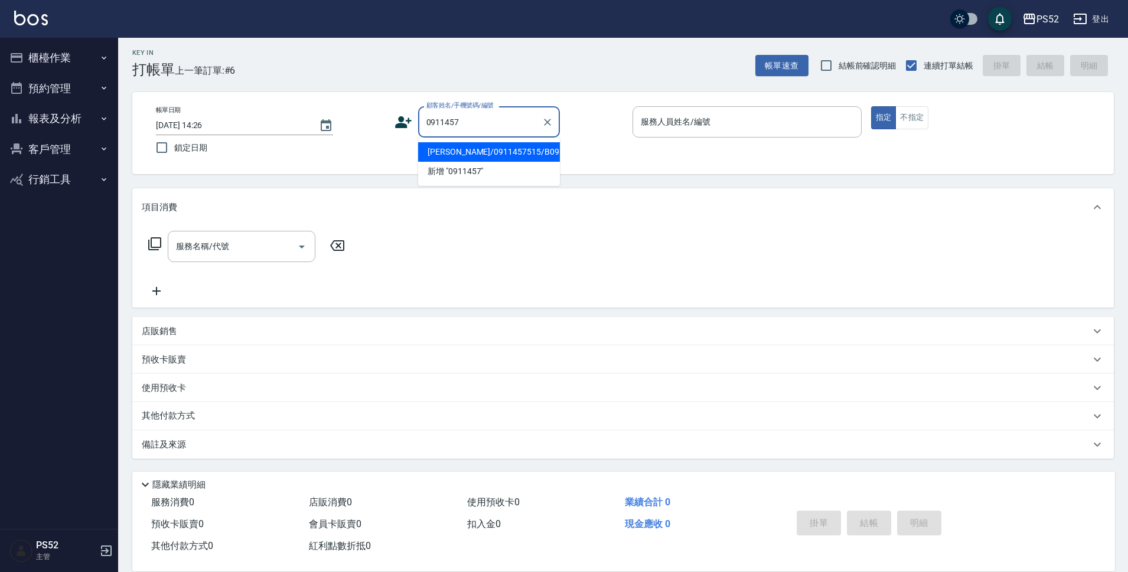
type input "張祐瑄/0911457515/B0911457515"
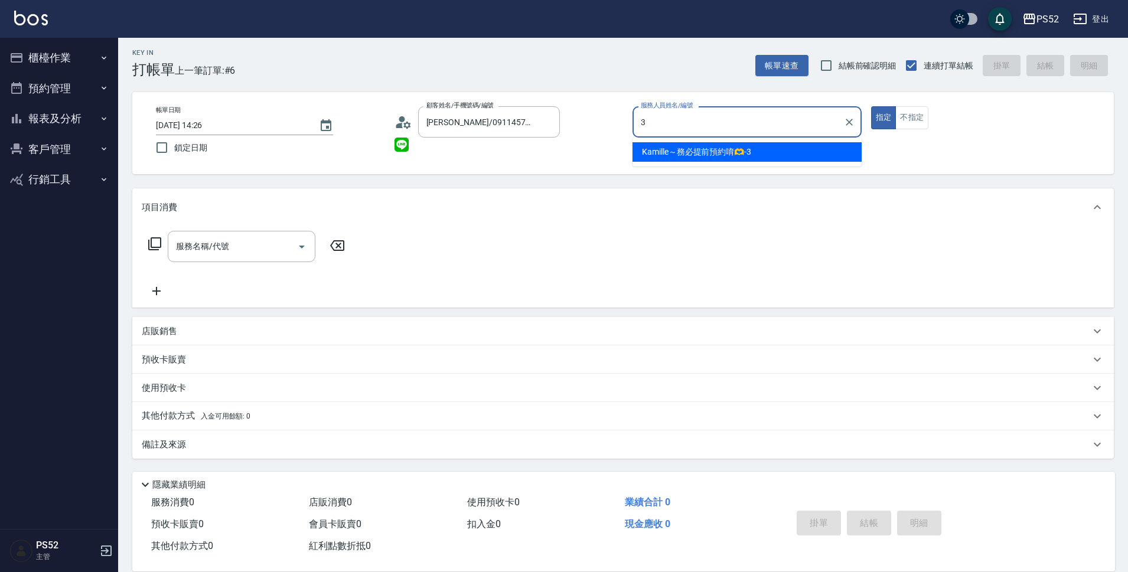
type input "Kamille～務必提前預約唷🫶-3"
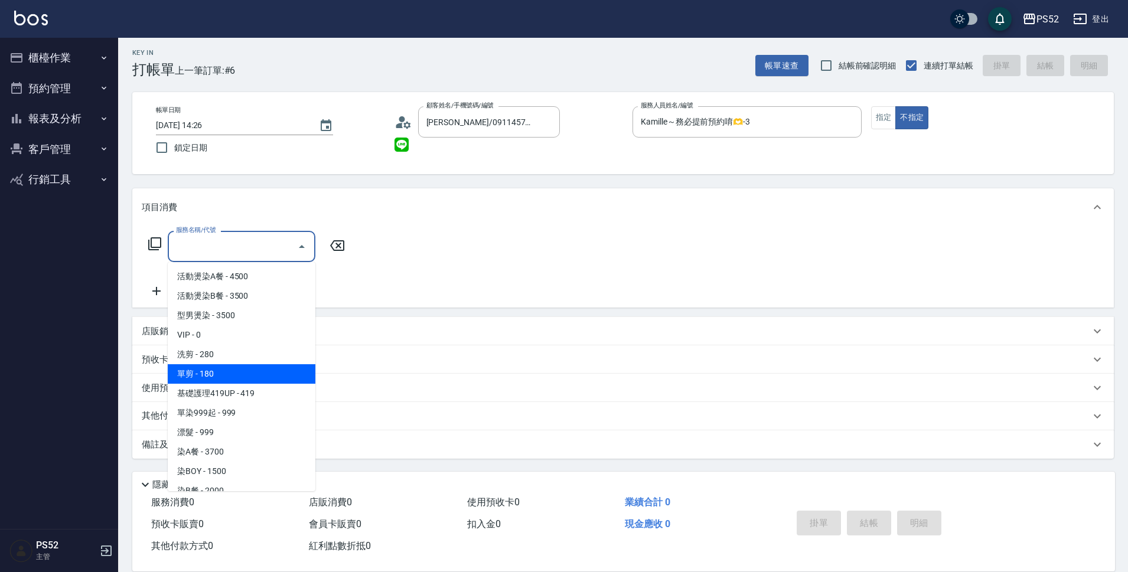
type input "單剪(C2)"
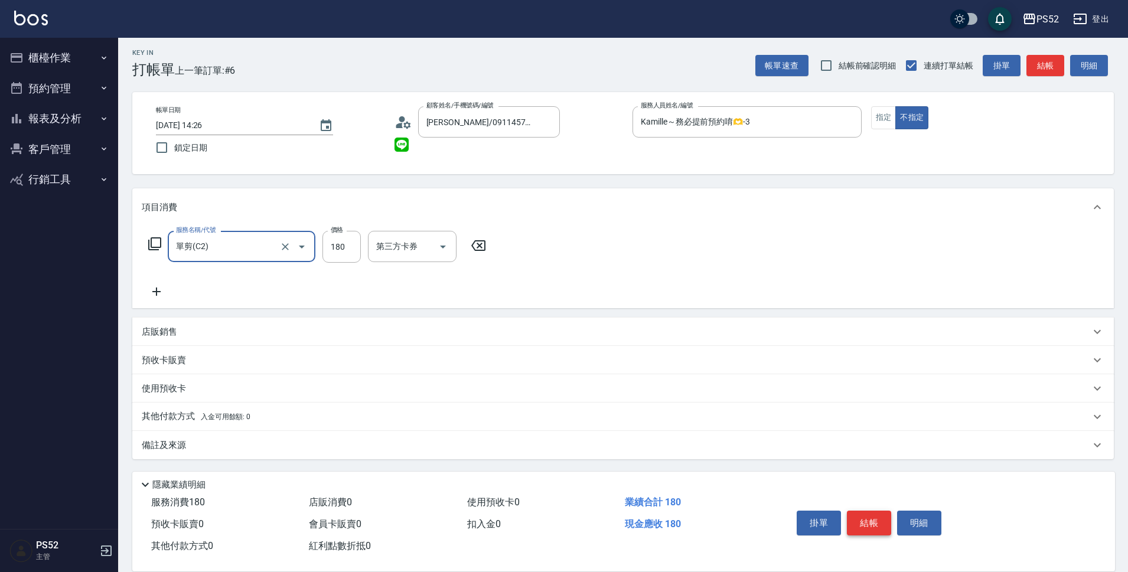
click at [881, 516] on button "結帳" at bounding box center [869, 523] width 44 height 25
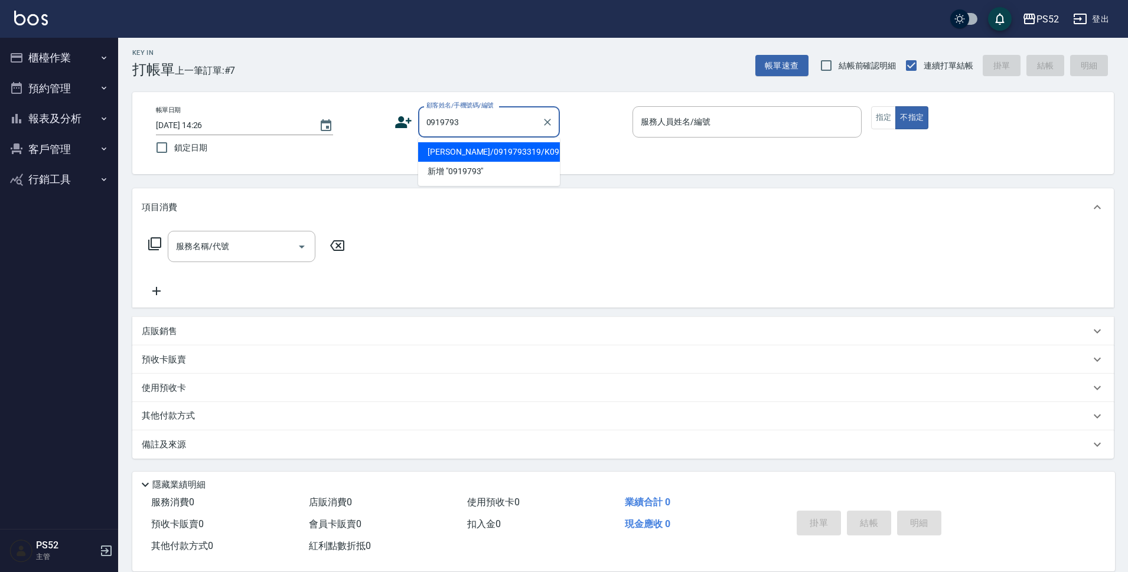
type input "邱世冠/0919793319/K0919793319"
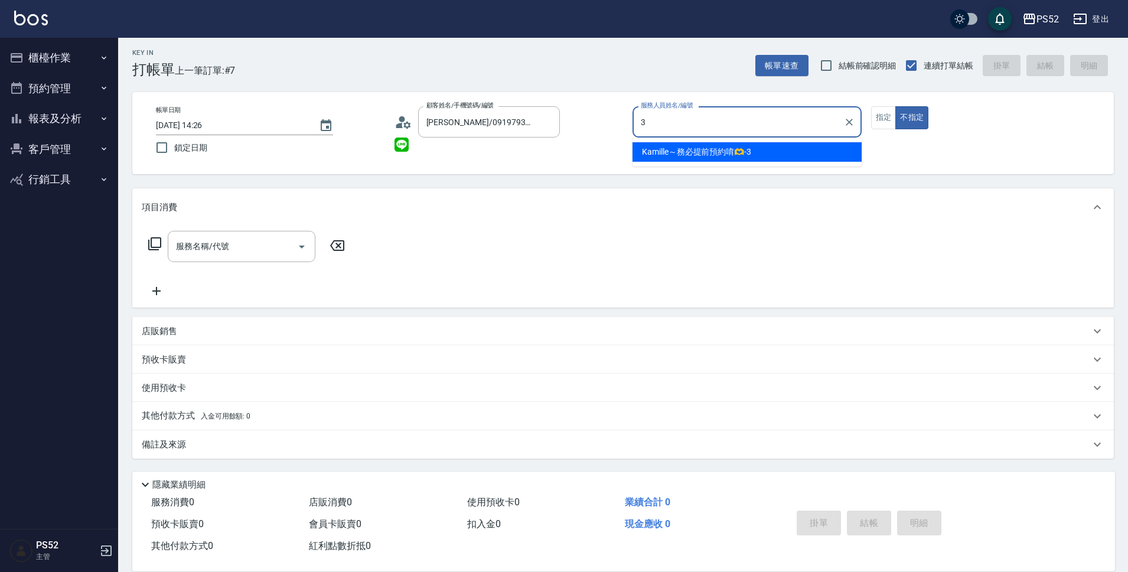
type input "Kamille～務必提前預約唷🫶-3"
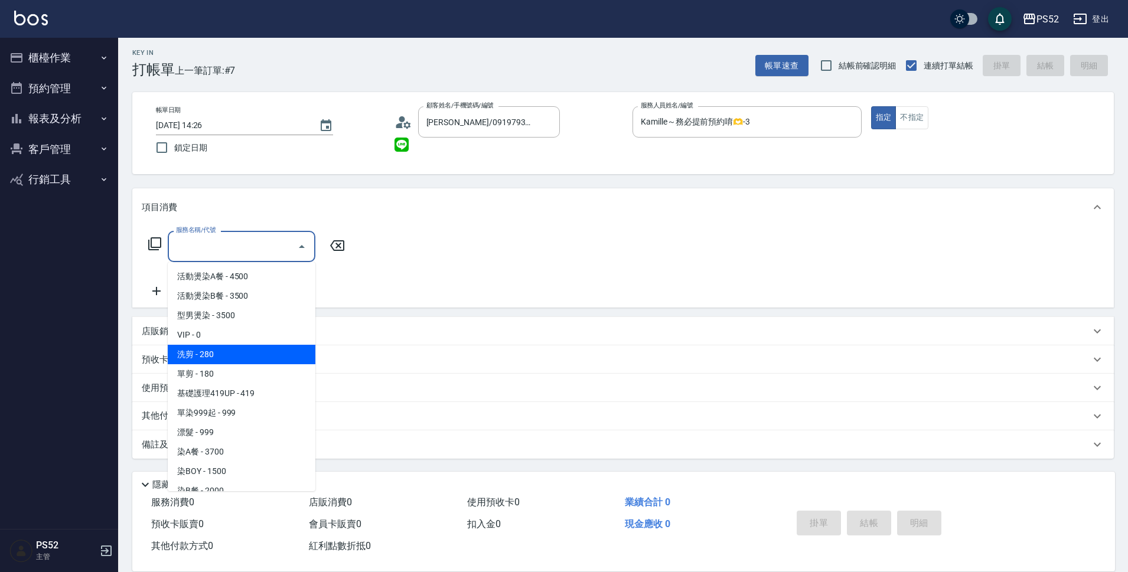
type input "洗剪(C1)"
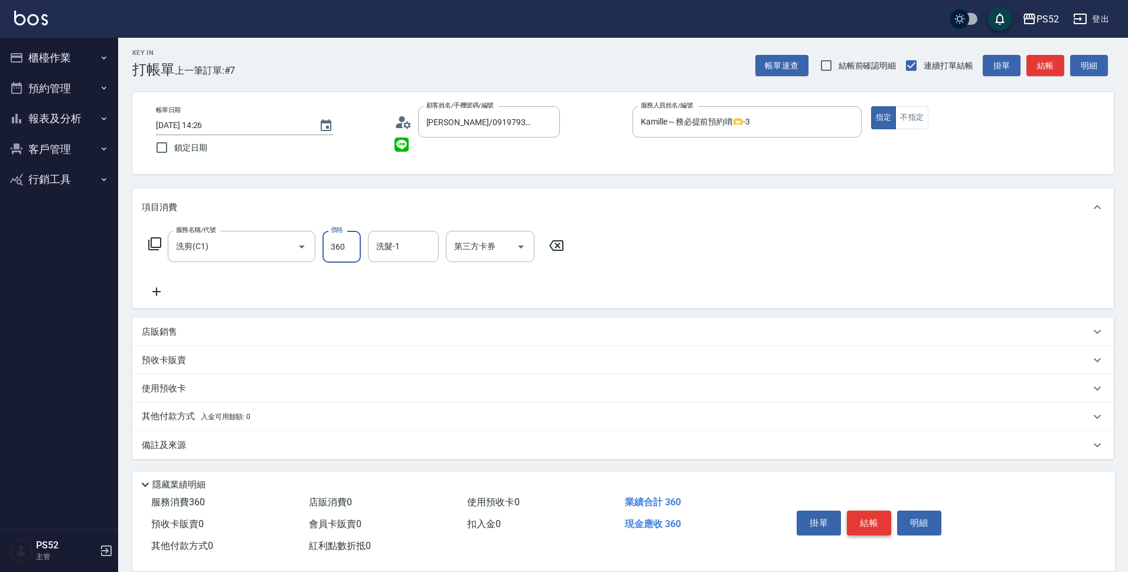
type input "360"
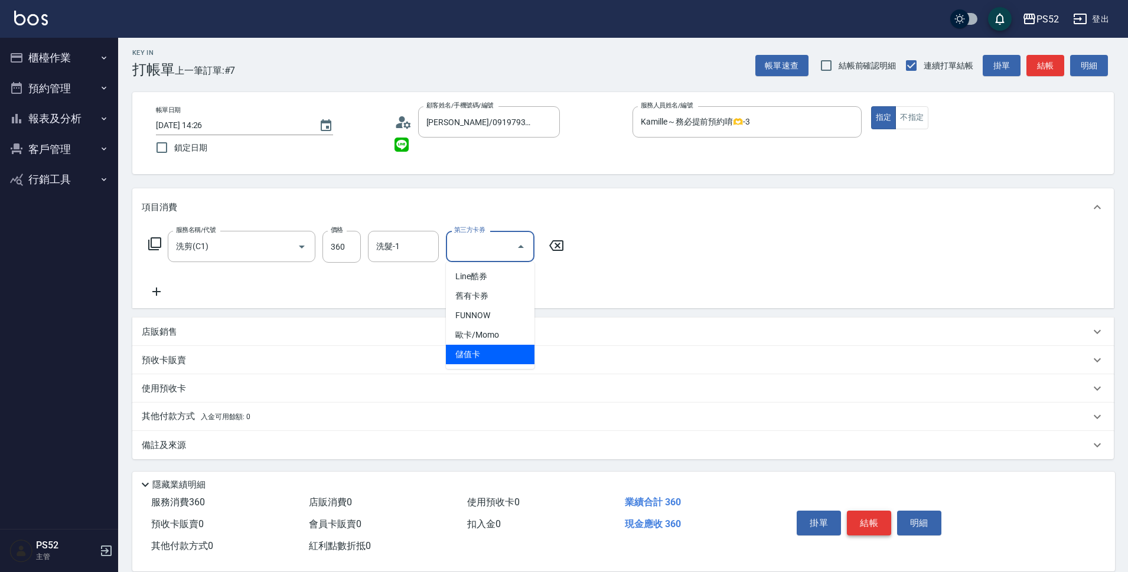
type input "儲值卡"
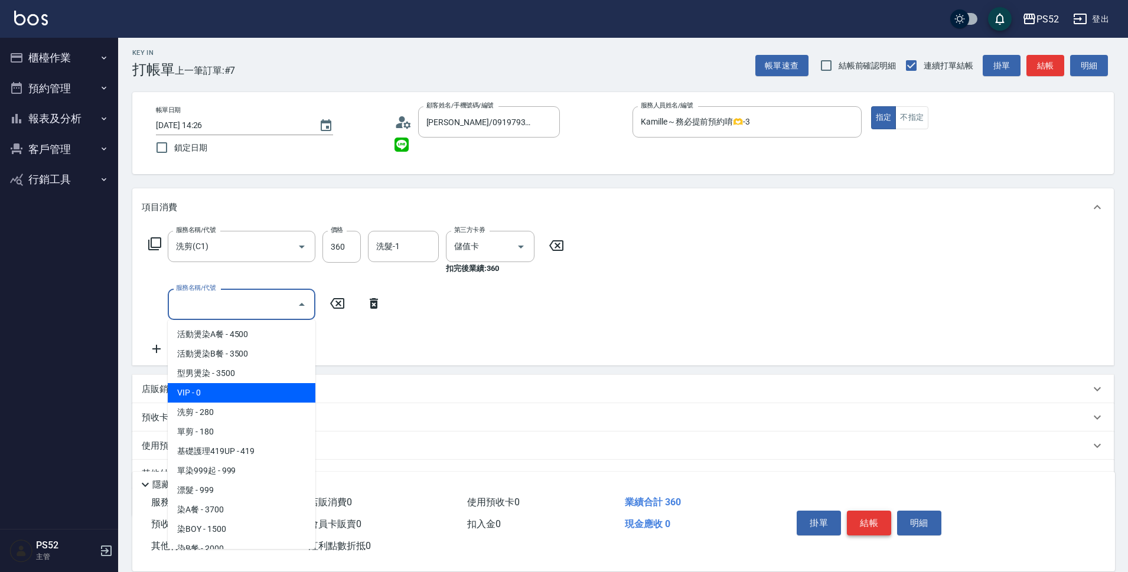
type input "VIP(888)"
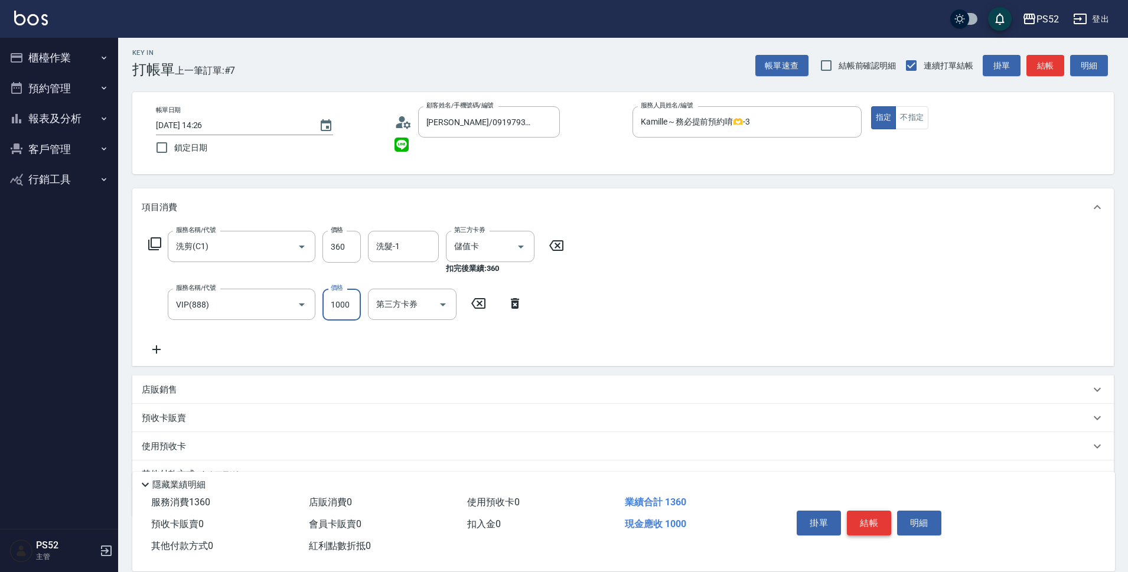
type input "1000"
click at [881, 516] on button "結帳" at bounding box center [869, 523] width 44 height 25
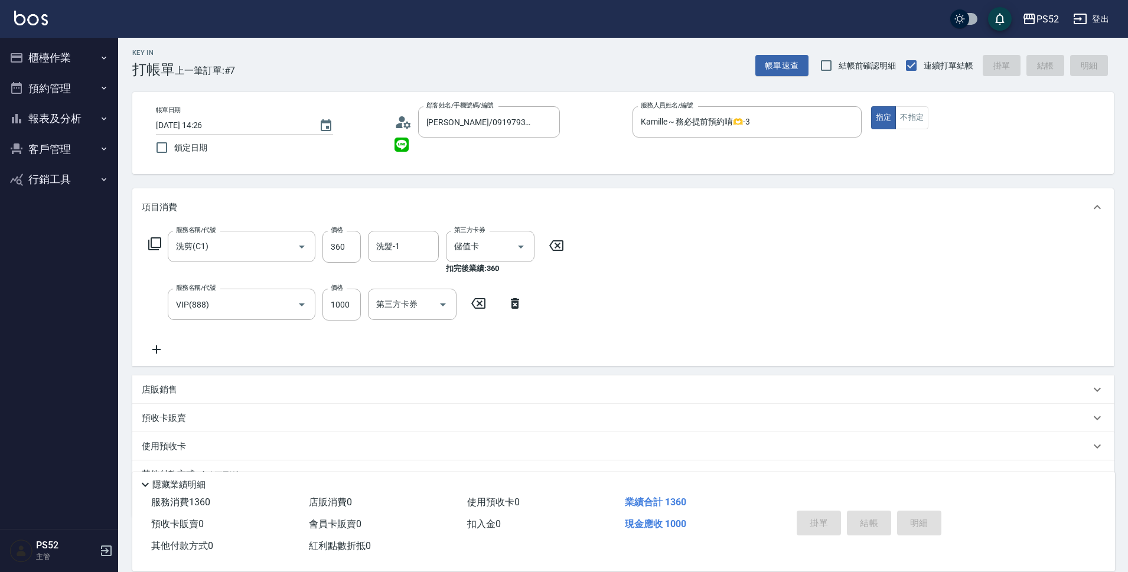
type input "2025/10/12 14:27"
